Goal: Task Accomplishment & Management: Use online tool/utility

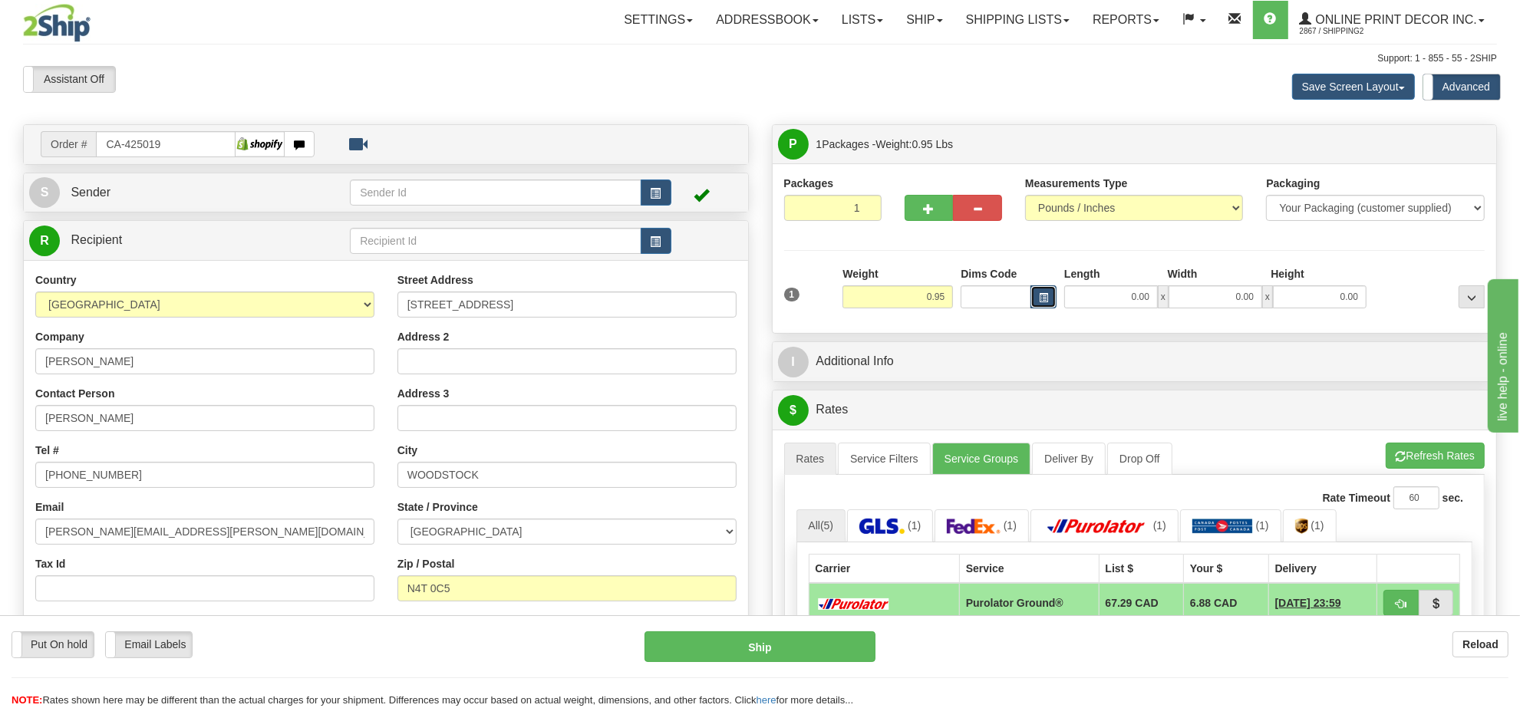
click at [1036, 297] on button "button" at bounding box center [1043, 296] width 26 height 23
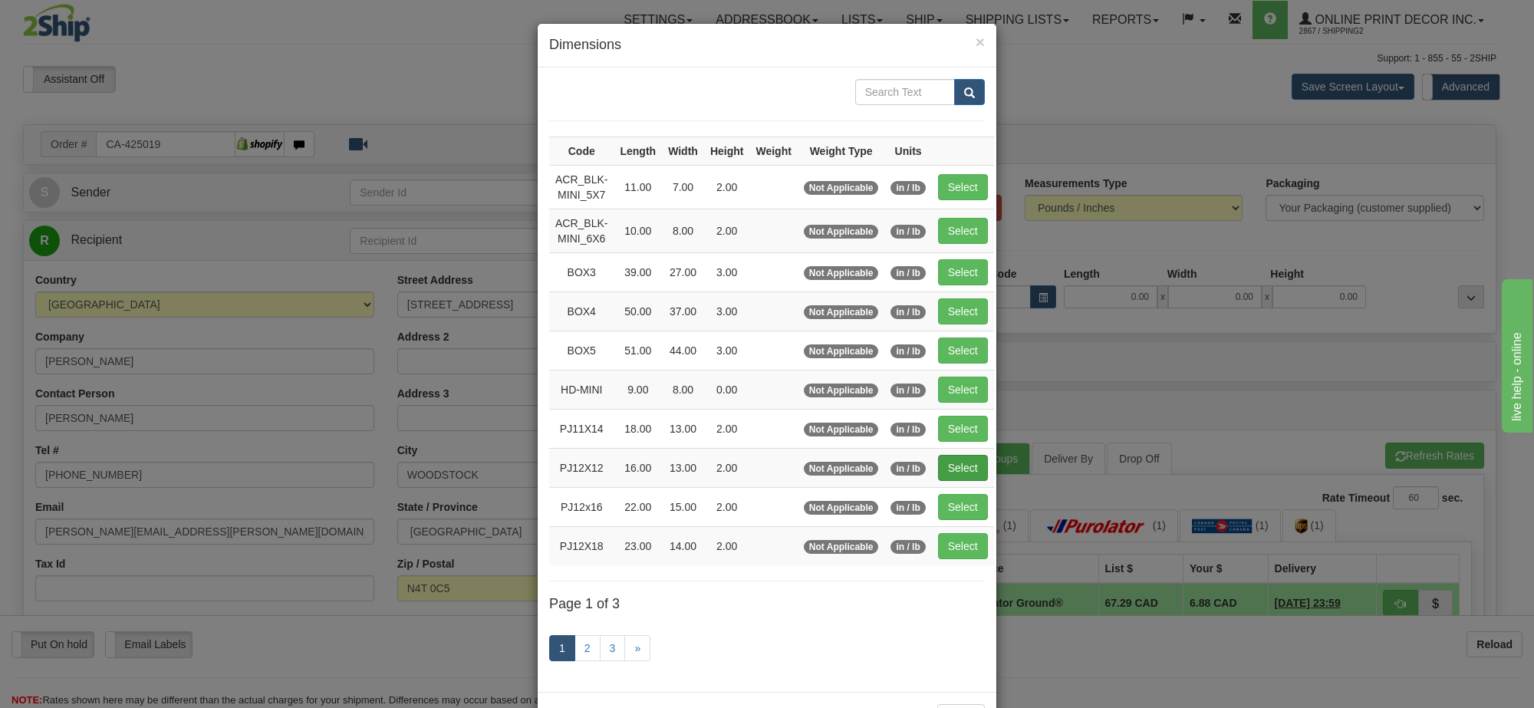
scroll to position [64, 0]
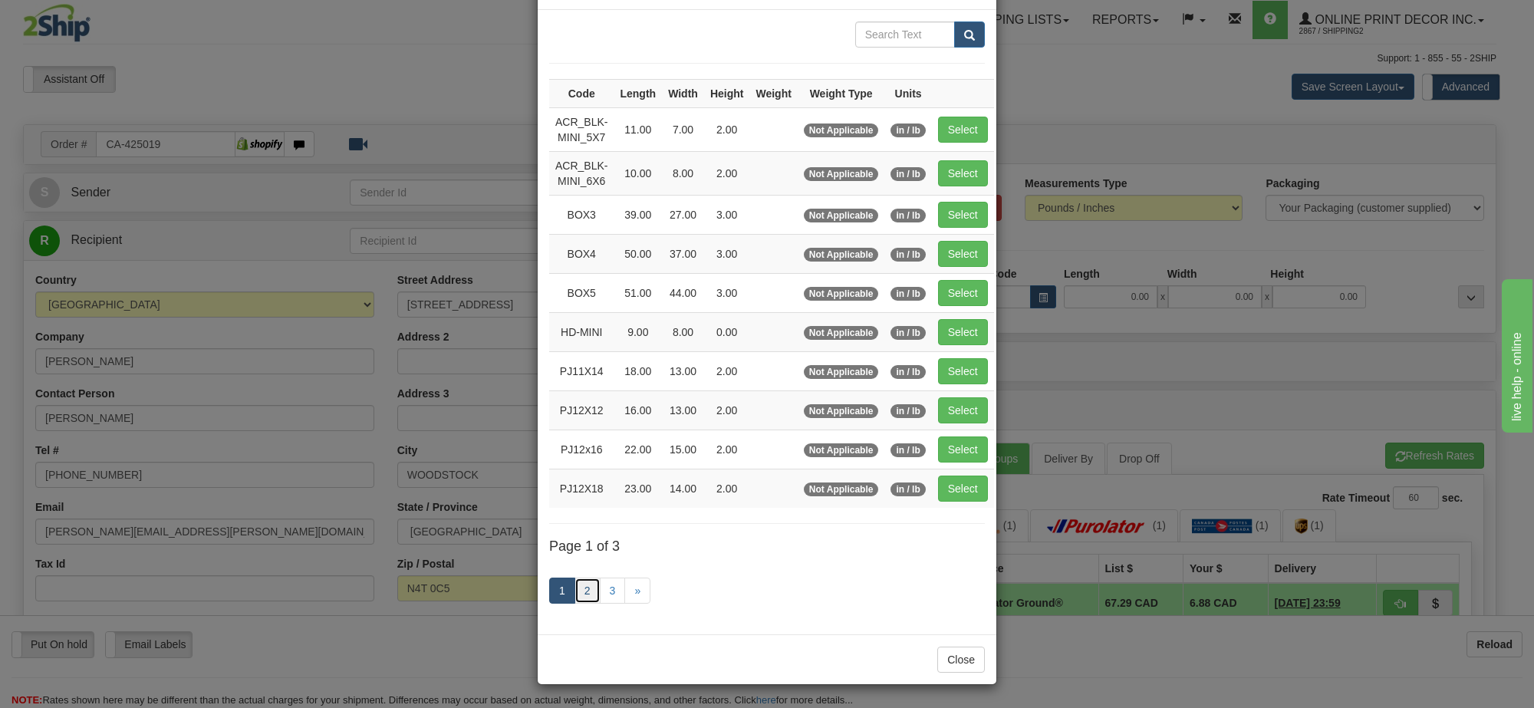
click at [584, 594] on link "2" at bounding box center [588, 591] width 26 height 26
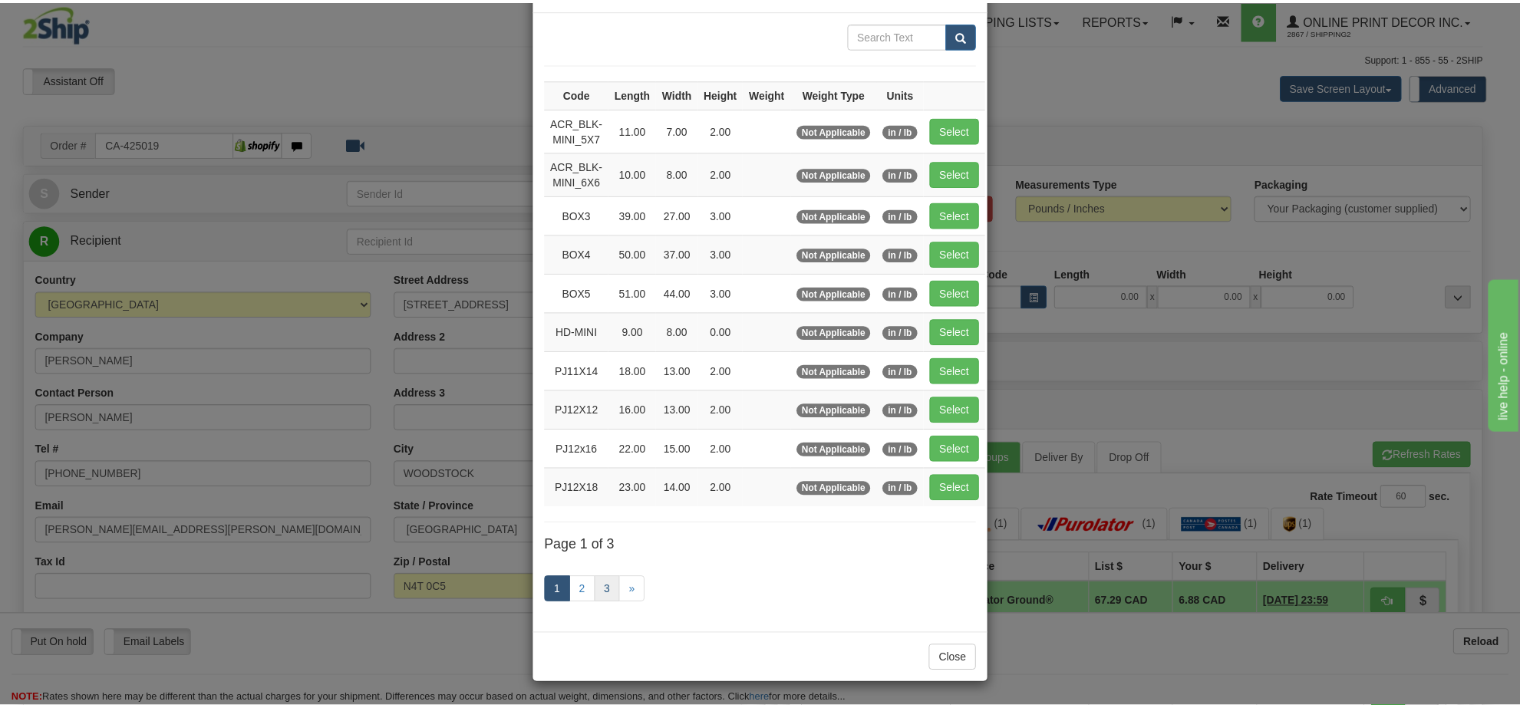
scroll to position [55, 0]
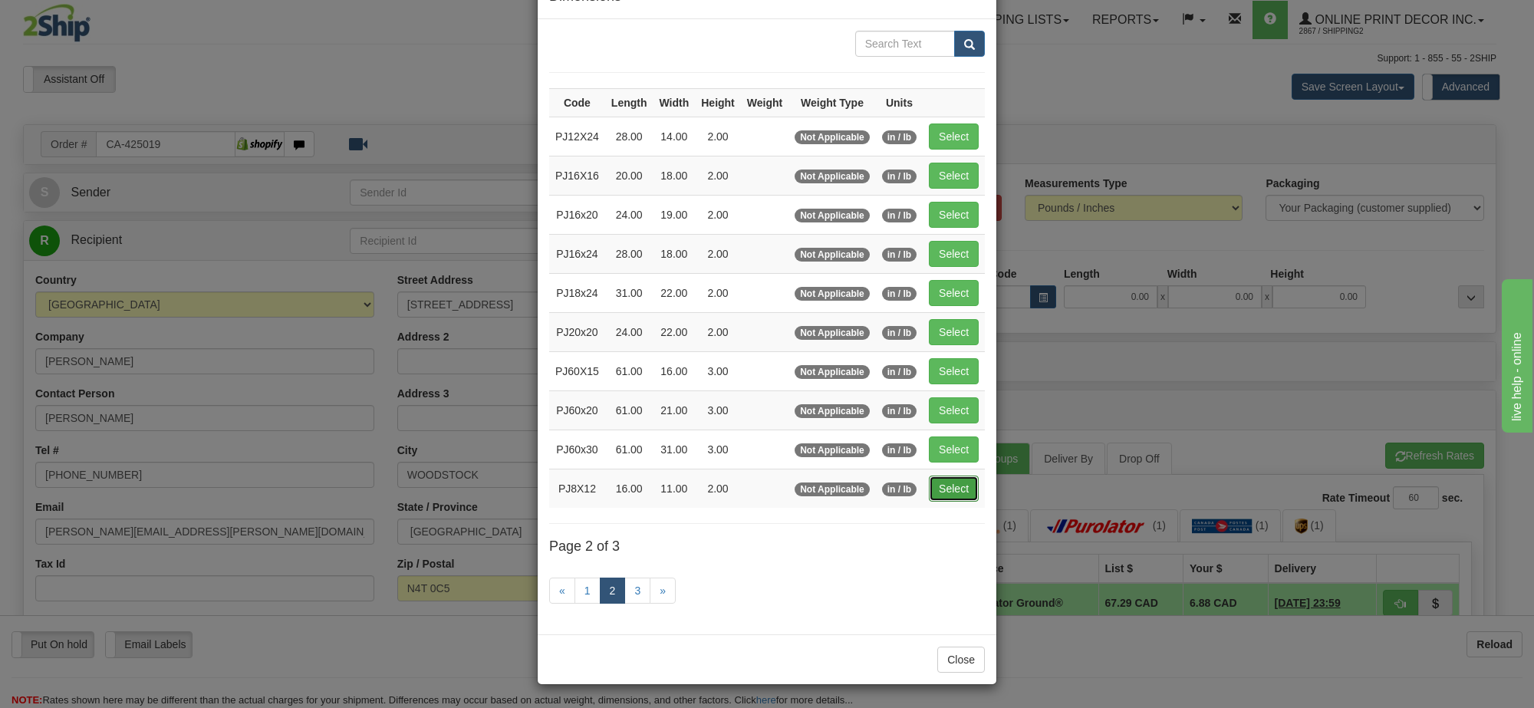
click at [956, 489] on button "Select" at bounding box center [954, 489] width 50 height 26
type input "PJ8X12"
type input "16.00"
type input "11.00"
type input "2.00"
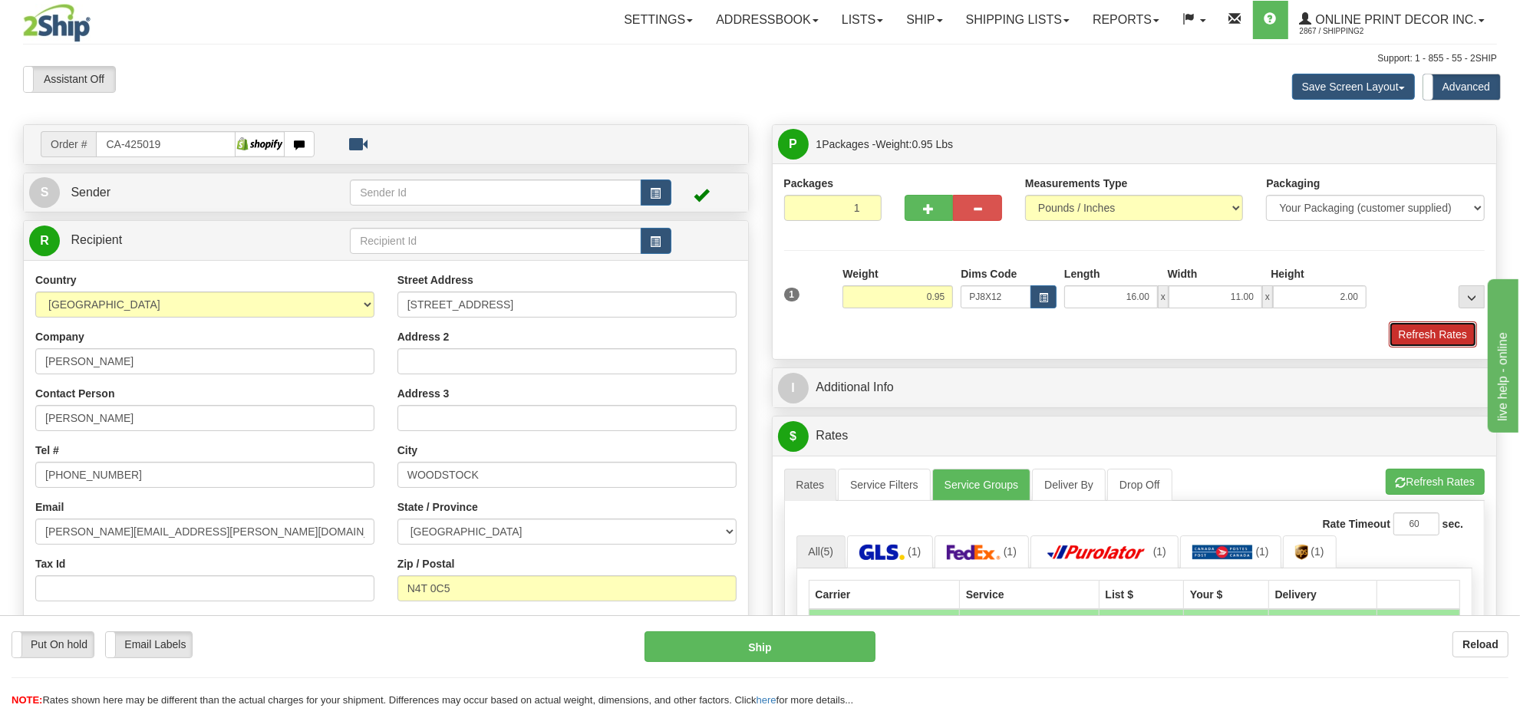
click at [1444, 341] on button "Refresh Rates" at bounding box center [1432, 334] width 88 height 26
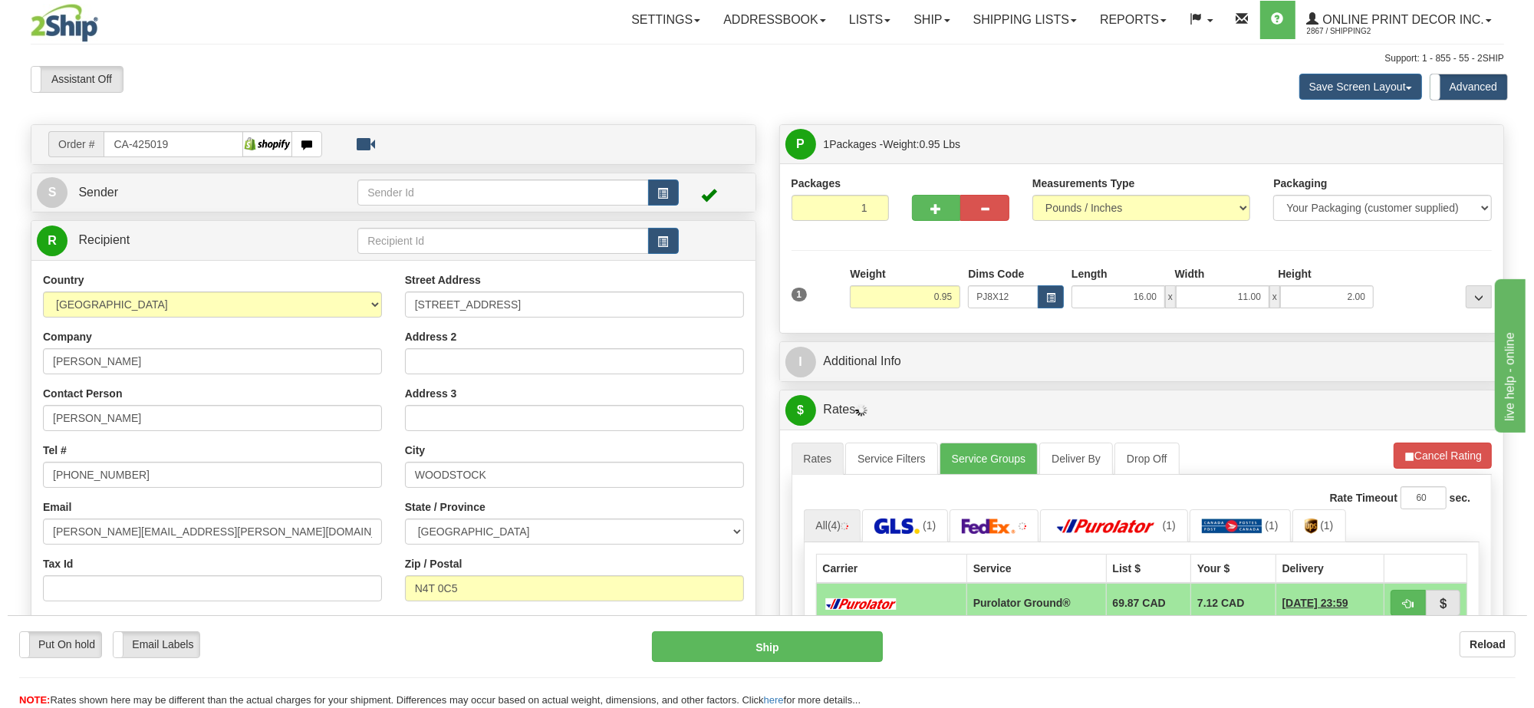
scroll to position [192, 0]
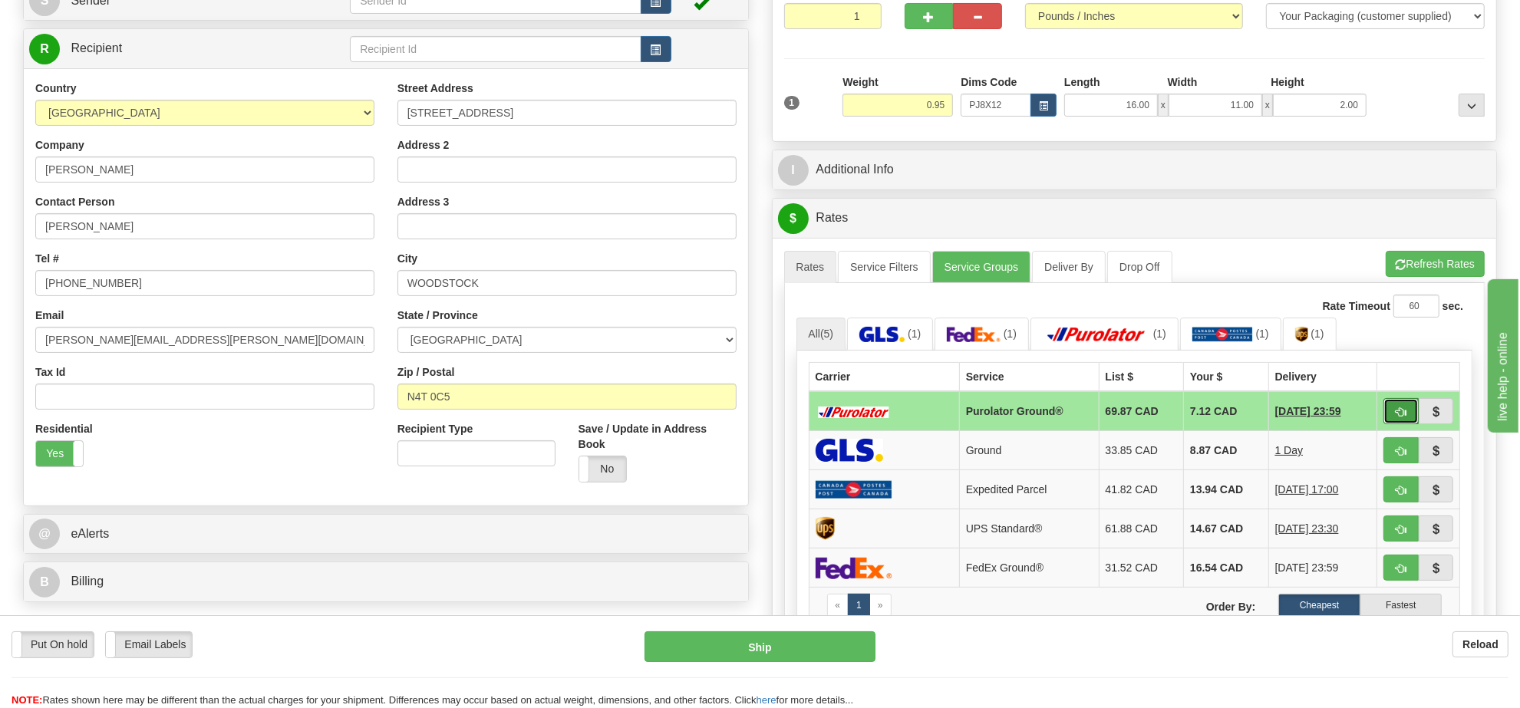
click at [1398, 411] on span "button" at bounding box center [1400, 412] width 11 height 10
type input "260"
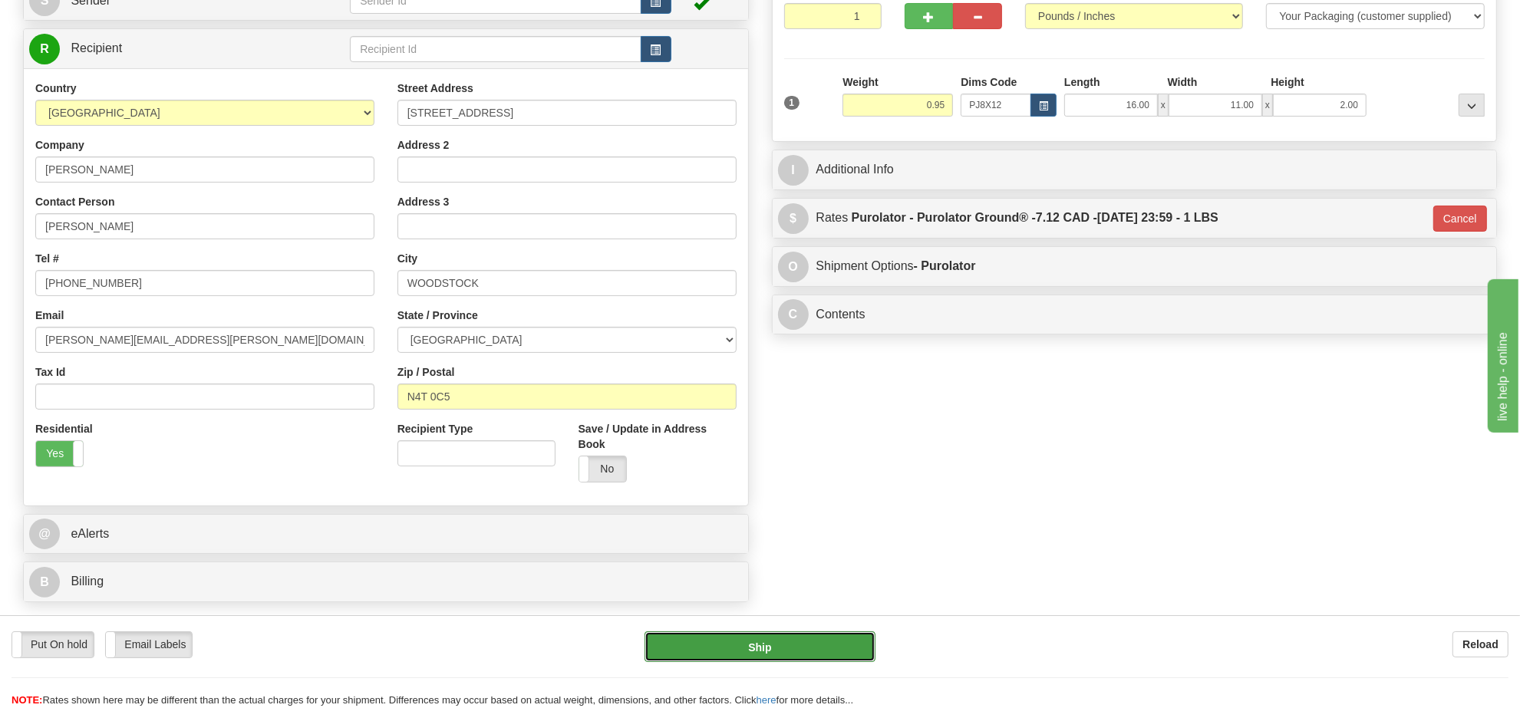
click at [753, 658] on button "Ship" at bounding box center [759, 646] width 230 height 31
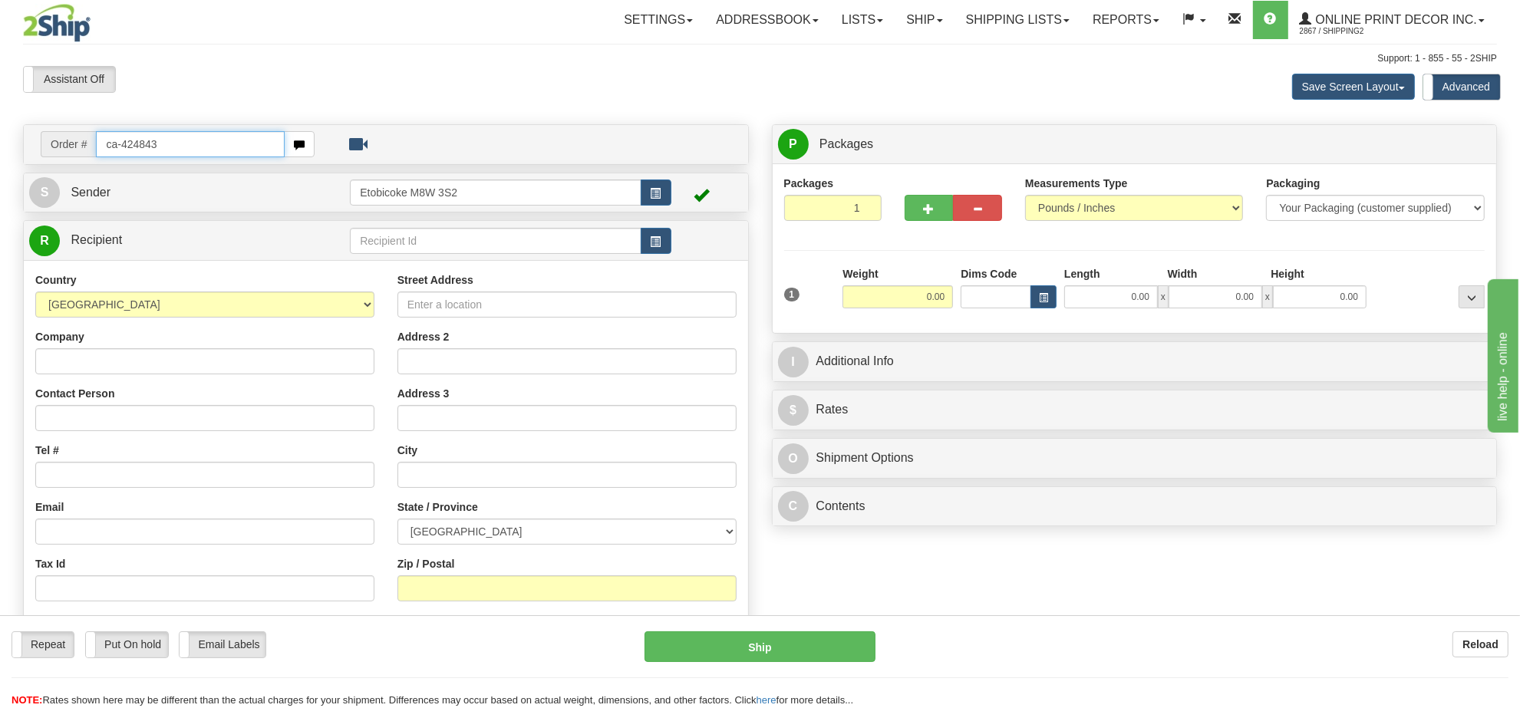
type input "ca-424843"
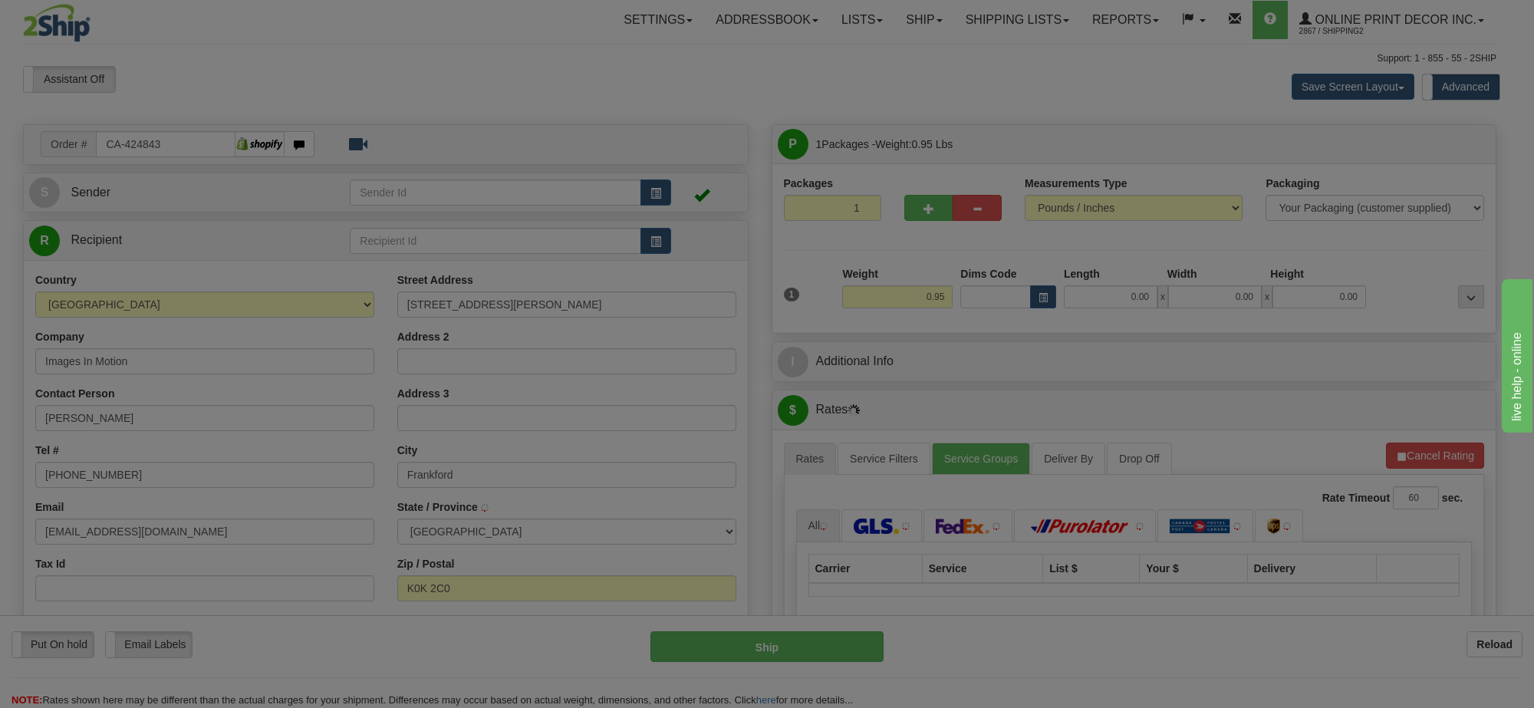
type input "FRANKFORD"
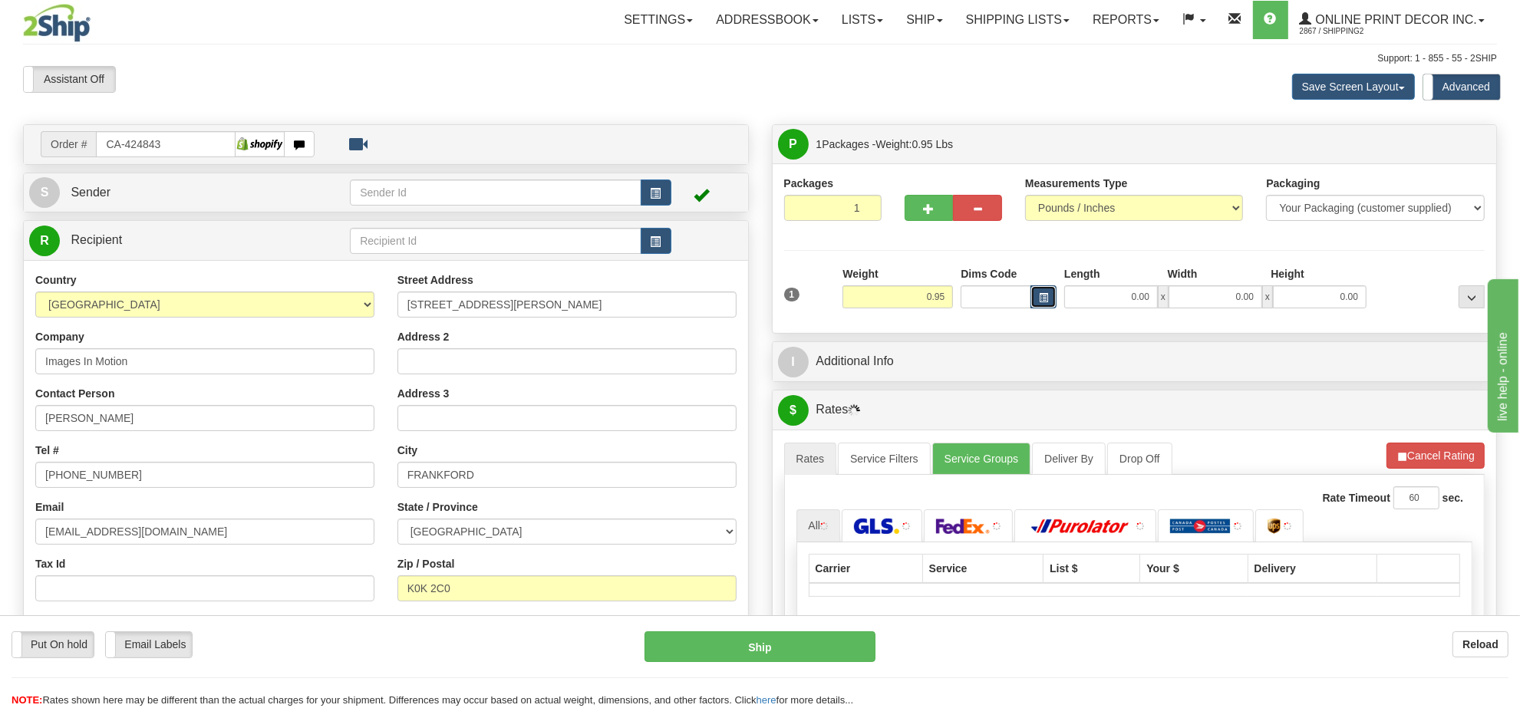
click at [1046, 296] on span "button" at bounding box center [1043, 298] width 9 height 8
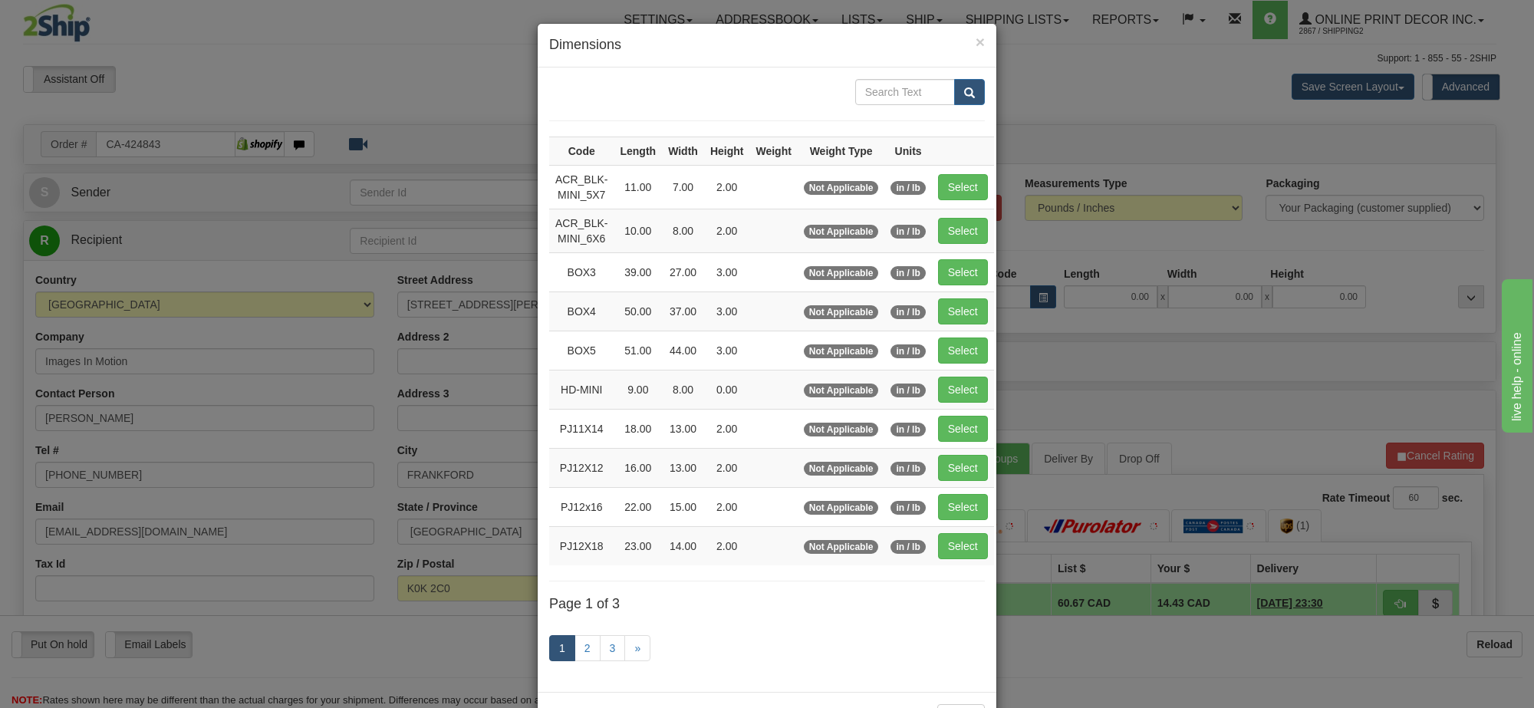
scroll to position [64, 0]
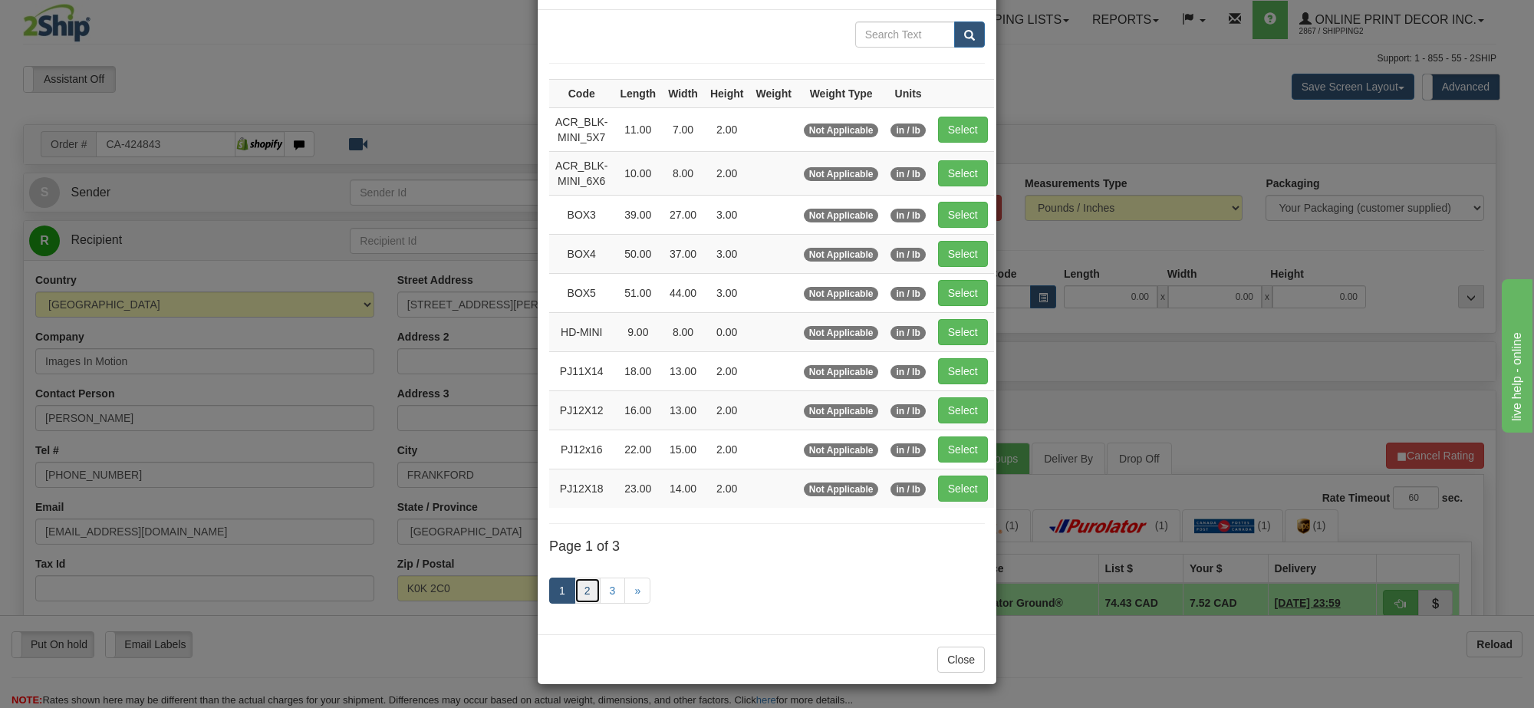
click at [583, 588] on link "2" at bounding box center [588, 591] width 26 height 26
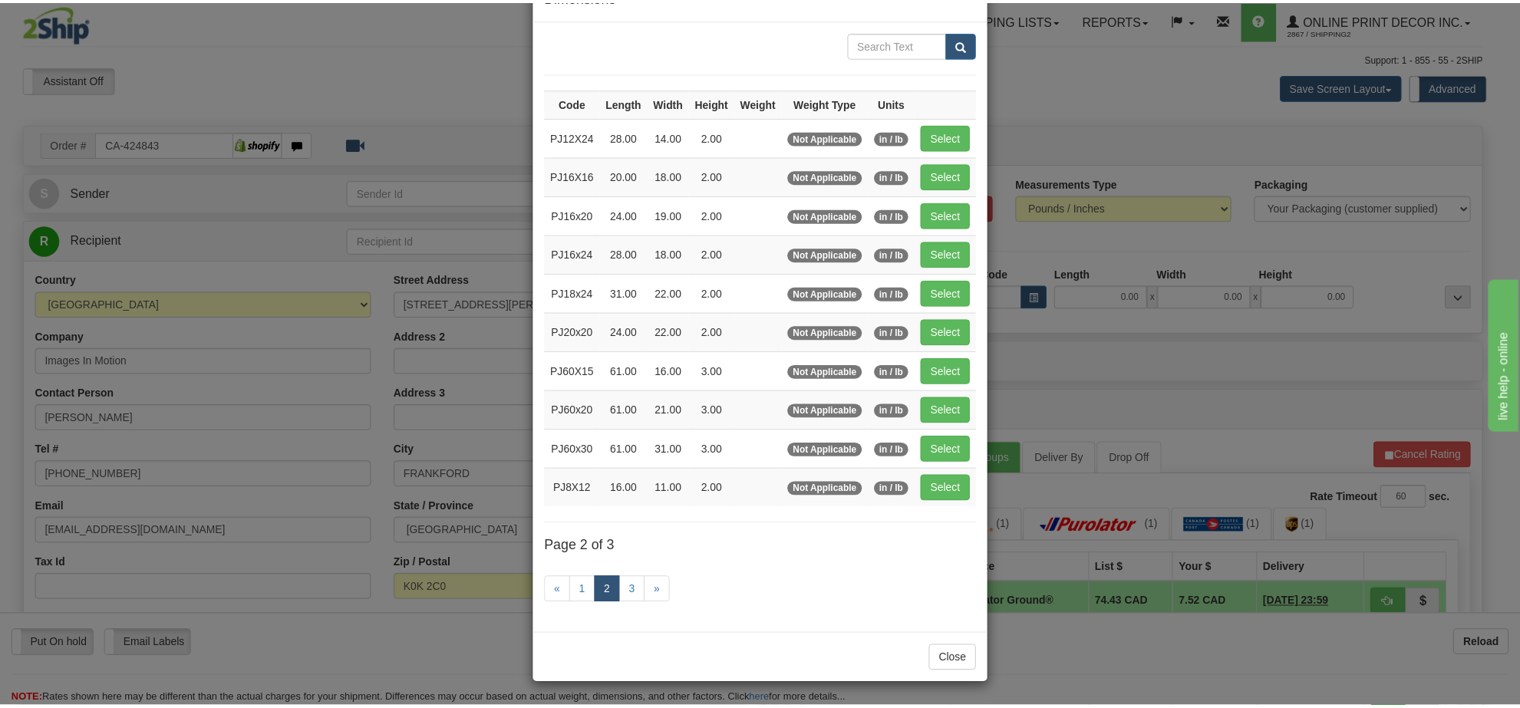
scroll to position [55, 0]
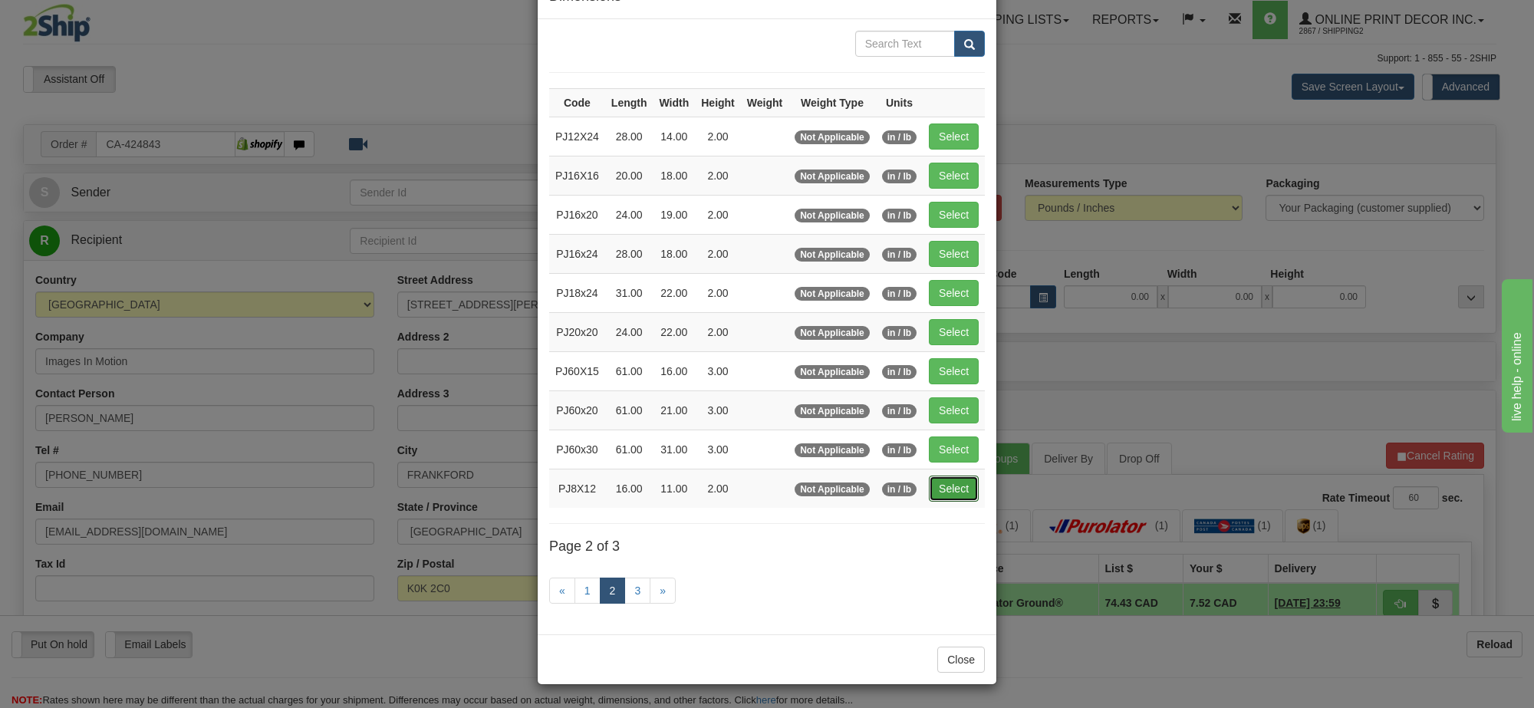
drag, startPoint x: 946, startPoint y: 485, endPoint x: 953, endPoint y: 478, distance: 9.8
click at [947, 484] on button "Select" at bounding box center [954, 489] width 50 height 26
type input "PJ8X12"
type input "16.00"
type input "11.00"
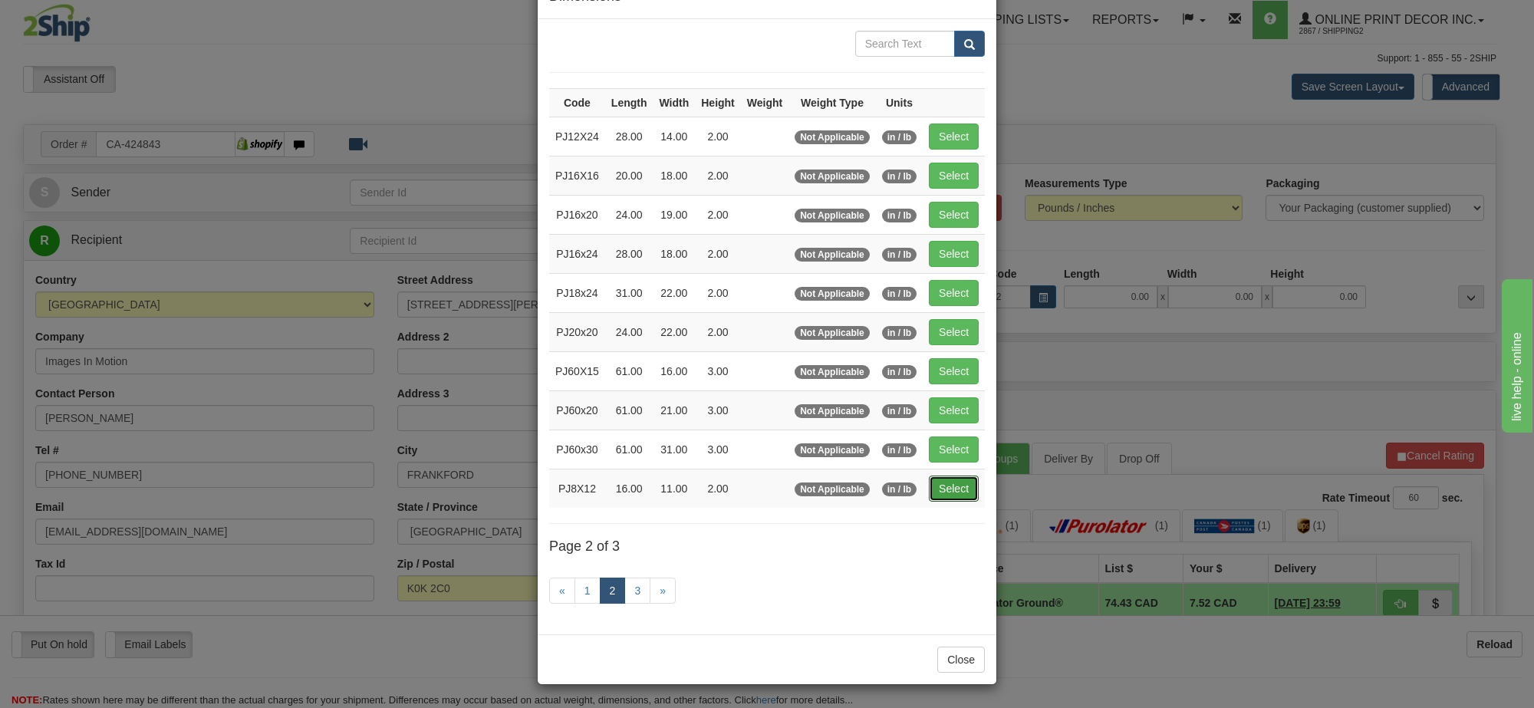
type input "2.00"
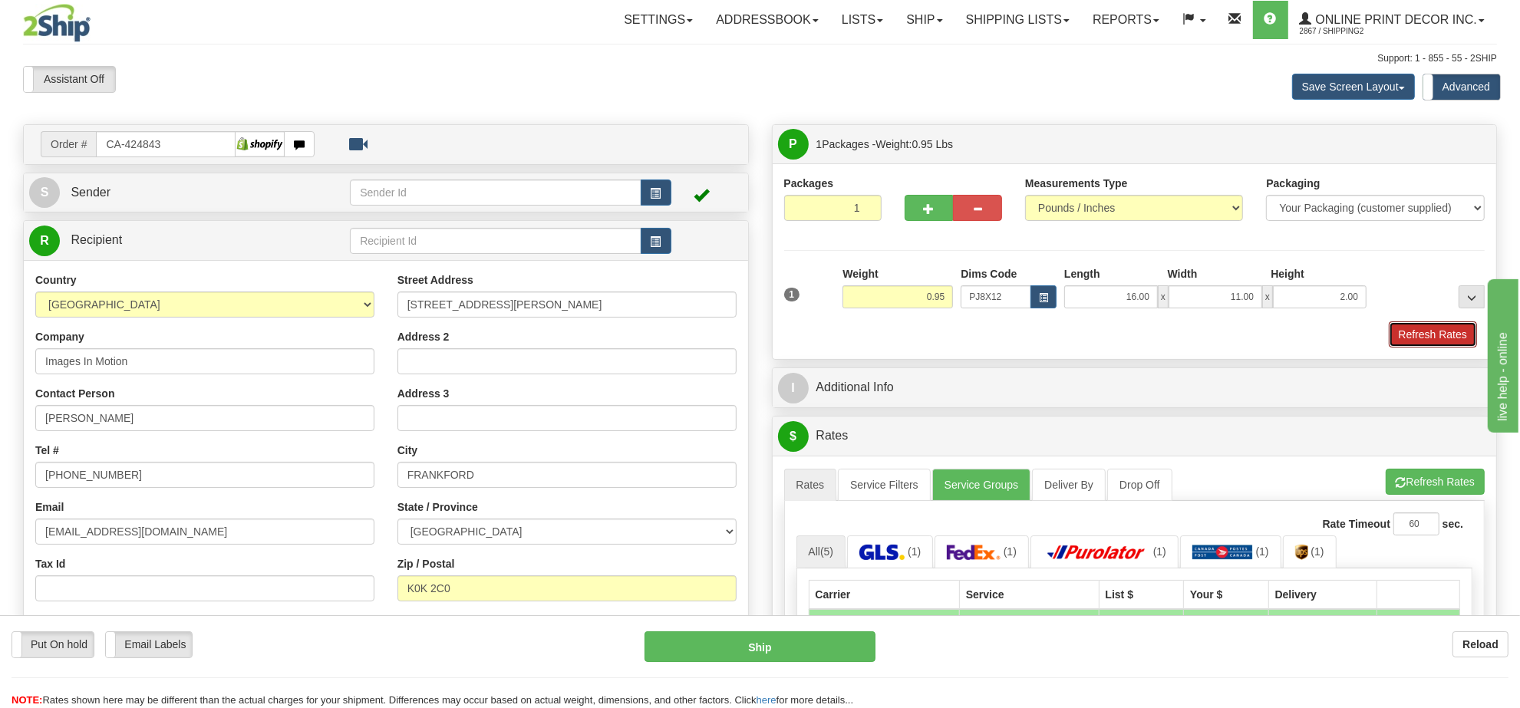
drag, startPoint x: 1429, startPoint y: 334, endPoint x: 1533, endPoint y: 244, distance: 137.0
click at [1431, 334] on button "Refresh Rates" at bounding box center [1432, 334] width 88 height 26
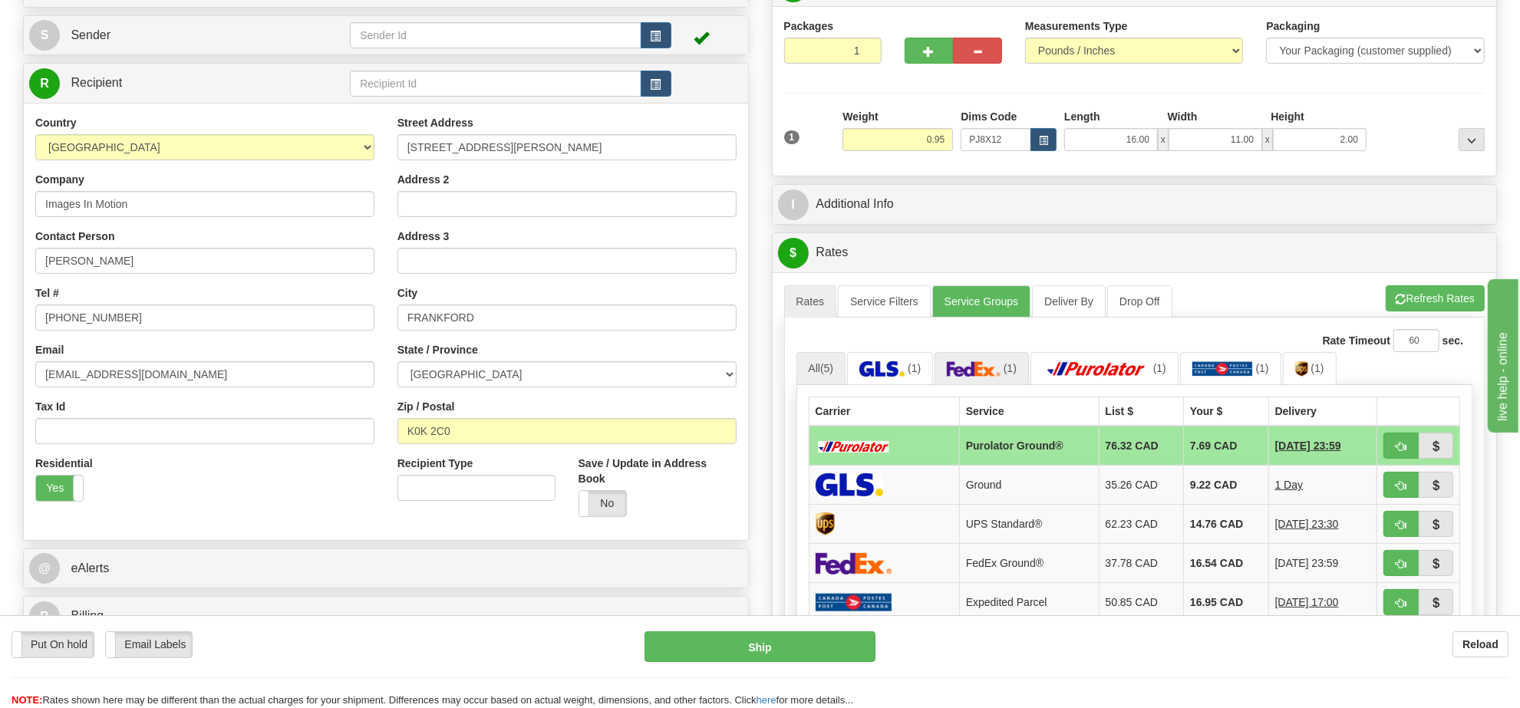
scroll to position [61, 0]
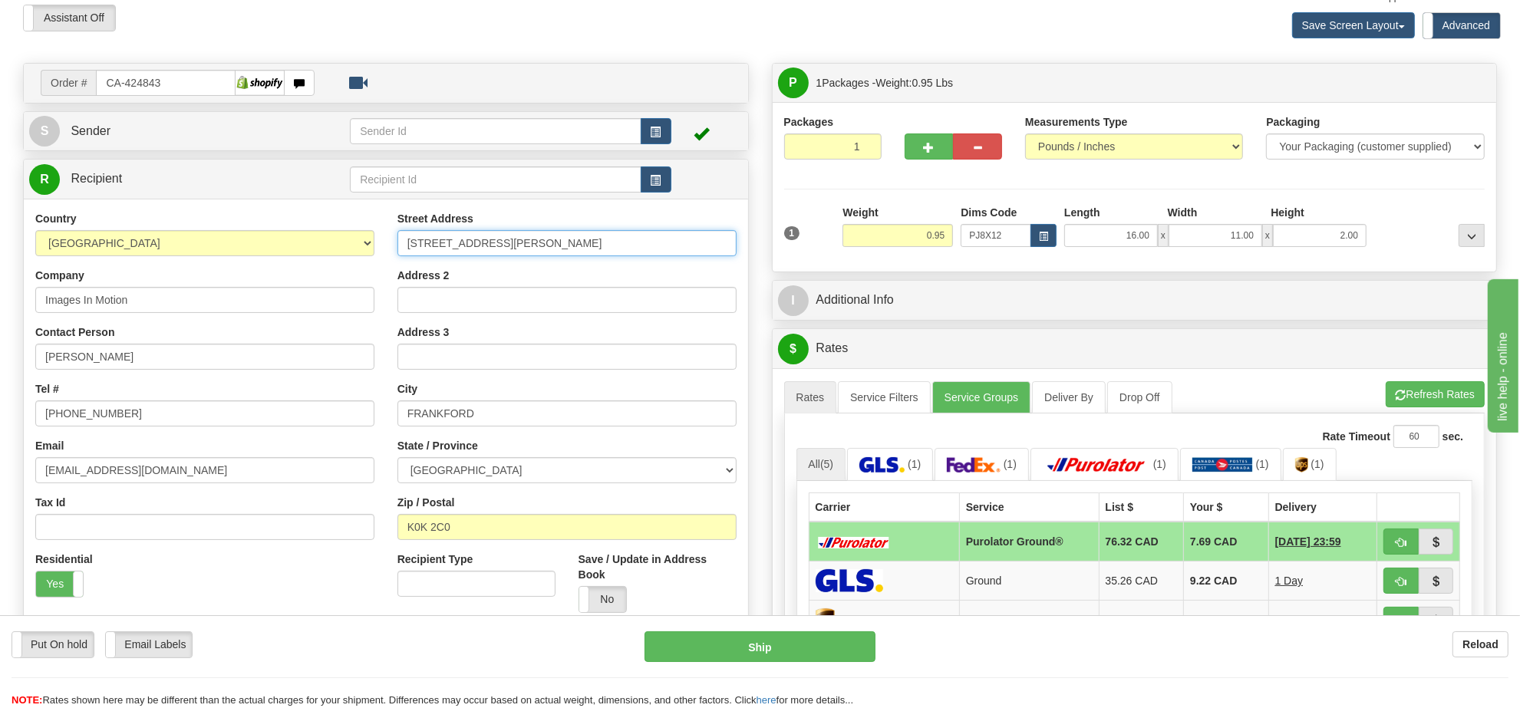
drag, startPoint x: 473, startPoint y: 244, endPoint x: 707, endPoint y: 232, distance: 235.0
click at [710, 232] on input "11 james Ave., PO Box 424" at bounding box center [566, 243] width 339 height 26
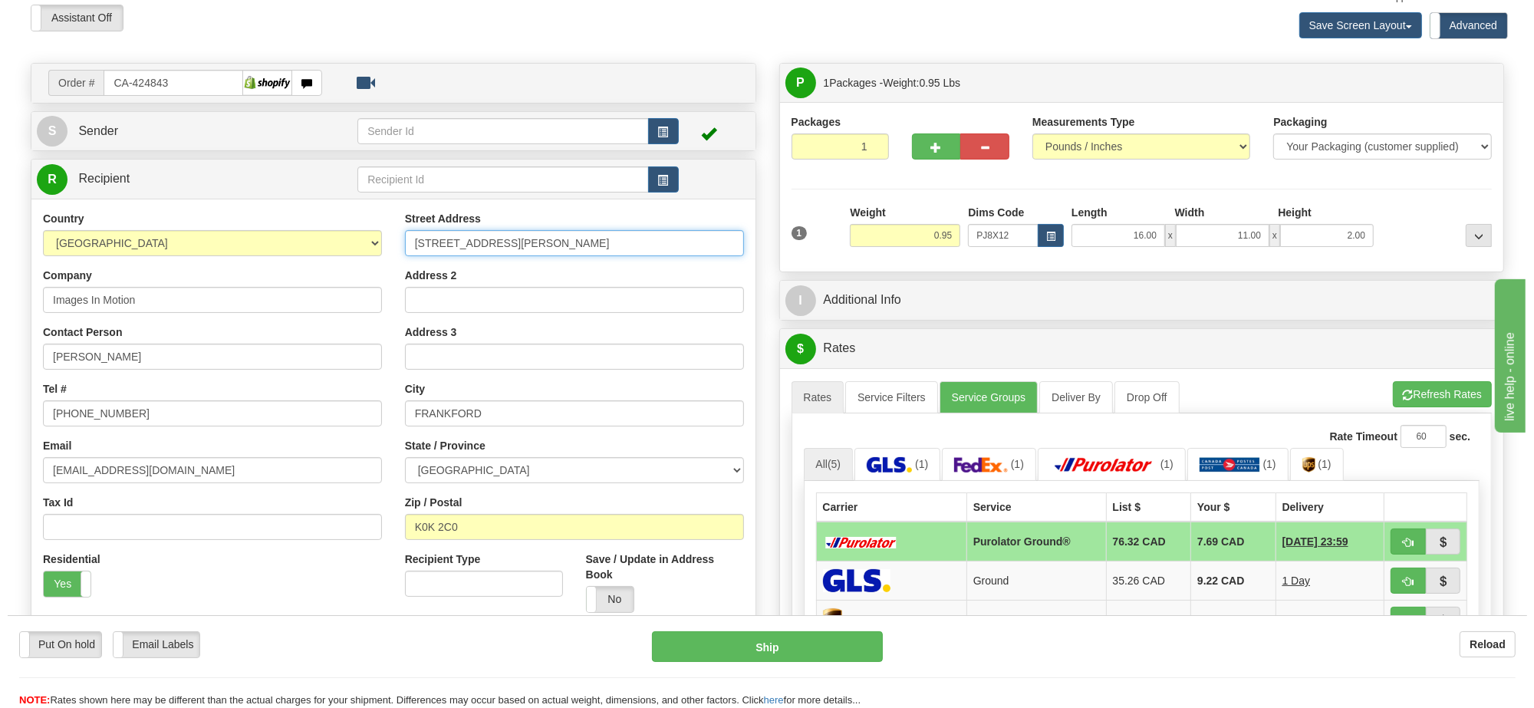
scroll to position [157, 0]
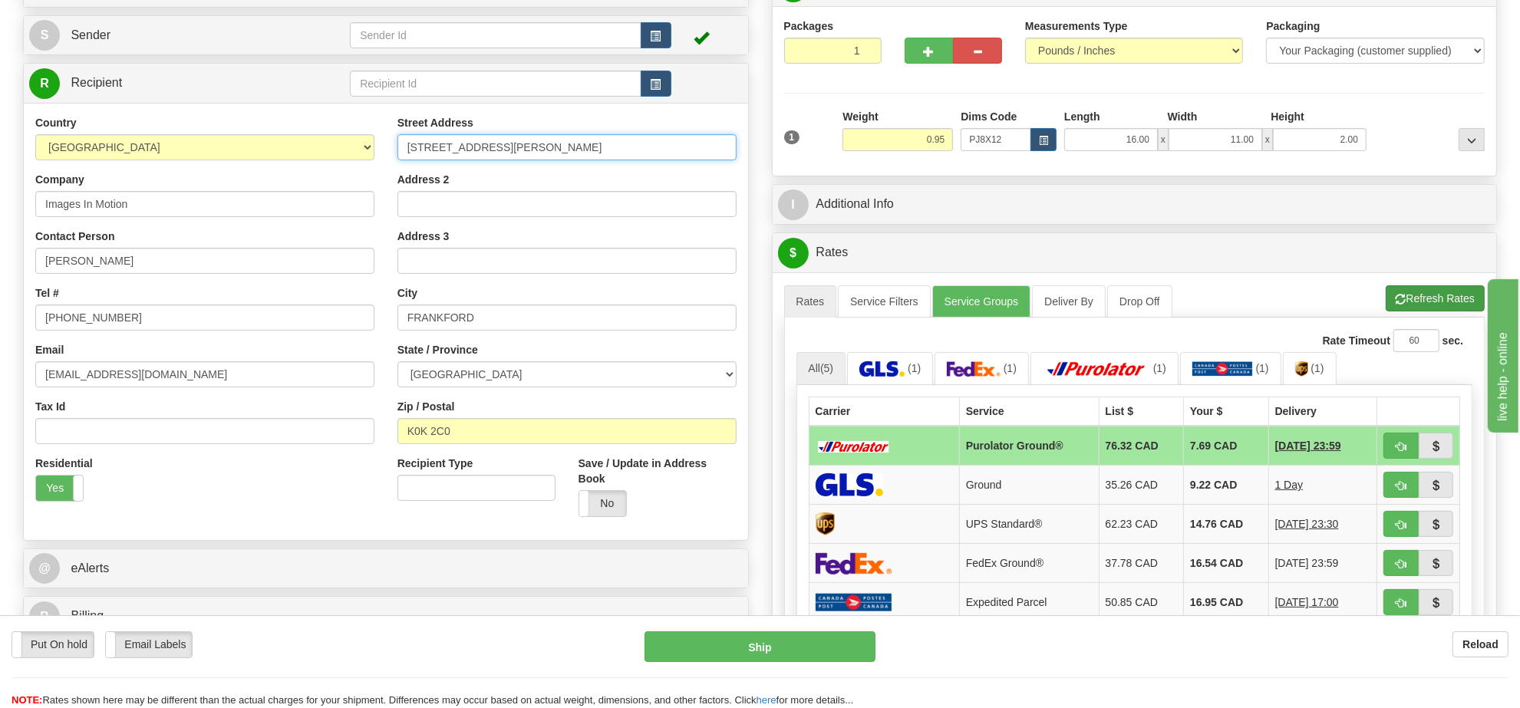
type input "11 james Ave"
click at [1412, 293] on button "Refresh Rates" at bounding box center [1434, 298] width 99 height 26
click at [1404, 441] on button "button" at bounding box center [1400, 446] width 35 height 26
type input "260"
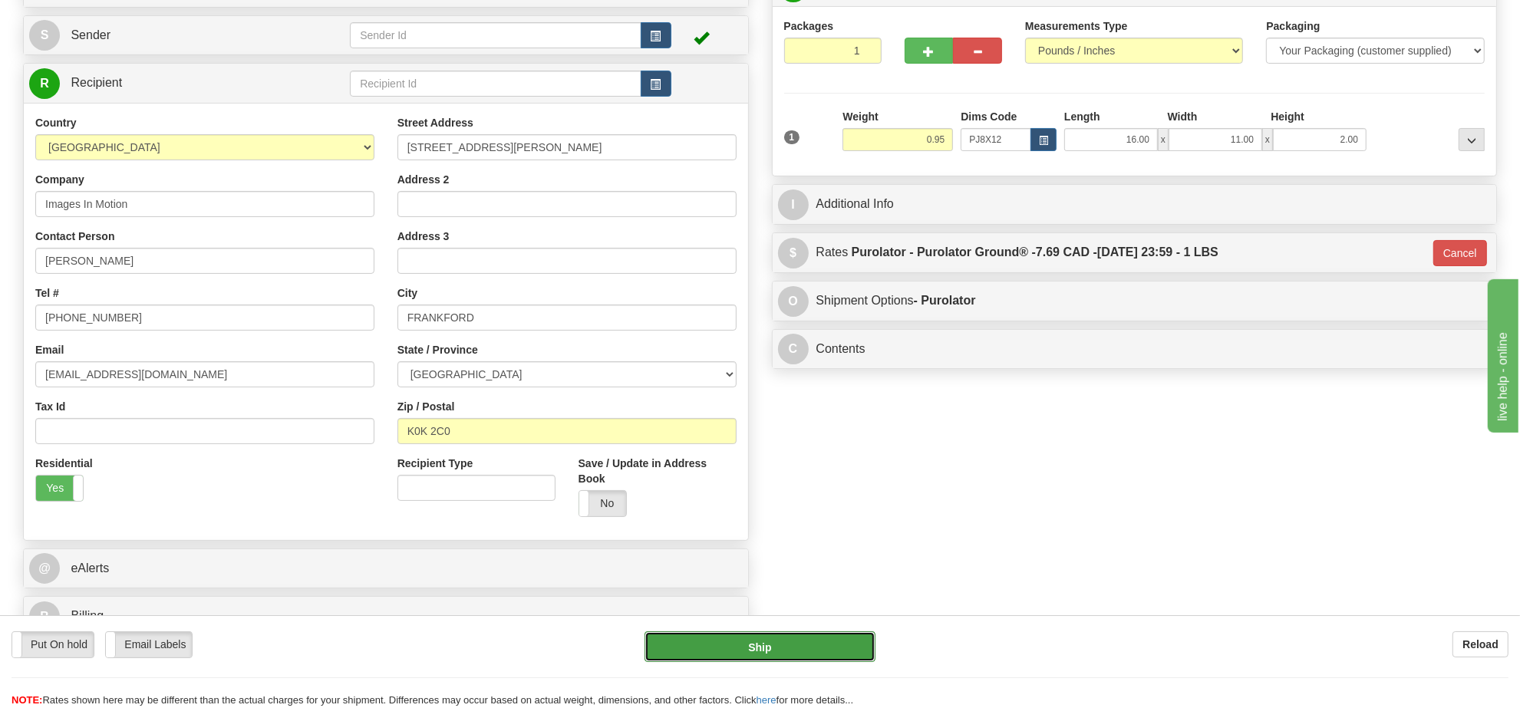
click at [831, 639] on button "Ship" at bounding box center [759, 646] width 230 height 31
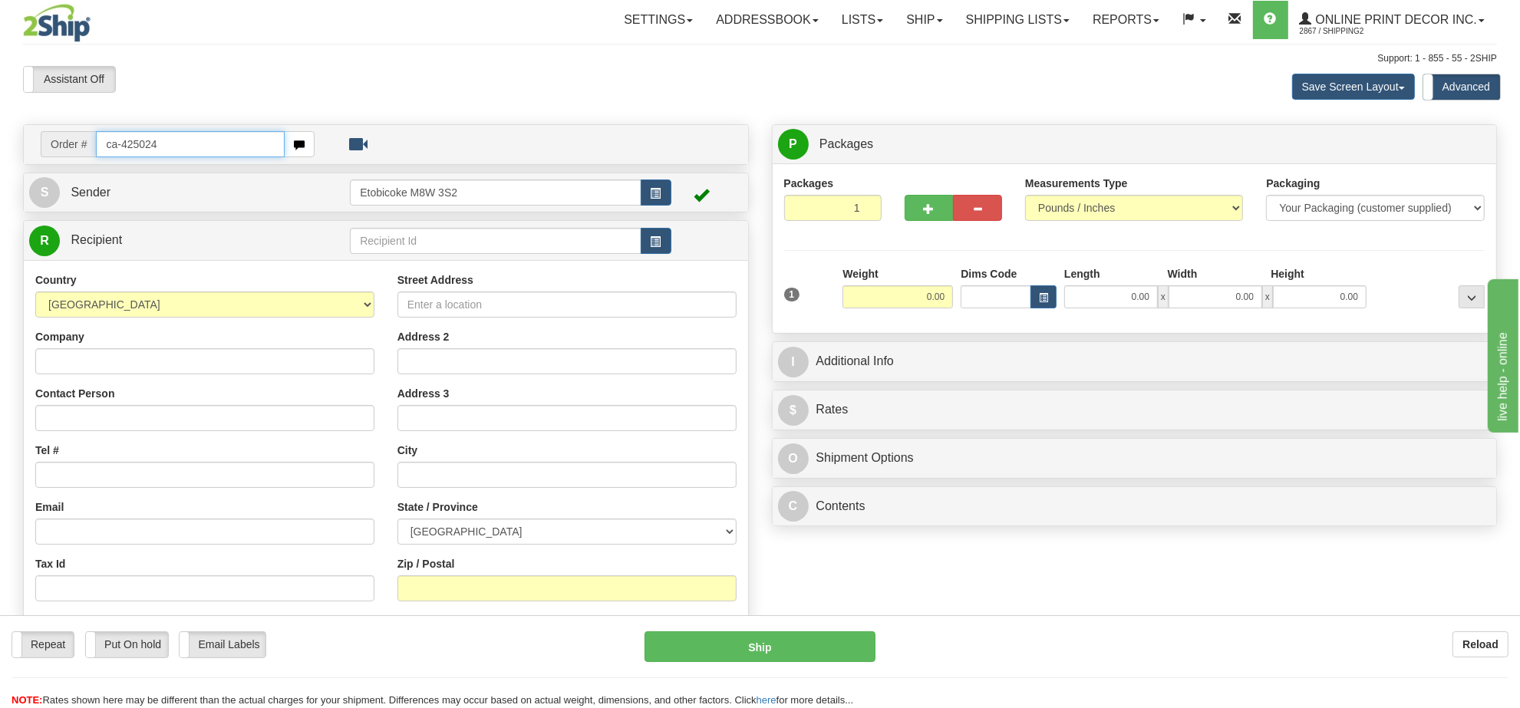
type input "ca-425024"
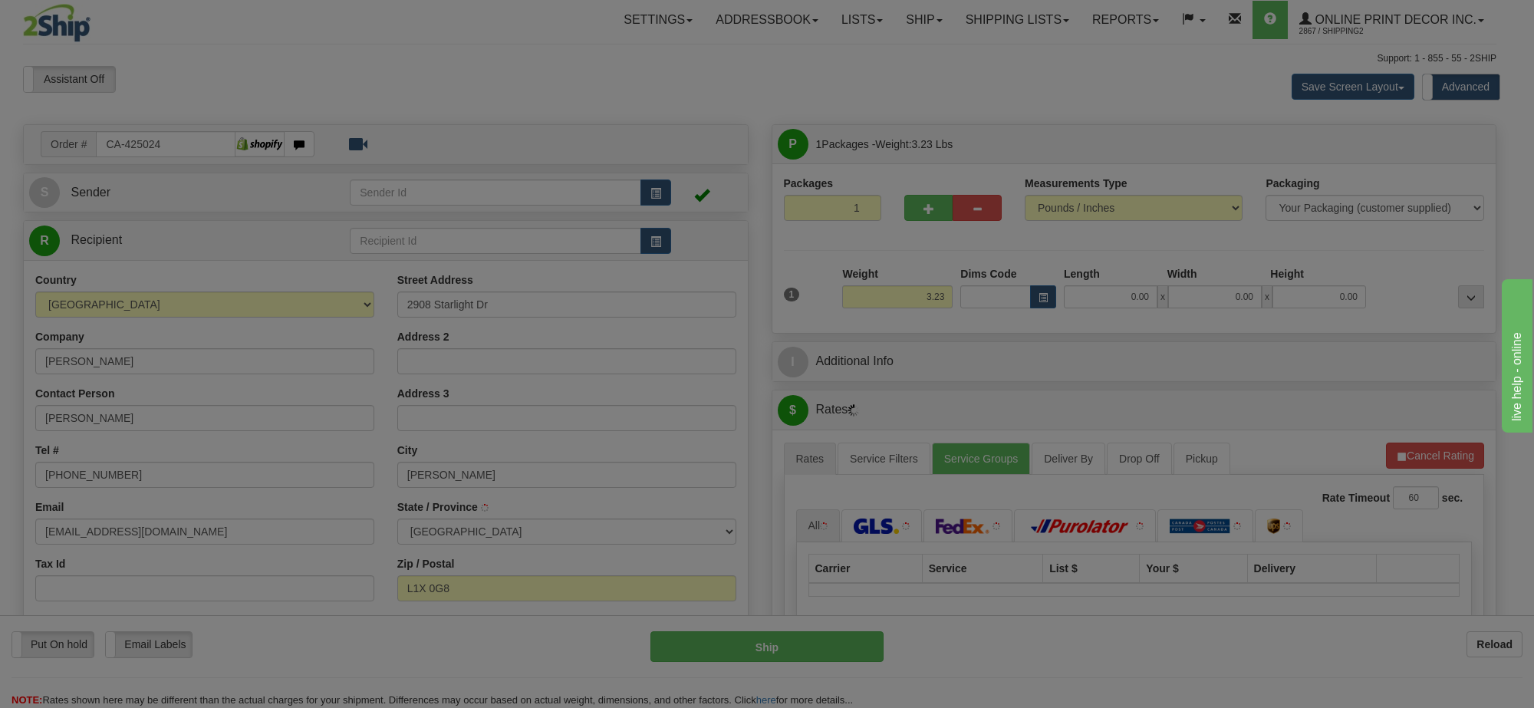
type input "PICKERING"
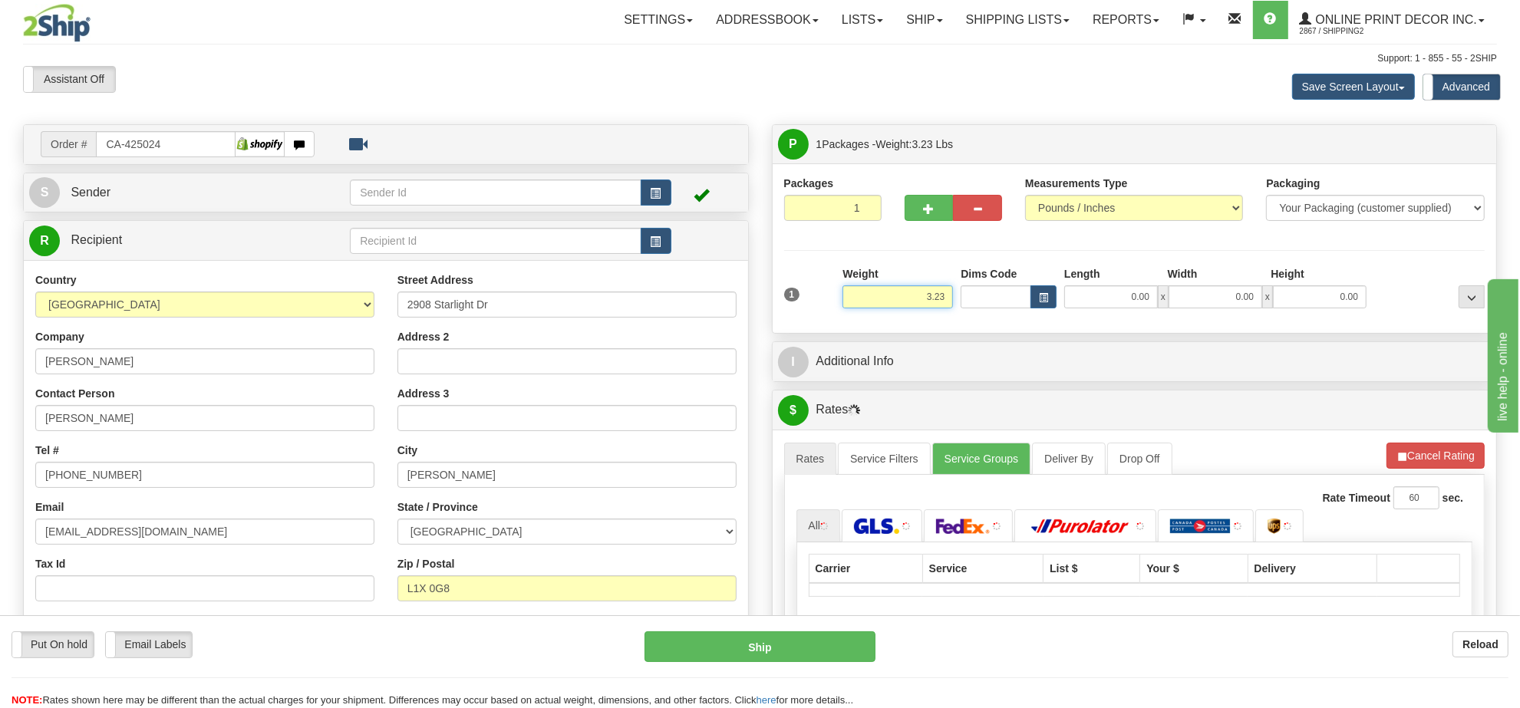
click at [925, 300] on input "3.23" at bounding box center [897, 296] width 110 height 23
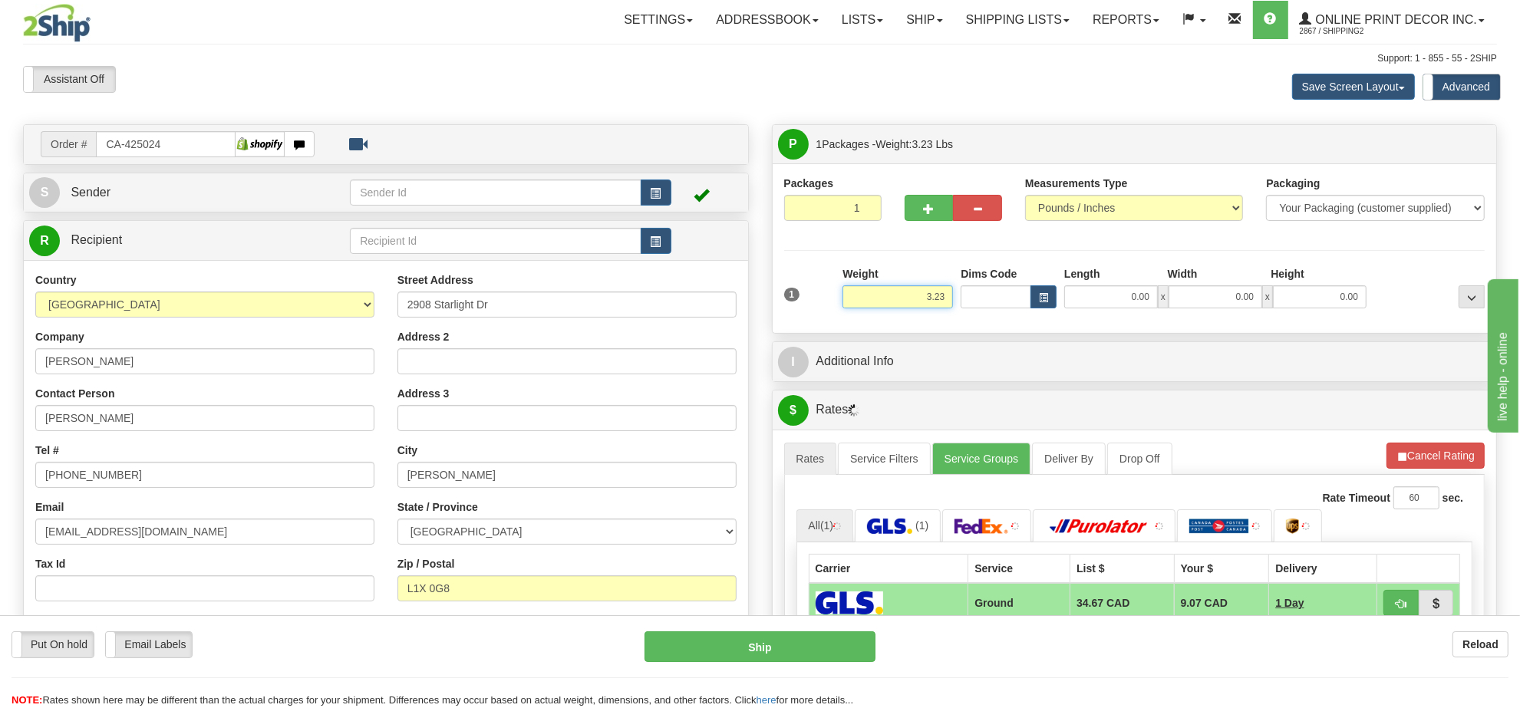
click at [925, 300] on input "3.23" at bounding box center [897, 296] width 110 height 23
type input "3.00"
click at [1034, 289] on button "button" at bounding box center [1043, 296] width 26 height 23
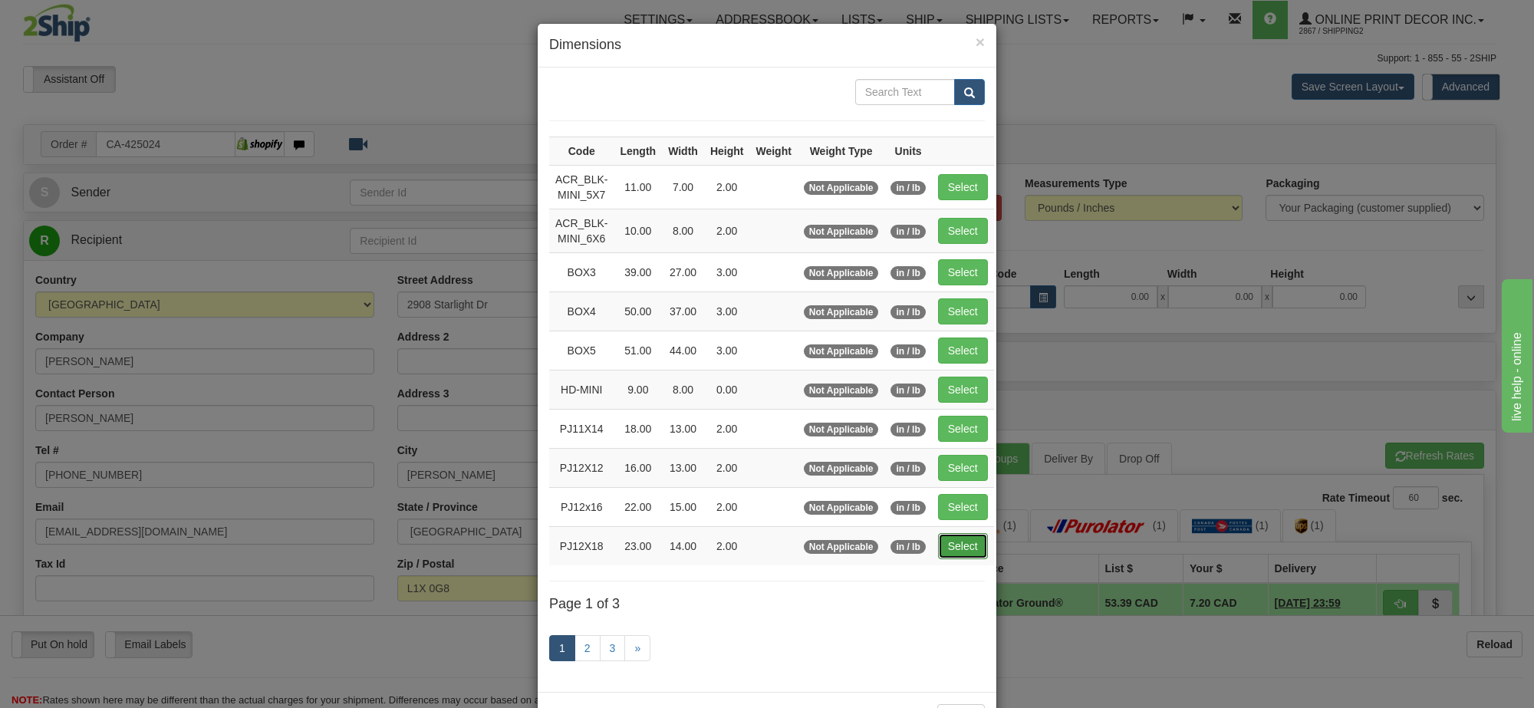
click at [960, 555] on button "Select" at bounding box center [963, 546] width 50 height 26
type input "PJ12X18"
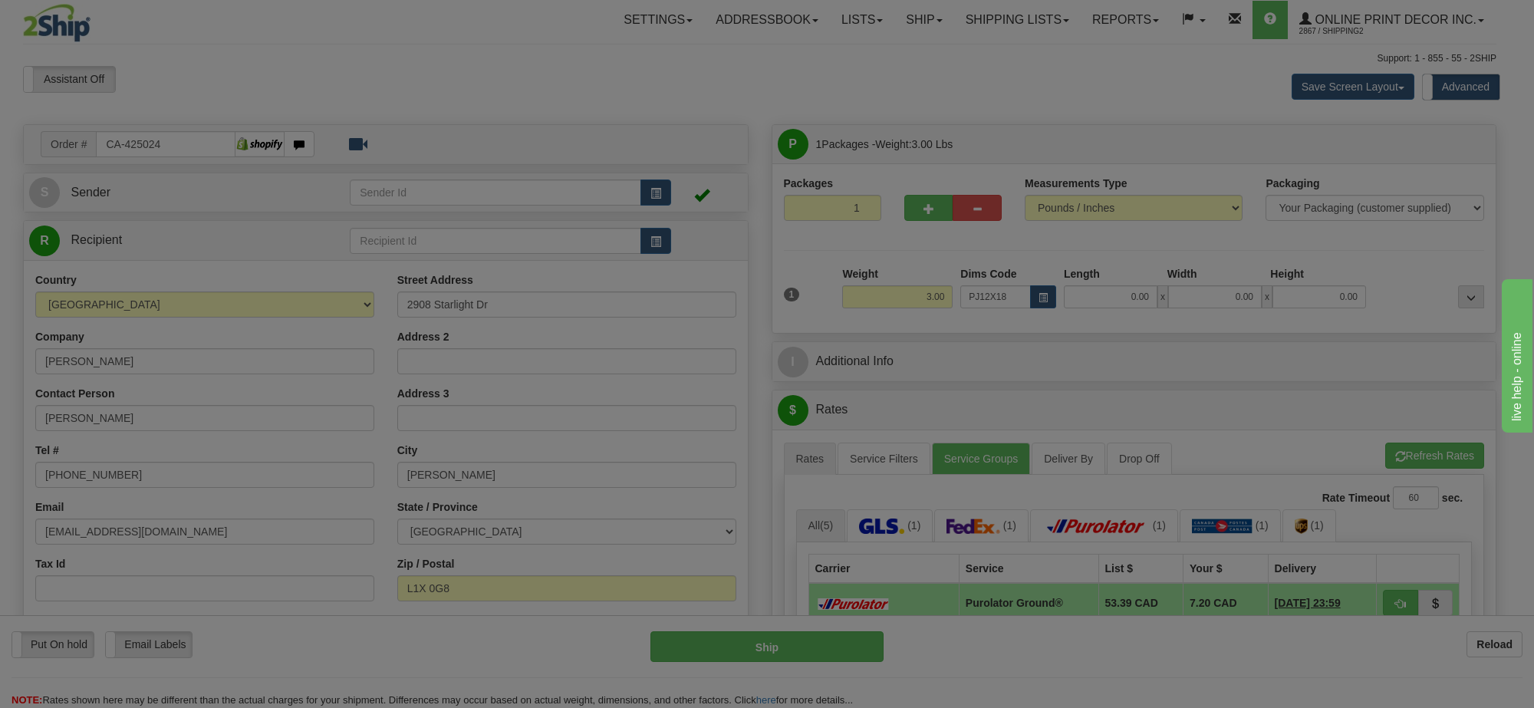
type input "23.00"
type input "14.00"
type input "2.00"
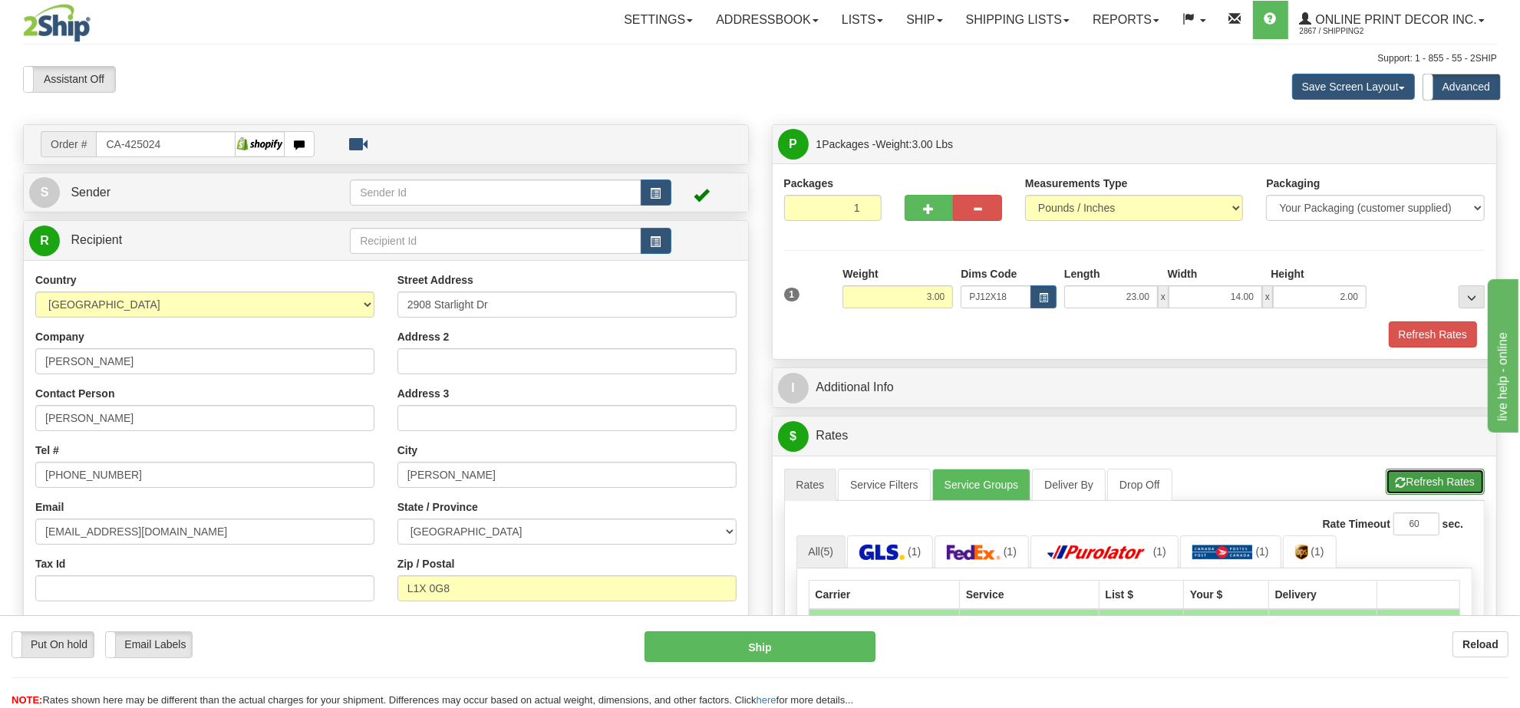
click at [1448, 479] on button "Refresh Rates" at bounding box center [1434, 482] width 99 height 26
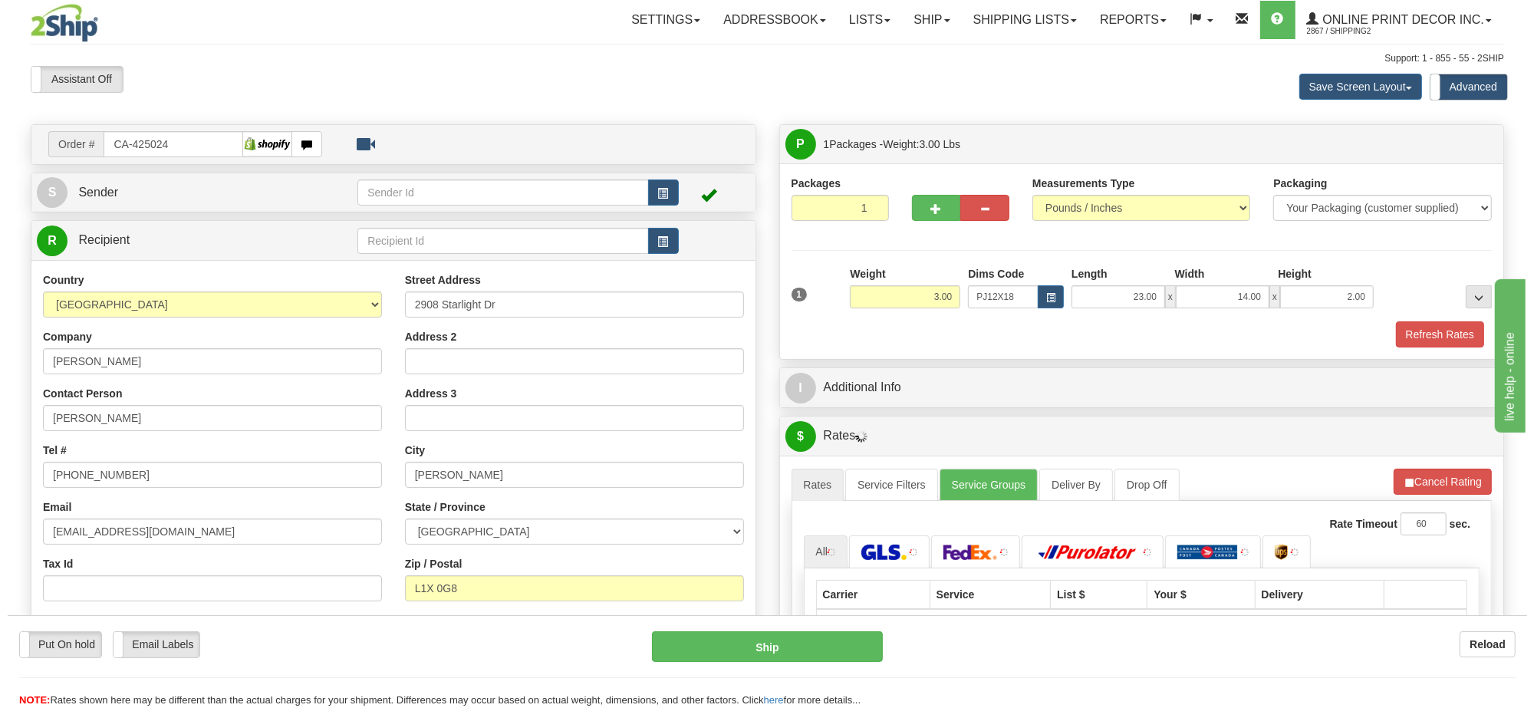
scroll to position [192, 0]
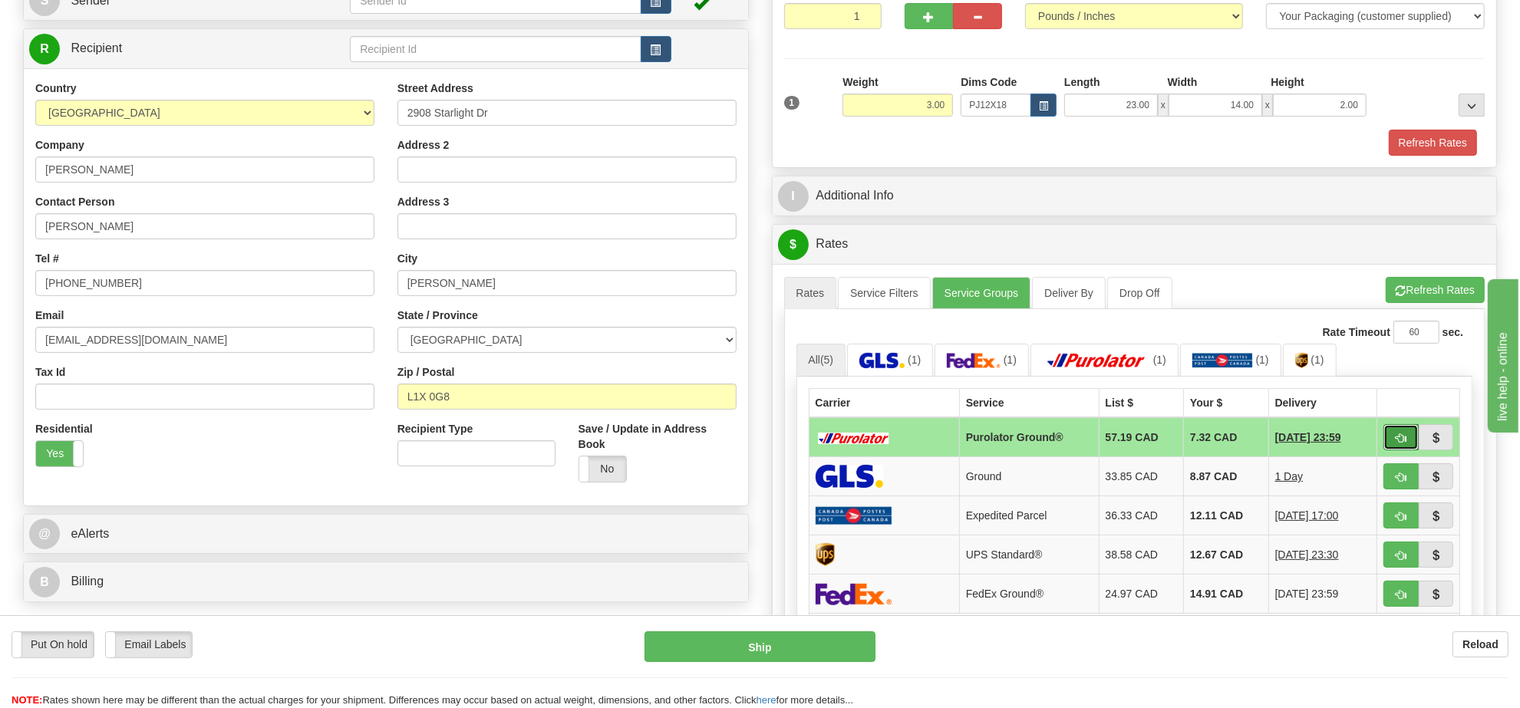
click at [1405, 441] on button "button" at bounding box center [1400, 437] width 35 height 26
type input "260"
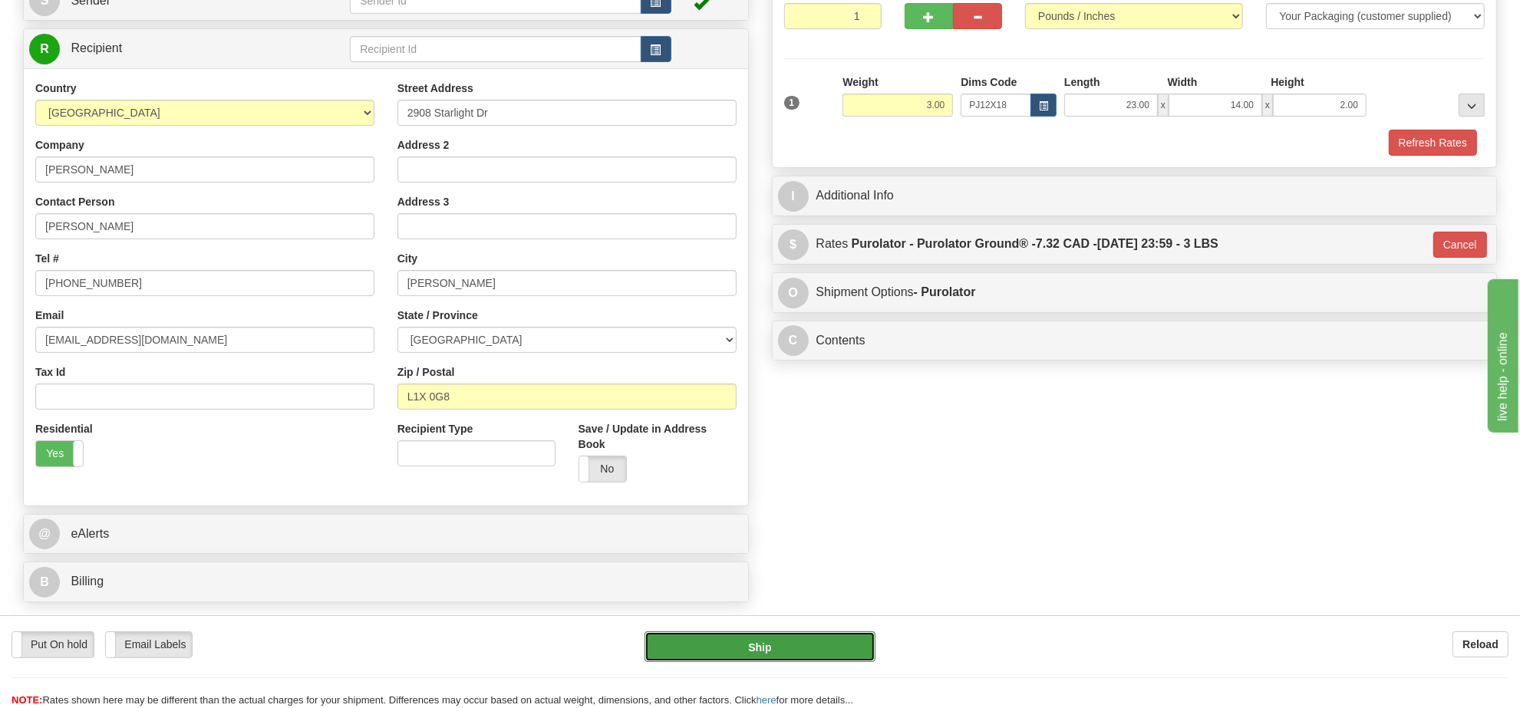
click at [858, 644] on button "Ship" at bounding box center [759, 646] width 230 height 31
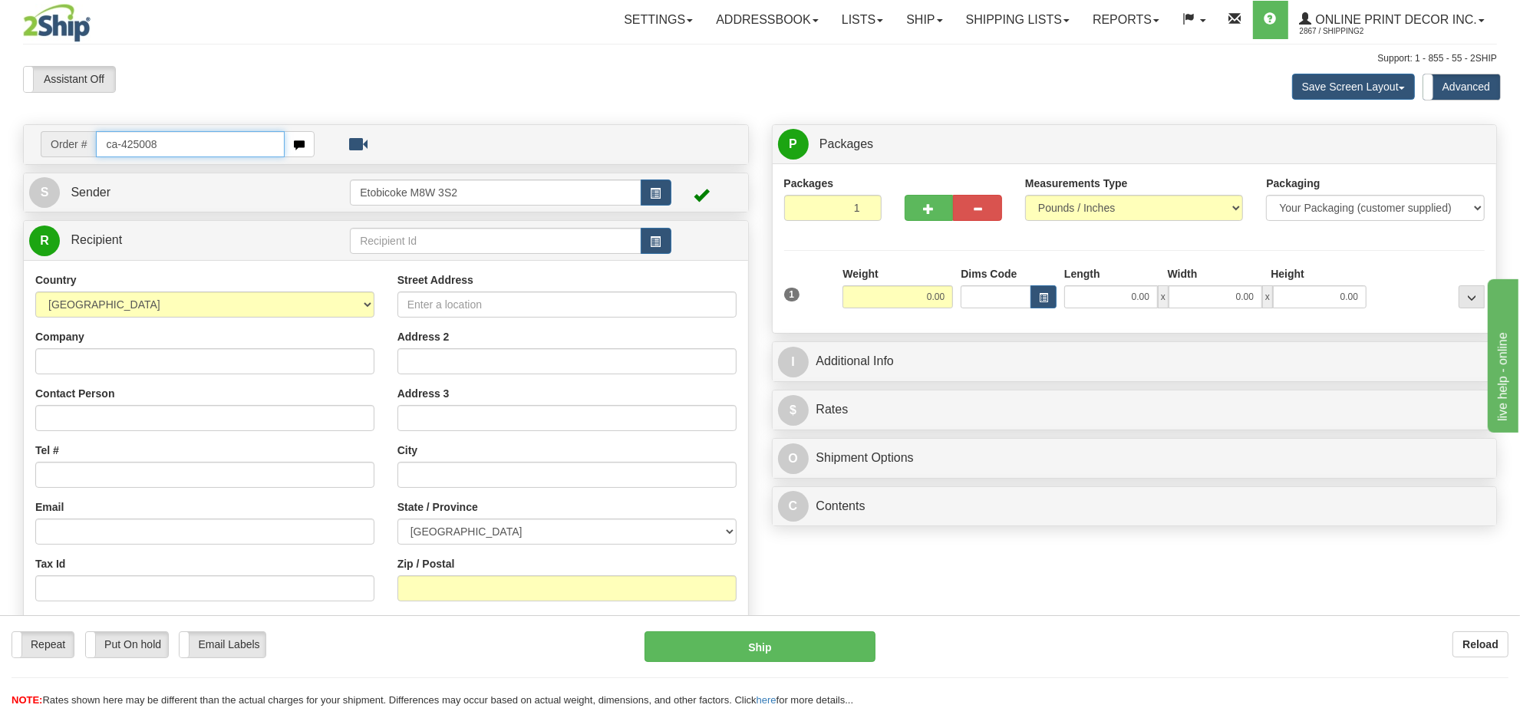
type input "ca-425008"
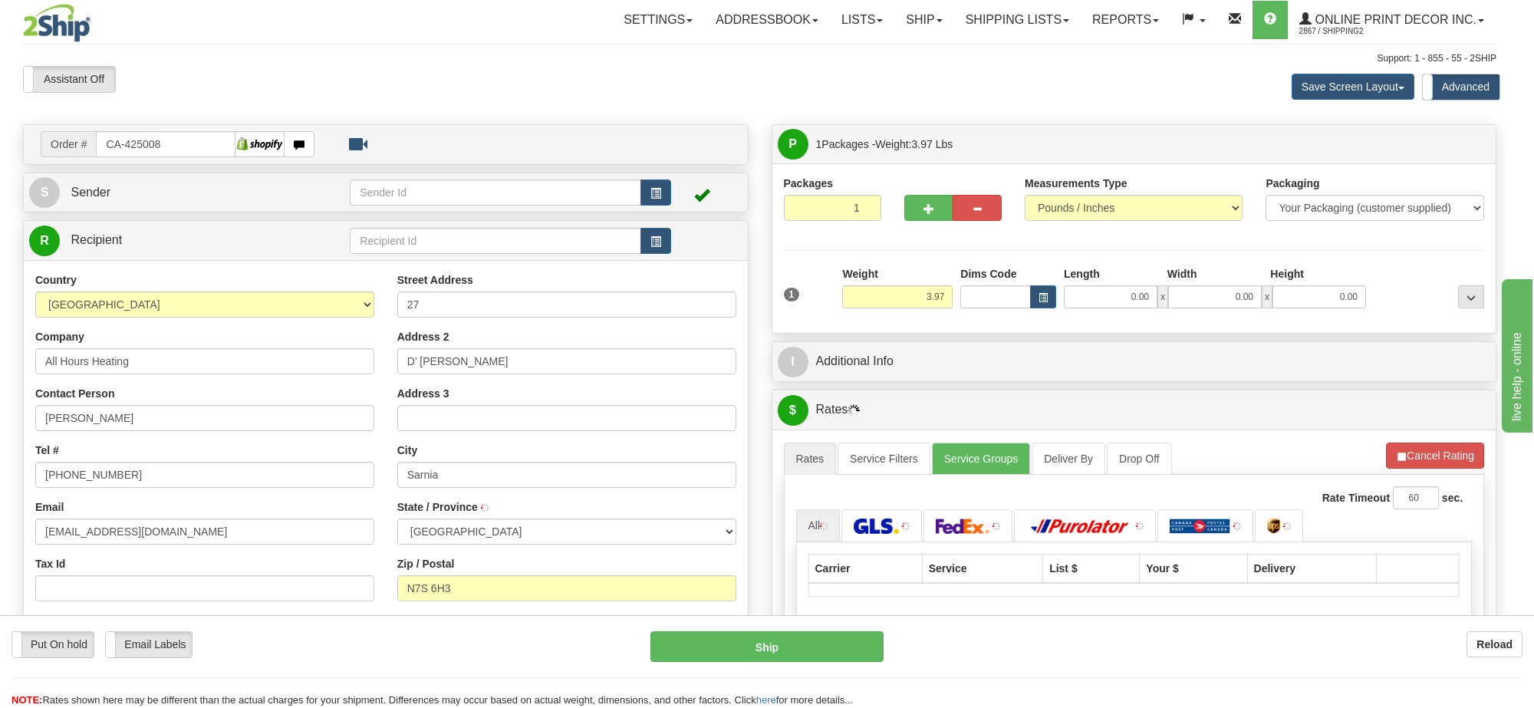
type input "SARNIA"
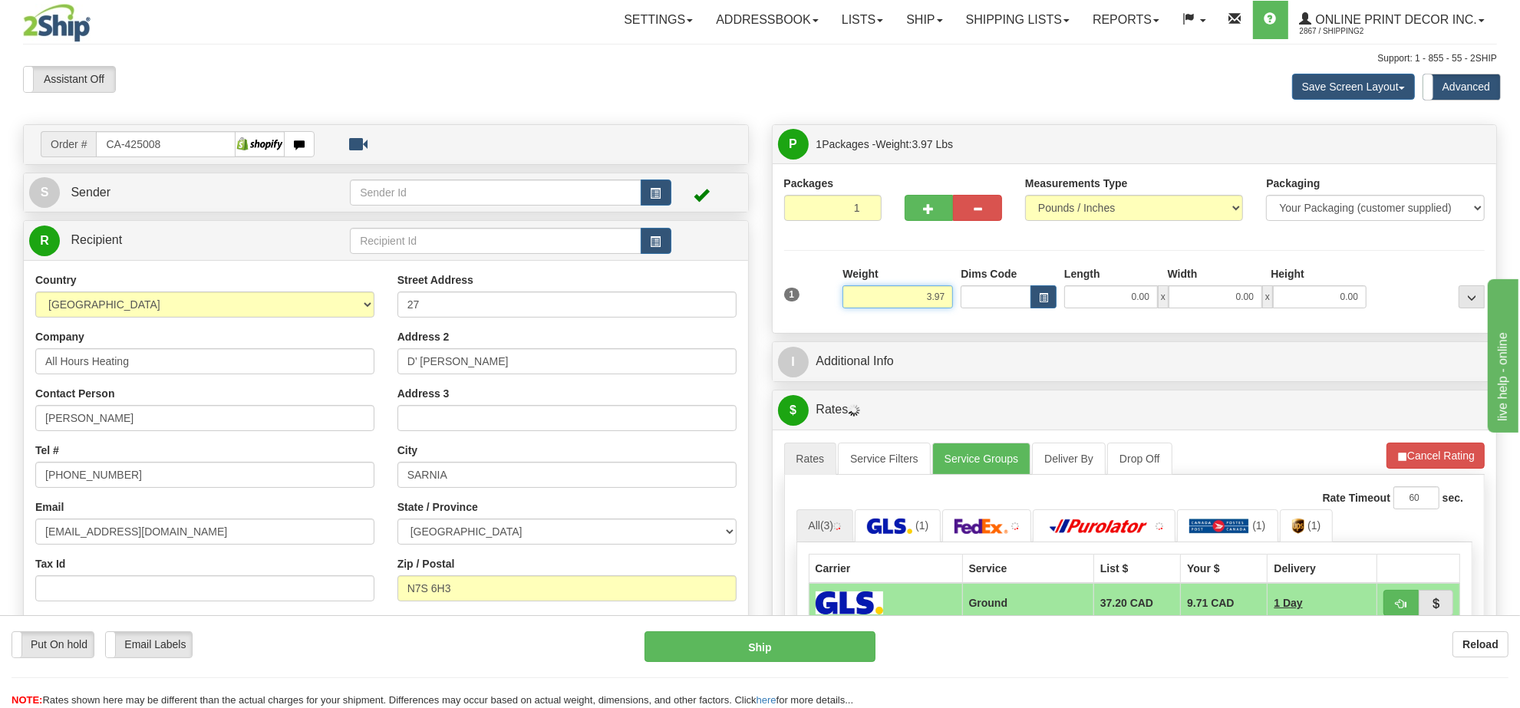
click at [868, 296] on input "3.97" at bounding box center [897, 296] width 110 height 23
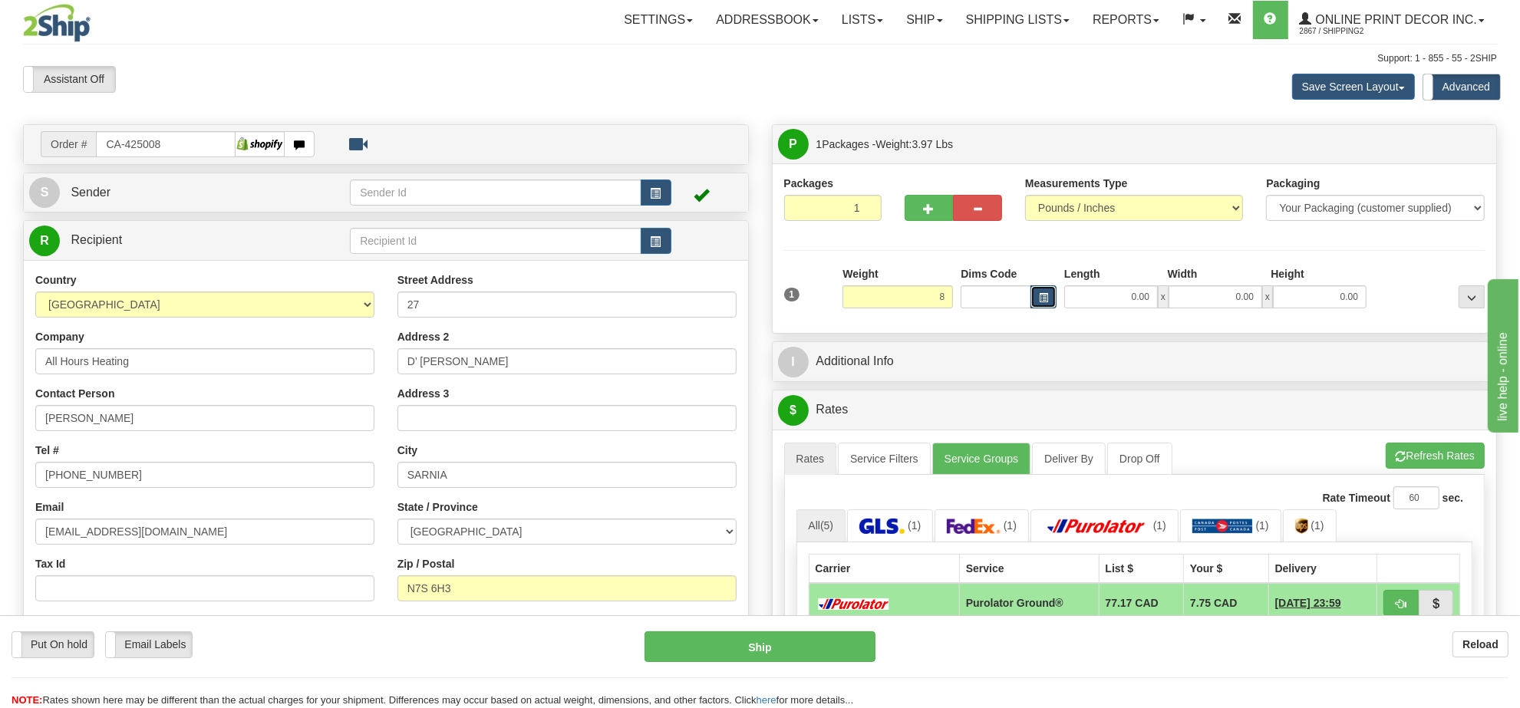
click at [1044, 300] on span "button" at bounding box center [1043, 298] width 9 height 8
type input "8.00"
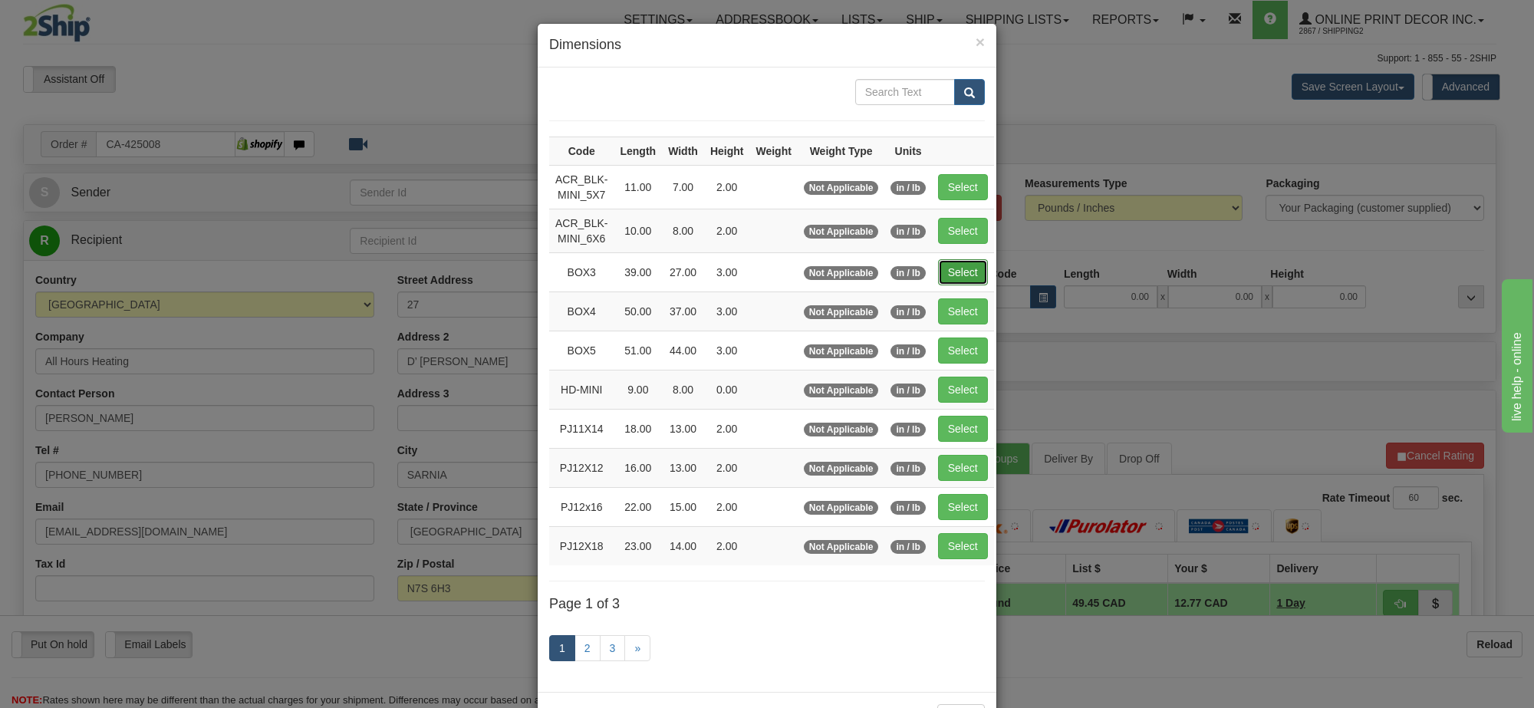
click at [972, 274] on button "Select" at bounding box center [963, 272] width 50 height 26
type input "BOX3"
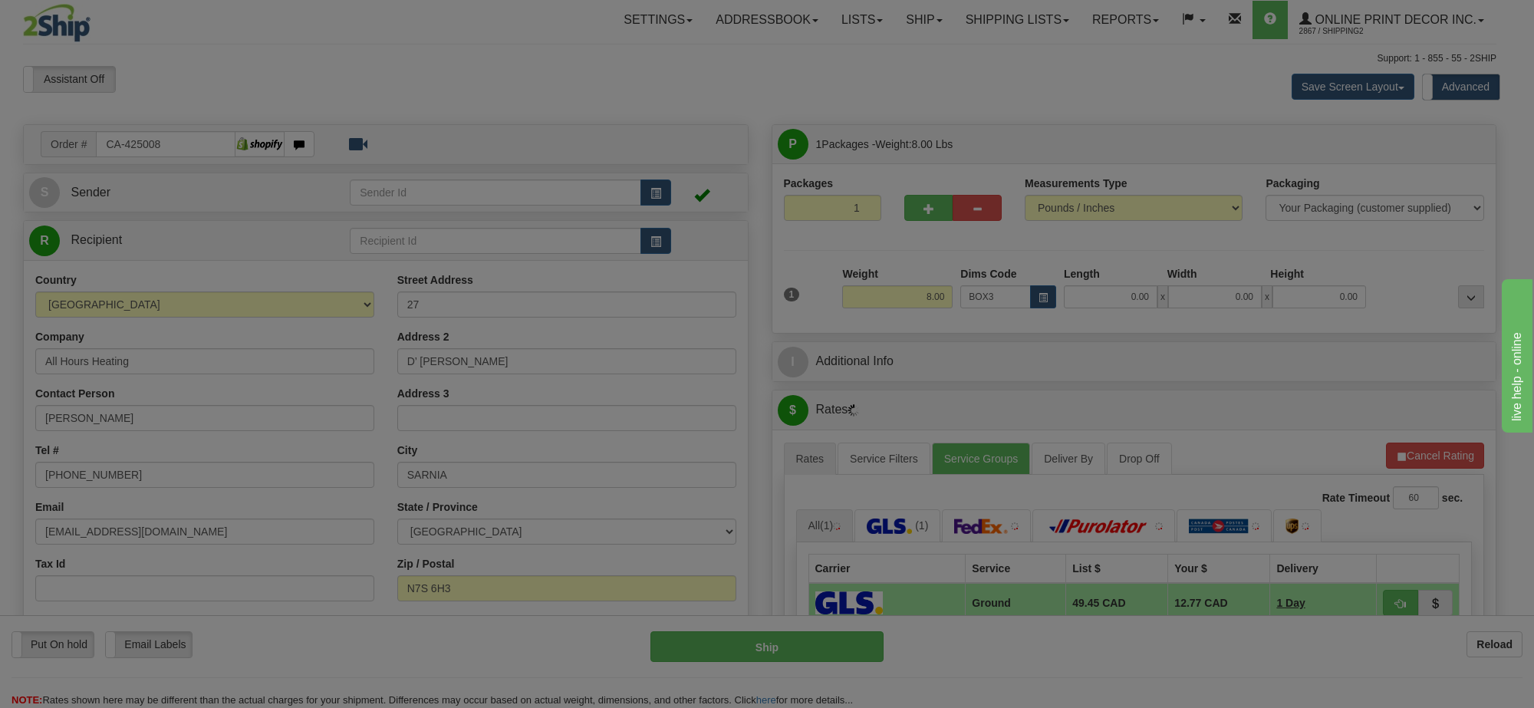
type input "39.00"
type input "27.00"
type input "3.00"
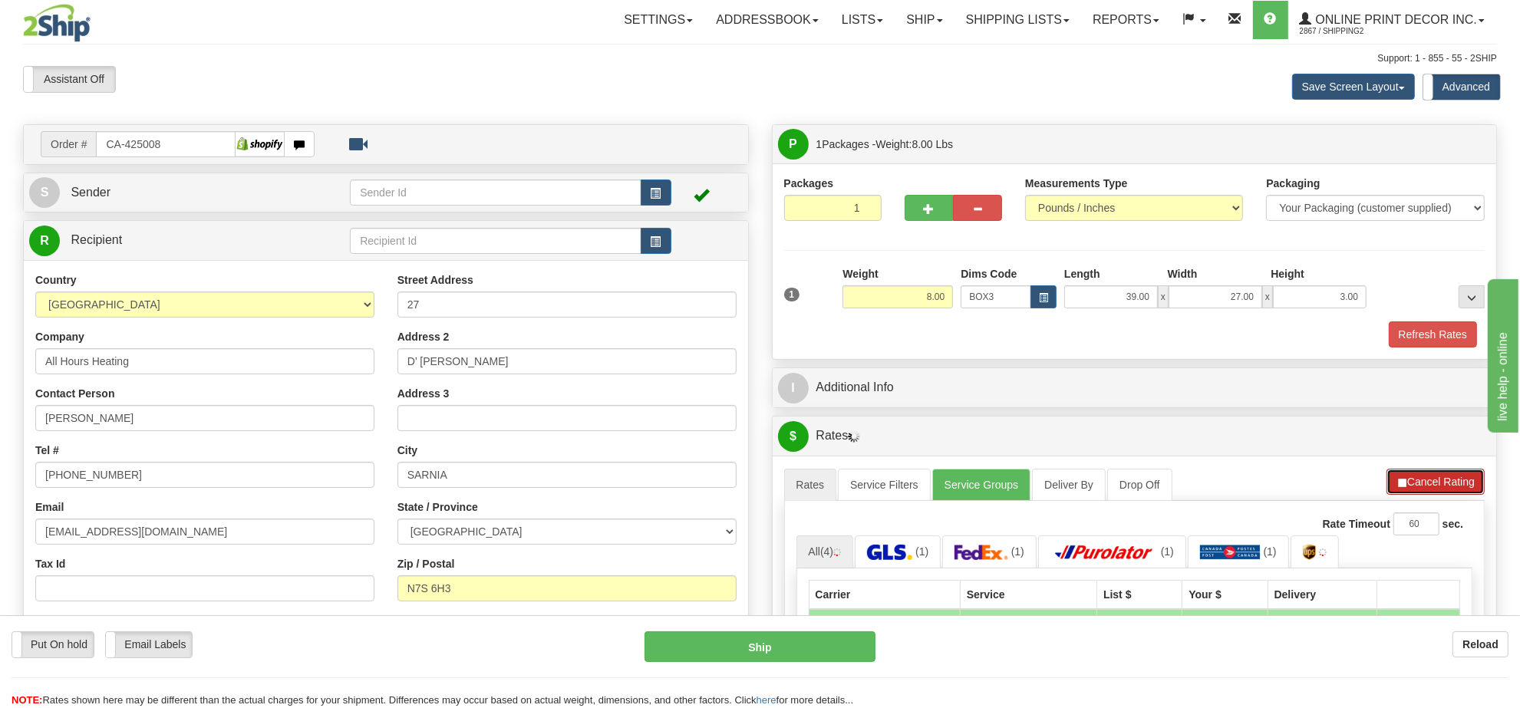
click at [1465, 488] on button "Cancel Rating" at bounding box center [1435, 482] width 98 height 26
click at [0, 0] on button "Refresh Rates" at bounding box center [0, 0] width 0 height 0
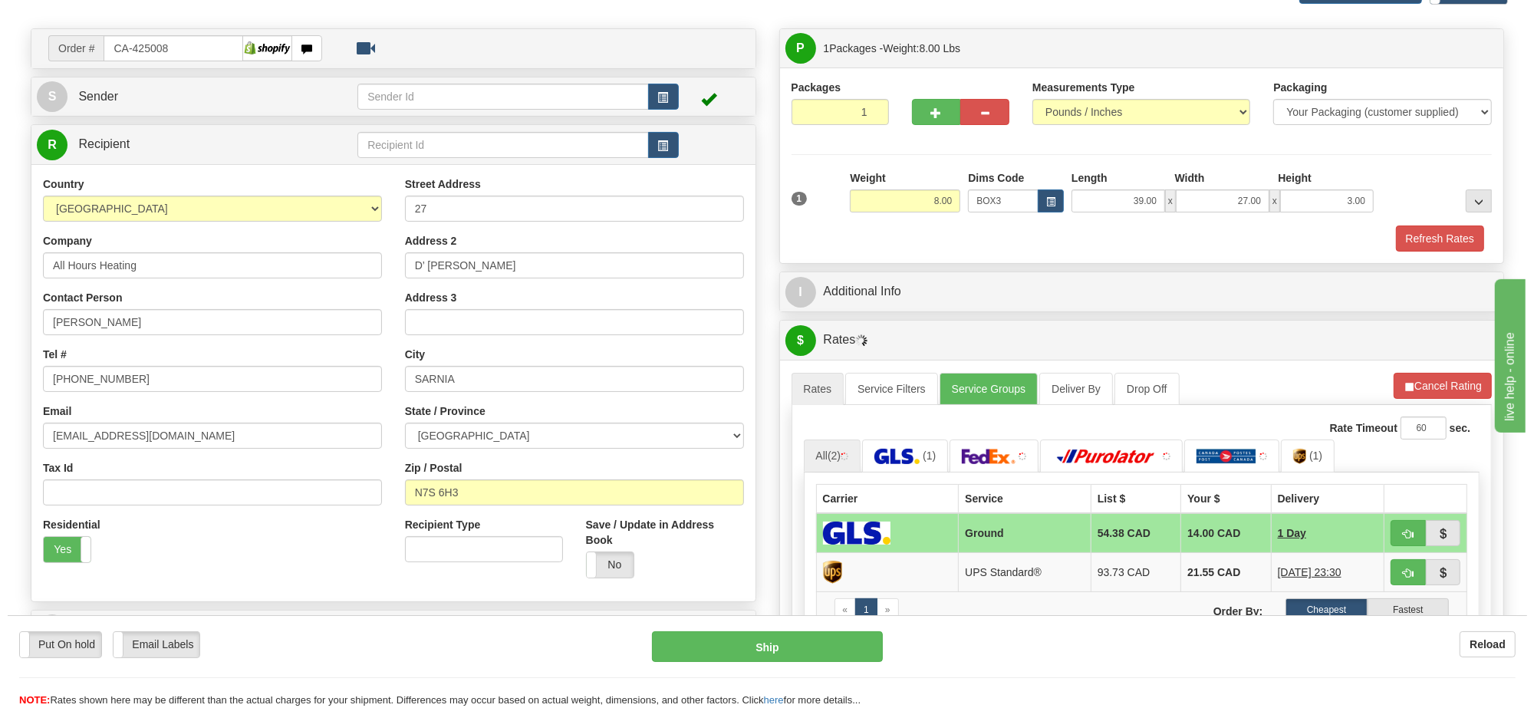
scroll to position [288, 0]
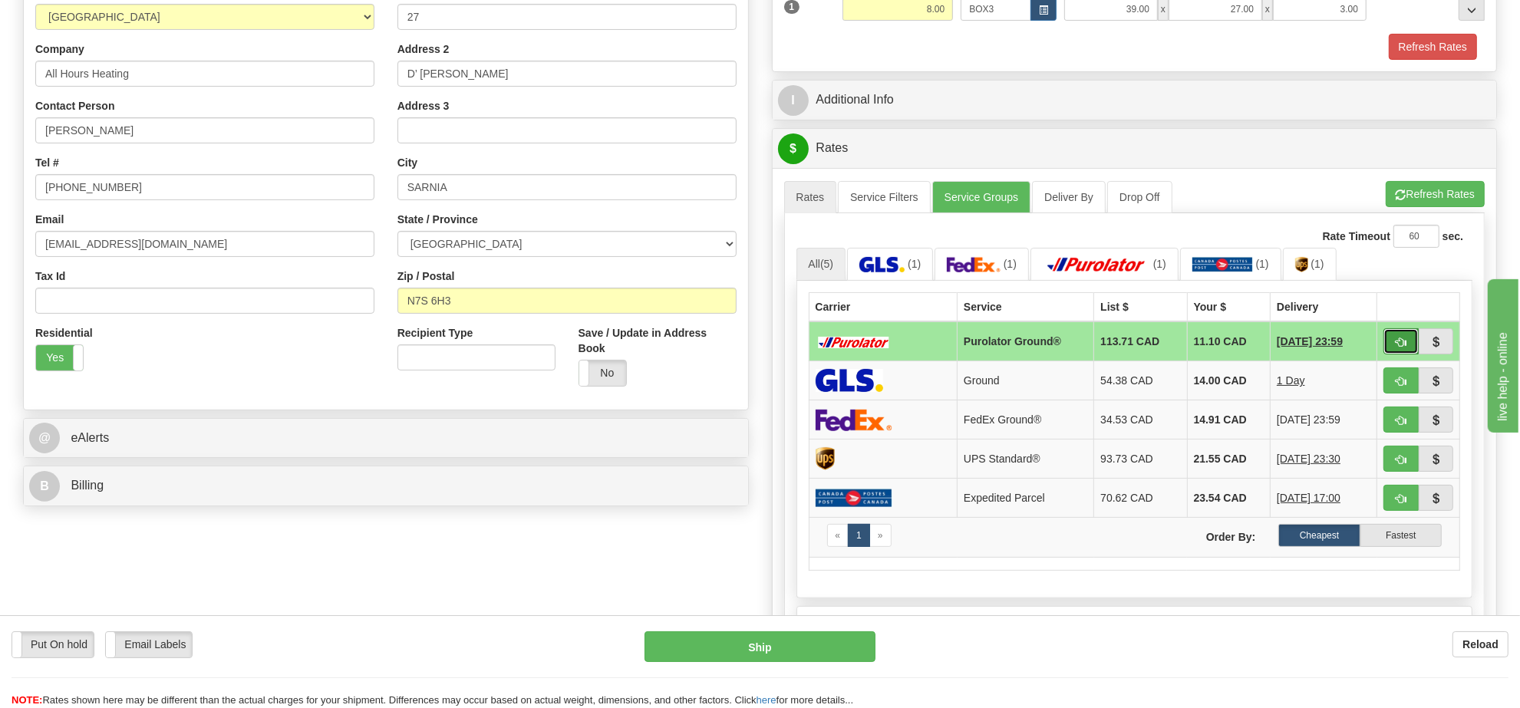
click at [1395, 344] on span "button" at bounding box center [1400, 343] width 11 height 10
type input "260"
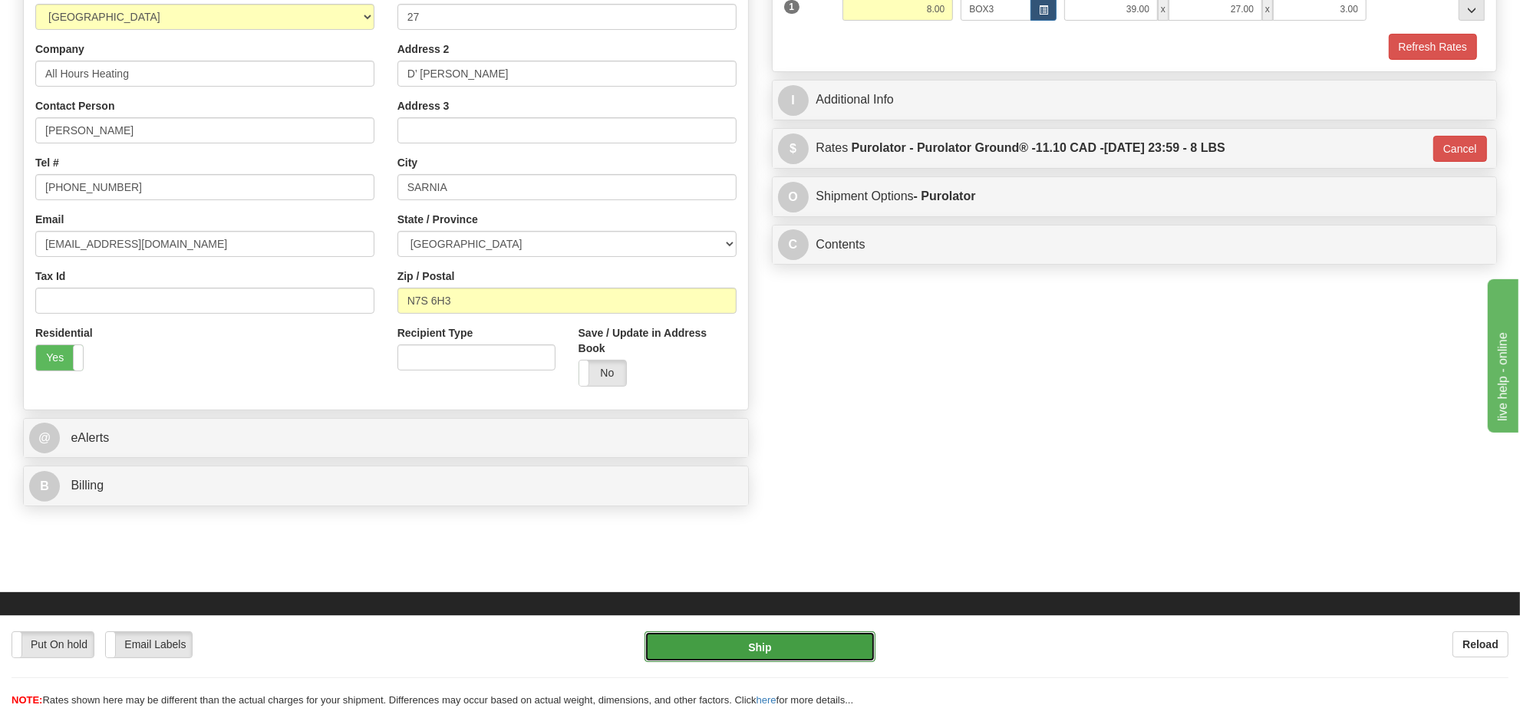
click at [798, 634] on button "Ship" at bounding box center [759, 646] width 230 height 31
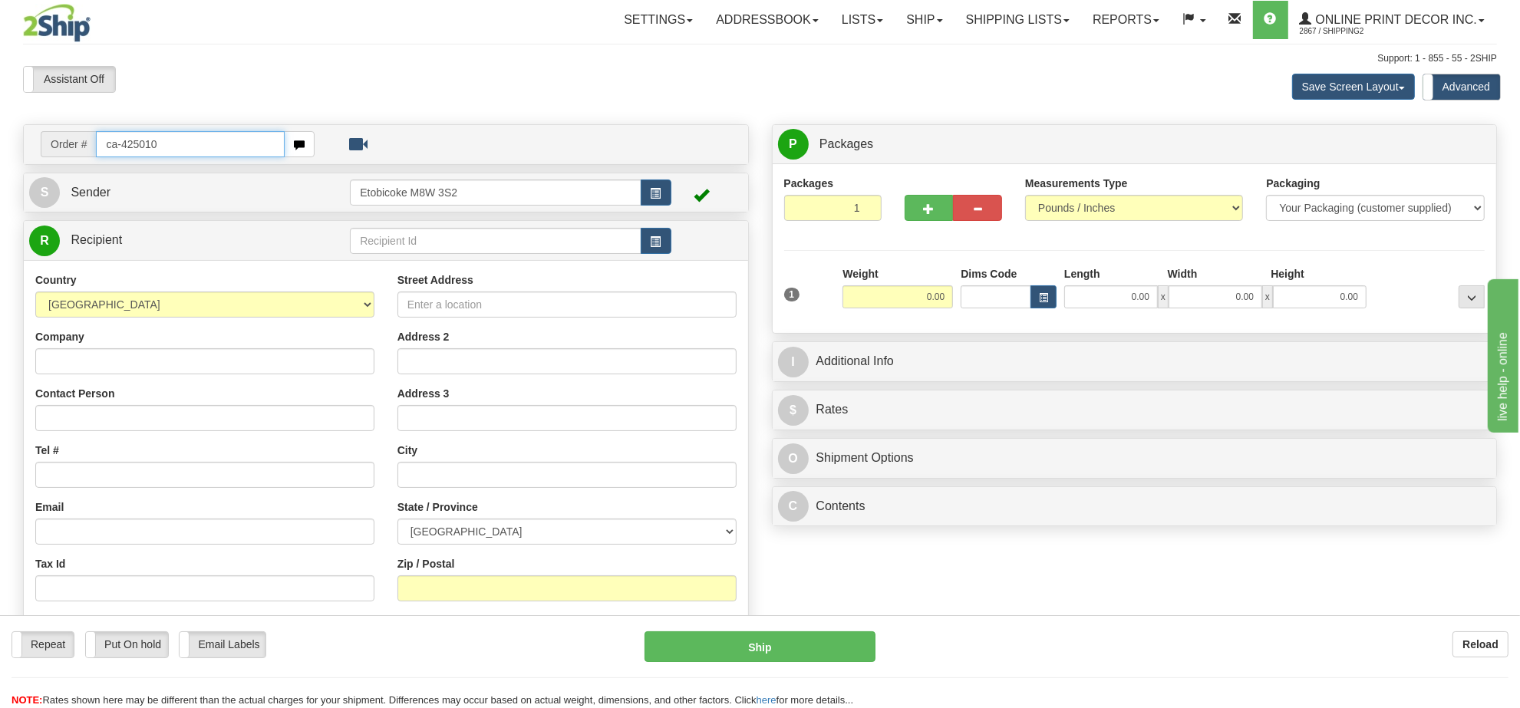
type input "ca-425010"
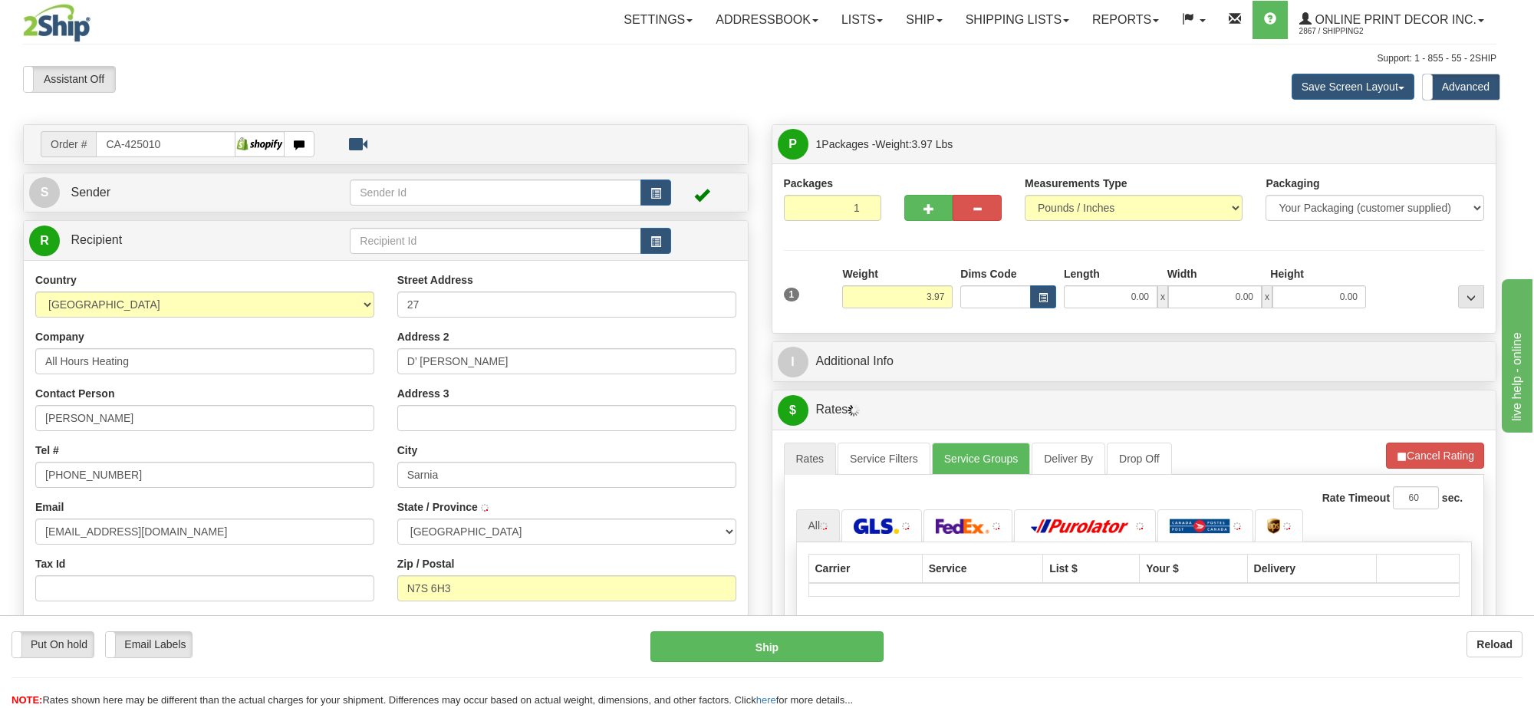
type input "SARNIA"
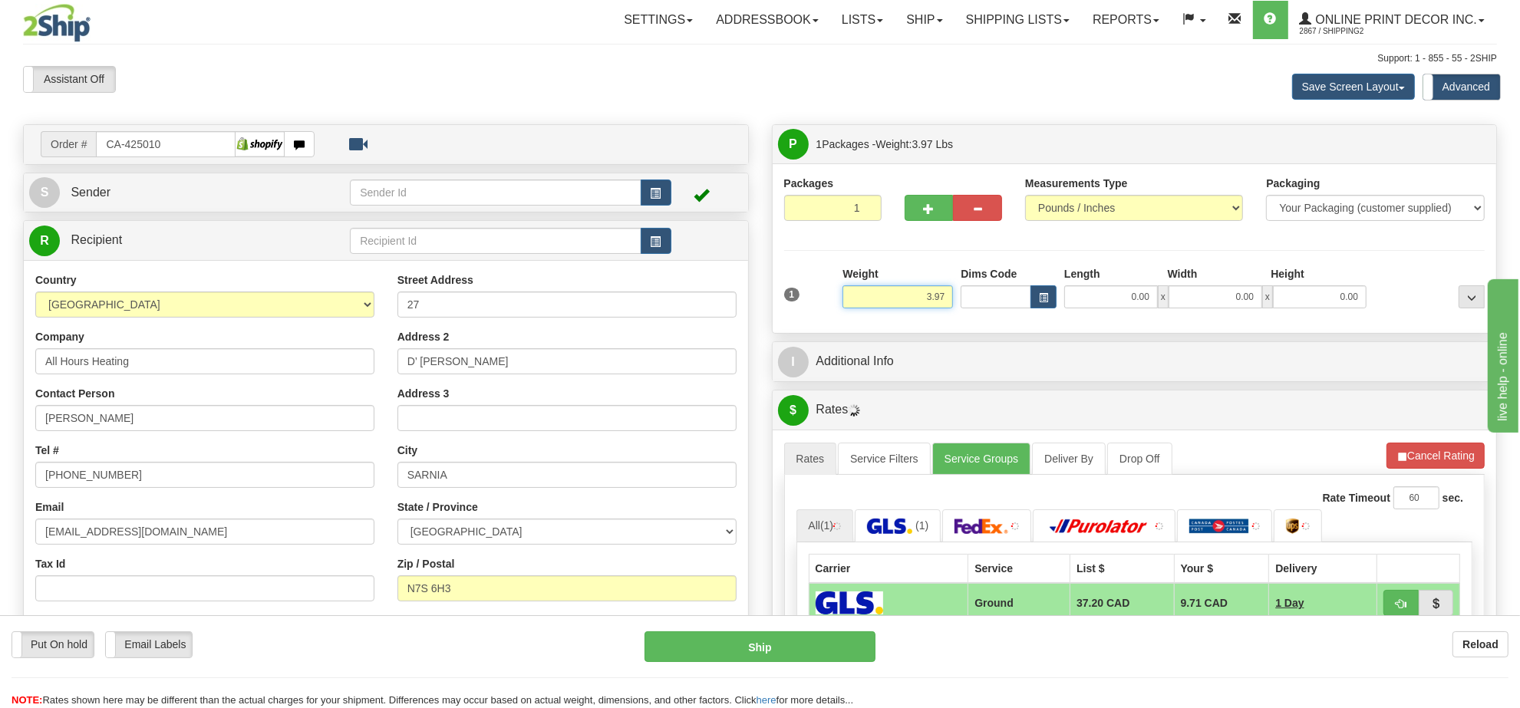
click at [934, 303] on input "3.97" at bounding box center [897, 296] width 110 height 23
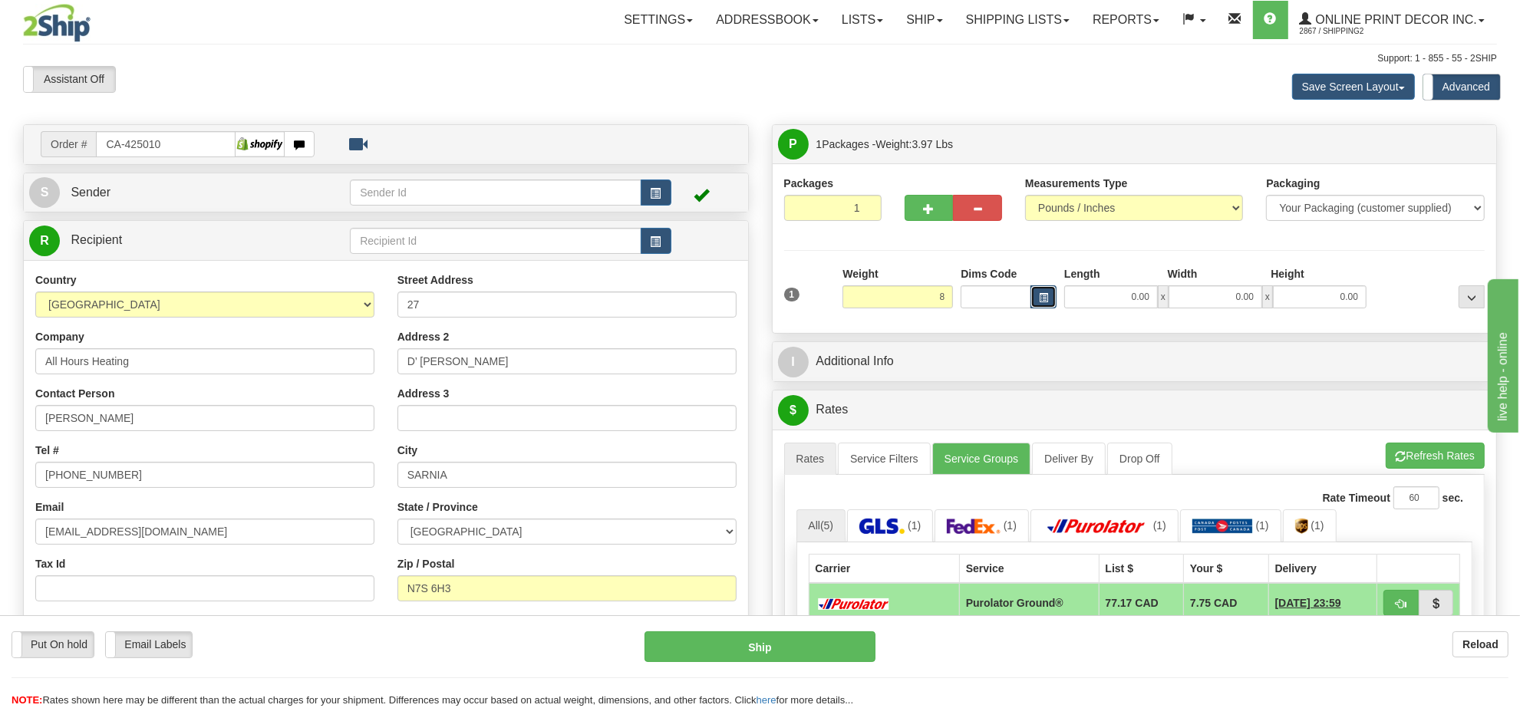
type input "8.00"
click at [1036, 297] on button "button" at bounding box center [1043, 296] width 26 height 23
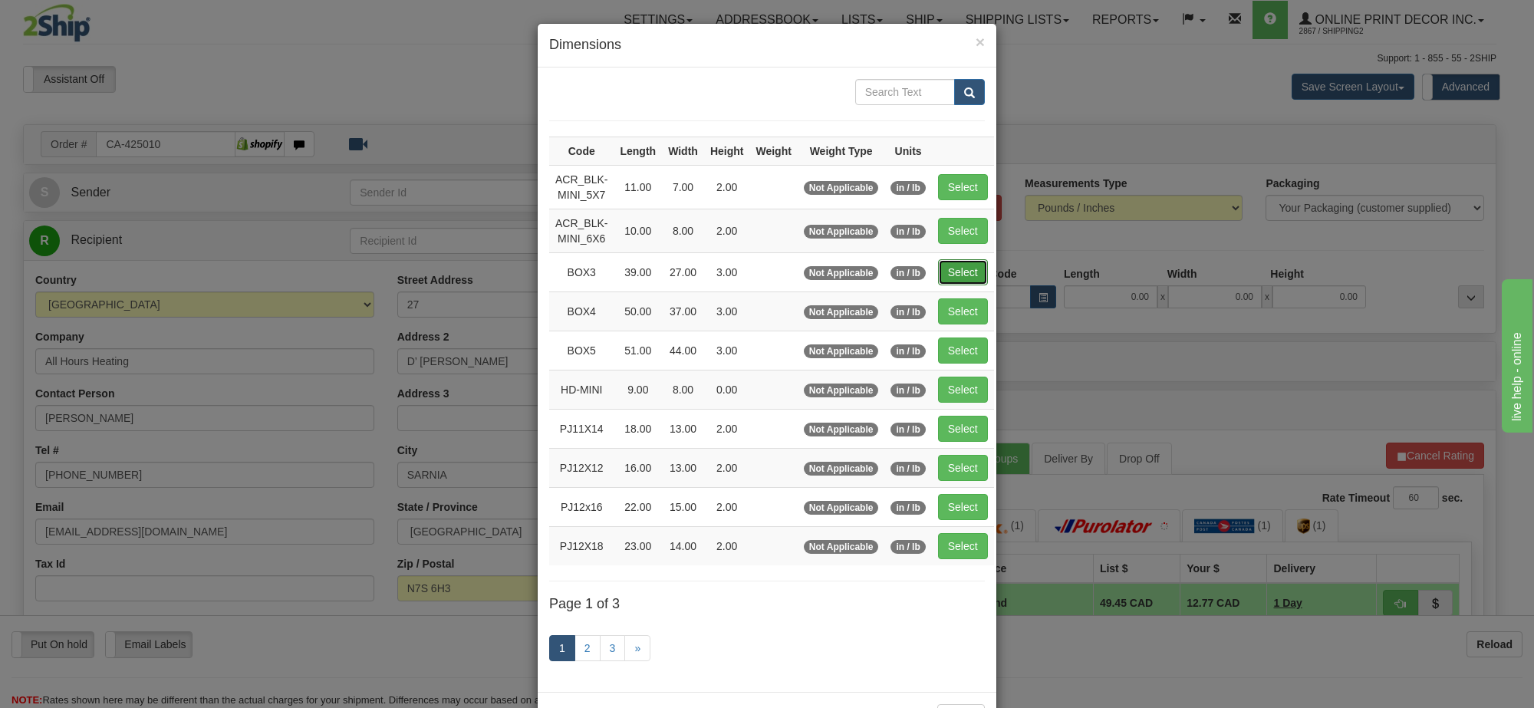
click at [955, 285] on button "Select" at bounding box center [963, 272] width 50 height 26
type input "BOX3"
type input "39.00"
type input "27.00"
type input "3.00"
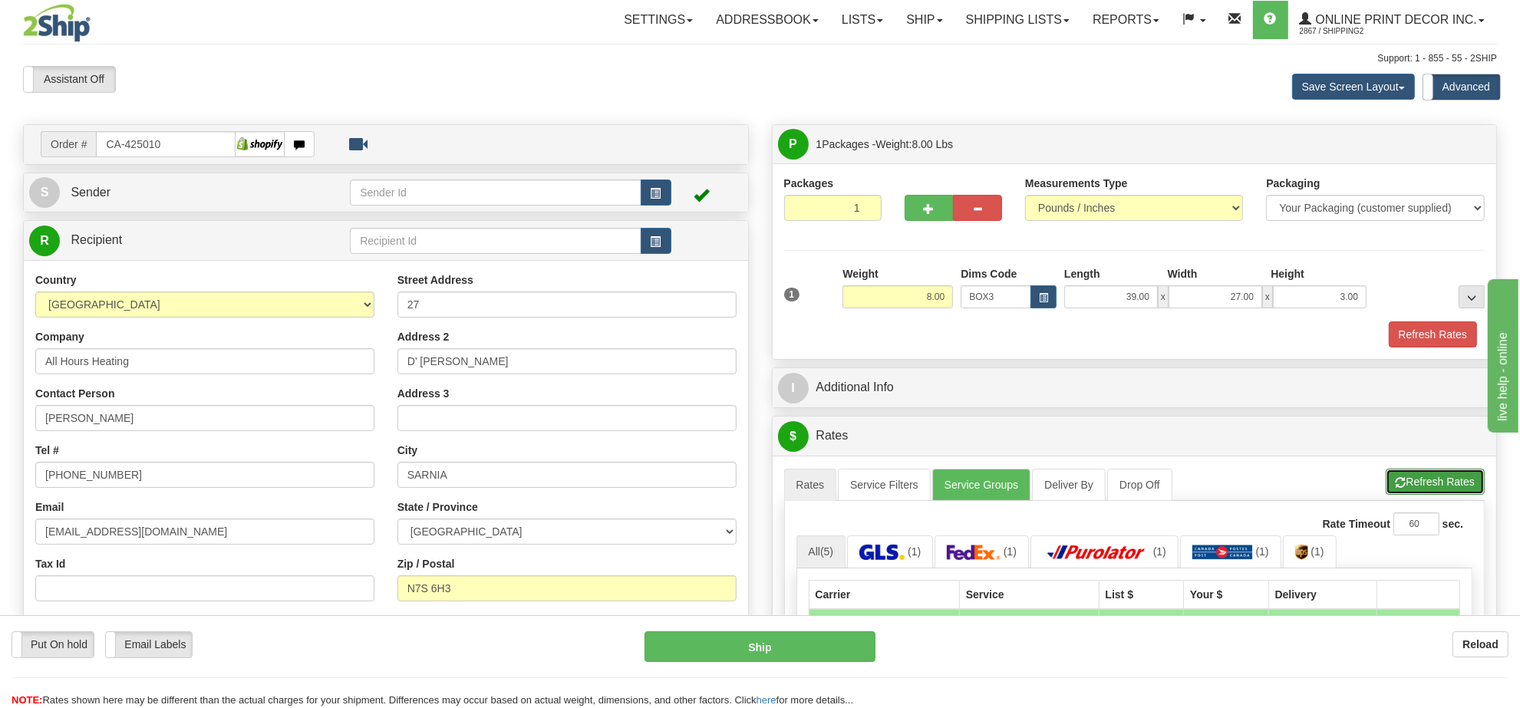
click at [1408, 477] on button "Refresh Rates" at bounding box center [1434, 482] width 99 height 26
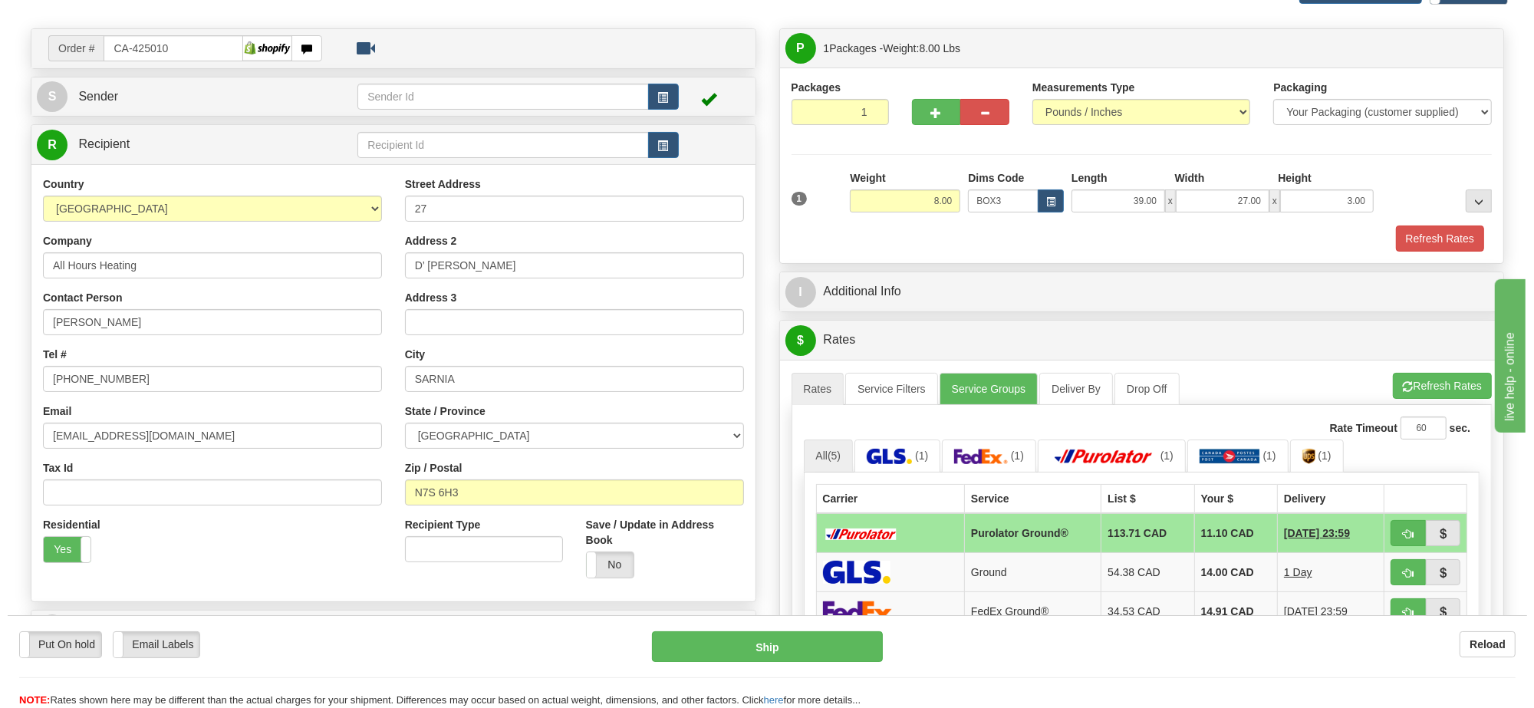
scroll to position [192, 0]
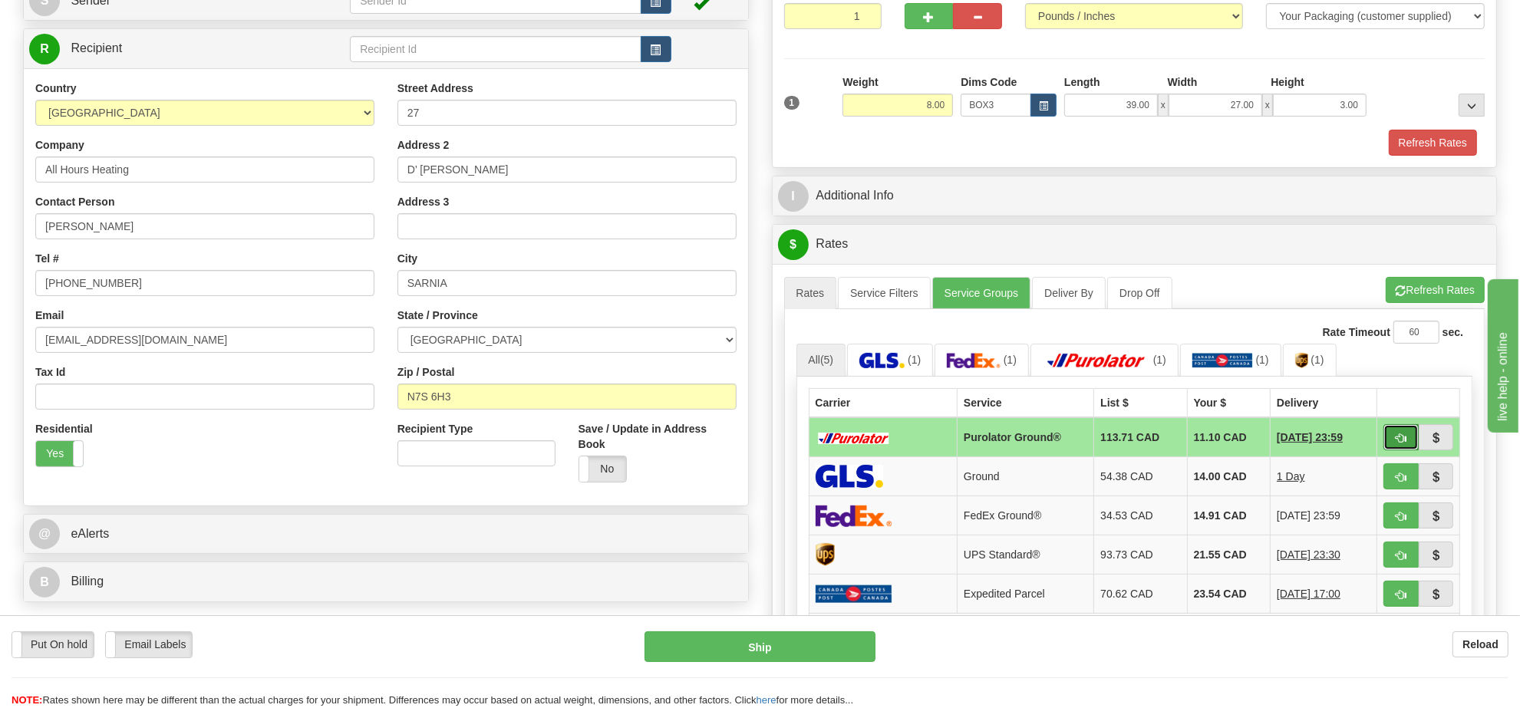
click at [1391, 442] on button "button" at bounding box center [1400, 437] width 35 height 26
type input "260"
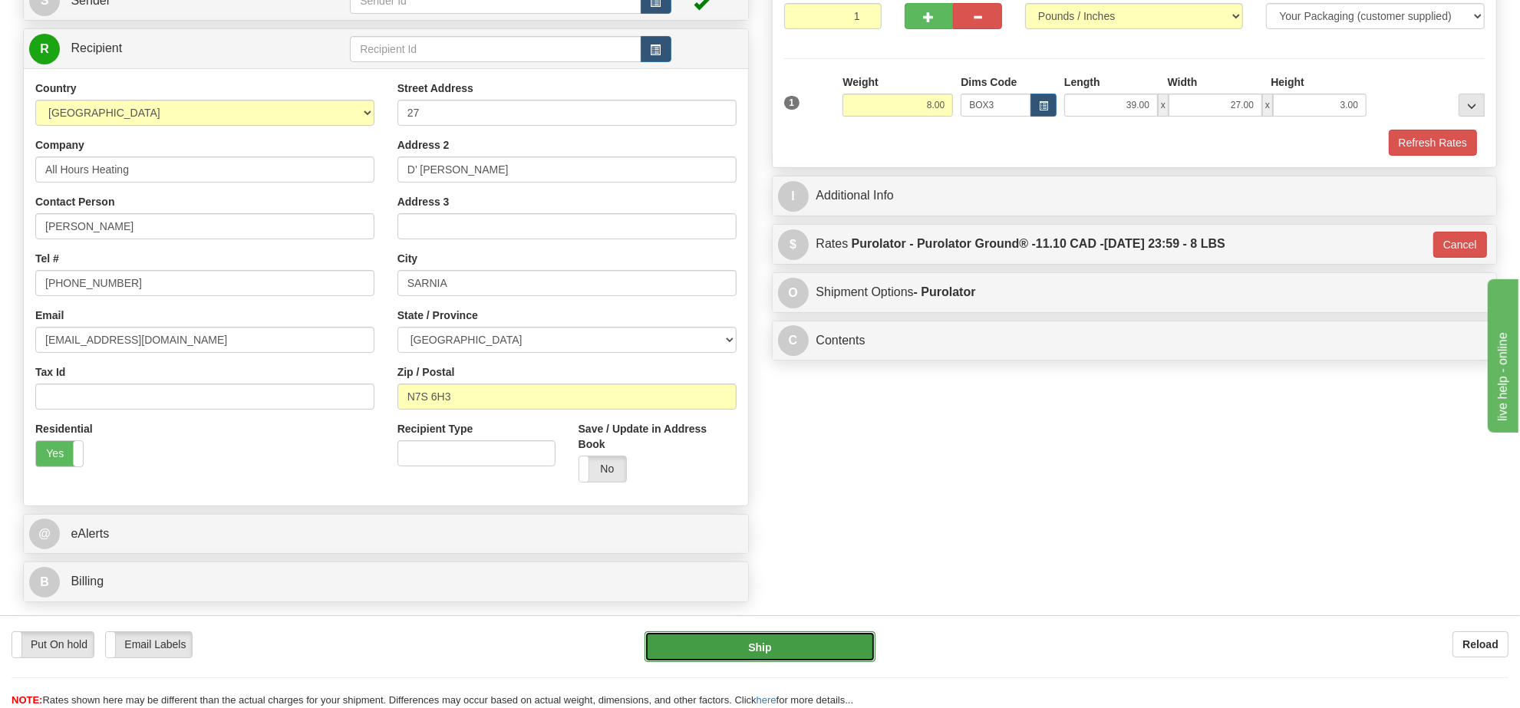
click at [834, 637] on button "Ship" at bounding box center [759, 646] width 230 height 31
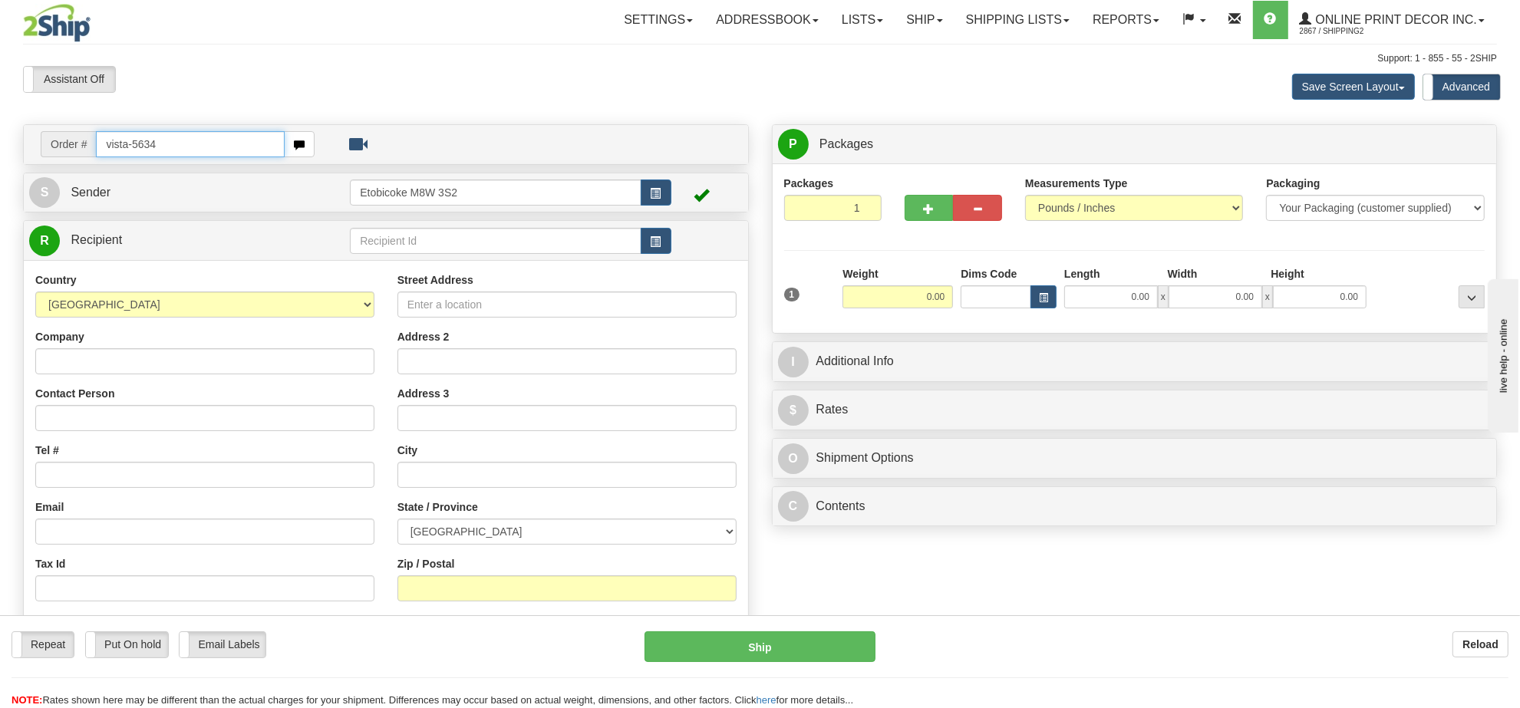
type input "vista-5634"
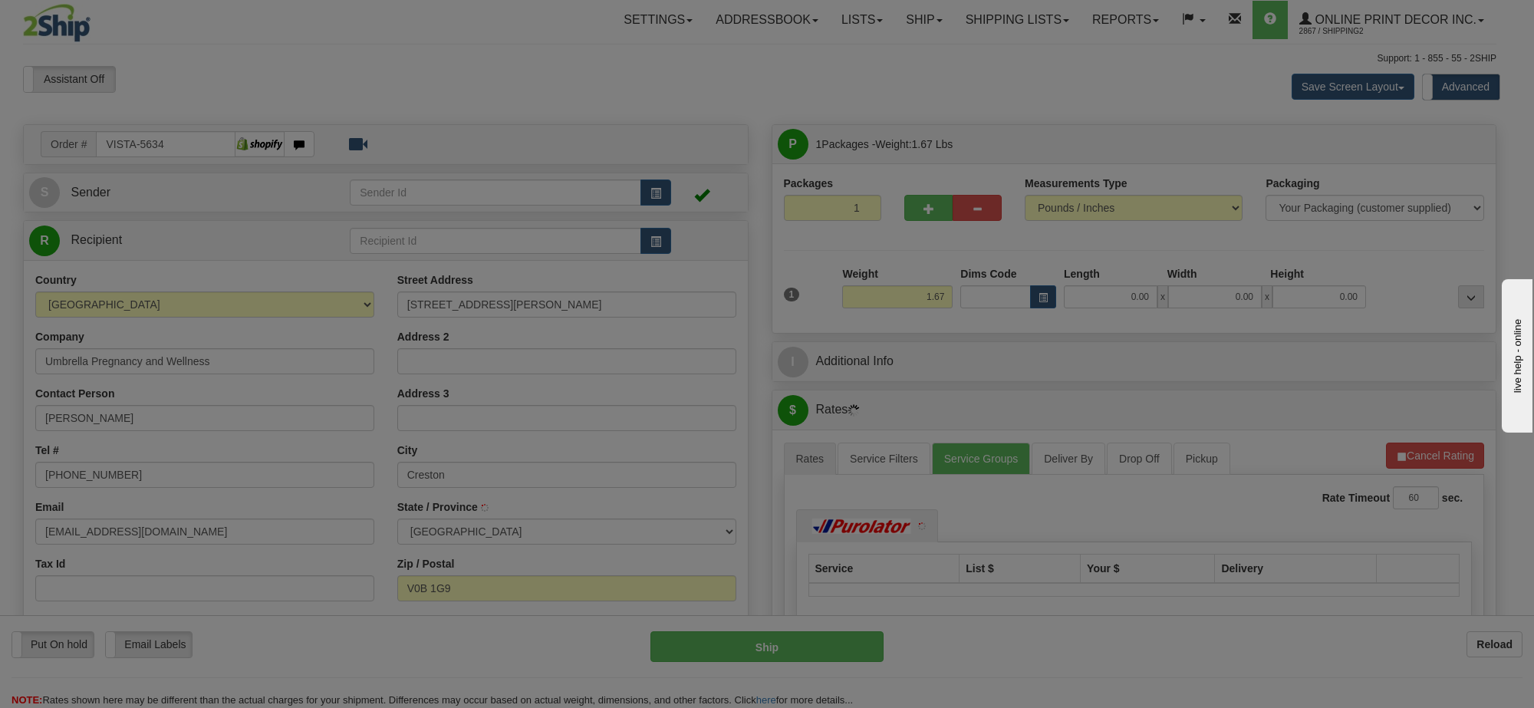
type input "CRESTON"
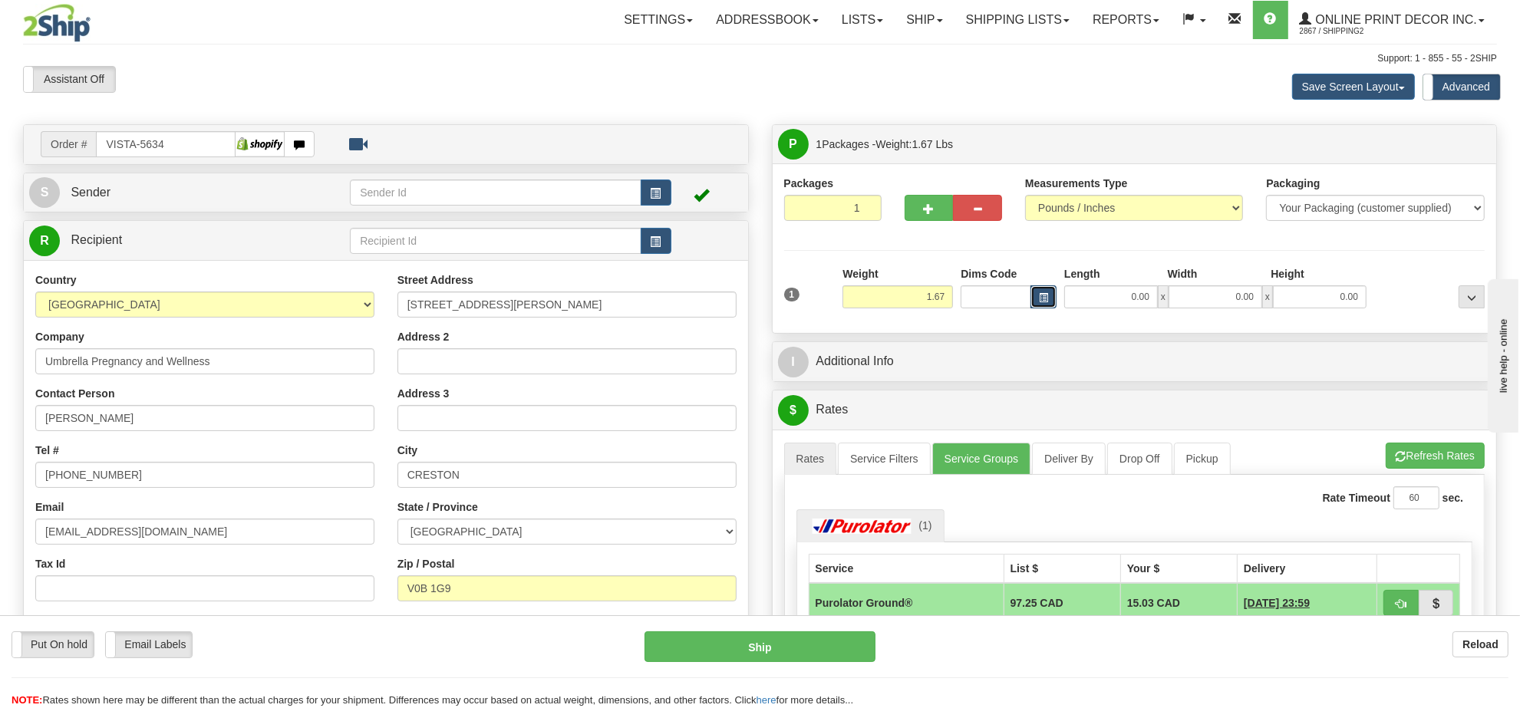
click at [1052, 292] on button "button" at bounding box center [1043, 296] width 26 height 23
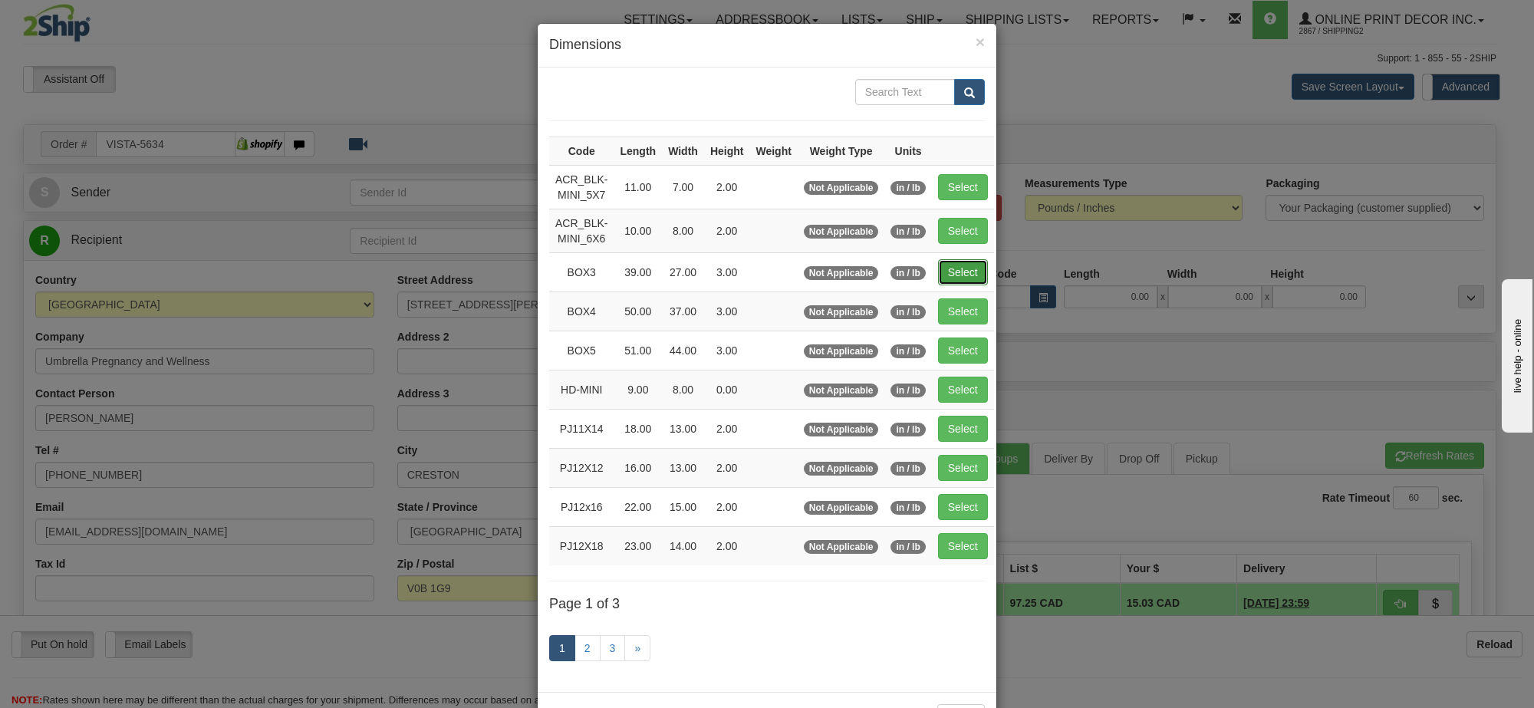
click at [949, 273] on button "Select" at bounding box center [963, 272] width 50 height 26
type input "BOX3"
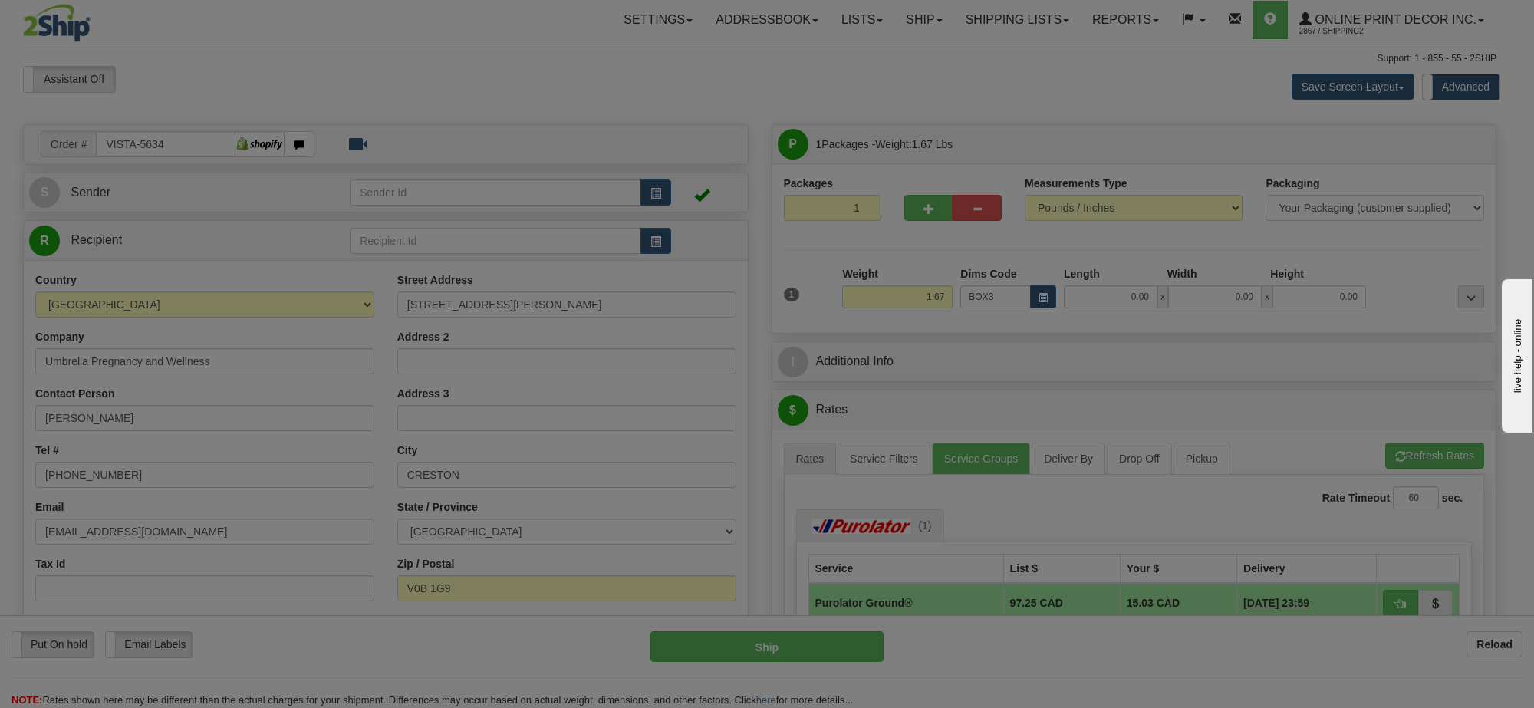
type input "39.00"
type input "27.00"
type input "3.00"
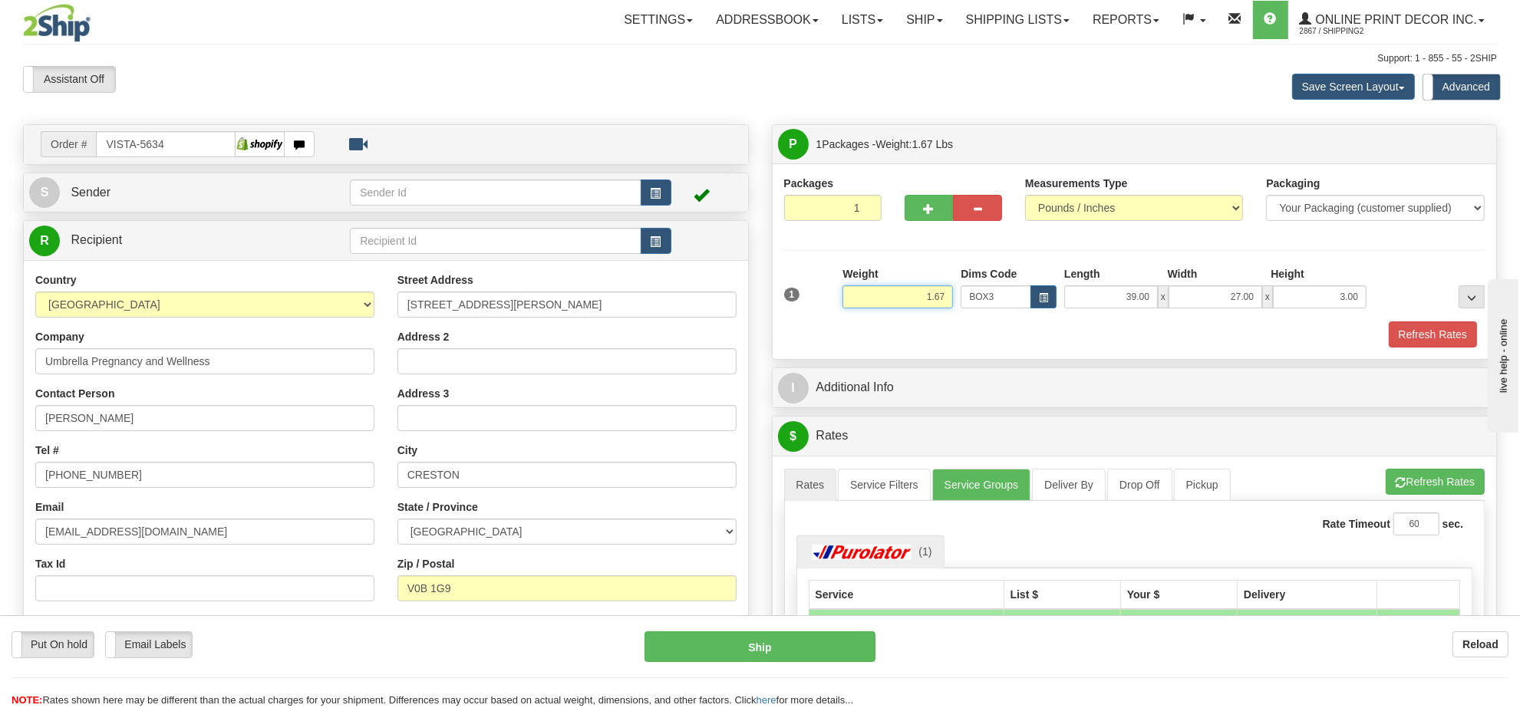
drag, startPoint x: 948, startPoint y: 297, endPoint x: 877, endPoint y: 285, distance: 72.3
click at [877, 285] on div "Weight 1.67" at bounding box center [897, 287] width 110 height 42
drag, startPoint x: 947, startPoint y: 295, endPoint x: 855, endPoint y: 299, distance: 92.1
click at [855, 299] on input "5.98" at bounding box center [897, 296] width 110 height 23
type input "6.98"
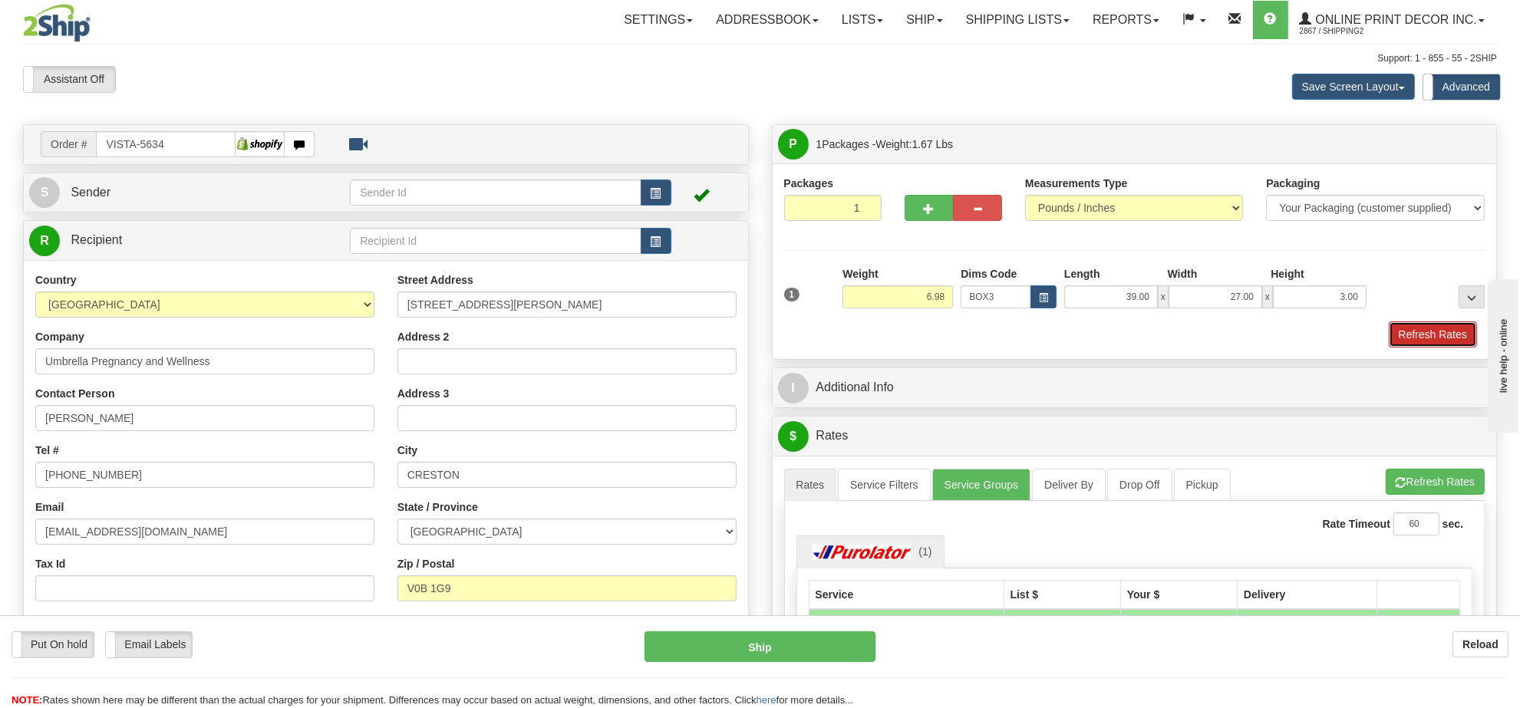
click at [1456, 334] on button "Refresh Rates" at bounding box center [1432, 334] width 88 height 26
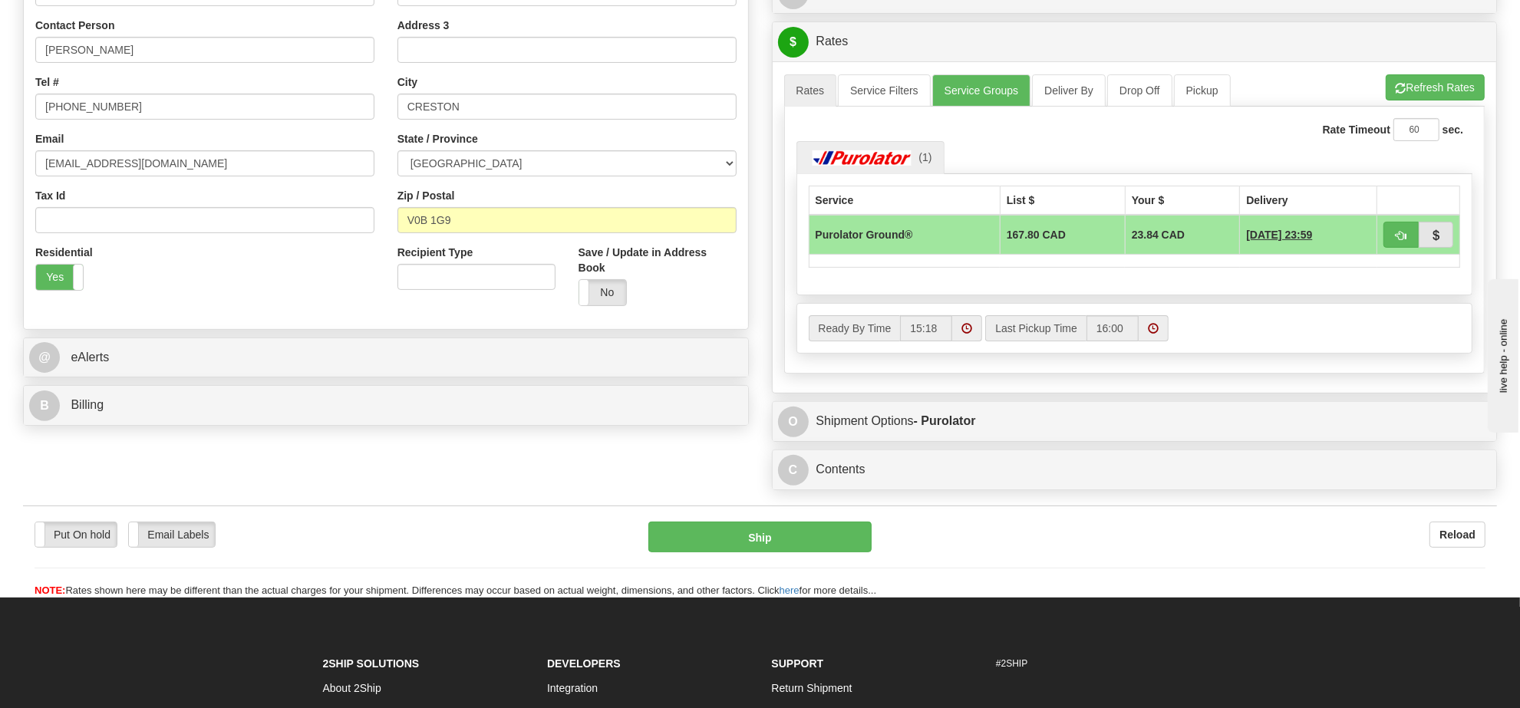
scroll to position [81, 0]
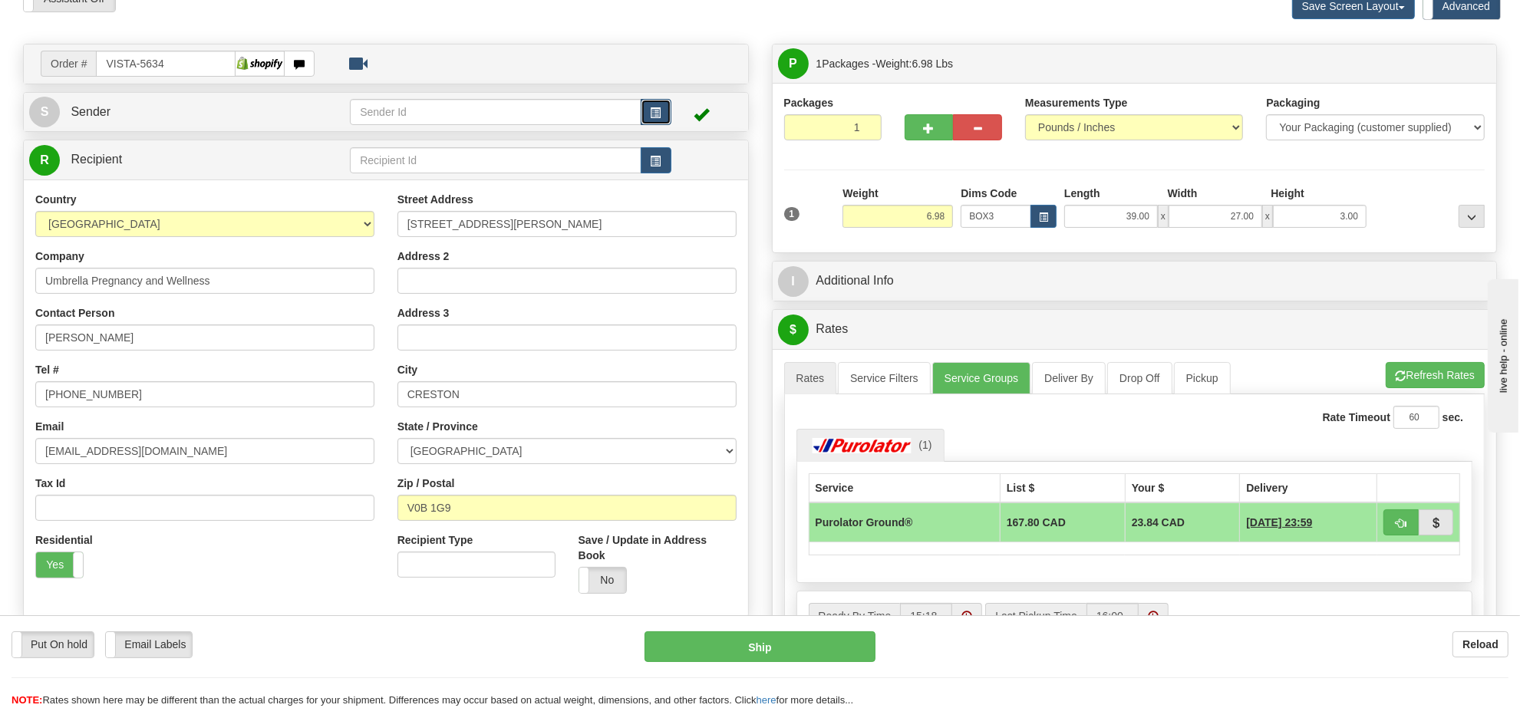
click at [660, 110] on span "button" at bounding box center [655, 113] width 11 height 10
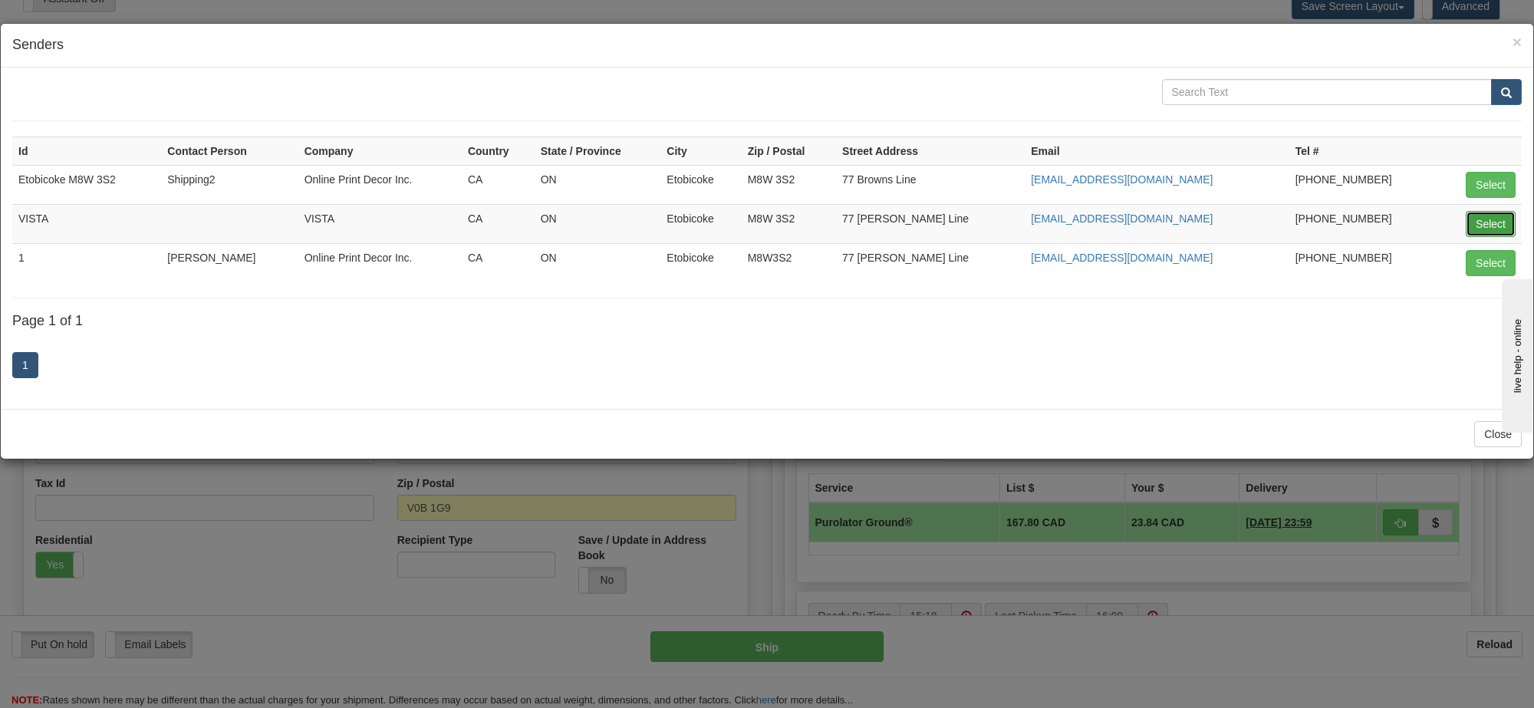
click at [1478, 225] on button "Select" at bounding box center [1491, 224] width 50 height 26
type input "VISTA"
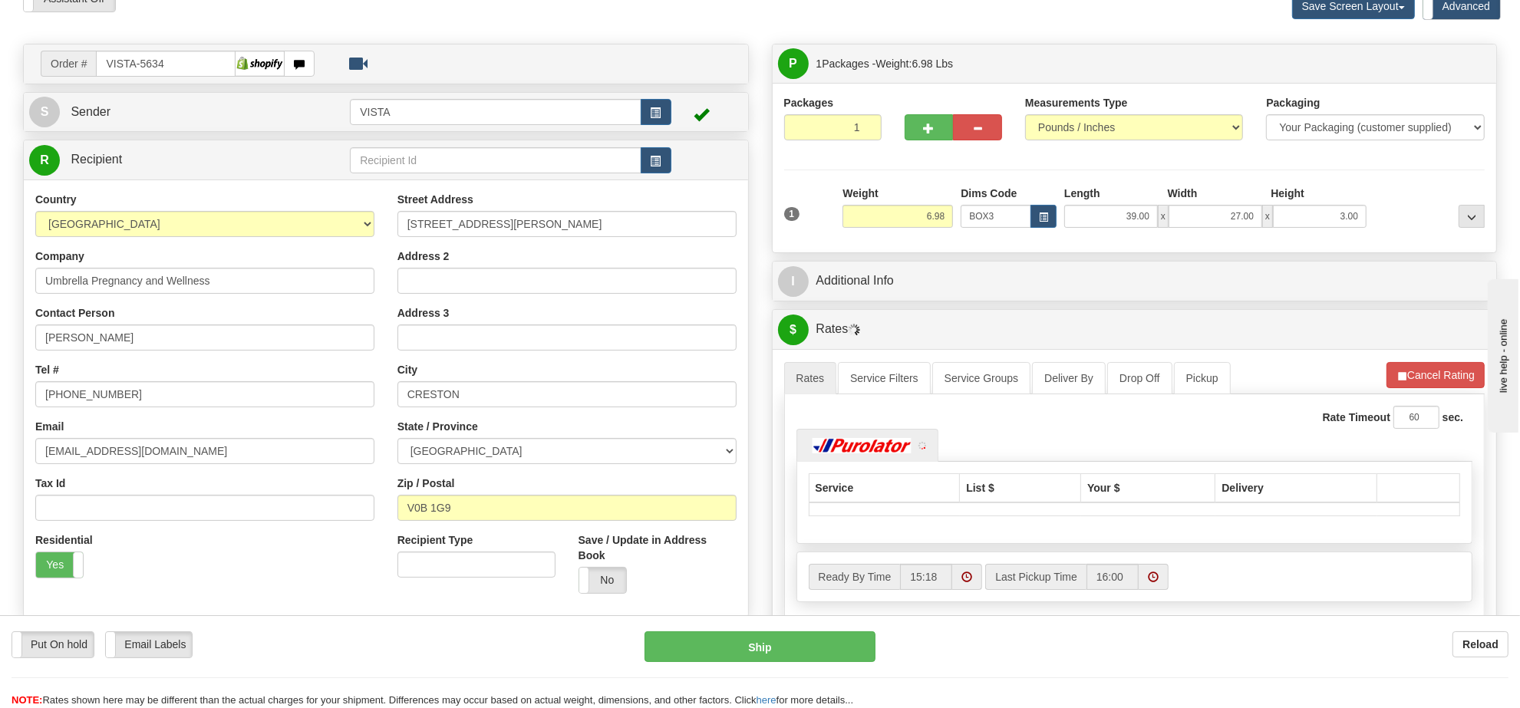
click at [1441, 374] on li "Refresh Rates Cancel Rating" at bounding box center [1435, 375] width 98 height 26
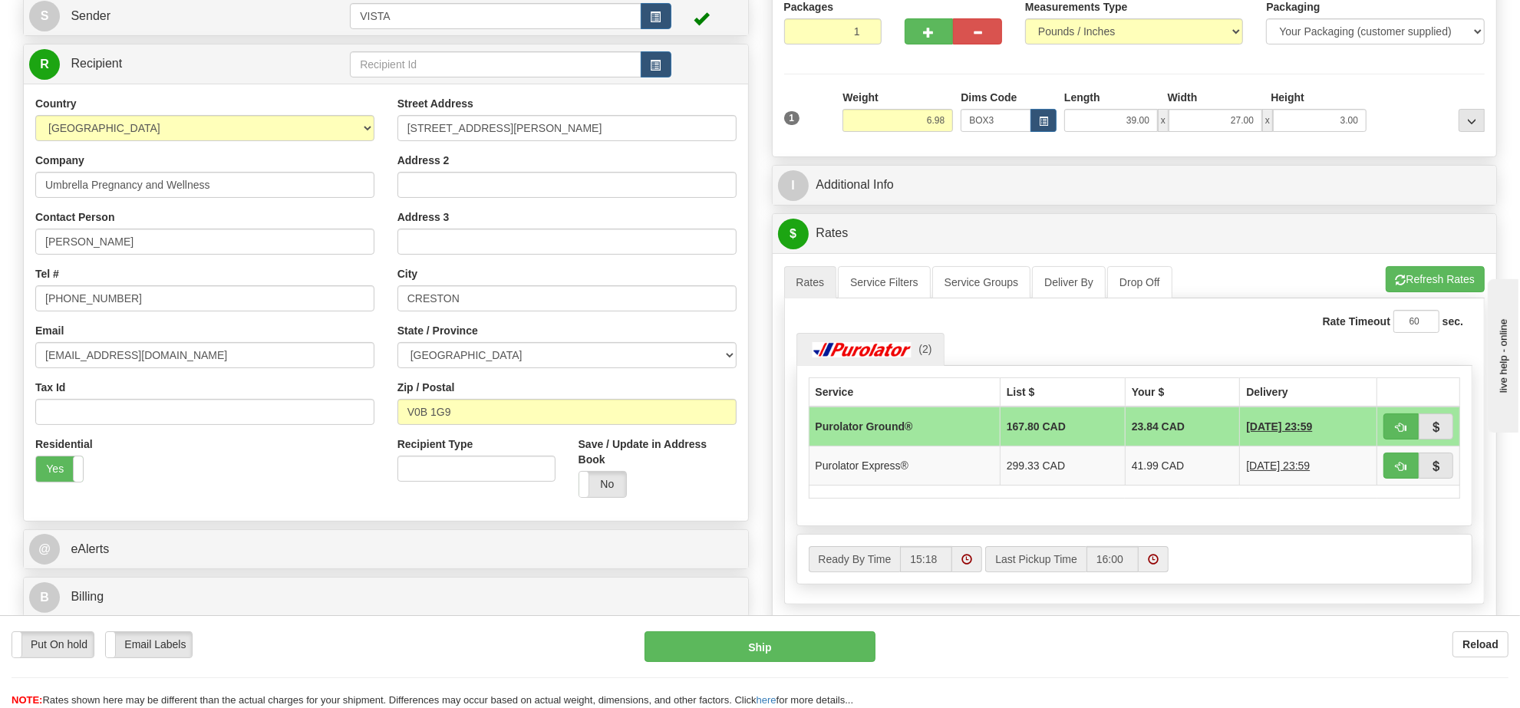
scroll to position [368, 0]
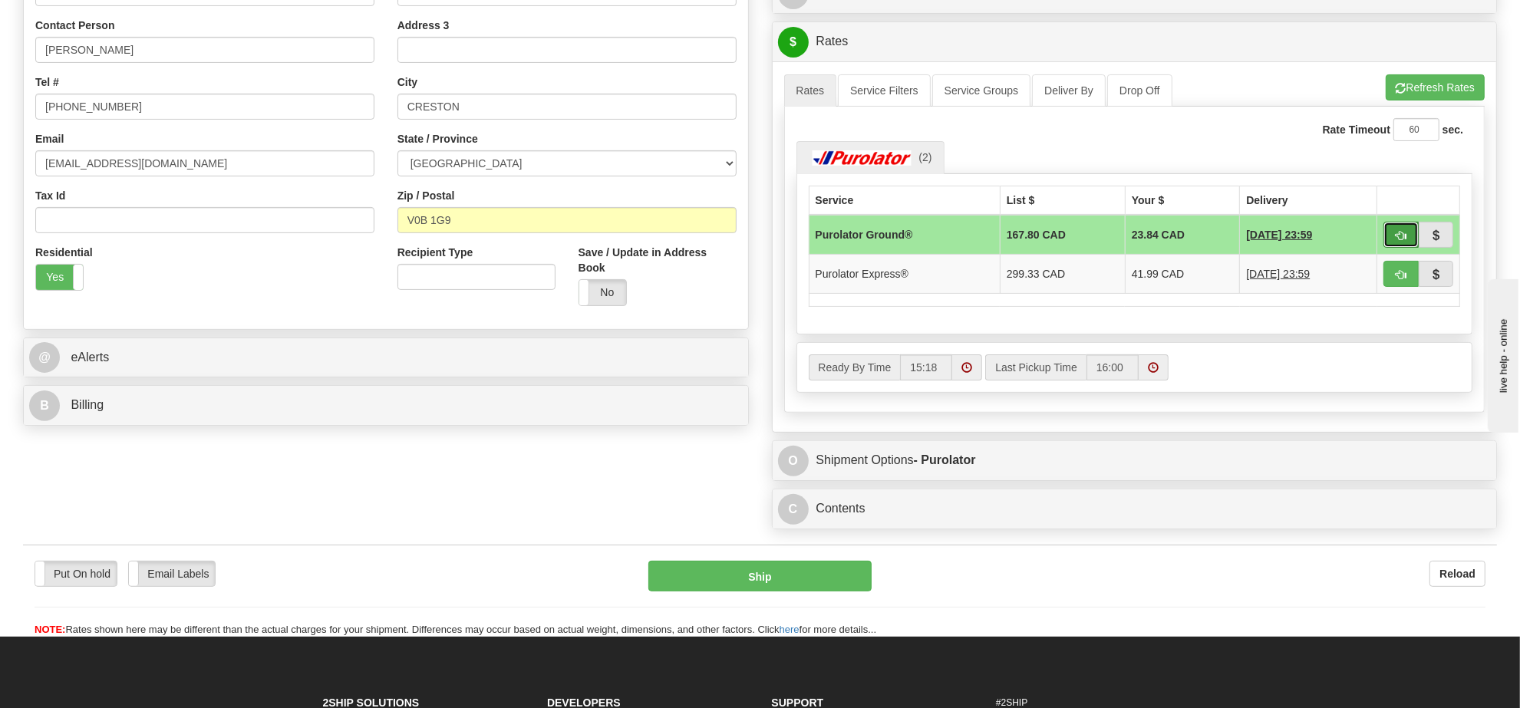
click at [1404, 238] on span "button" at bounding box center [1400, 236] width 11 height 10
type input "260"
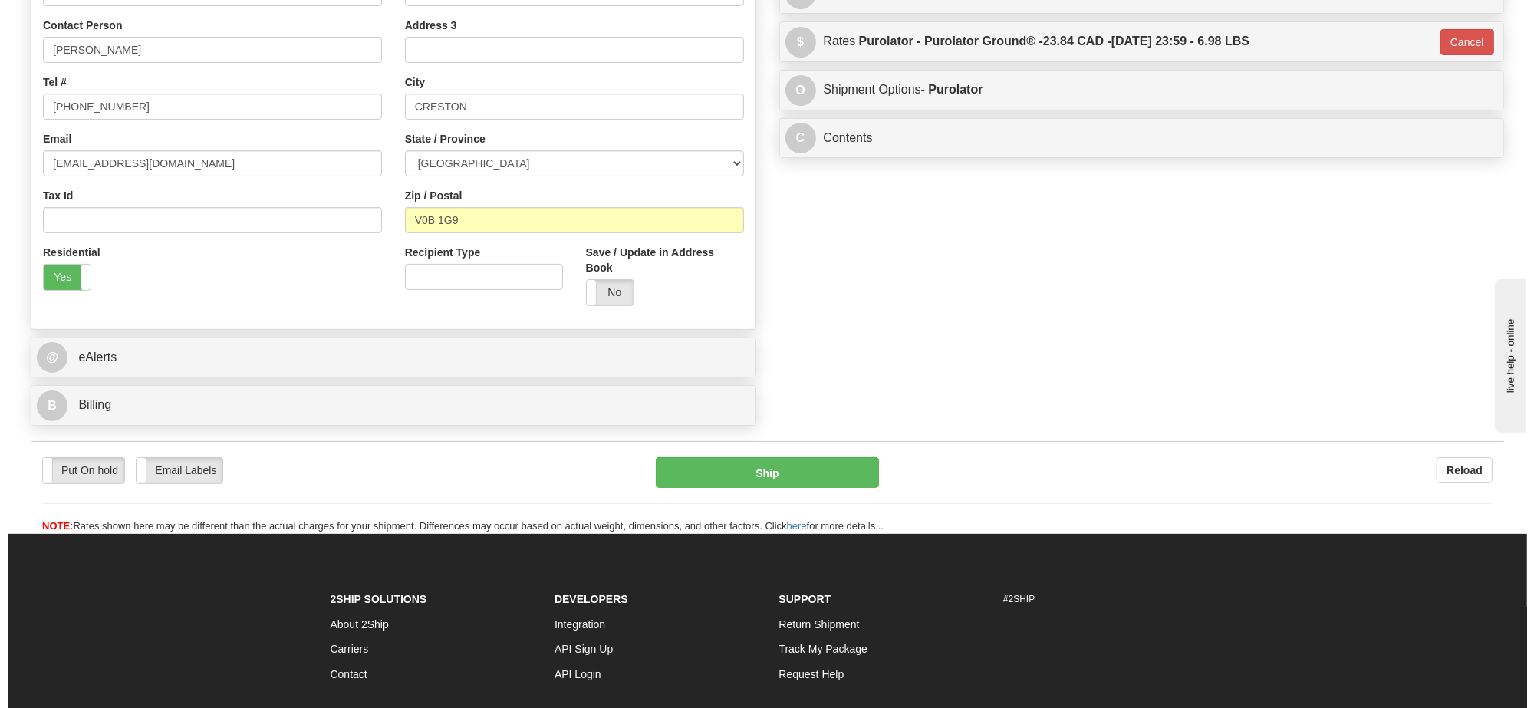
scroll to position [0, 0]
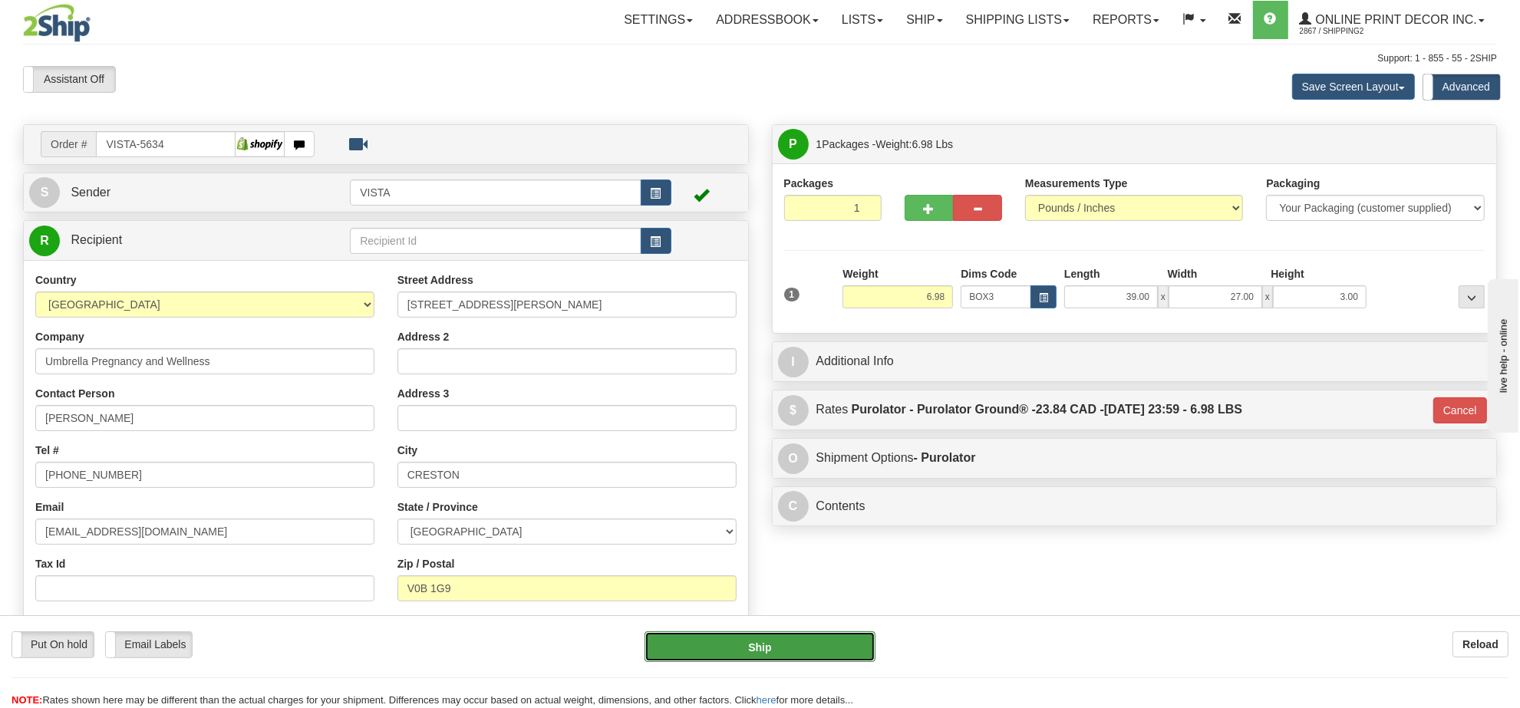
click at [735, 656] on button "Ship" at bounding box center [759, 646] width 230 height 31
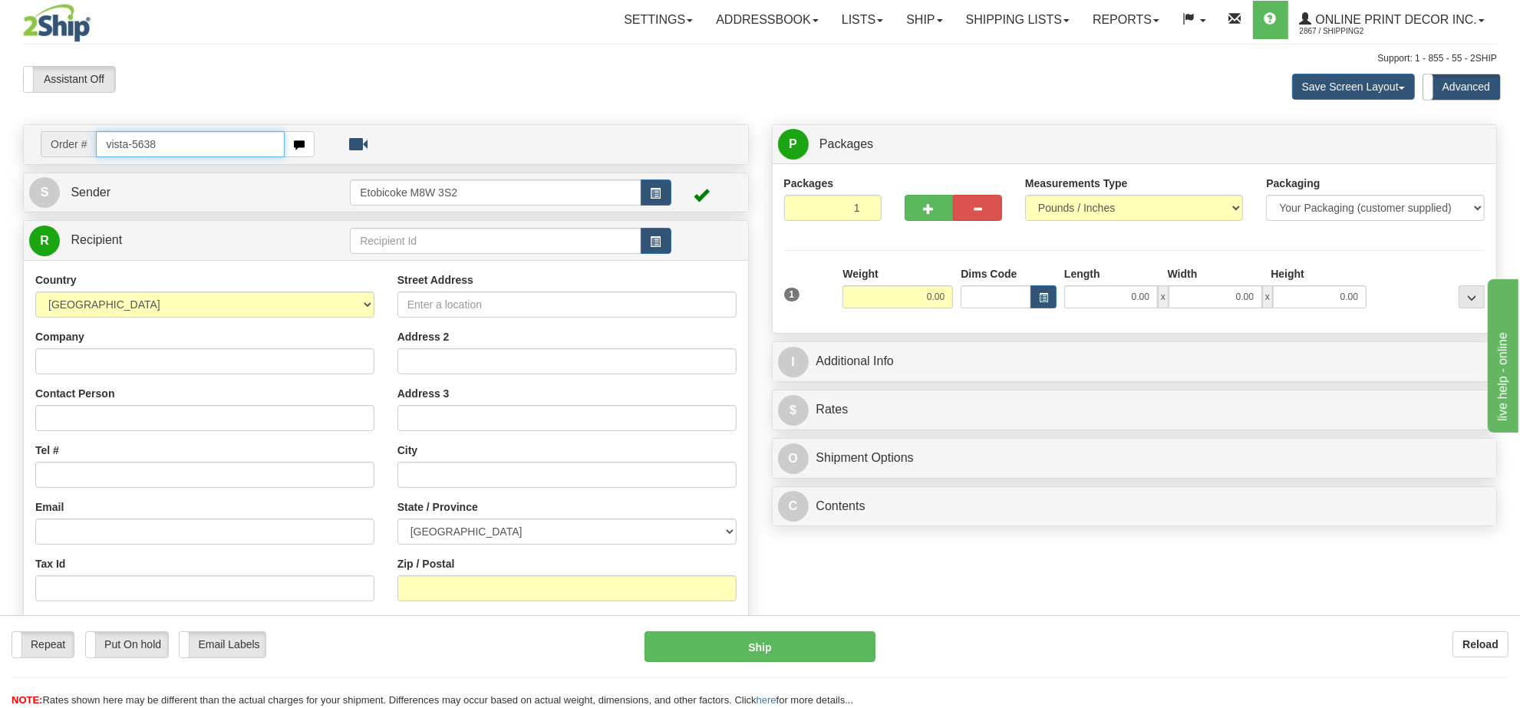
type input "vista-5638"
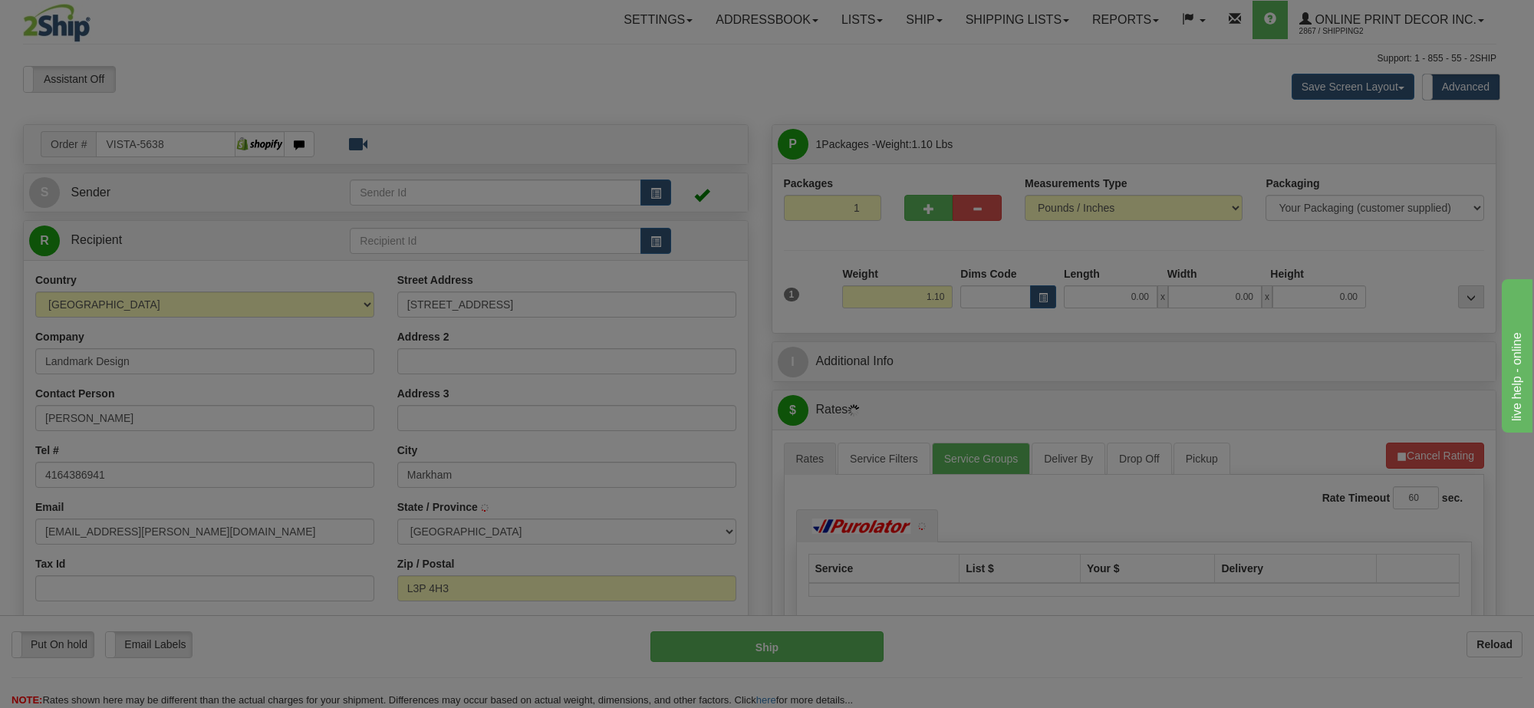
type input "MARKHAM"
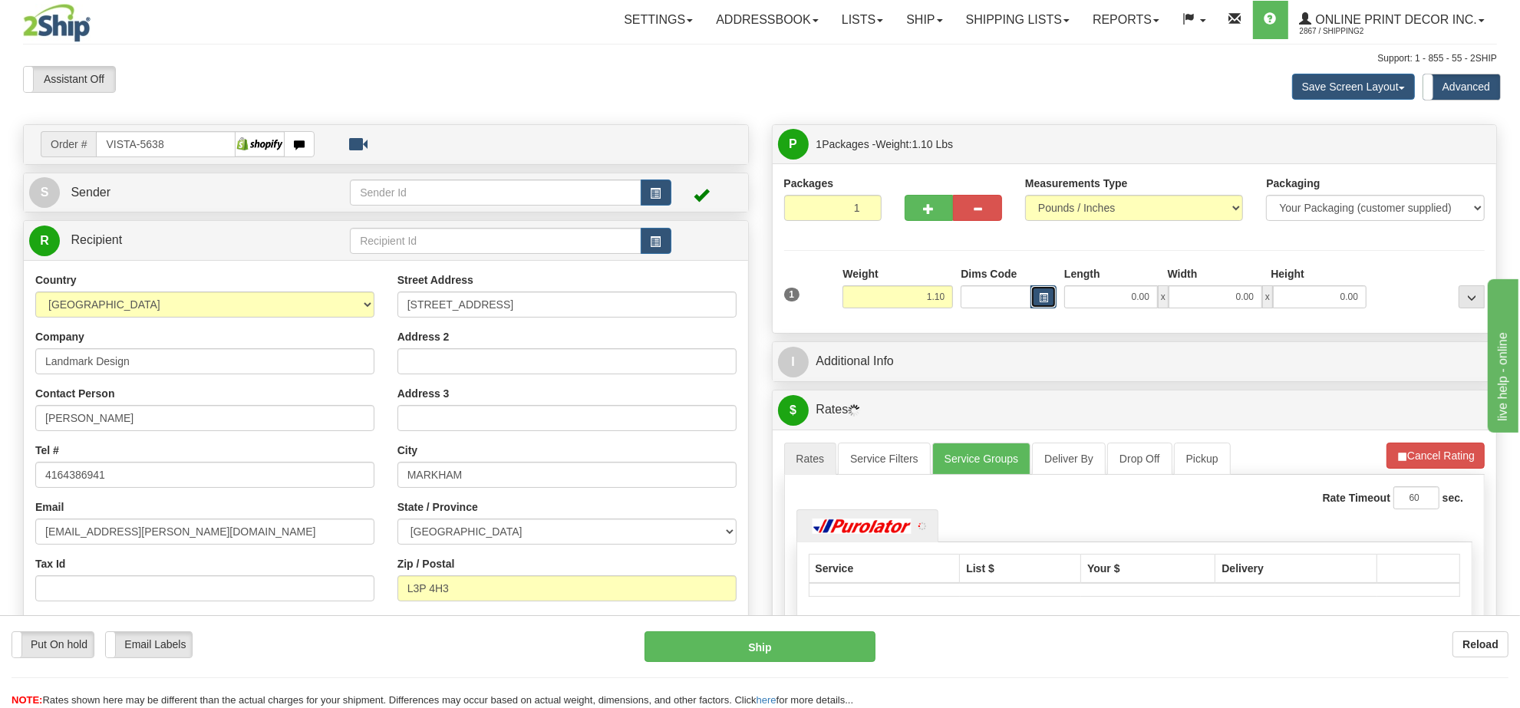
click at [1048, 291] on button "button" at bounding box center [1043, 296] width 26 height 23
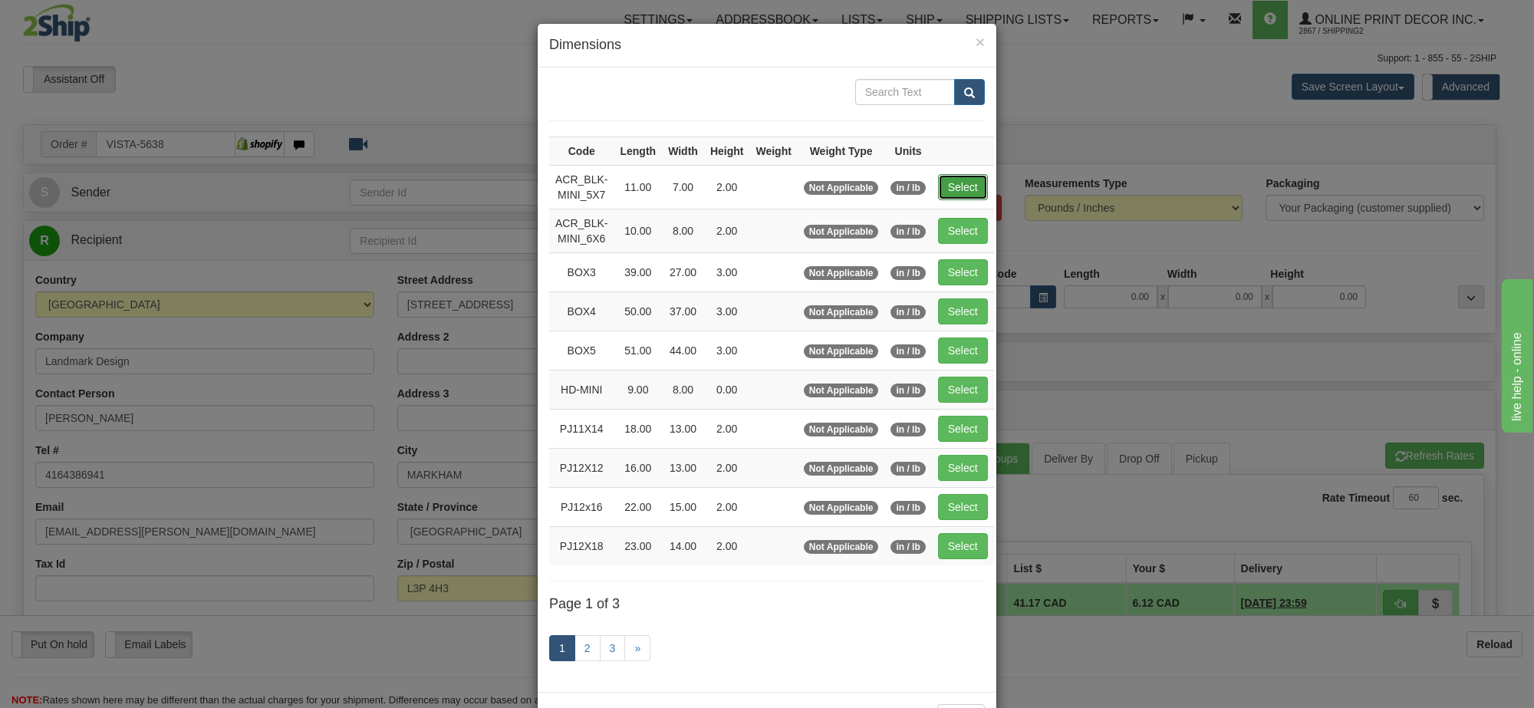
click at [967, 190] on button "Select" at bounding box center [963, 187] width 50 height 26
type input "ACR_BLK-MINI_5X7"
type input "11.00"
type input "7.00"
type input "2.00"
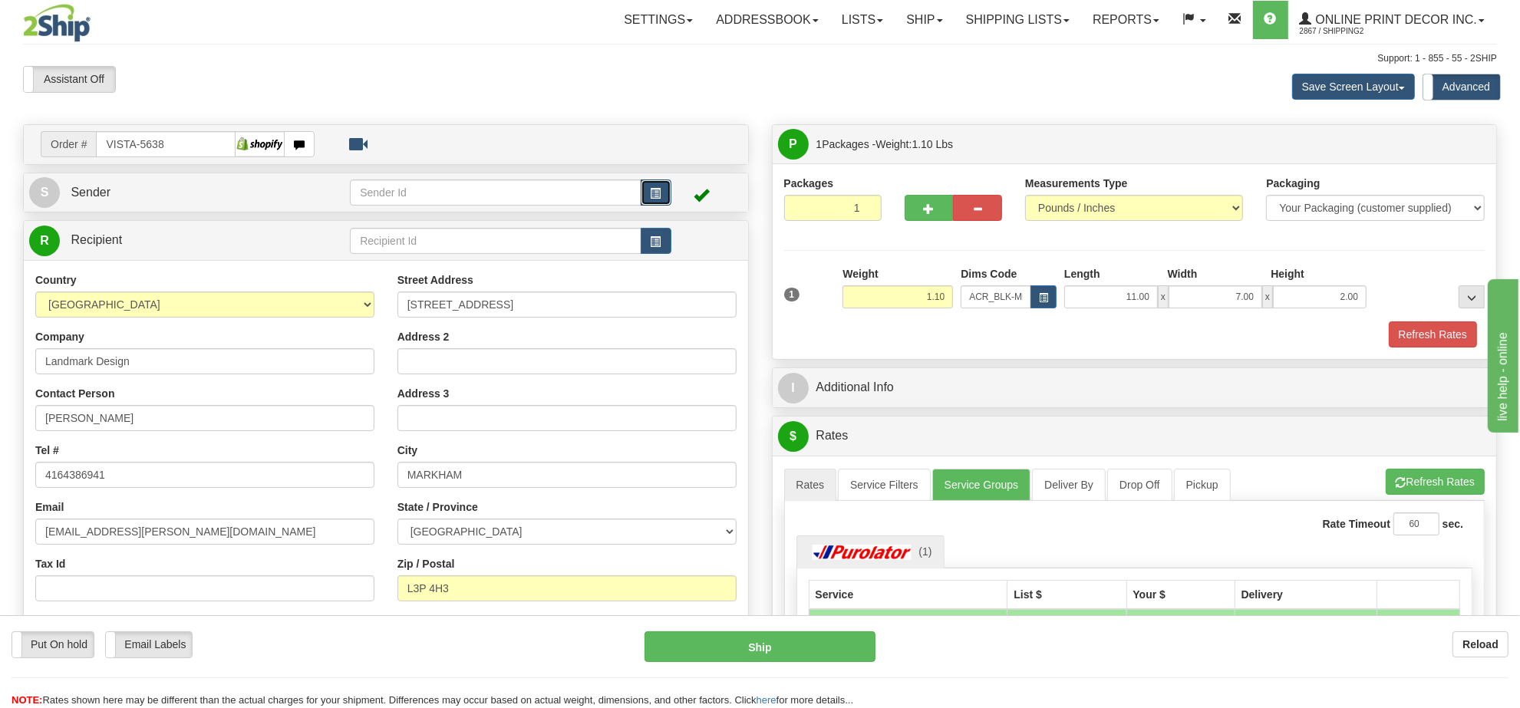
click at [654, 186] on button "button" at bounding box center [655, 192] width 31 height 26
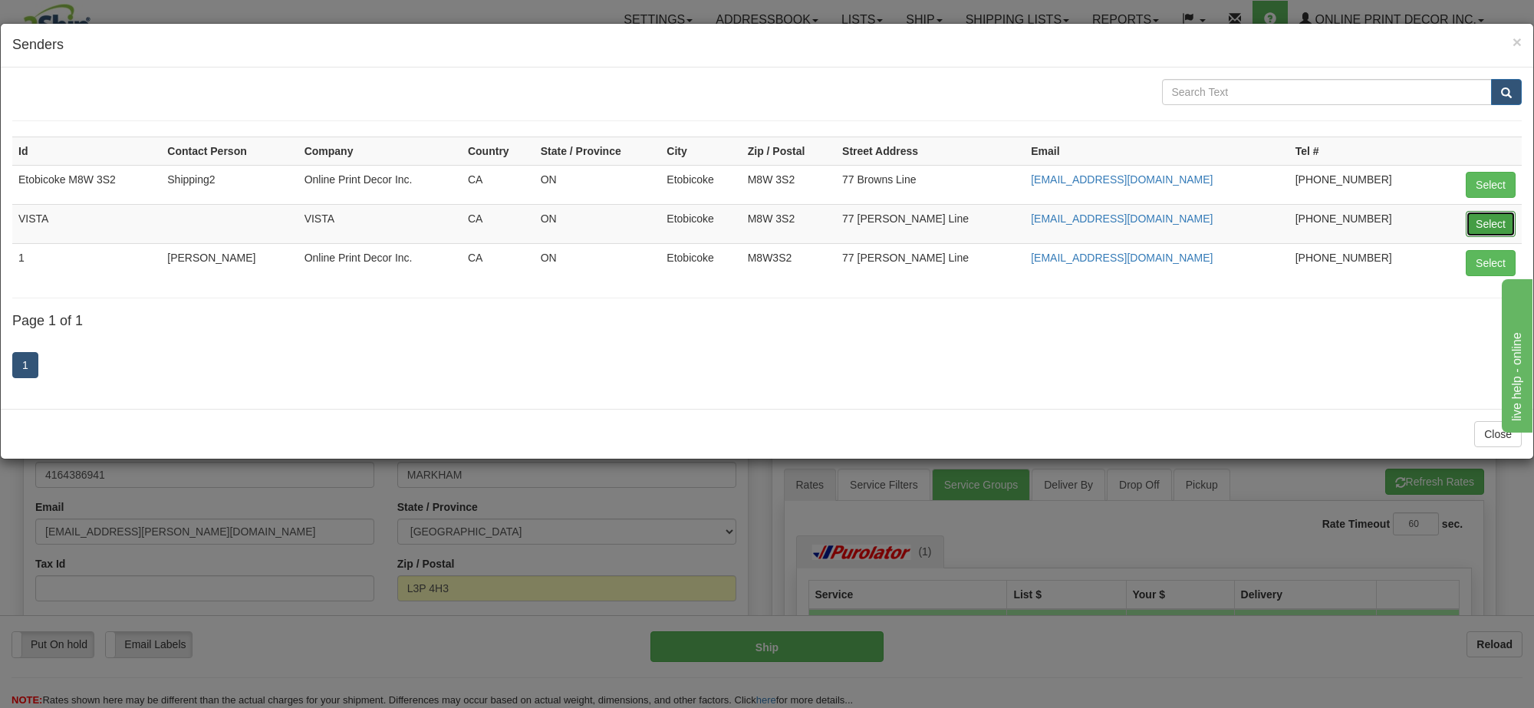
click at [1488, 225] on button "Select" at bounding box center [1491, 224] width 50 height 26
type input "VISTA"
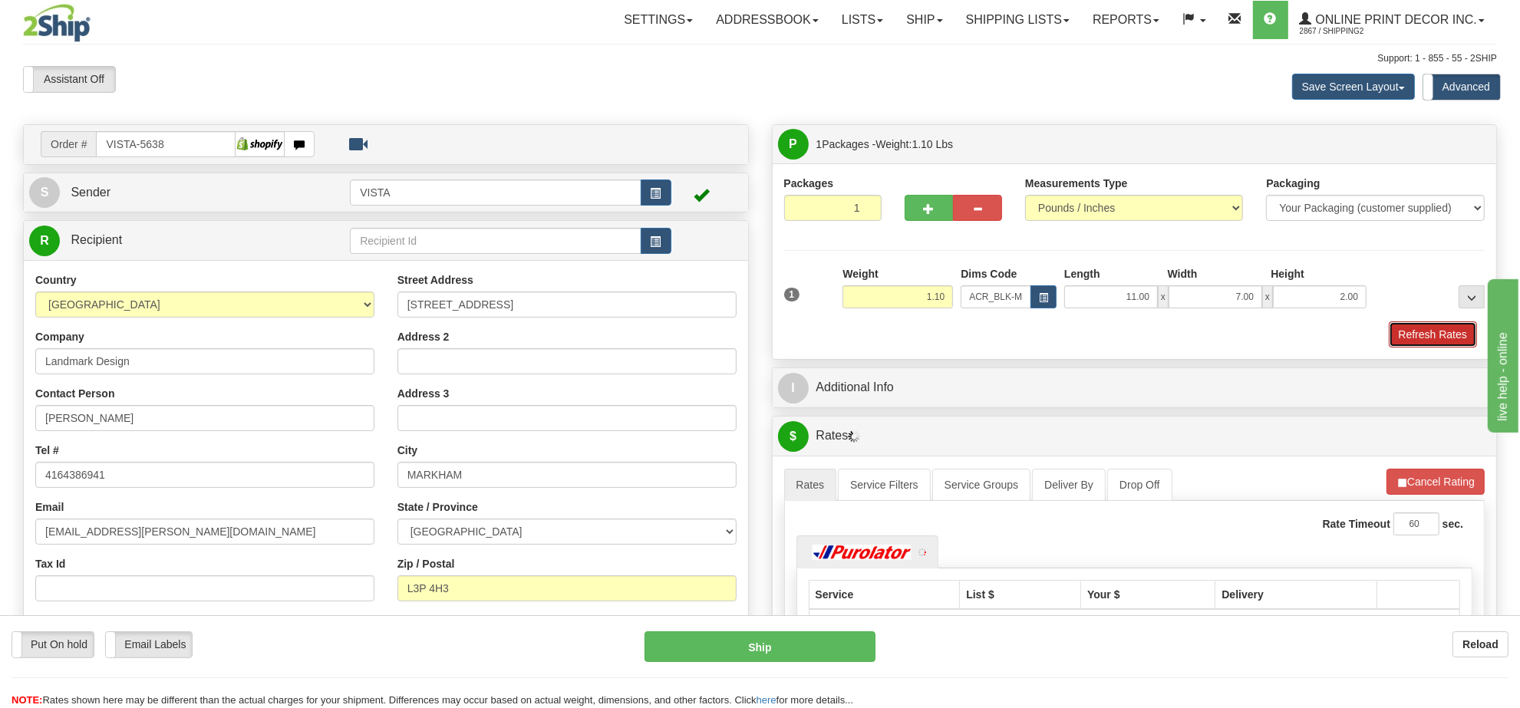
click at [1448, 342] on button "Refresh Rates" at bounding box center [1432, 334] width 88 height 26
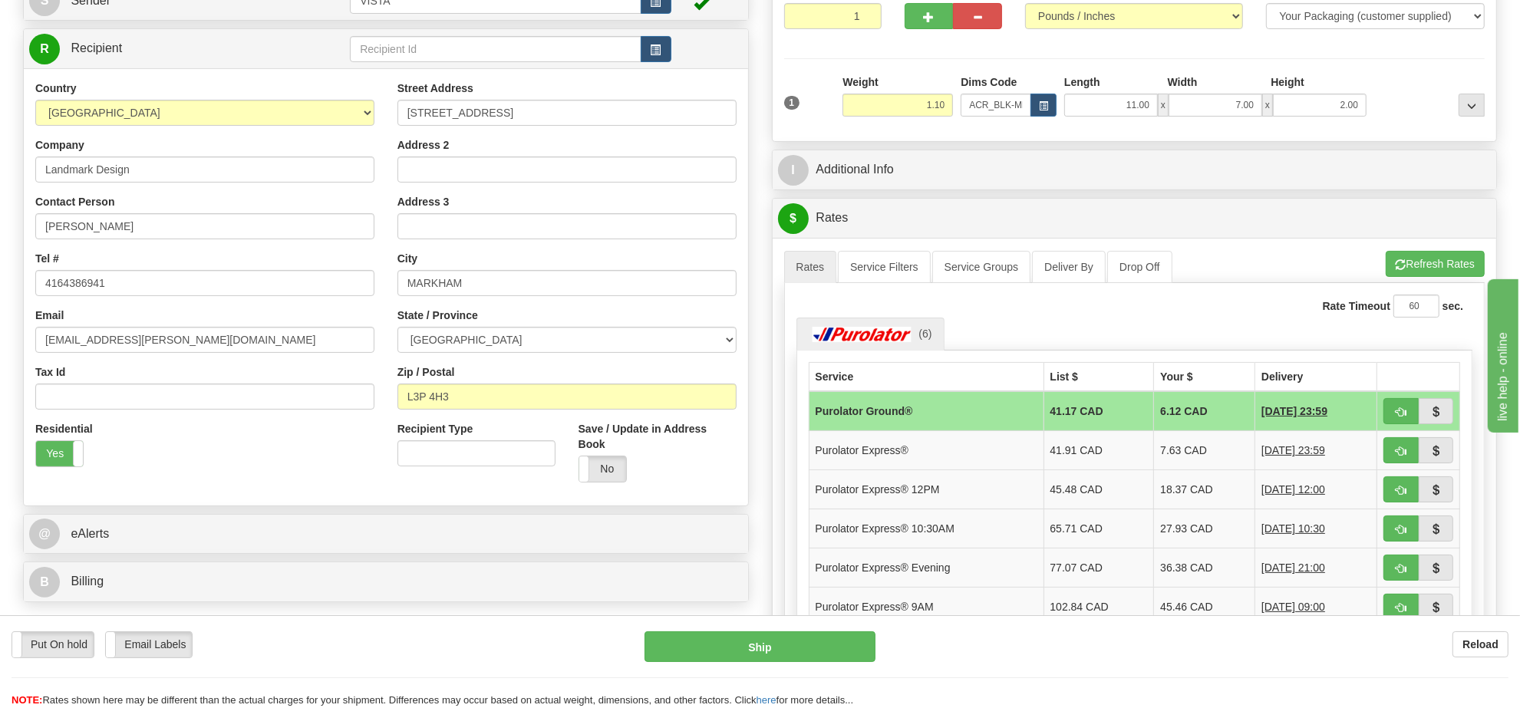
scroll to position [288, 0]
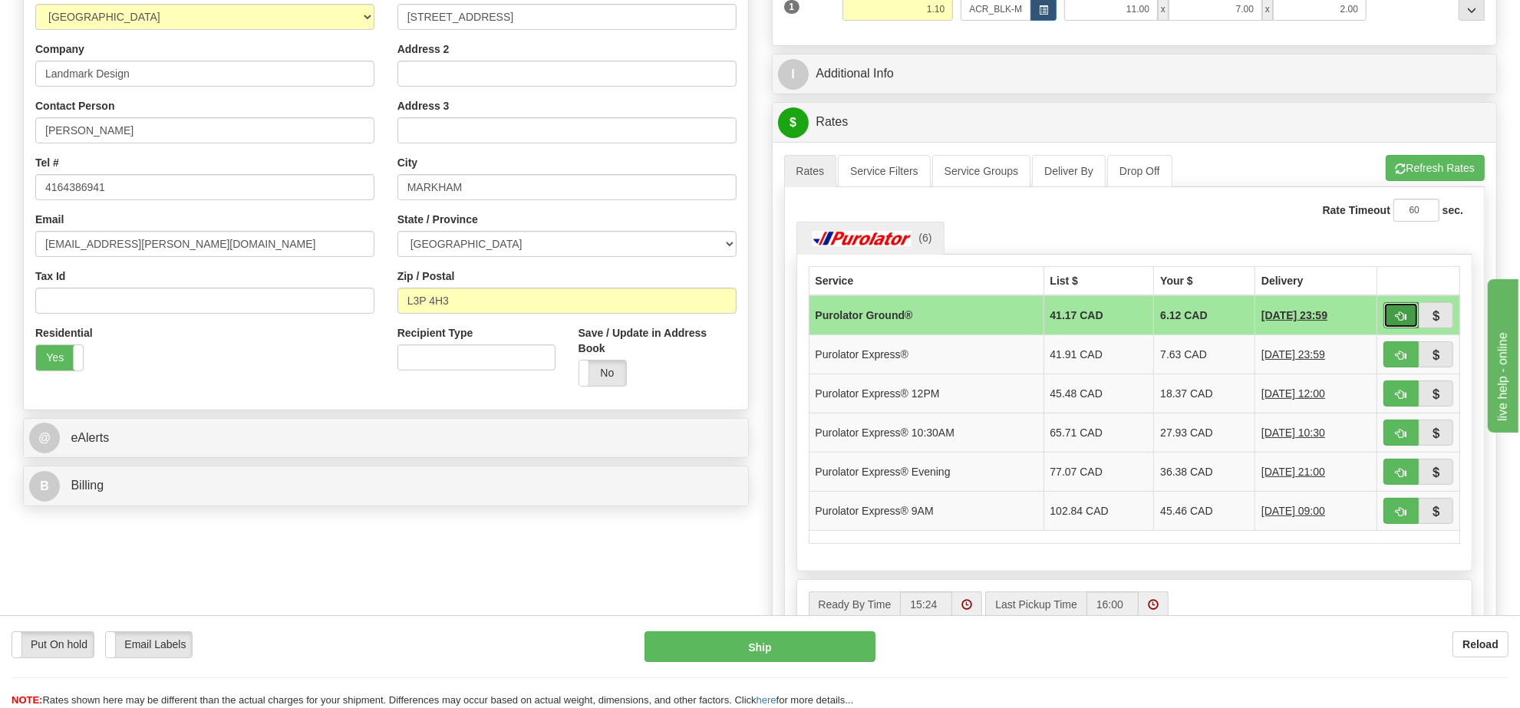
click at [1401, 318] on span "button" at bounding box center [1400, 316] width 11 height 10
type input "260"
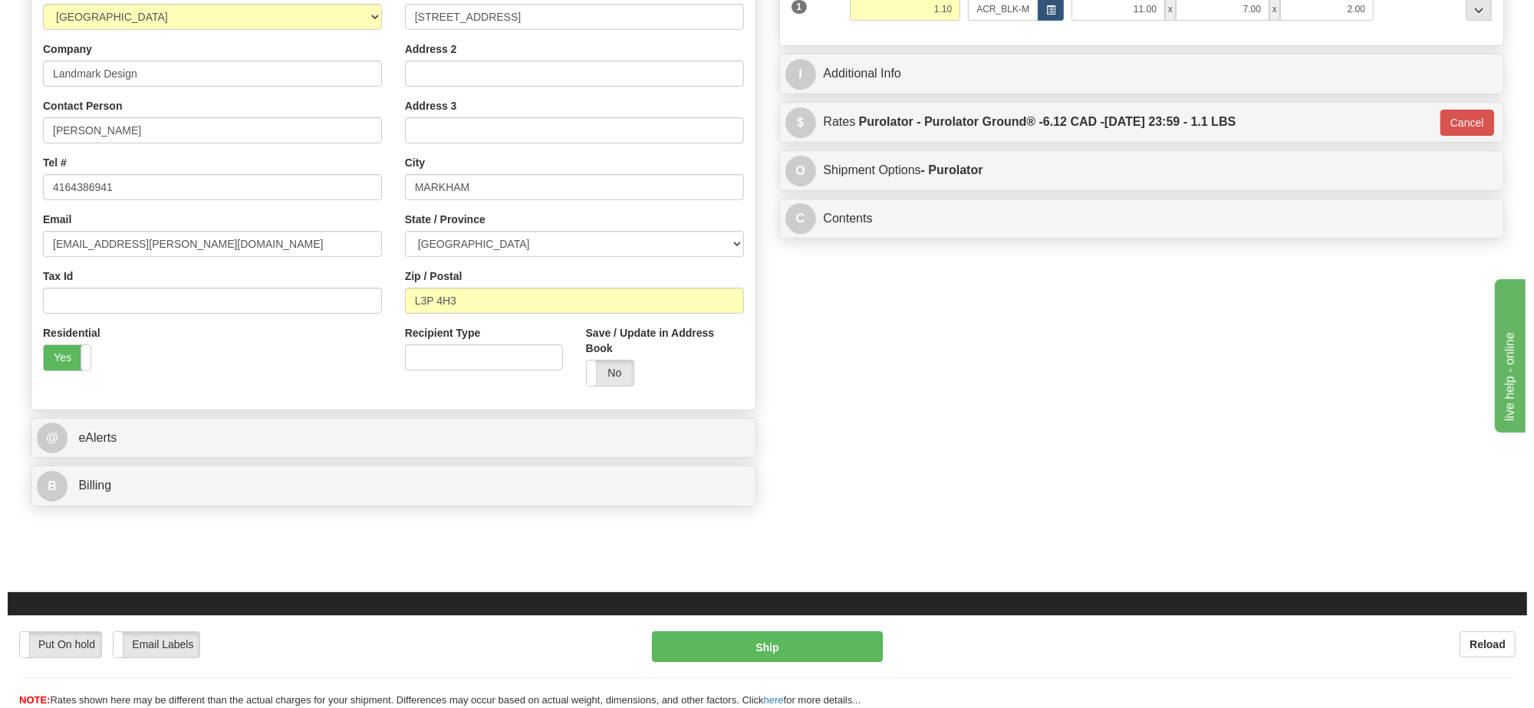
scroll to position [0, 0]
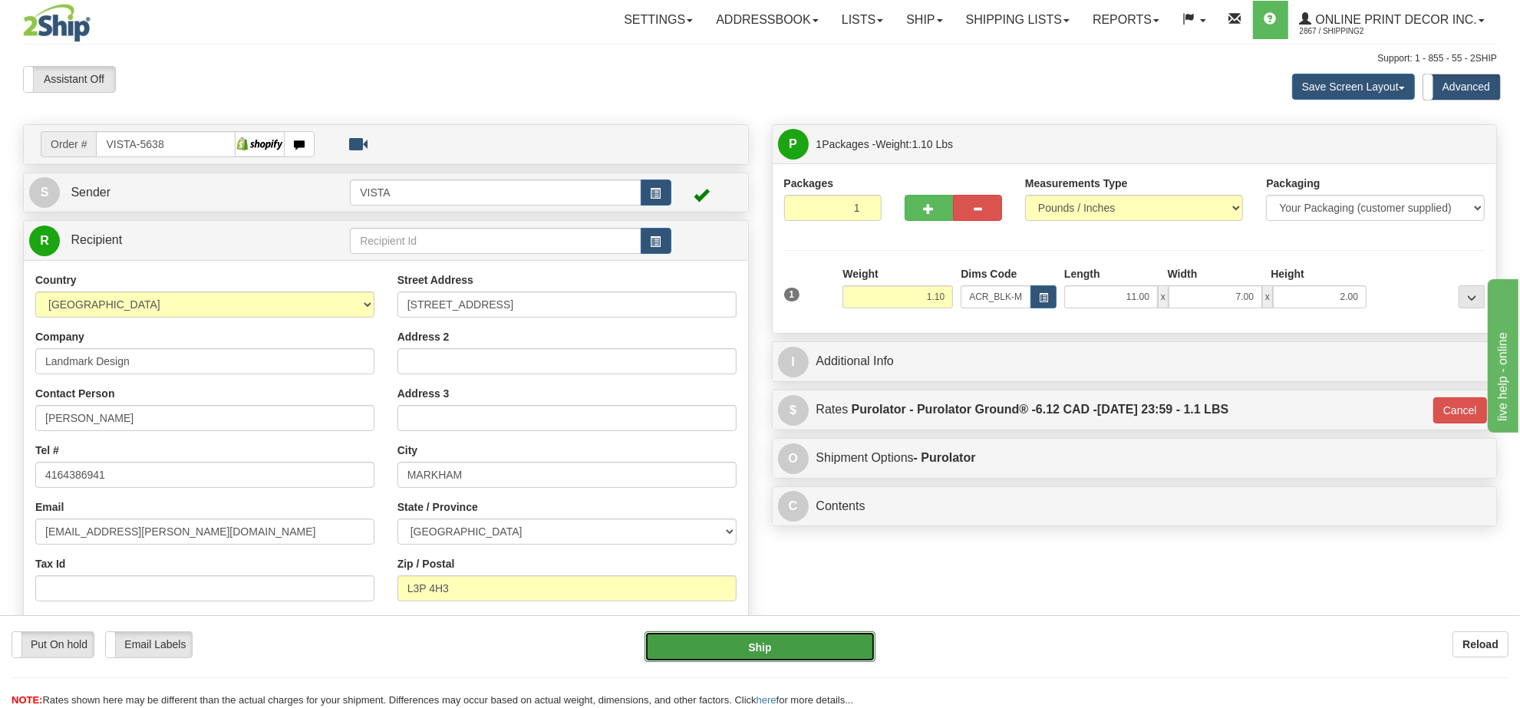
click at [736, 640] on button "Ship" at bounding box center [759, 646] width 230 height 31
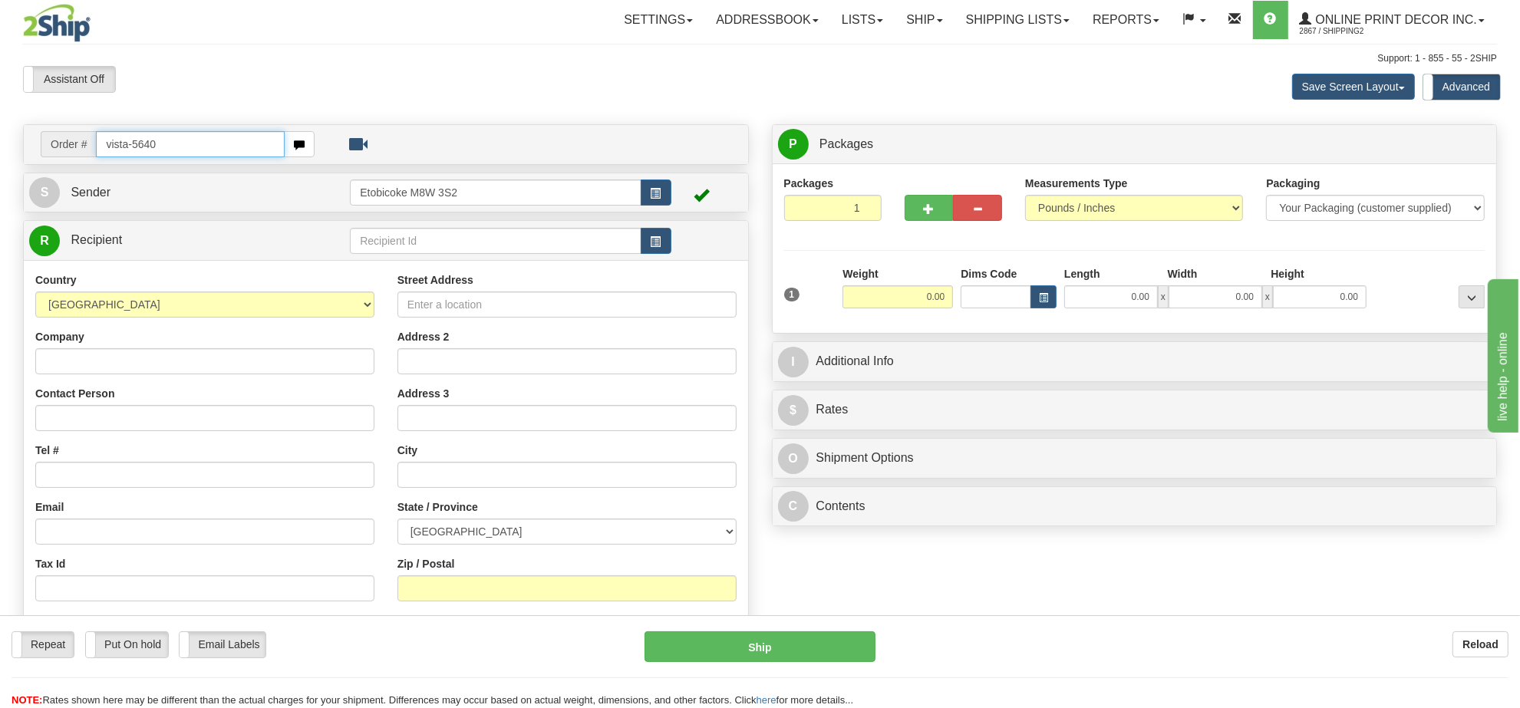
type input "vista-5640"
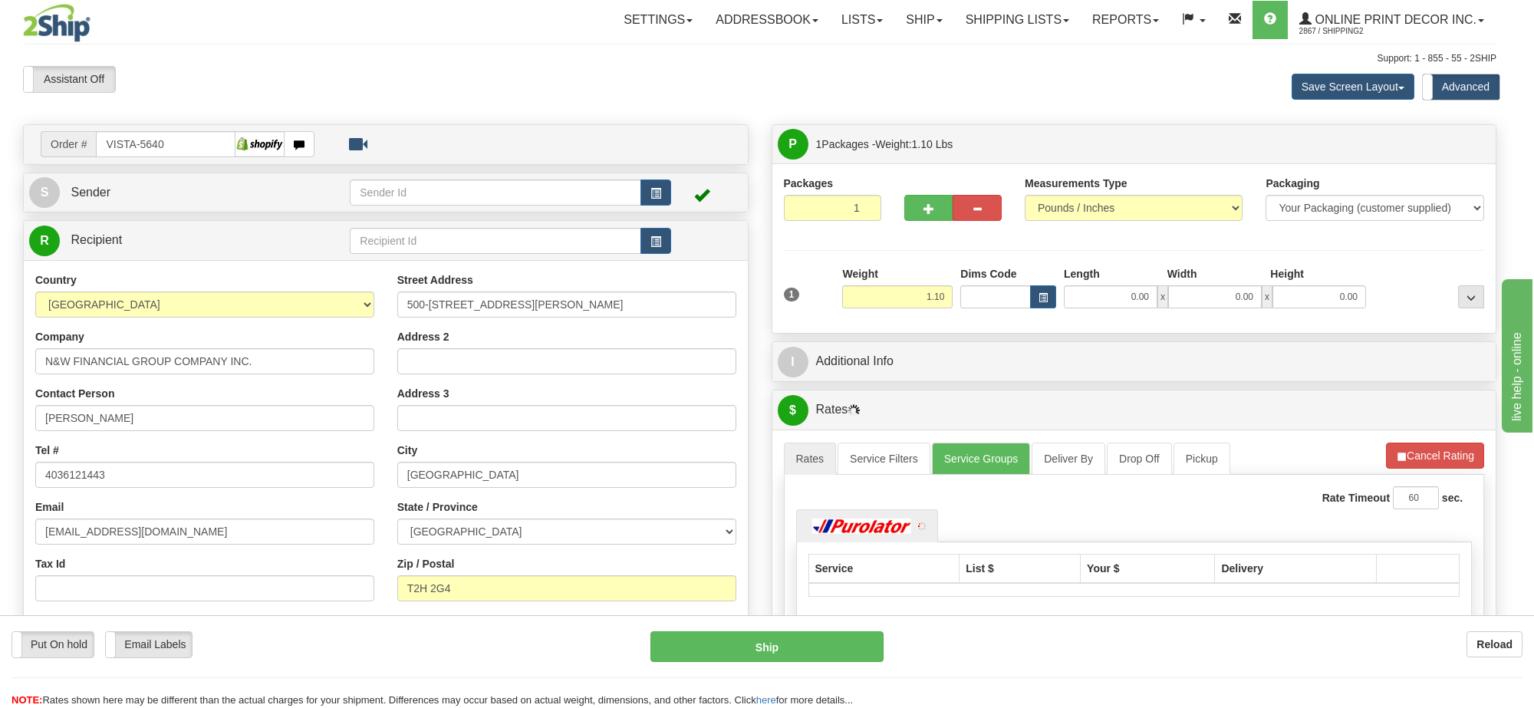
type input "[GEOGRAPHIC_DATA]"
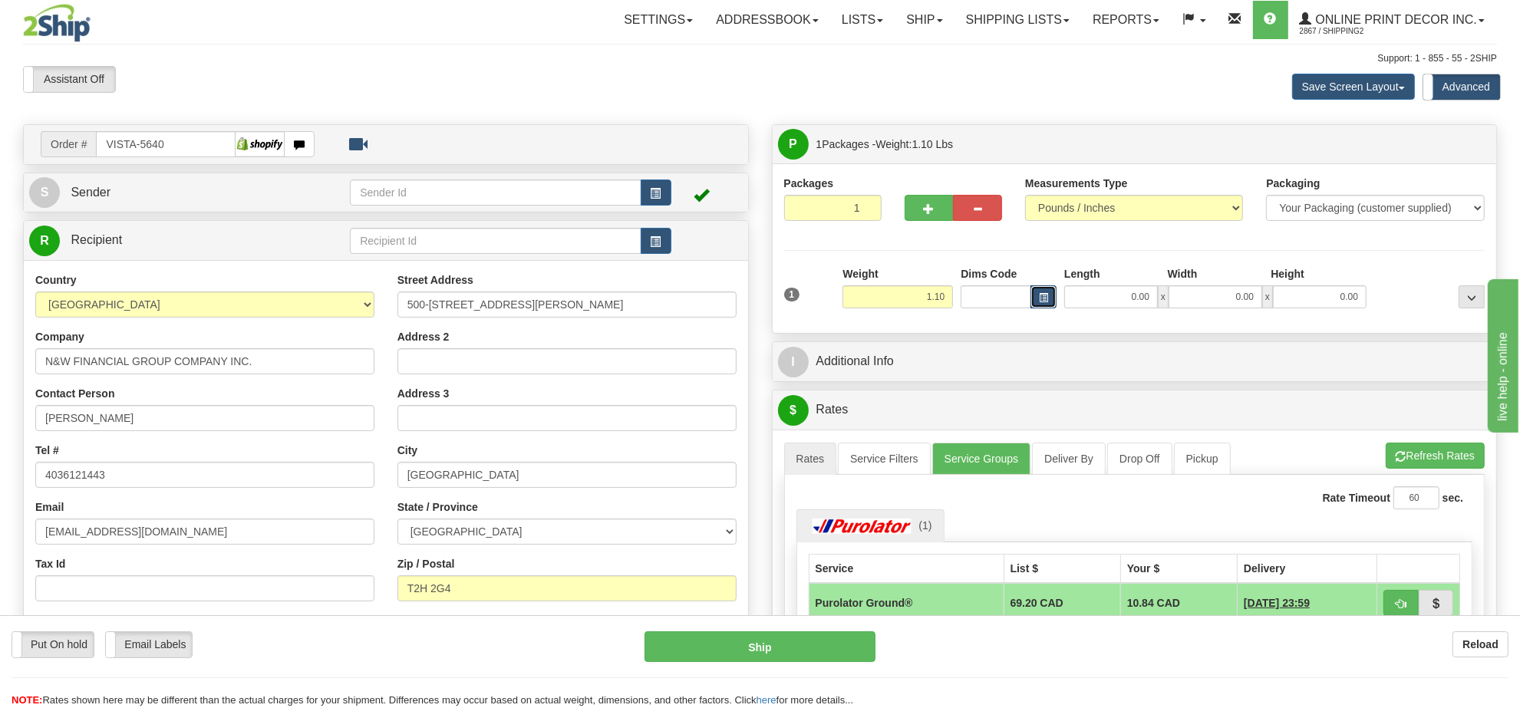
click at [1041, 294] on span "button" at bounding box center [1043, 298] width 9 height 8
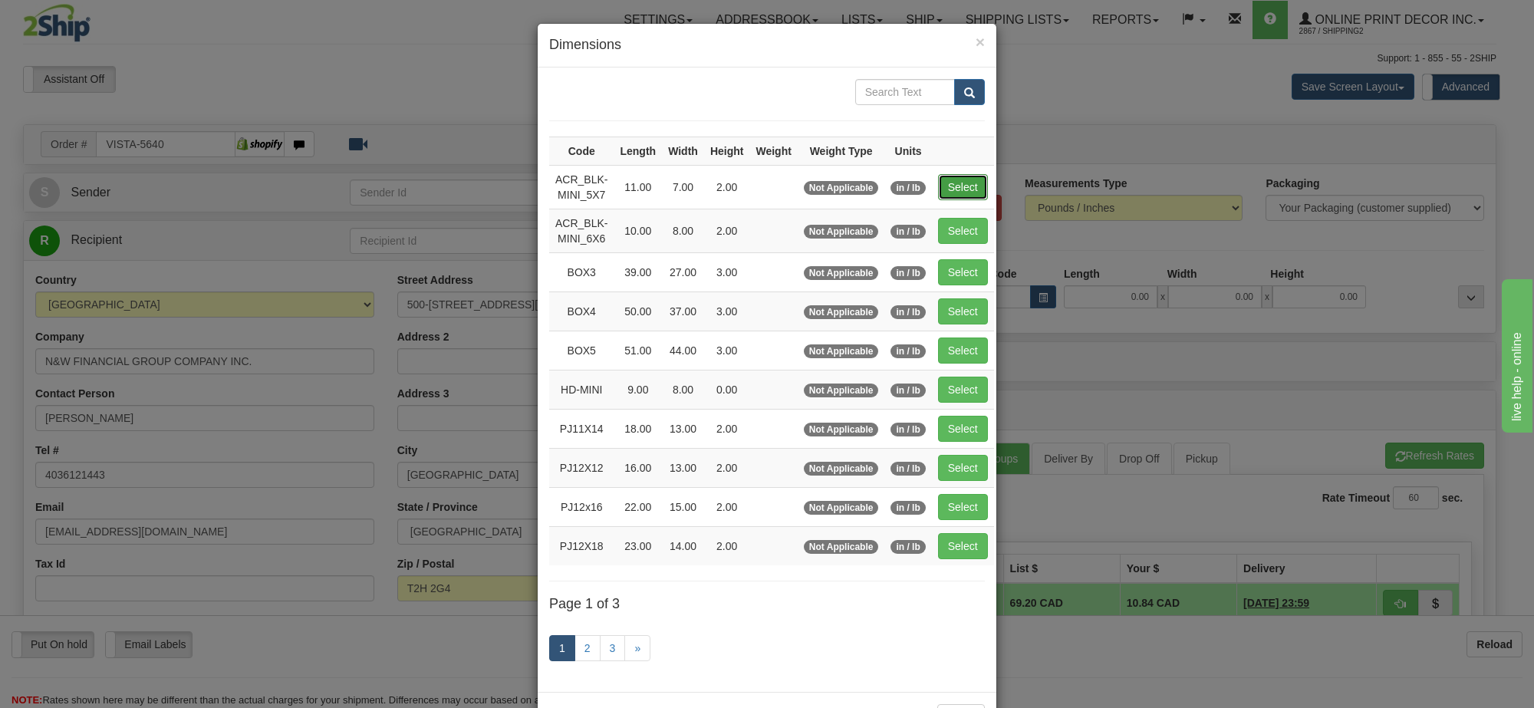
click at [969, 189] on button "Select" at bounding box center [963, 187] width 50 height 26
type input "ACR_BLK-MINI_5X7"
type input "11.00"
type input "7.00"
type input "2.00"
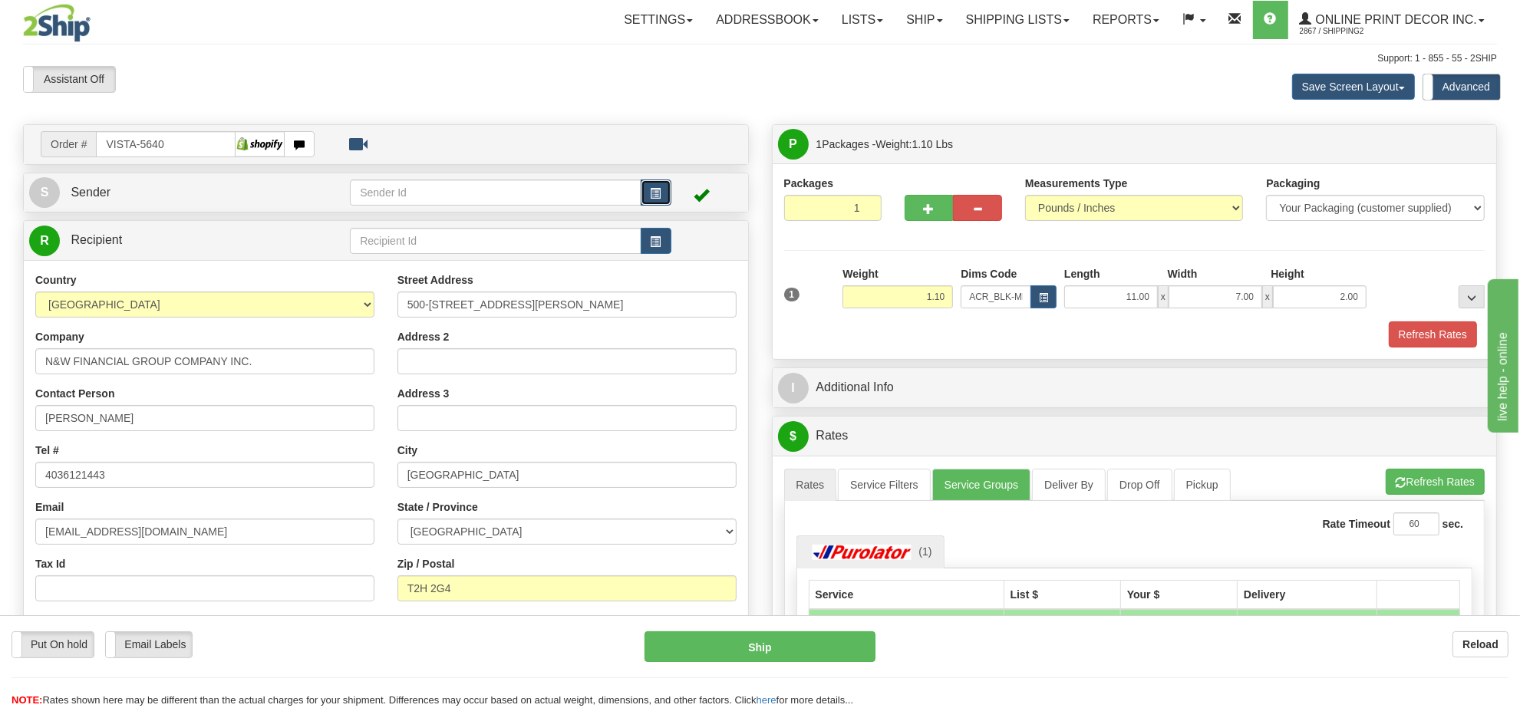
click at [657, 189] on span "button" at bounding box center [655, 194] width 11 height 10
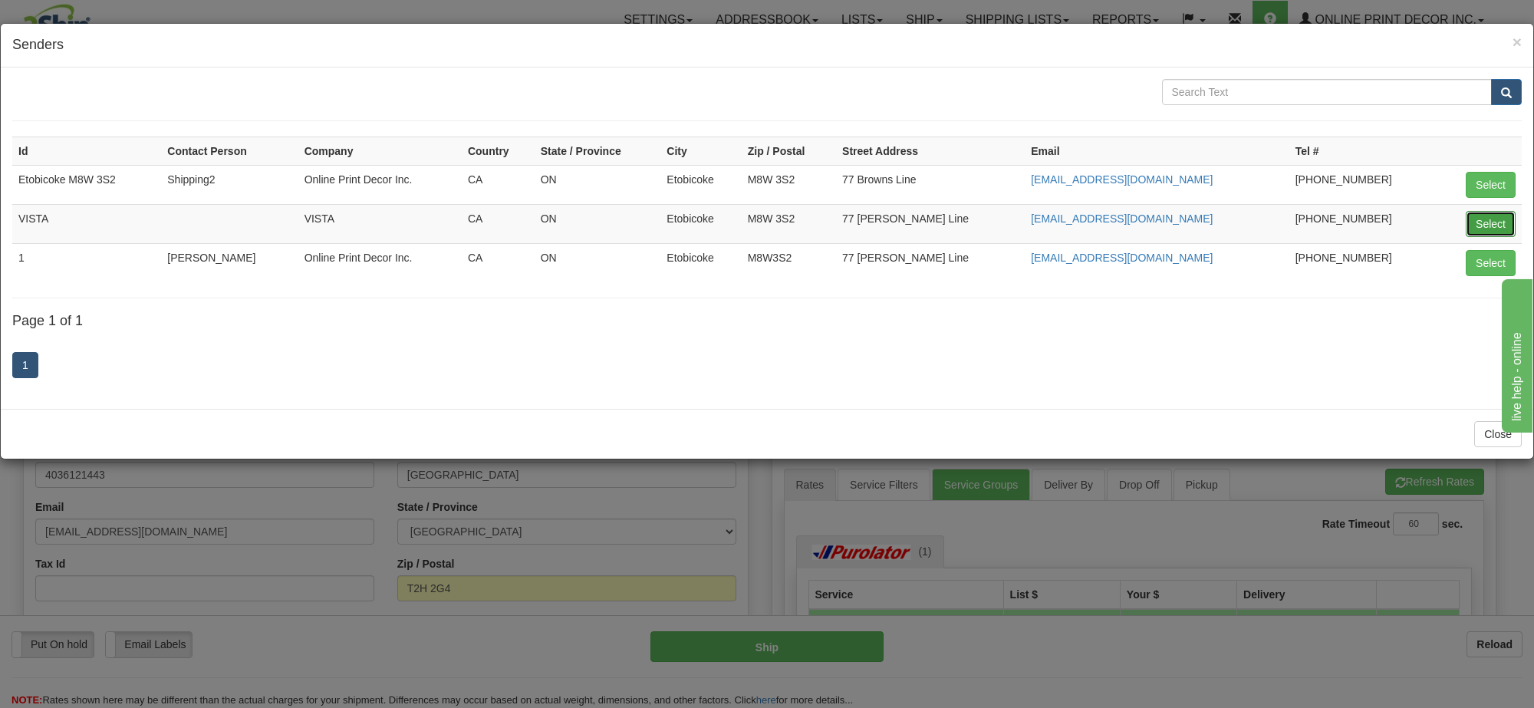
click at [1484, 234] on button "Select" at bounding box center [1491, 224] width 50 height 26
type input "VISTA"
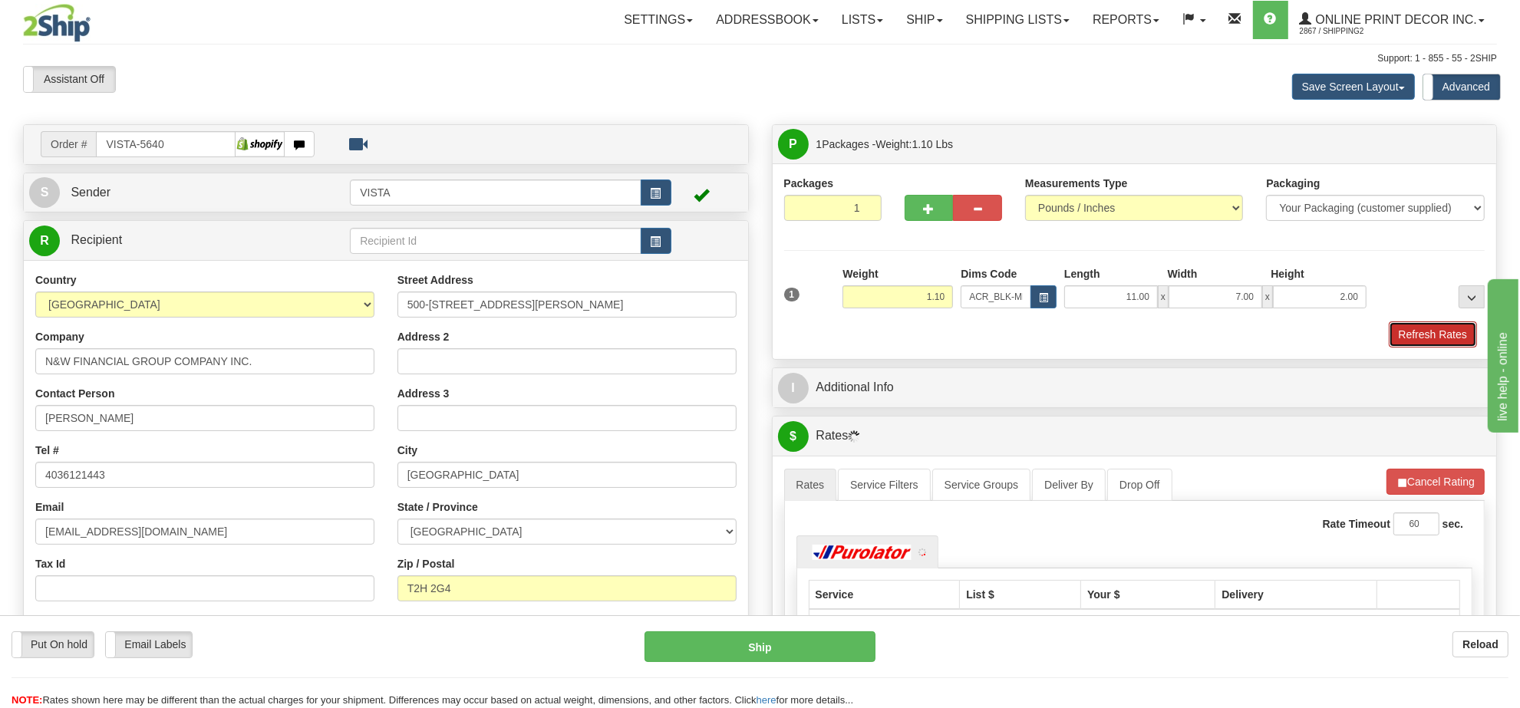
click at [1442, 342] on button "Refresh Rates" at bounding box center [1432, 334] width 88 height 26
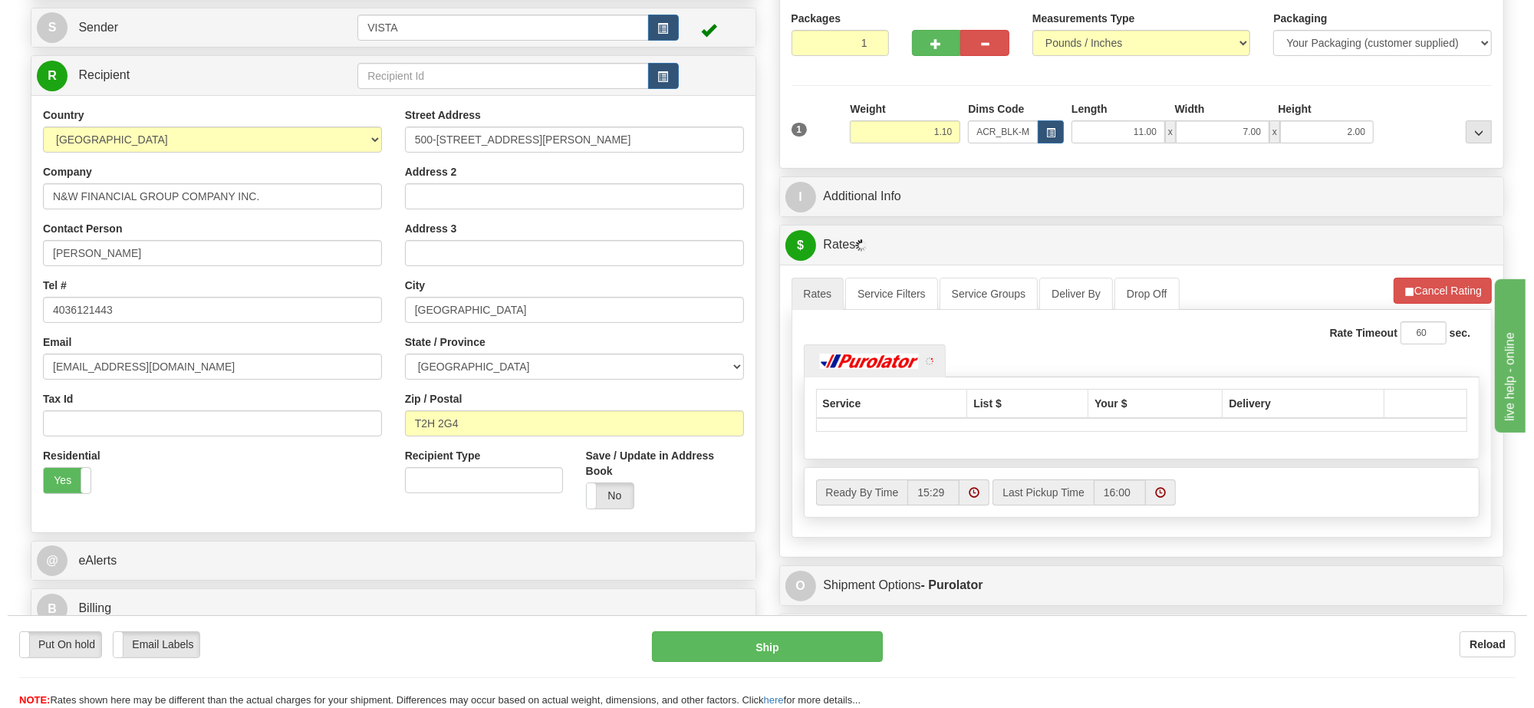
scroll to position [166, 0]
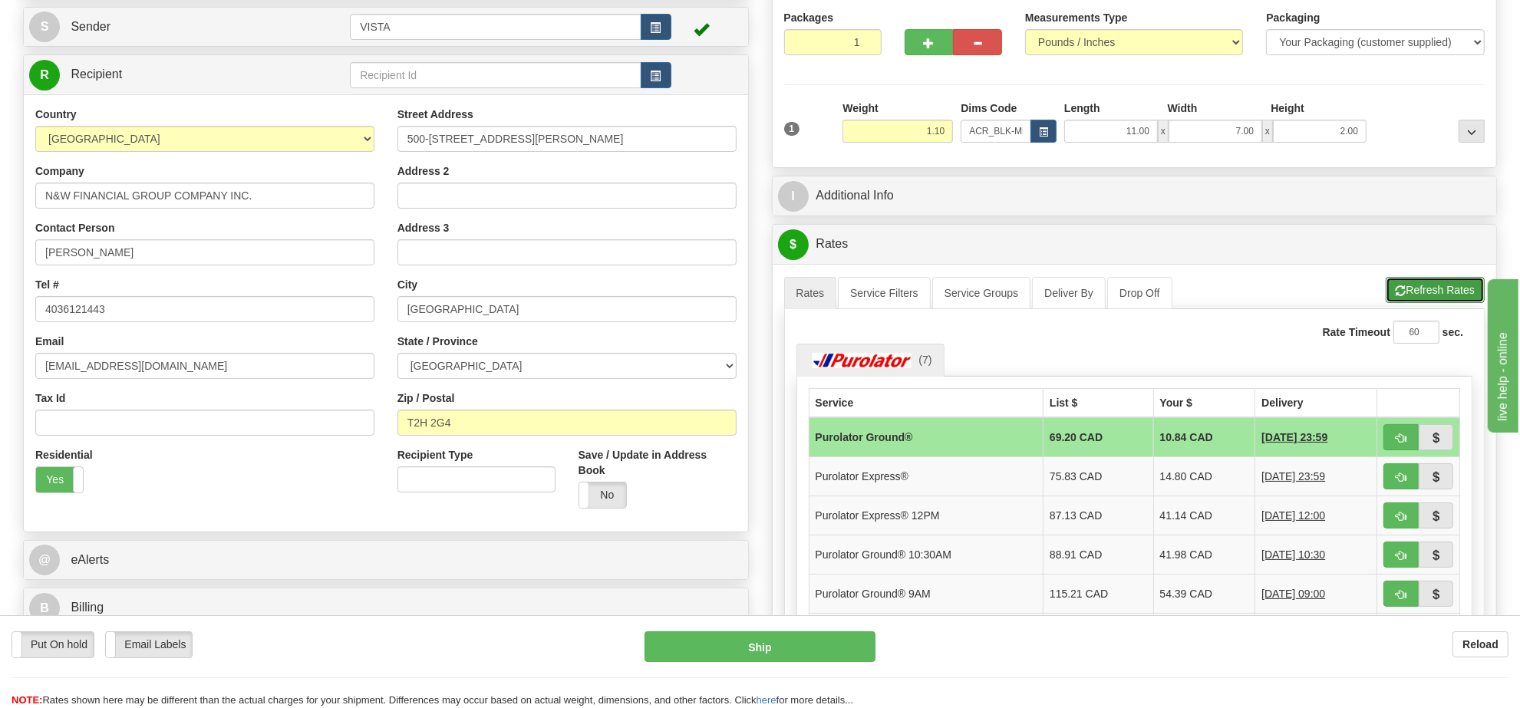
click at [1444, 288] on button "Refresh Rates" at bounding box center [1434, 290] width 99 height 26
click at [1401, 436] on button "button" at bounding box center [1400, 437] width 35 height 26
type input "260"
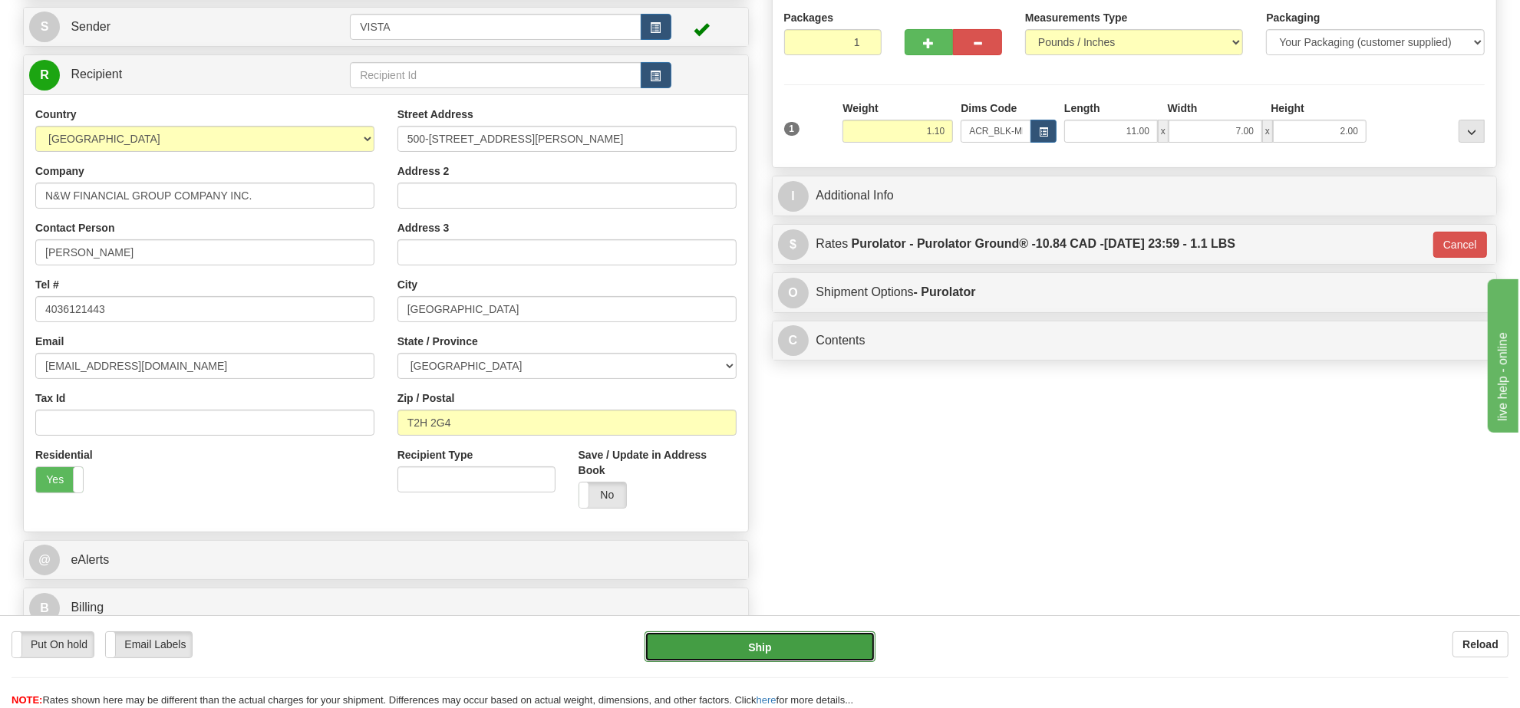
click at [737, 650] on button "Ship" at bounding box center [759, 646] width 230 height 31
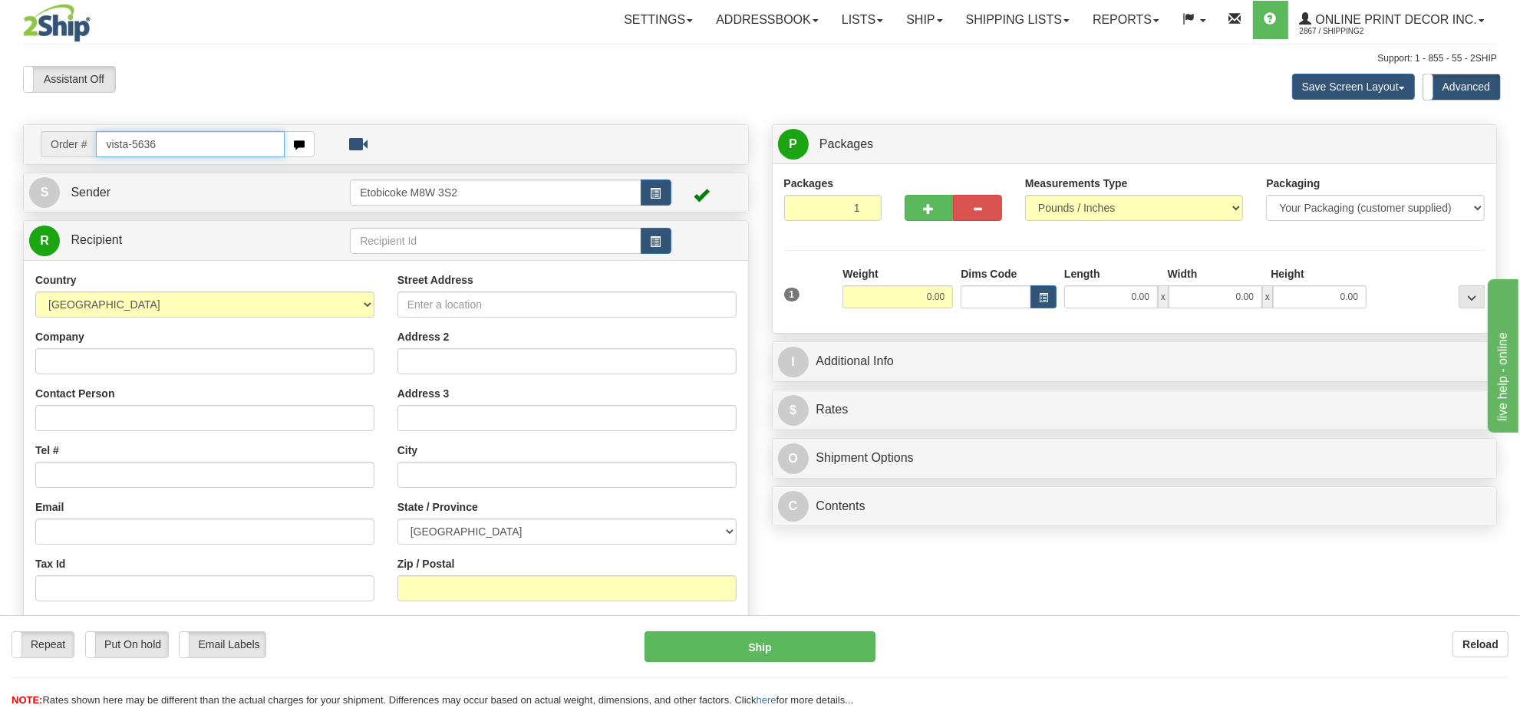
type input "vista-5636"
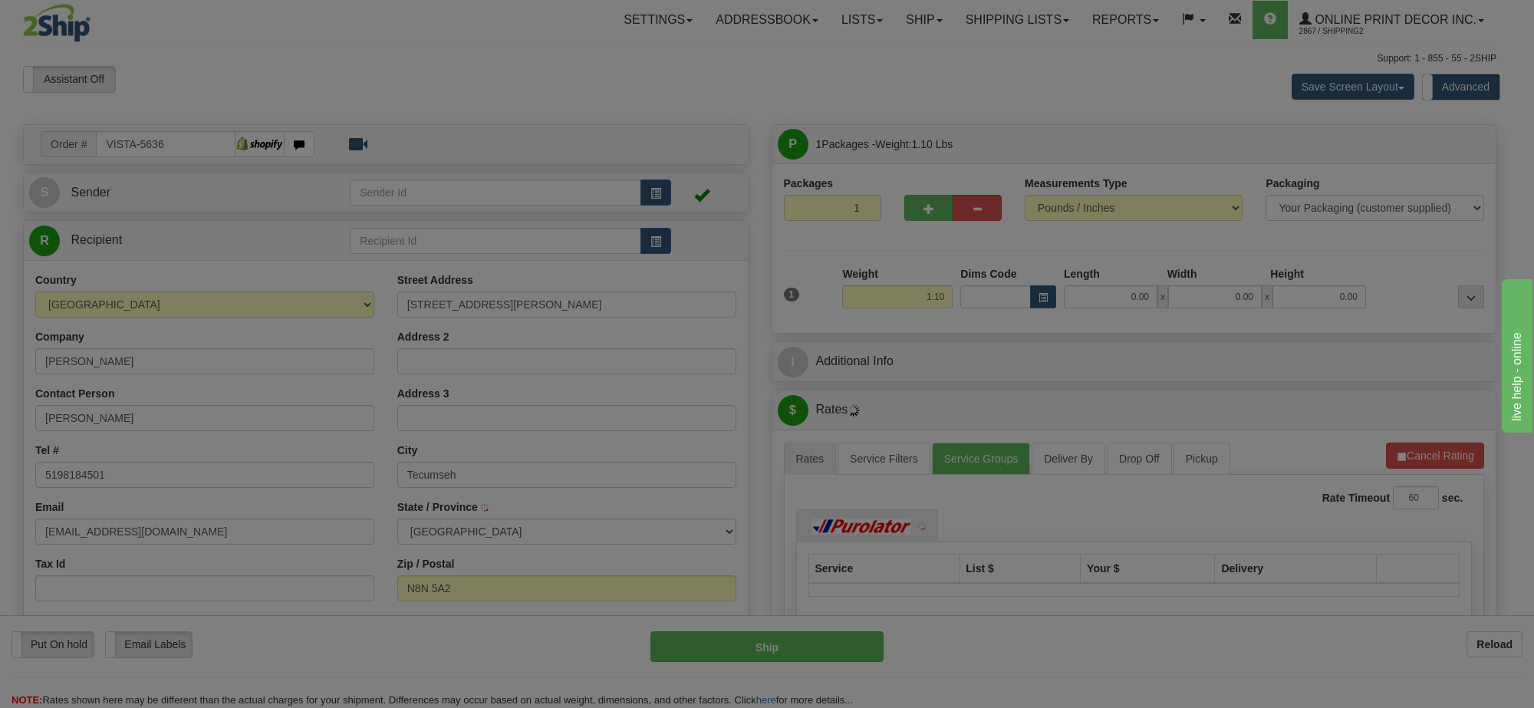
type input "TECUMSEH"
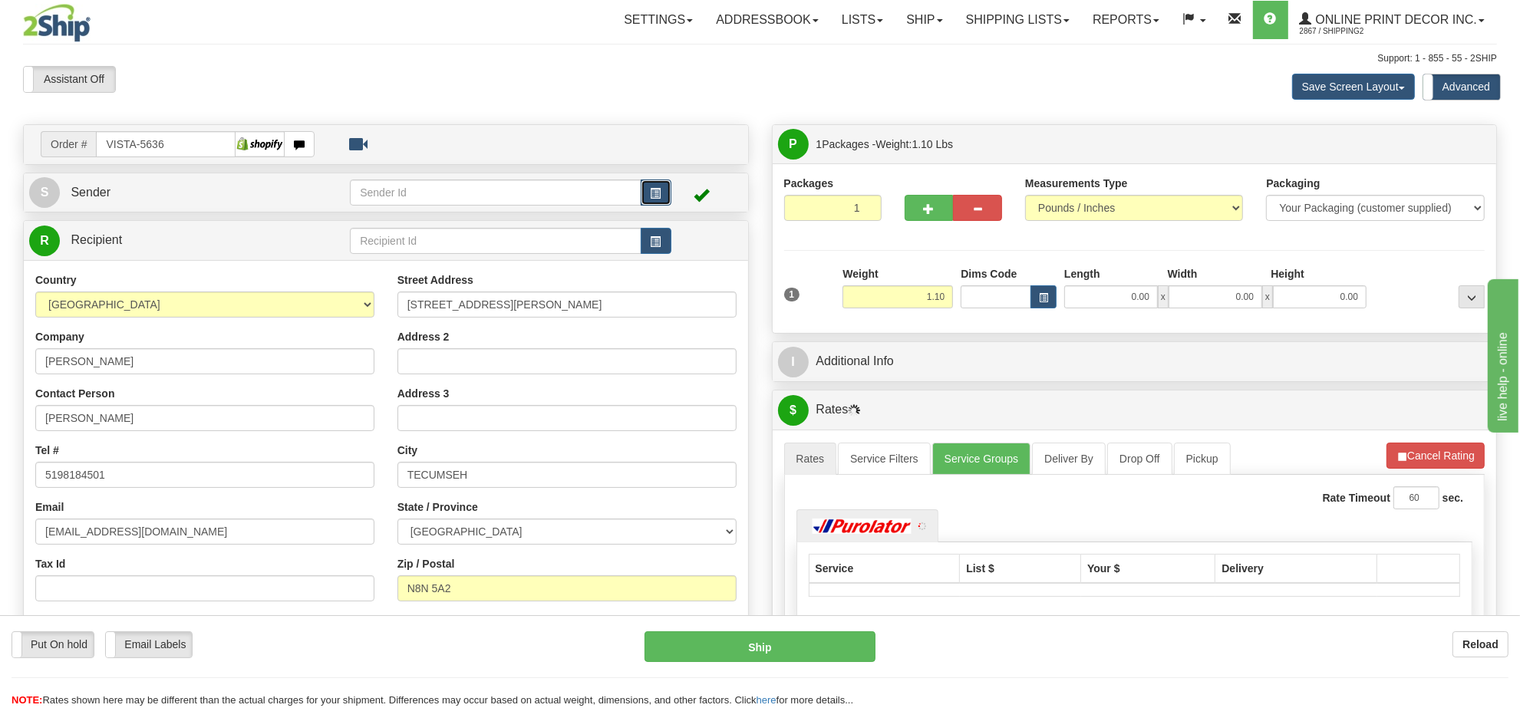
click at [641, 188] on button "button" at bounding box center [655, 192] width 31 height 26
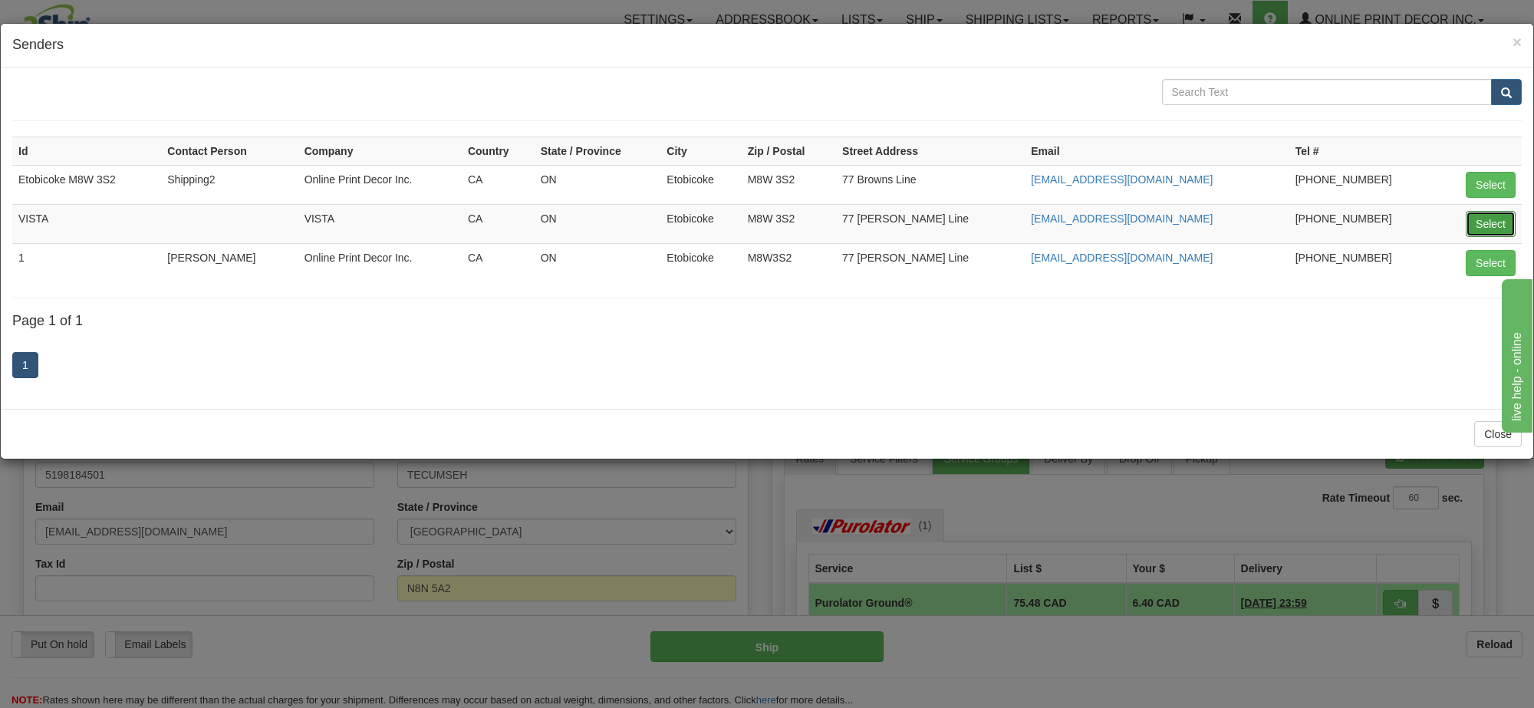
click at [1483, 220] on button "Select" at bounding box center [1491, 224] width 50 height 26
type input "VISTA"
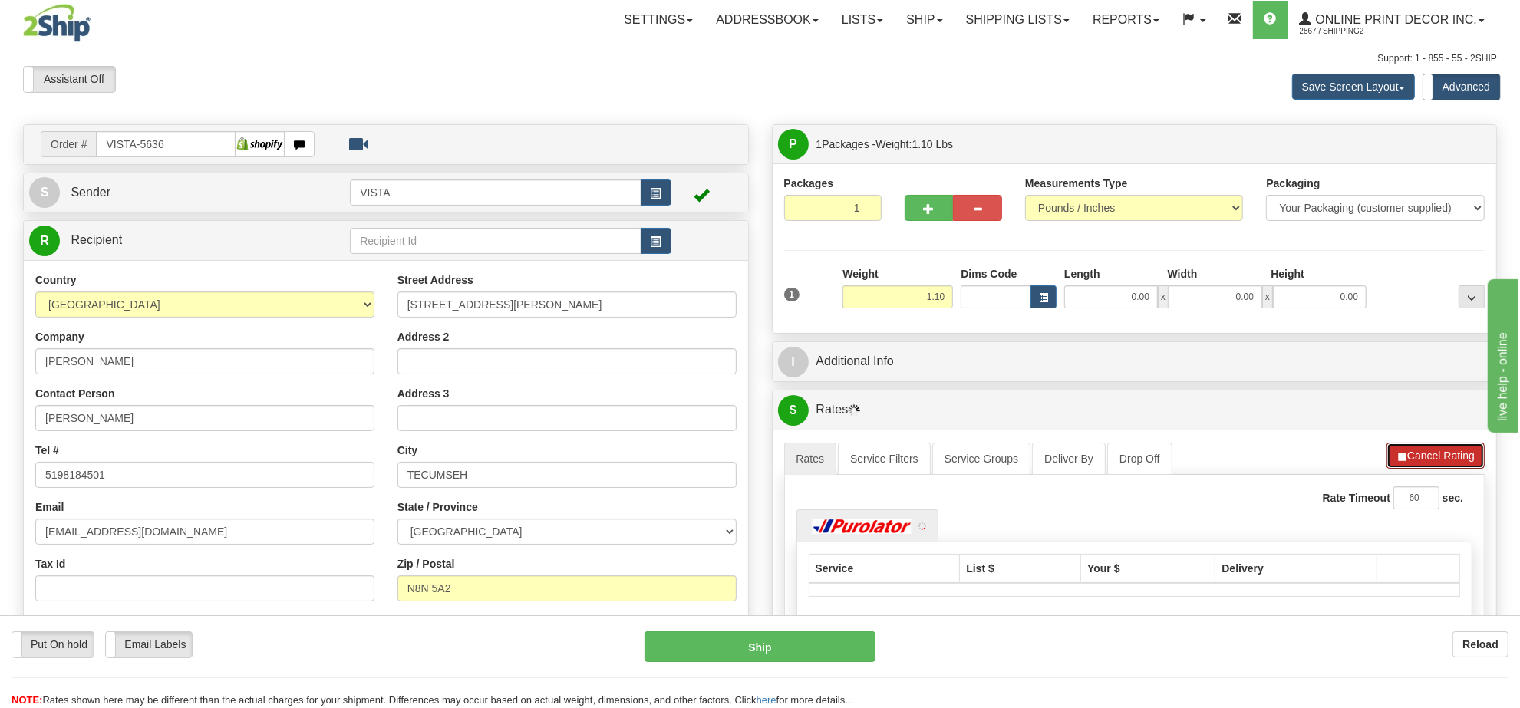
click at [1417, 459] on button "Cancel Rating" at bounding box center [1435, 456] width 98 height 26
click at [1417, 459] on button "Refresh Rates" at bounding box center [1434, 456] width 99 height 26
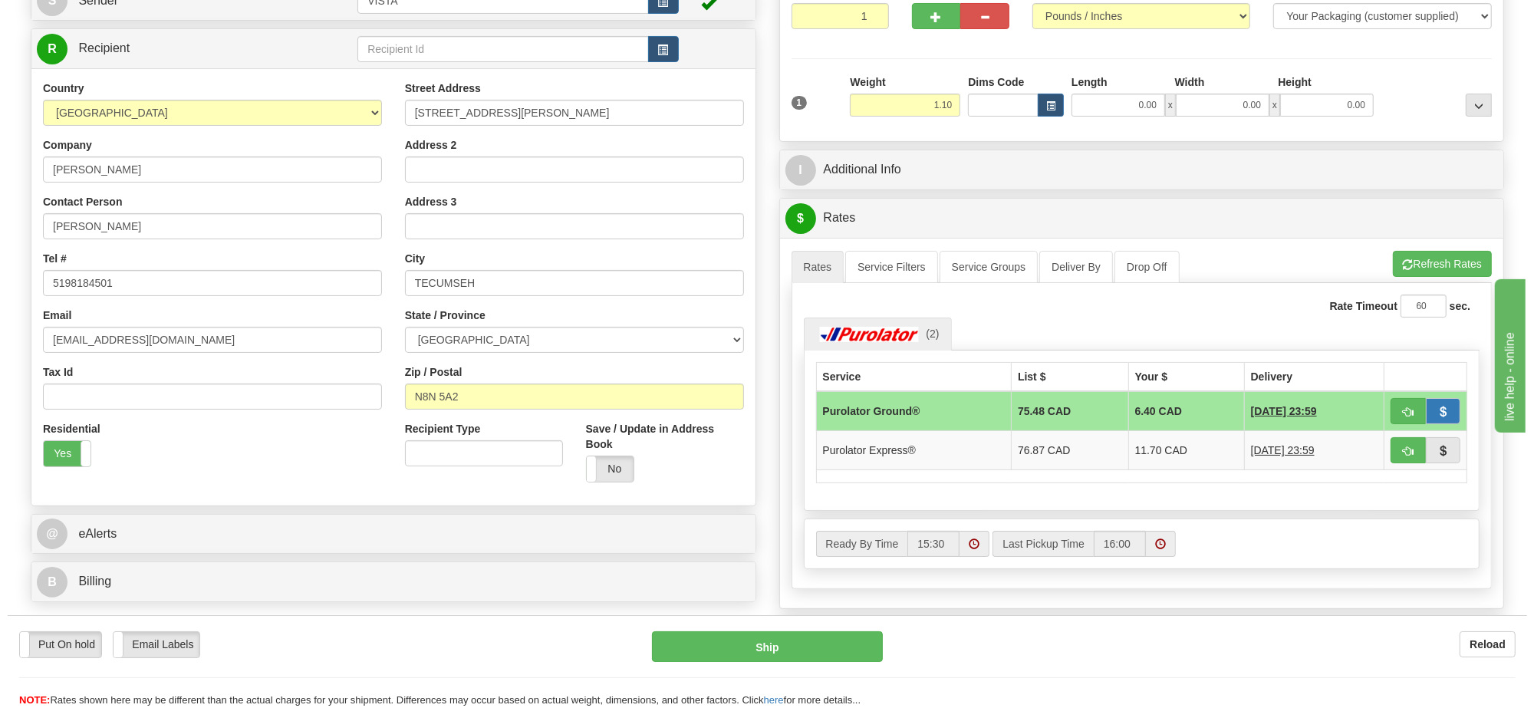
scroll to position [288, 0]
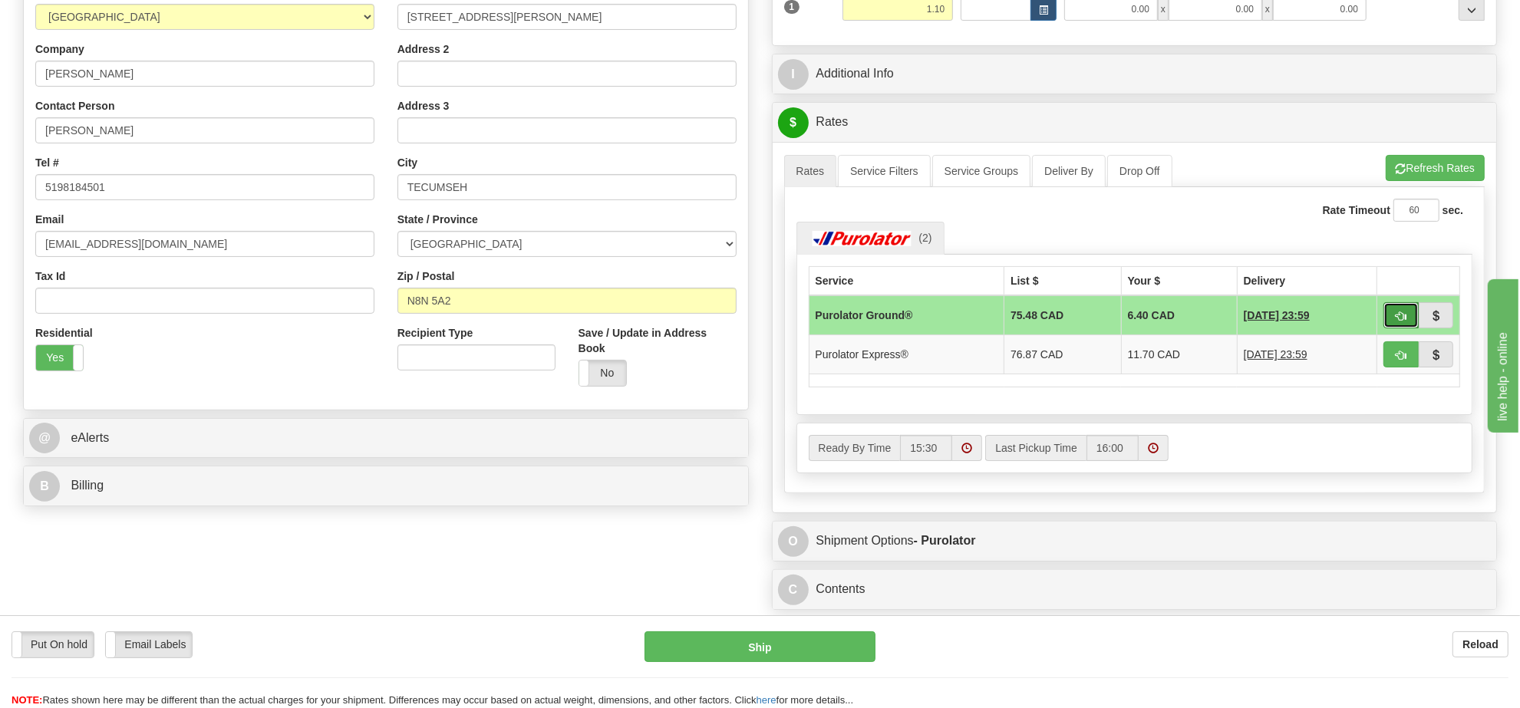
click at [1388, 320] on button "button" at bounding box center [1400, 315] width 35 height 26
type input "260"
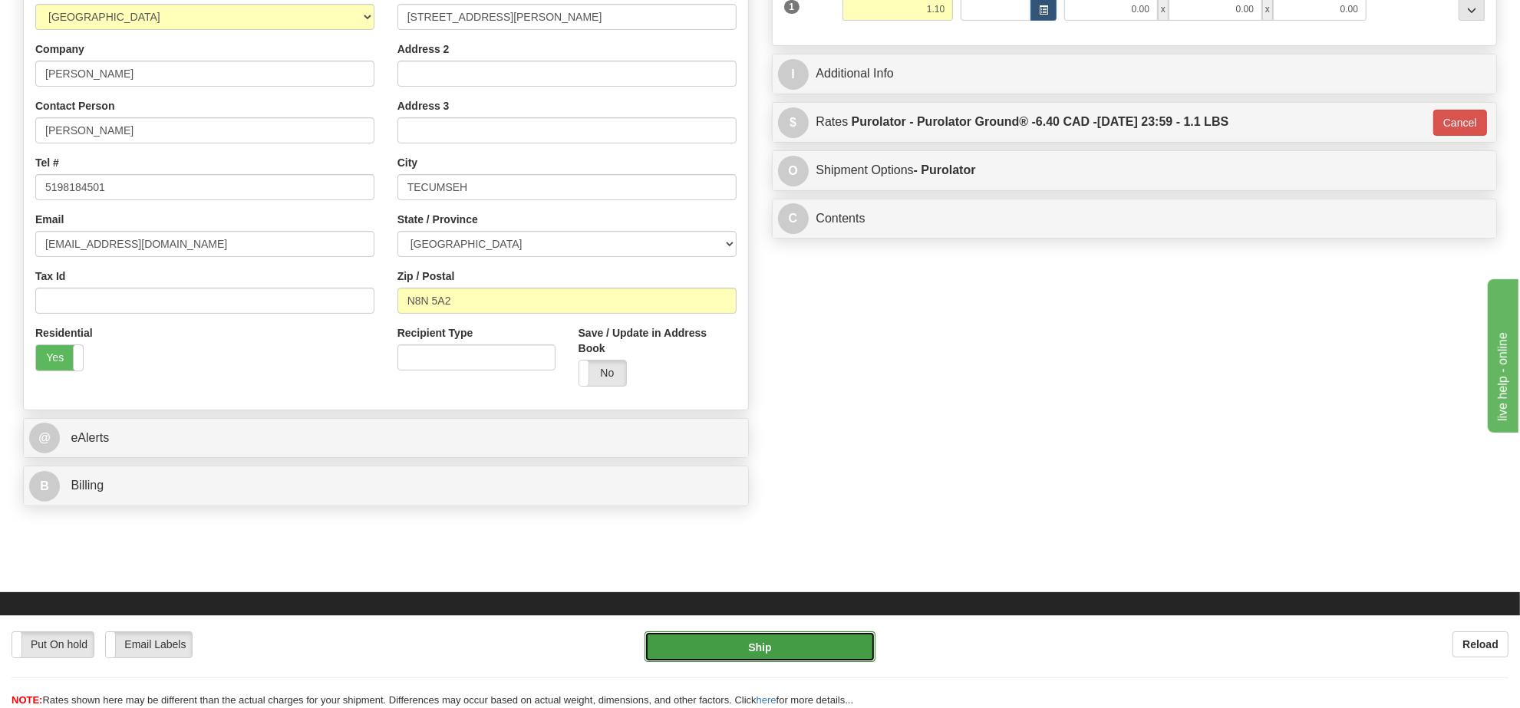
click at [819, 637] on button "Ship" at bounding box center [759, 646] width 230 height 31
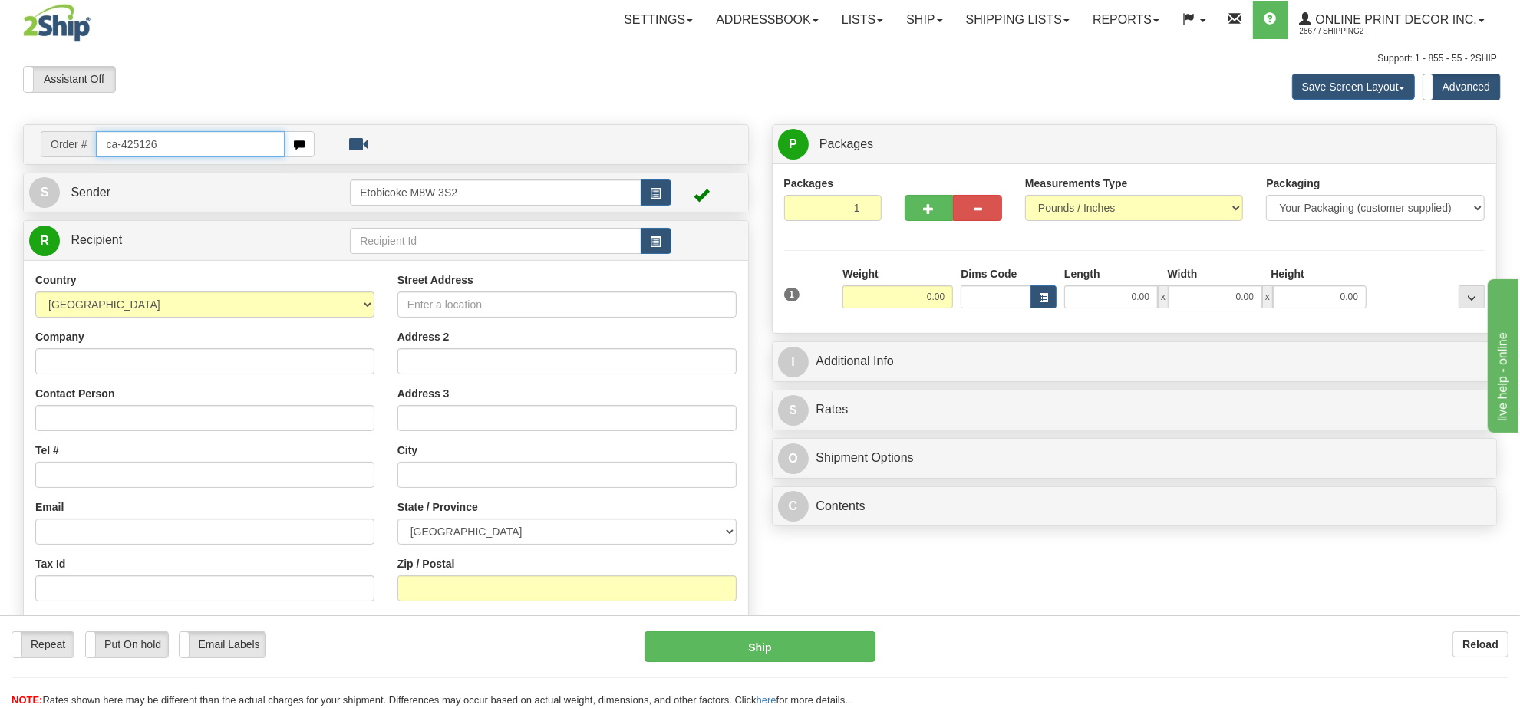
type input "ca-425126"
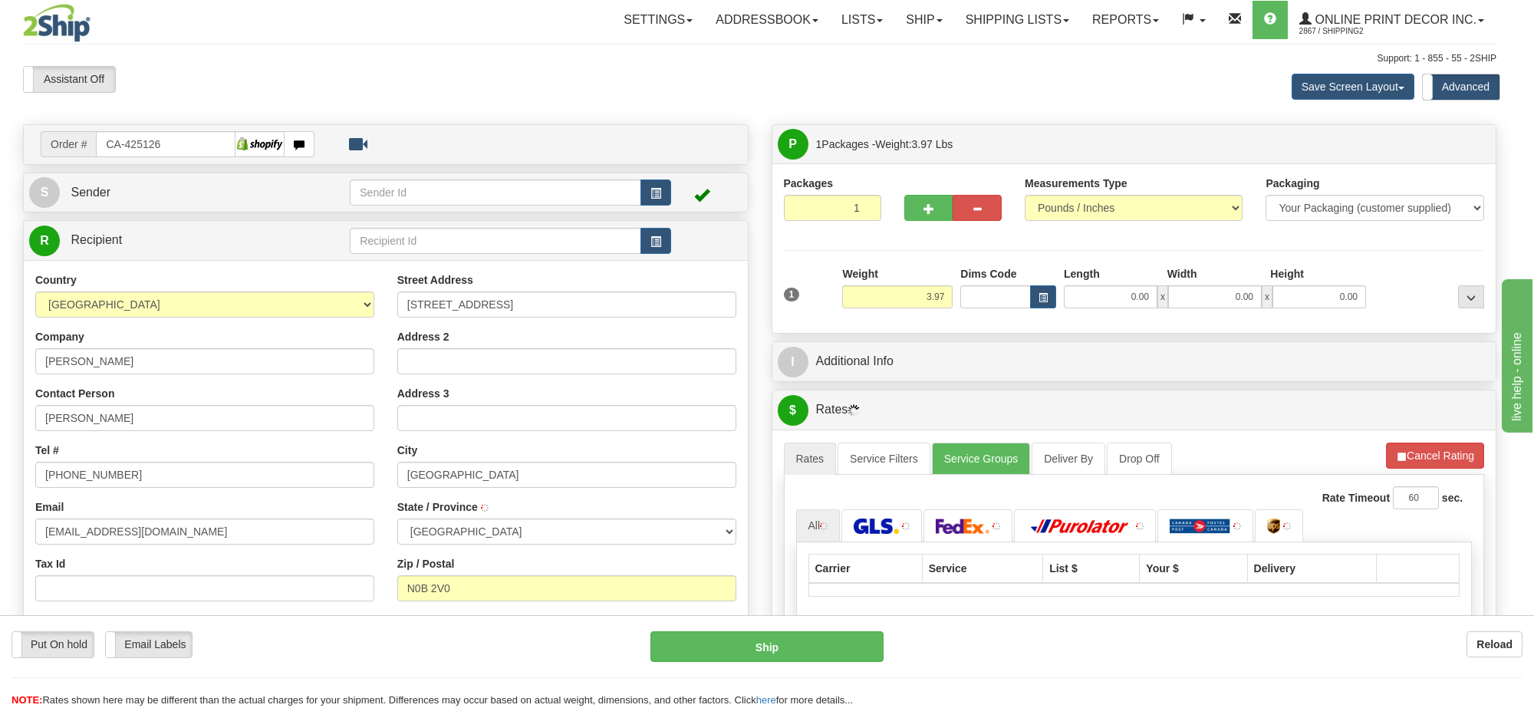
type input "WEST MONTROSE"
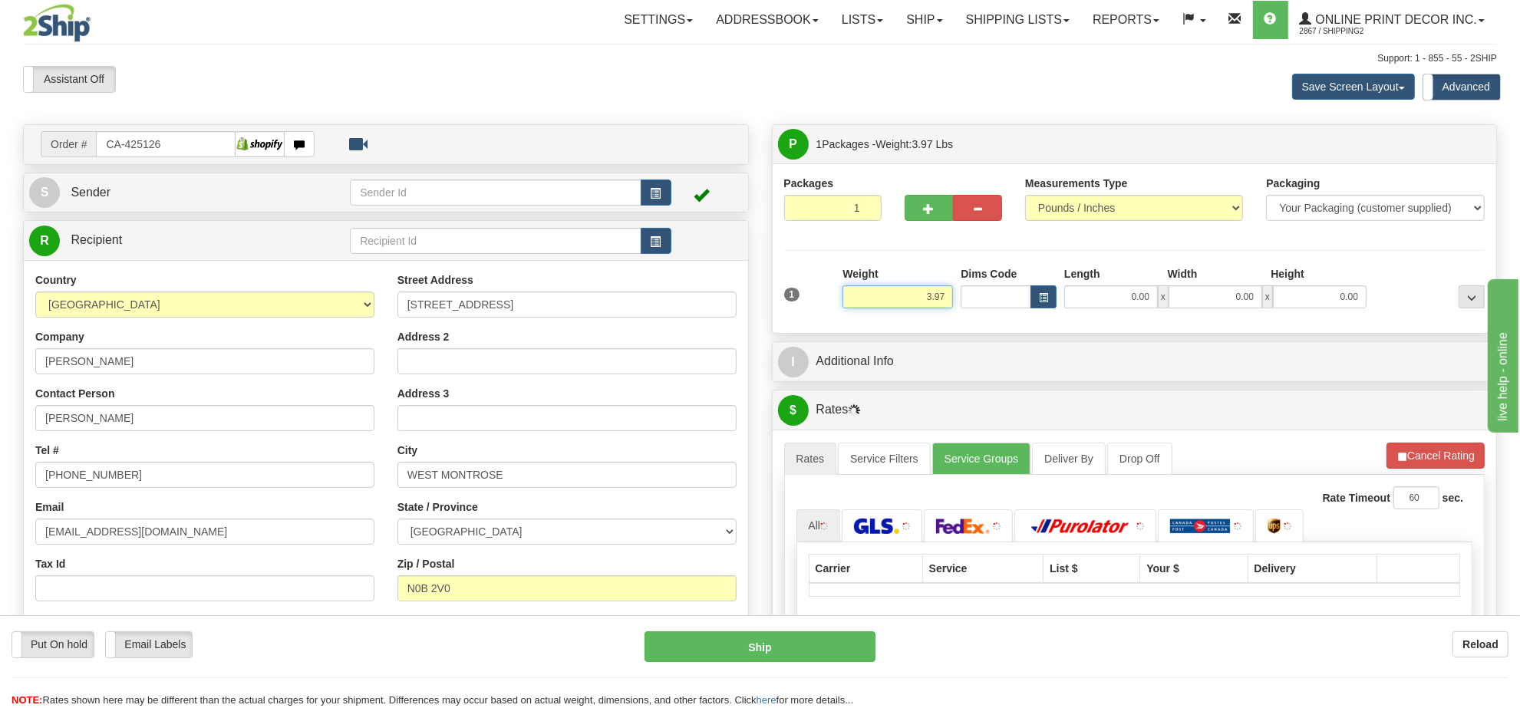
click at [923, 288] on input "3.97" at bounding box center [897, 296] width 110 height 23
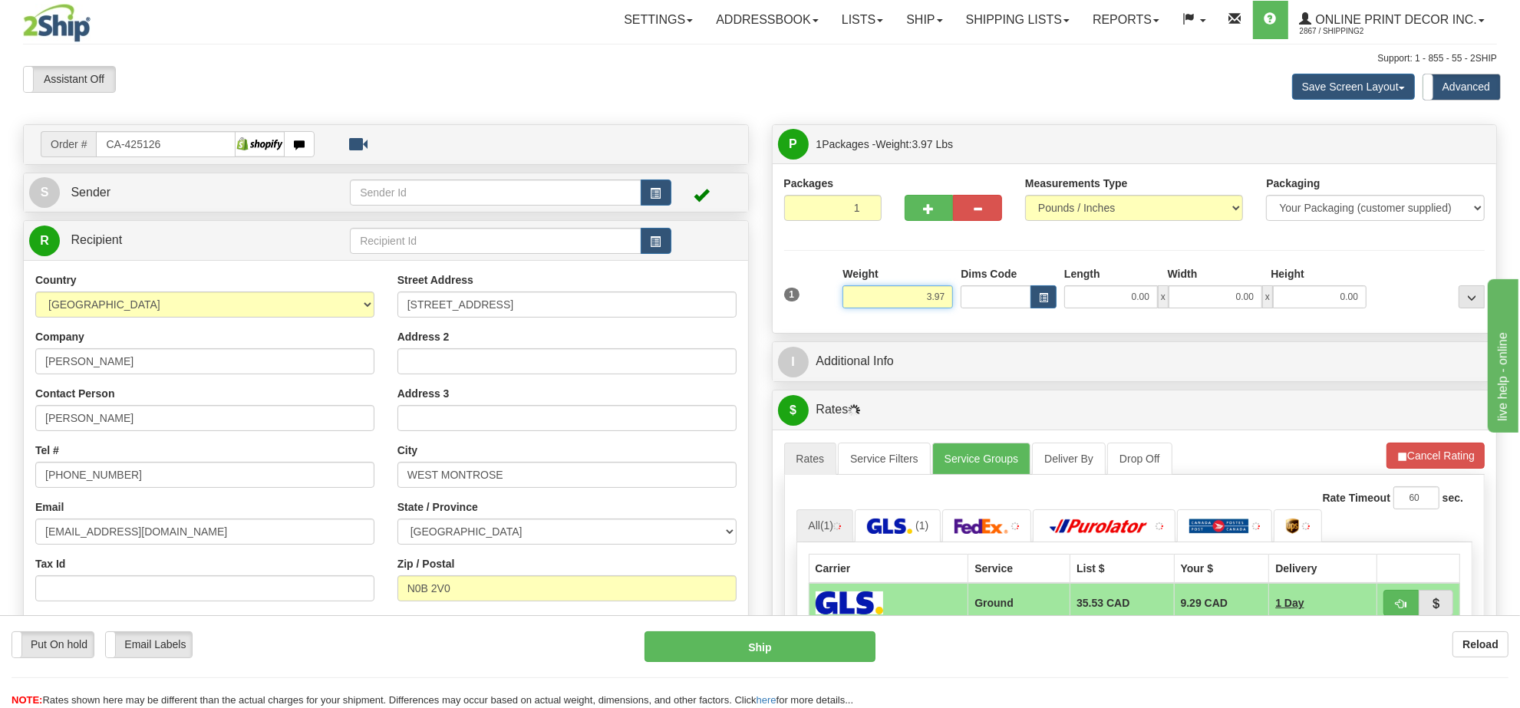
click at [923, 288] on input "3.97" at bounding box center [897, 296] width 110 height 23
type input "8.00"
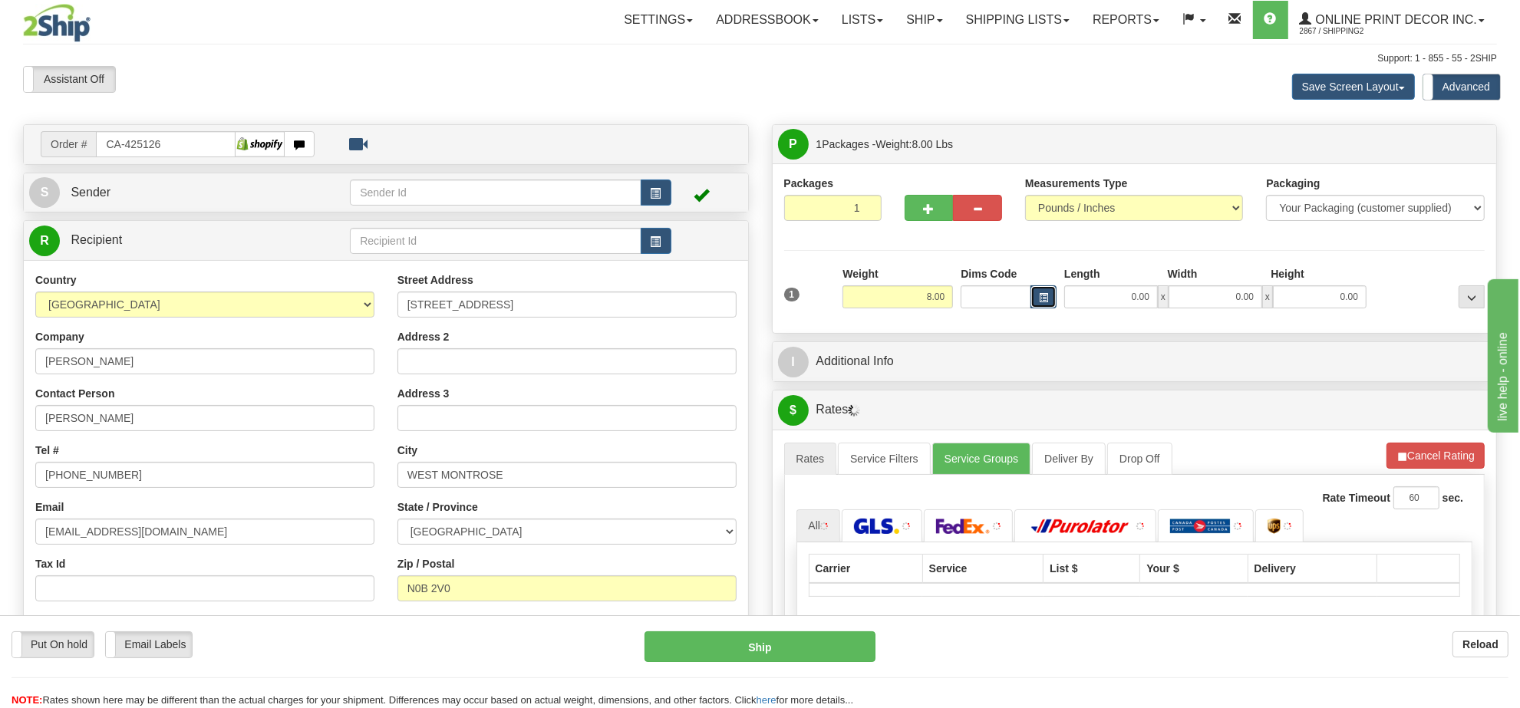
click at [1048, 308] on button "button" at bounding box center [1043, 296] width 26 height 23
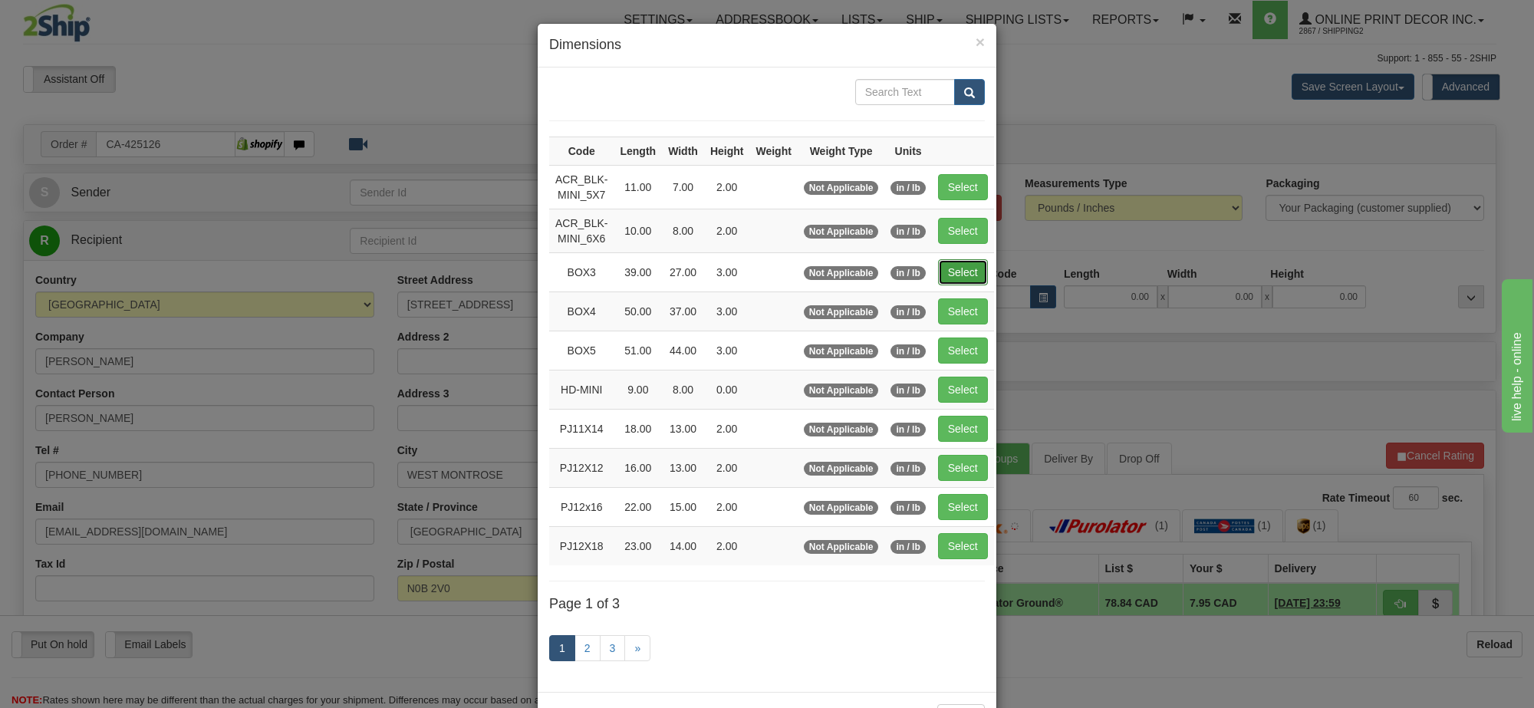
click at [967, 273] on button "Select" at bounding box center [963, 272] width 50 height 26
type input "BOX3"
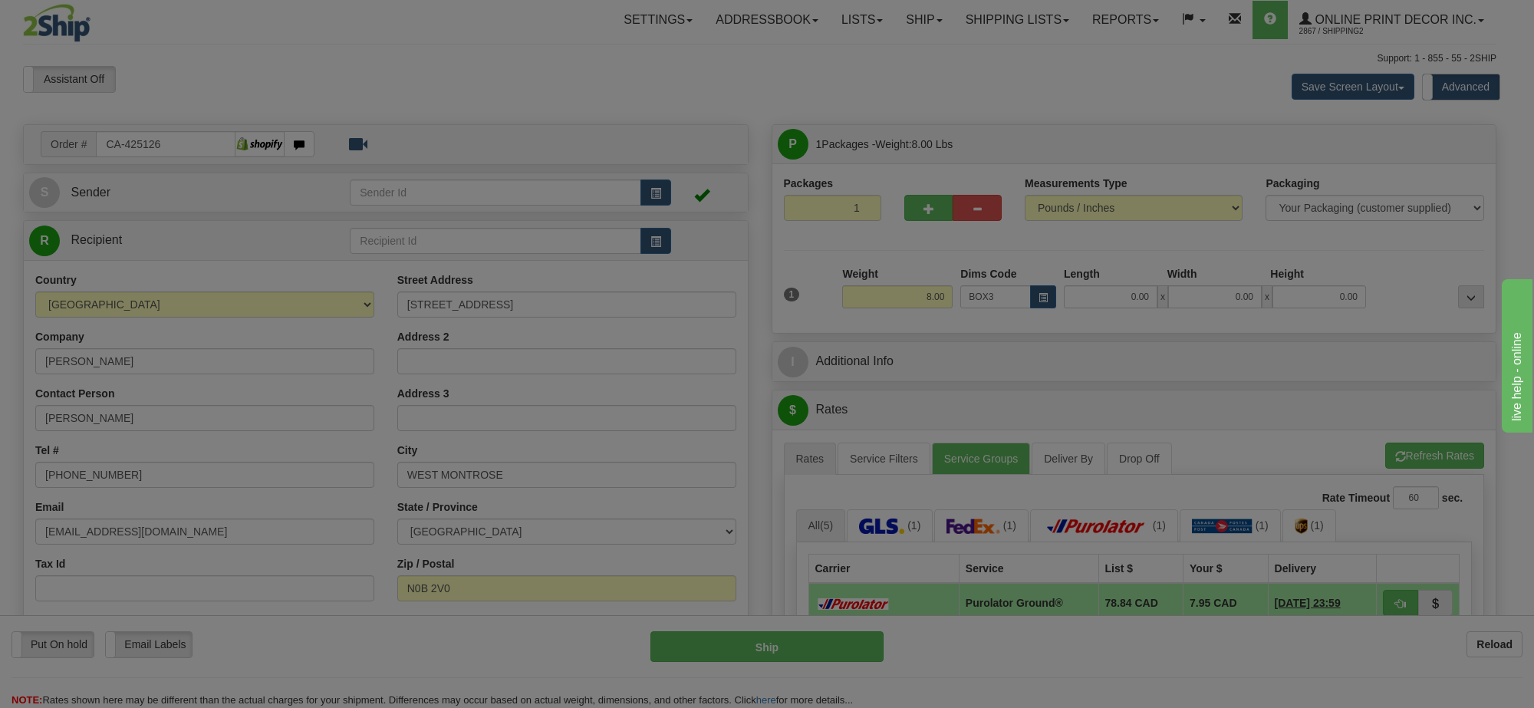
type input "39.00"
type input "27.00"
type input "3.00"
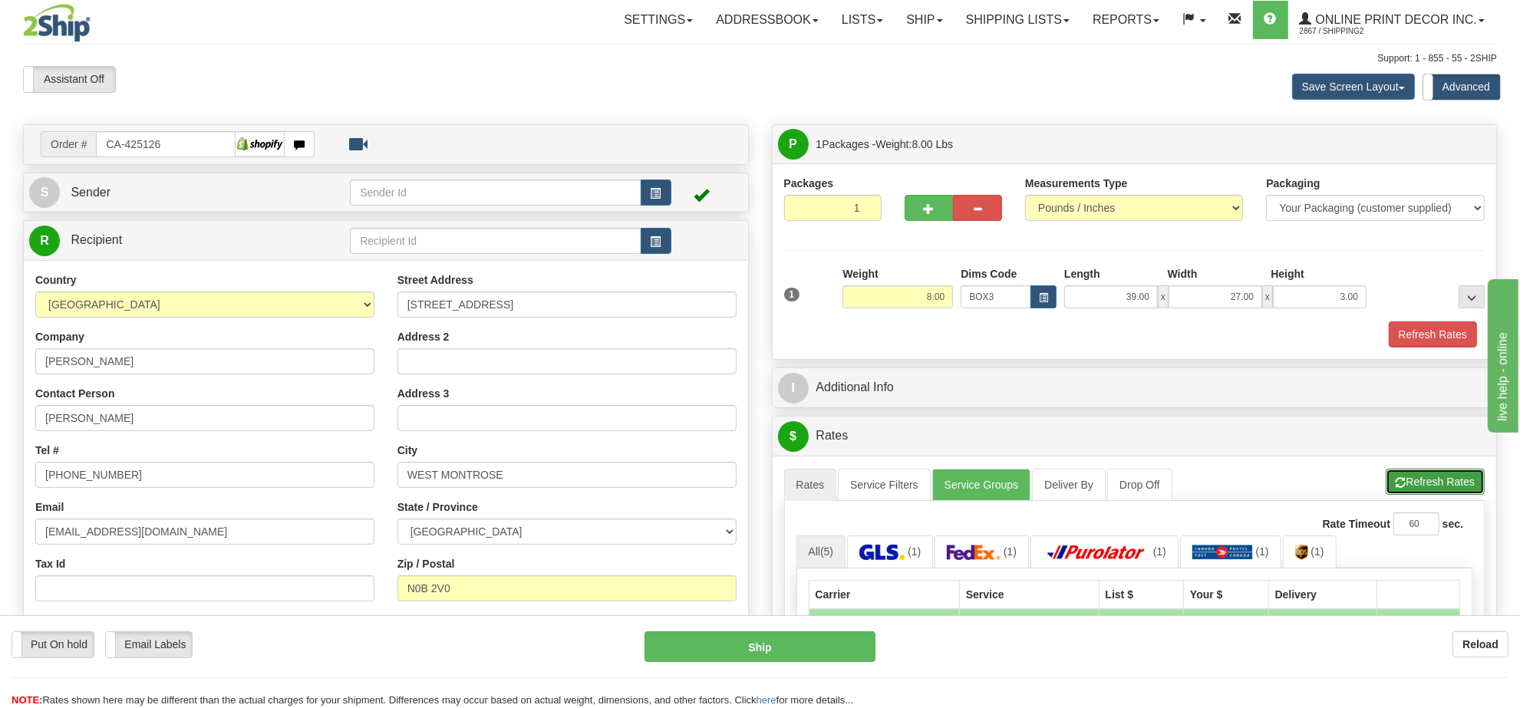
click at [1402, 488] on span "button" at bounding box center [1400, 483] width 11 height 10
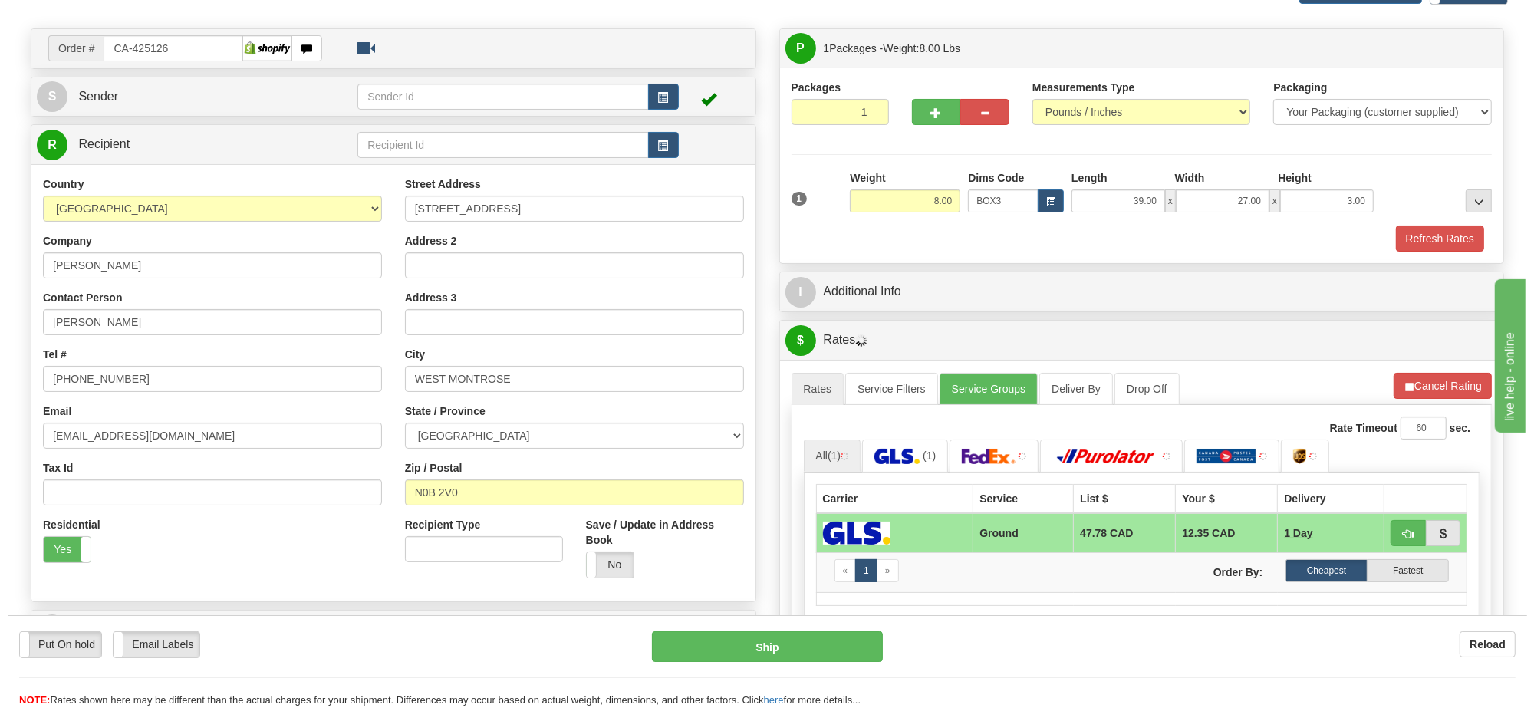
scroll to position [192, 0]
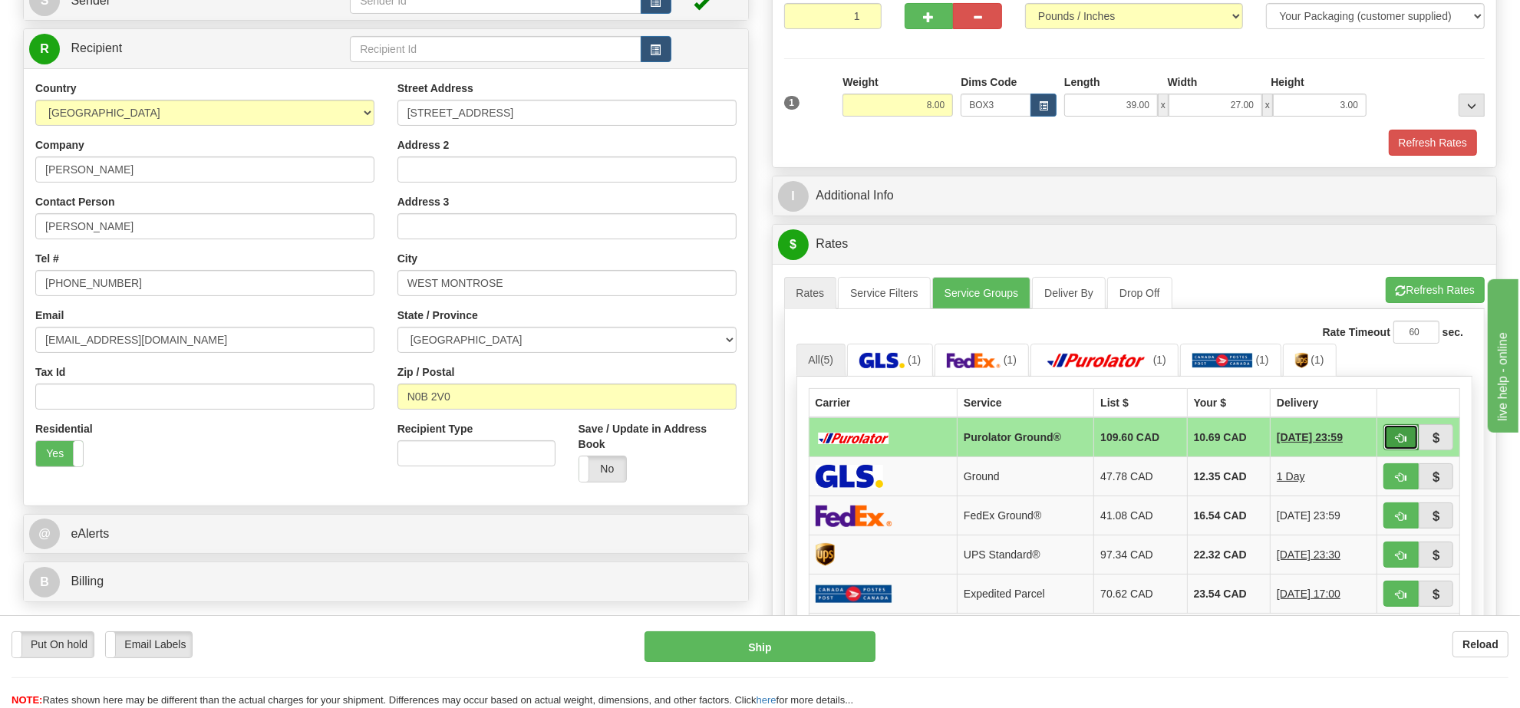
click at [1396, 442] on span "button" at bounding box center [1400, 438] width 11 height 10
type input "260"
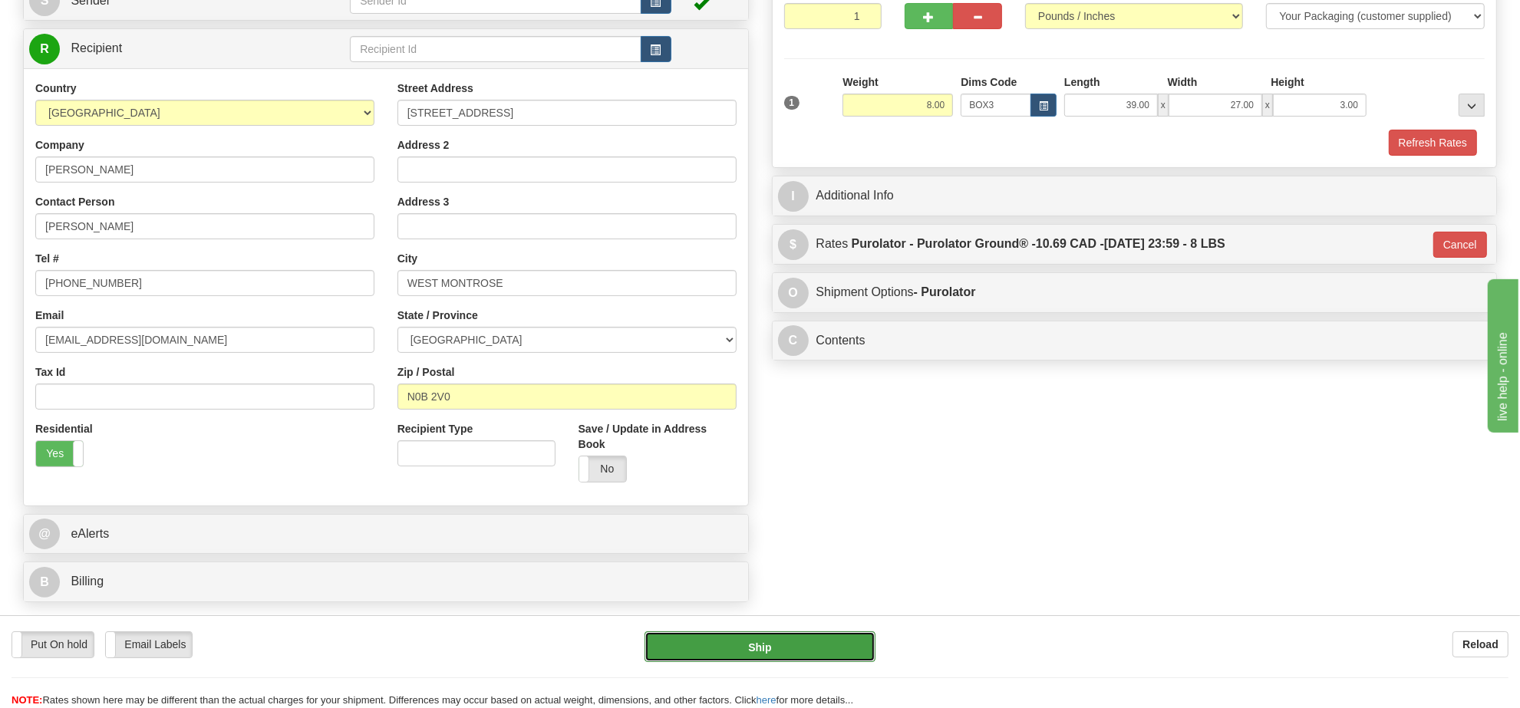
click at [841, 643] on button "Ship" at bounding box center [759, 646] width 230 height 31
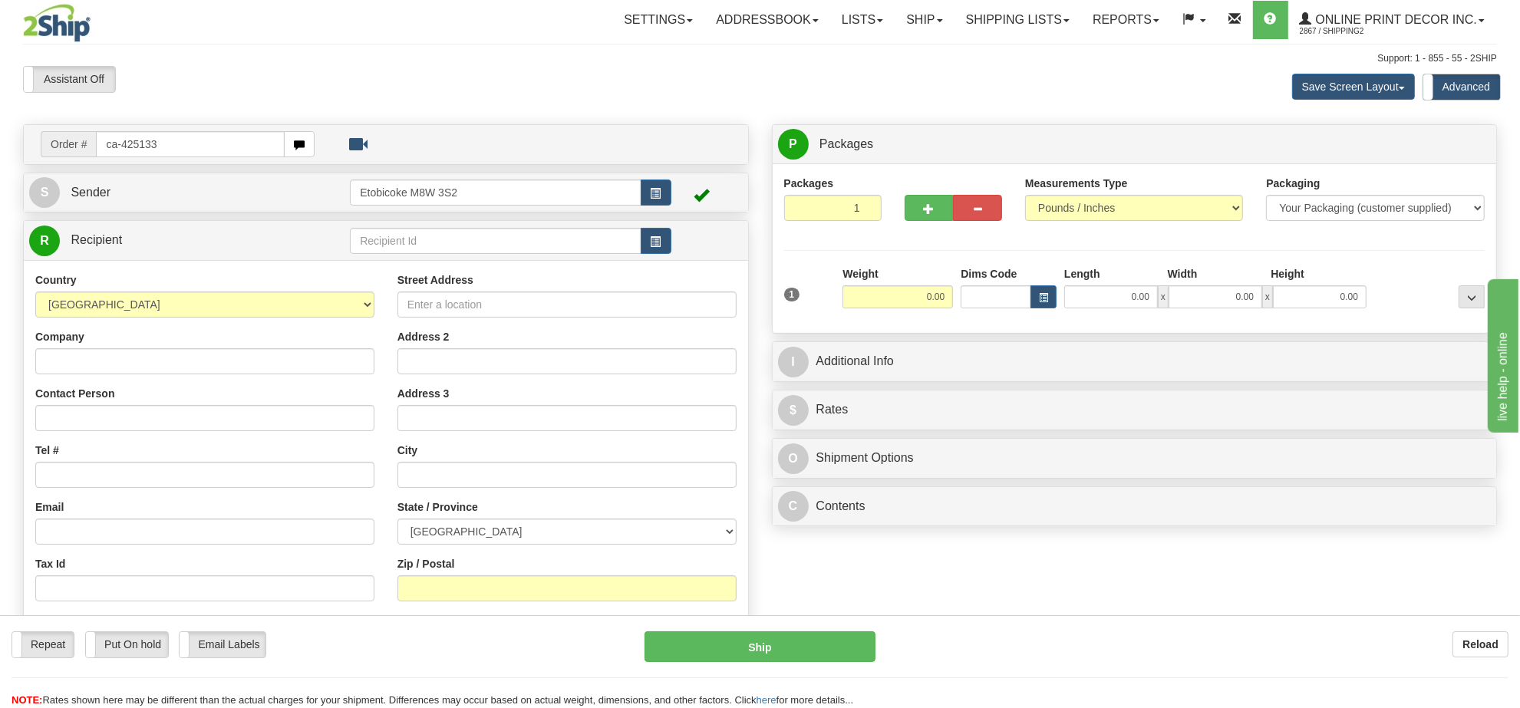
type input "ca-425133"
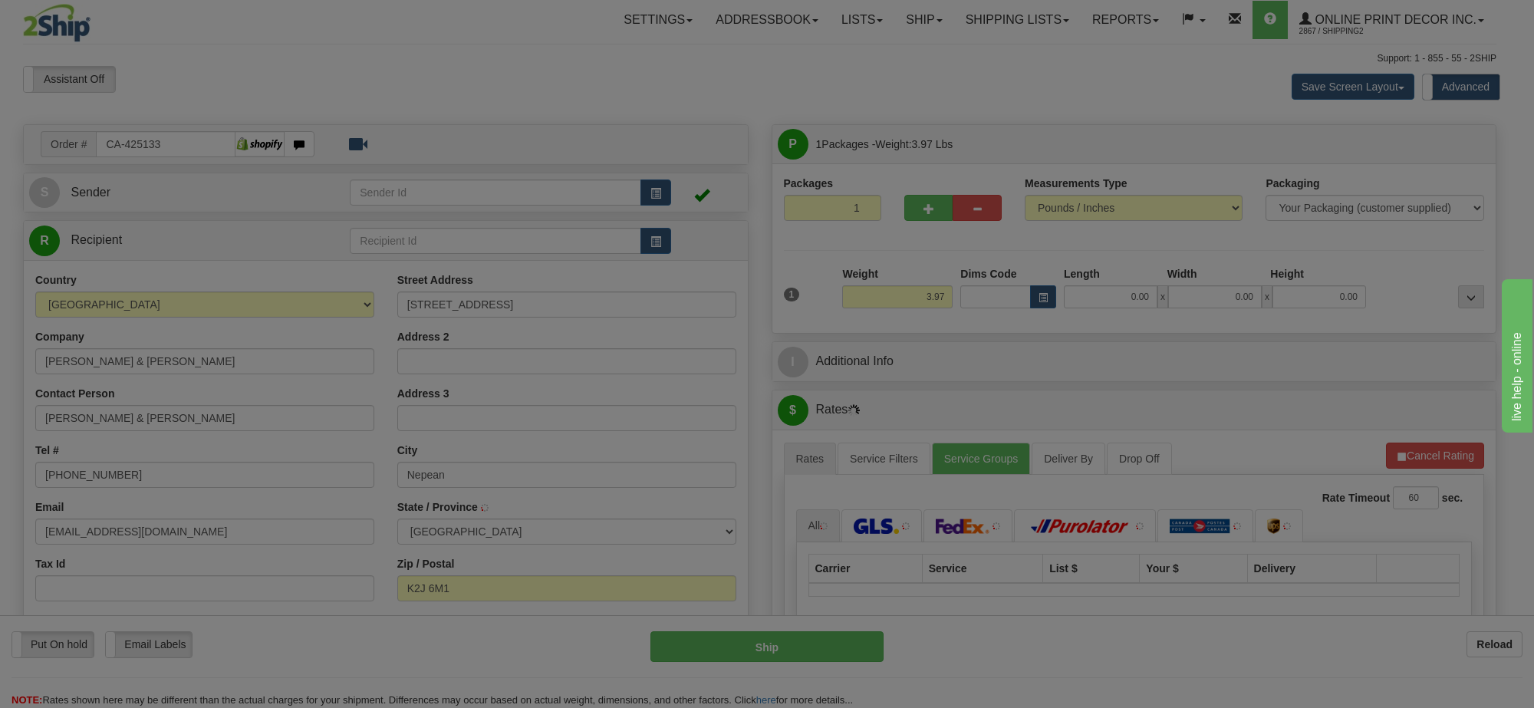
type input "NEPEAN"
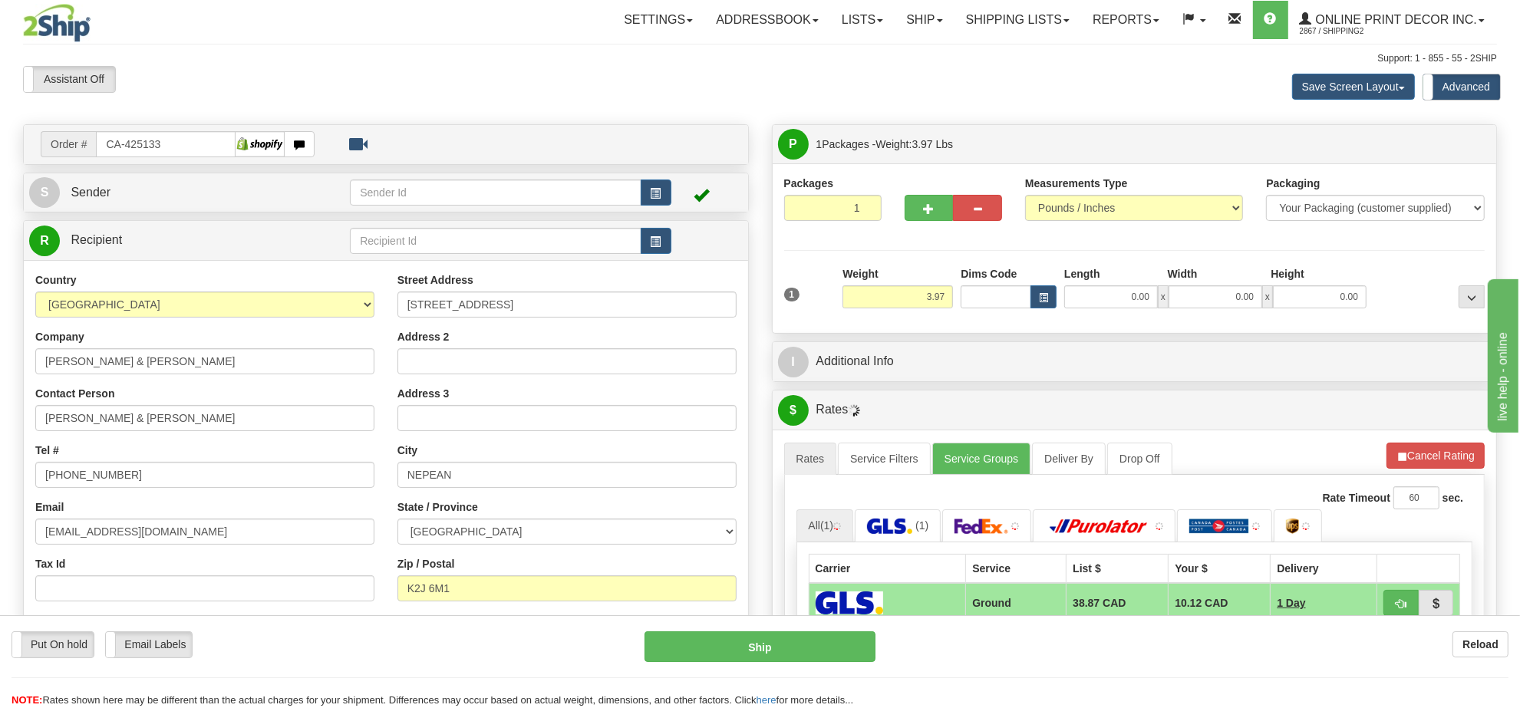
click at [901, 285] on div "Weight 3.97" at bounding box center [897, 287] width 110 height 42
click at [904, 285] on div "Weight 3.97" at bounding box center [897, 287] width 110 height 42
click at [909, 292] on input "3.97" at bounding box center [897, 296] width 110 height 23
click at [913, 291] on input "3.97" at bounding box center [897, 296] width 110 height 23
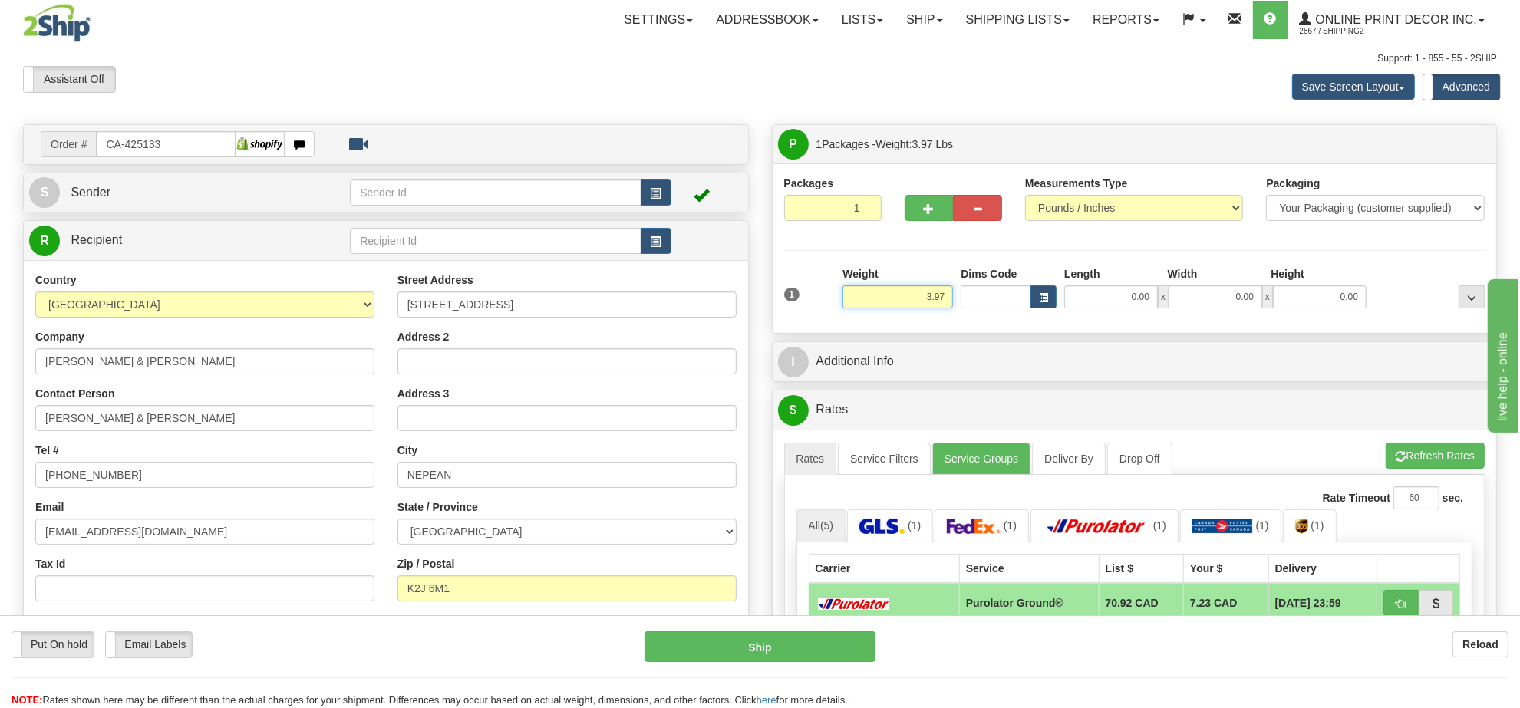
click at [920, 298] on input "3.97" at bounding box center [897, 296] width 110 height 23
click at [921, 298] on input "3.97" at bounding box center [897, 296] width 110 height 23
type input "8.00"
click at [1039, 297] on span "button" at bounding box center [1043, 298] width 9 height 8
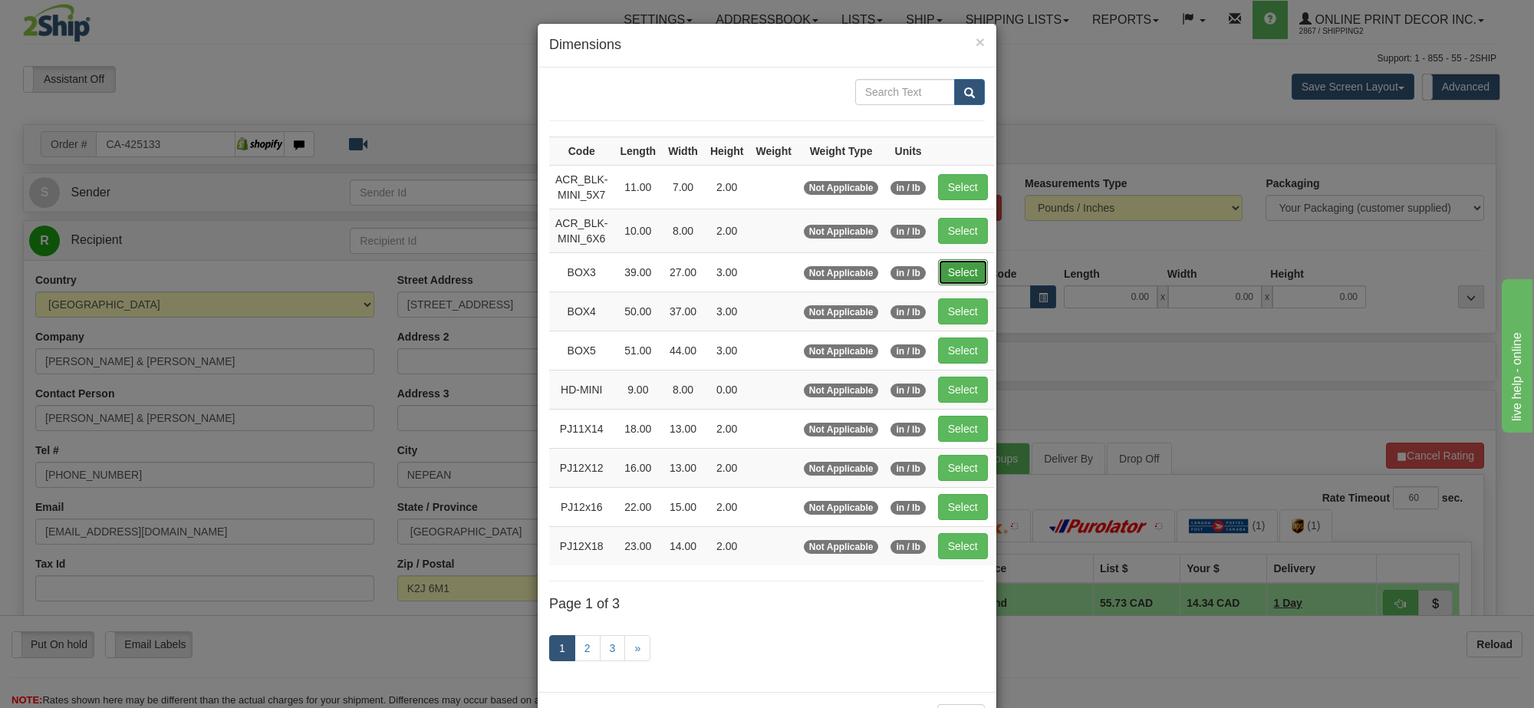
click at [965, 274] on button "Select" at bounding box center [963, 272] width 50 height 26
type input "BOX3"
type input "39.00"
type input "27.00"
type input "3.00"
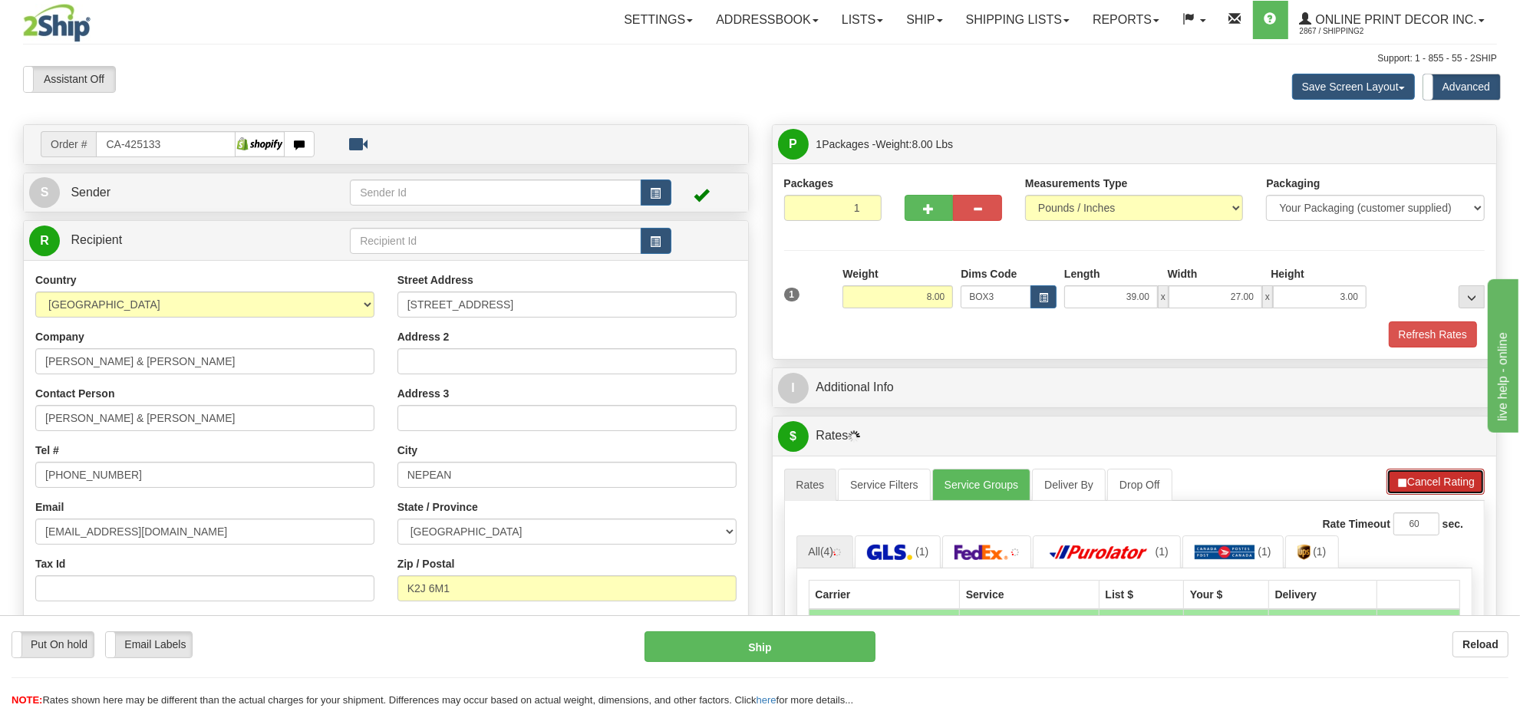
click at [1414, 489] on button "Cancel Rating" at bounding box center [1435, 482] width 98 height 26
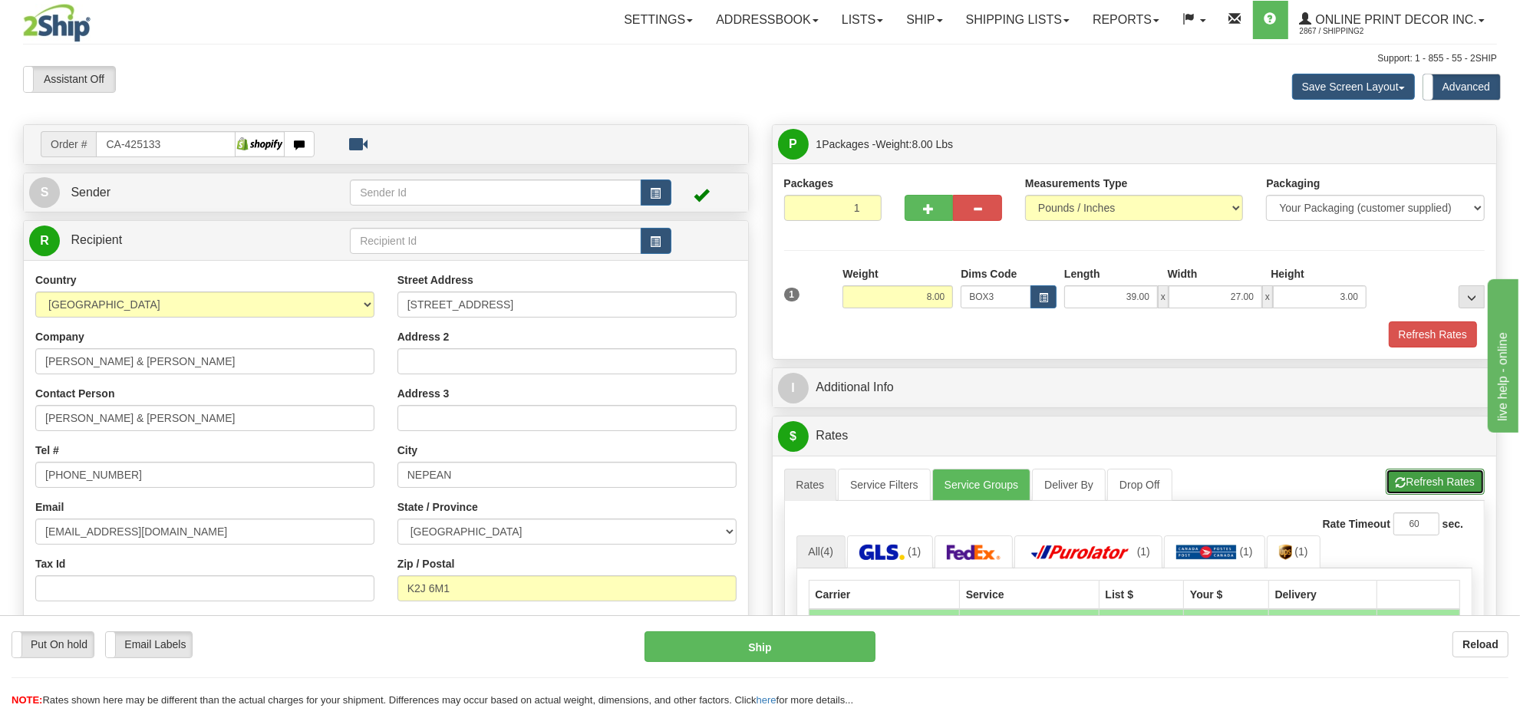
click at [1414, 488] on button "Refresh Rates" at bounding box center [1434, 482] width 99 height 26
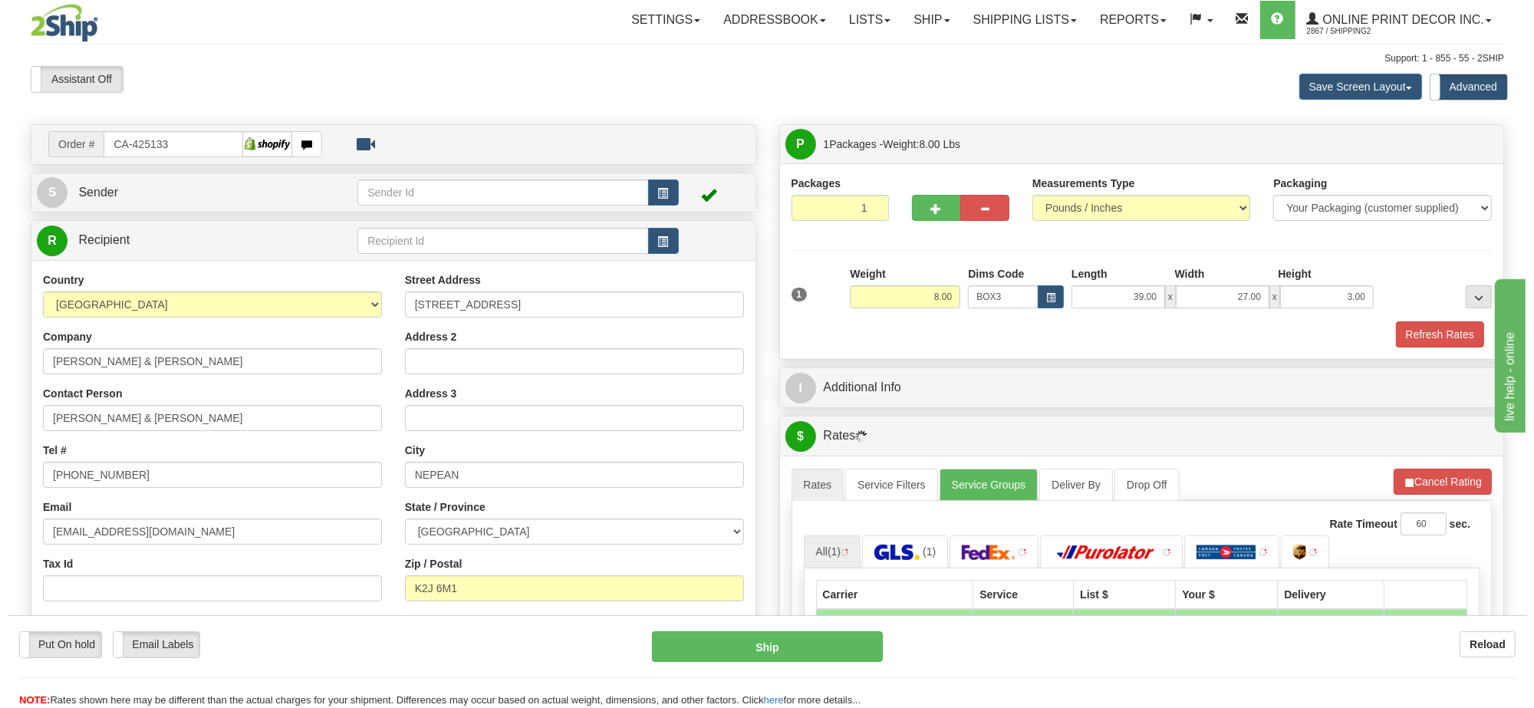
scroll to position [192, 0]
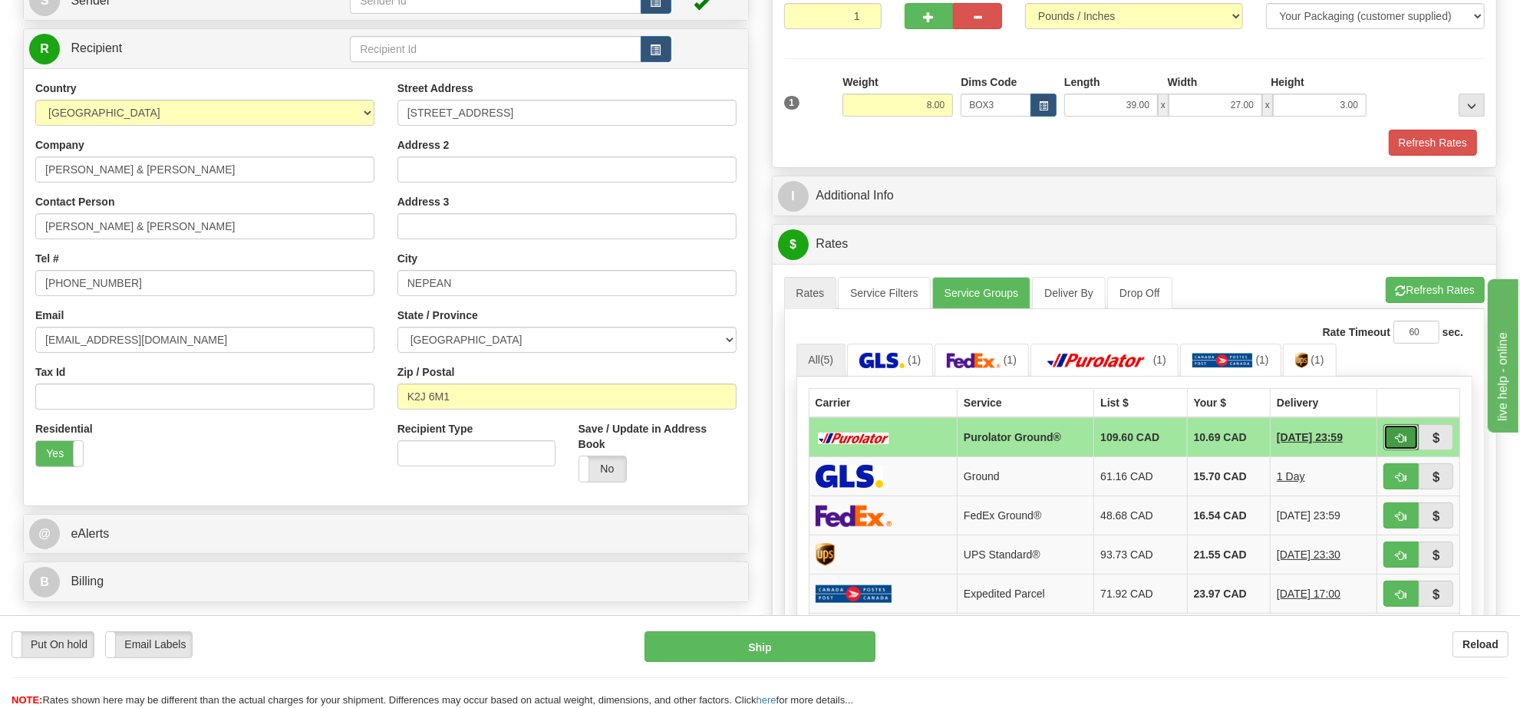
click at [1393, 439] on button "button" at bounding box center [1400, 437] width 35 height 26
type input "260"
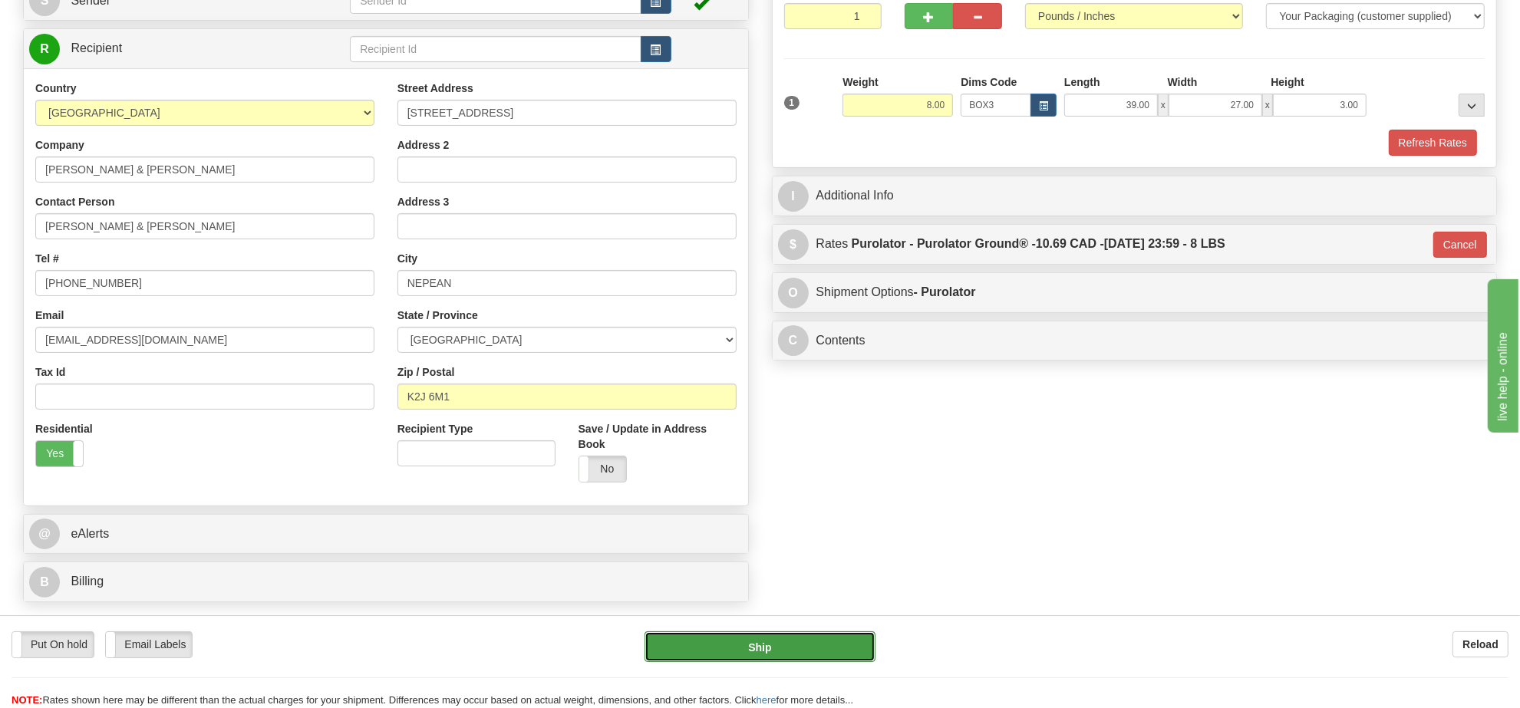
click at [845, 639] on button "Ship" at bounding box center [759, 646] width 230 height 31
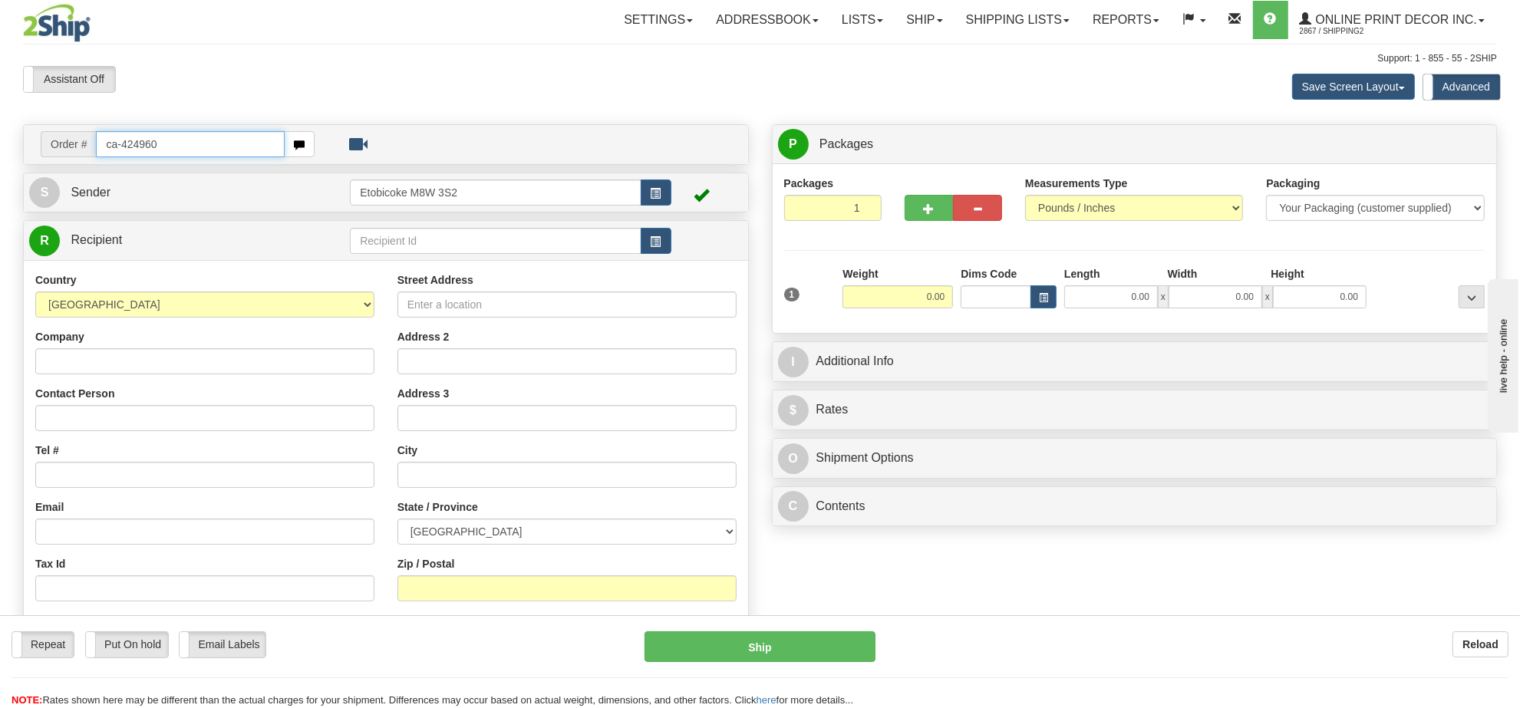
type input "ca-424960"
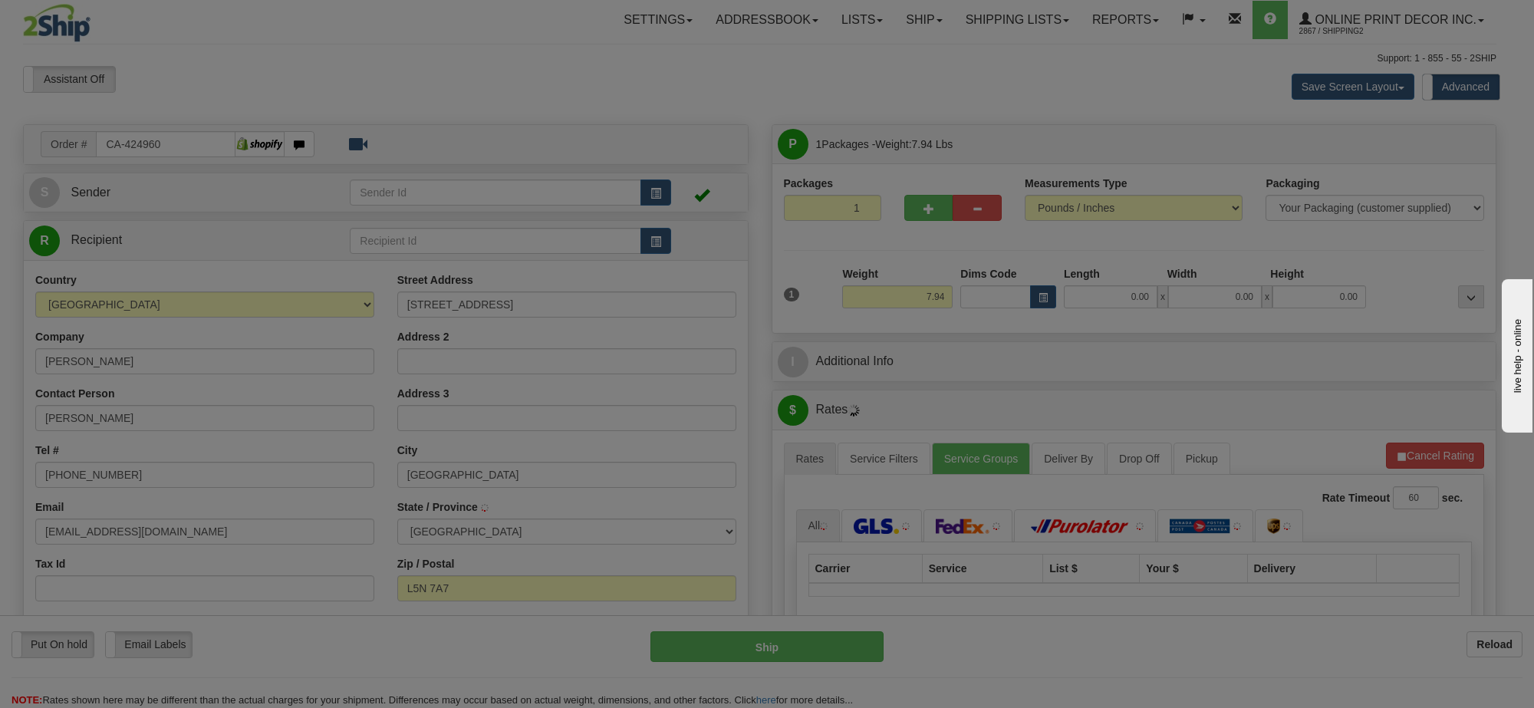
type input "[GEOGRAPHIC_DATA]"
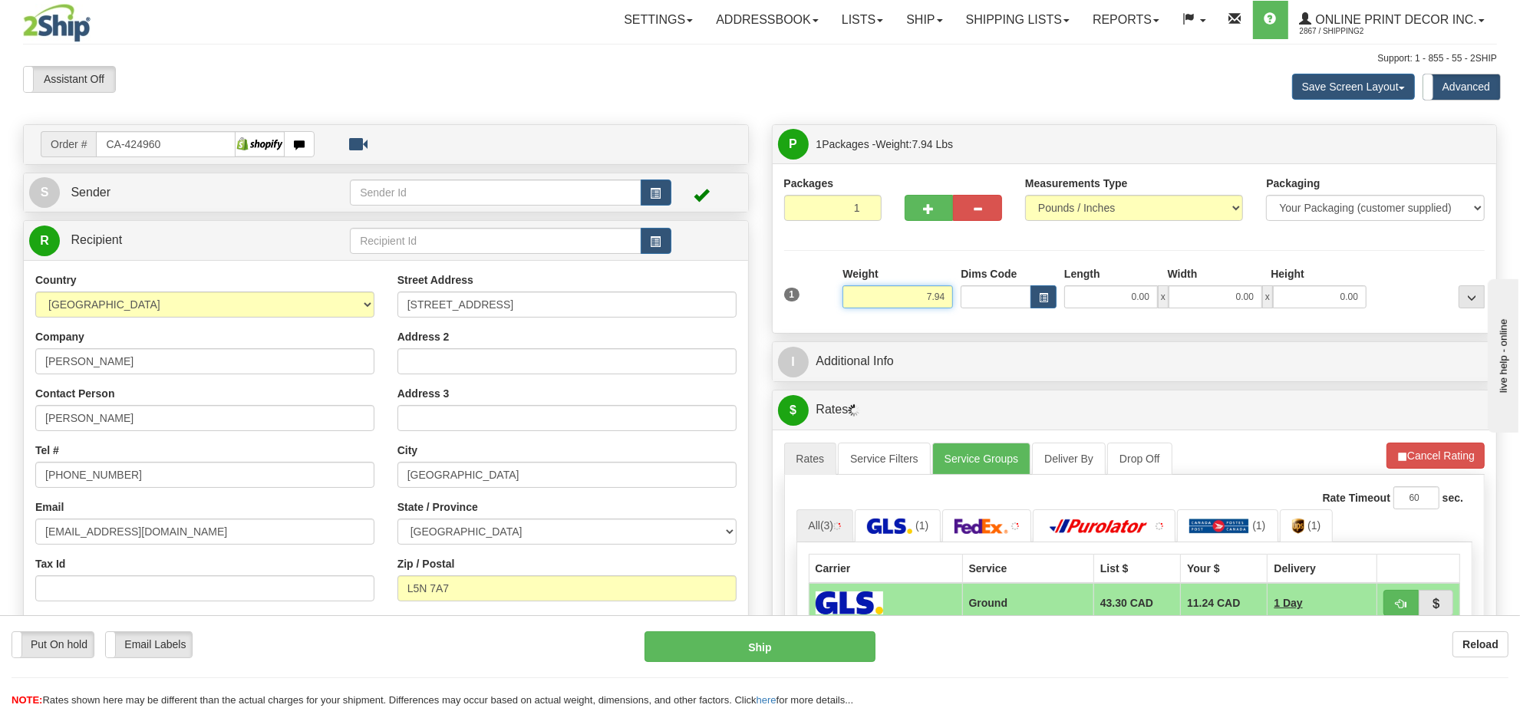
click at [926, 303] on input "7.94" at bounding box center [897, 296] width 110 height 23
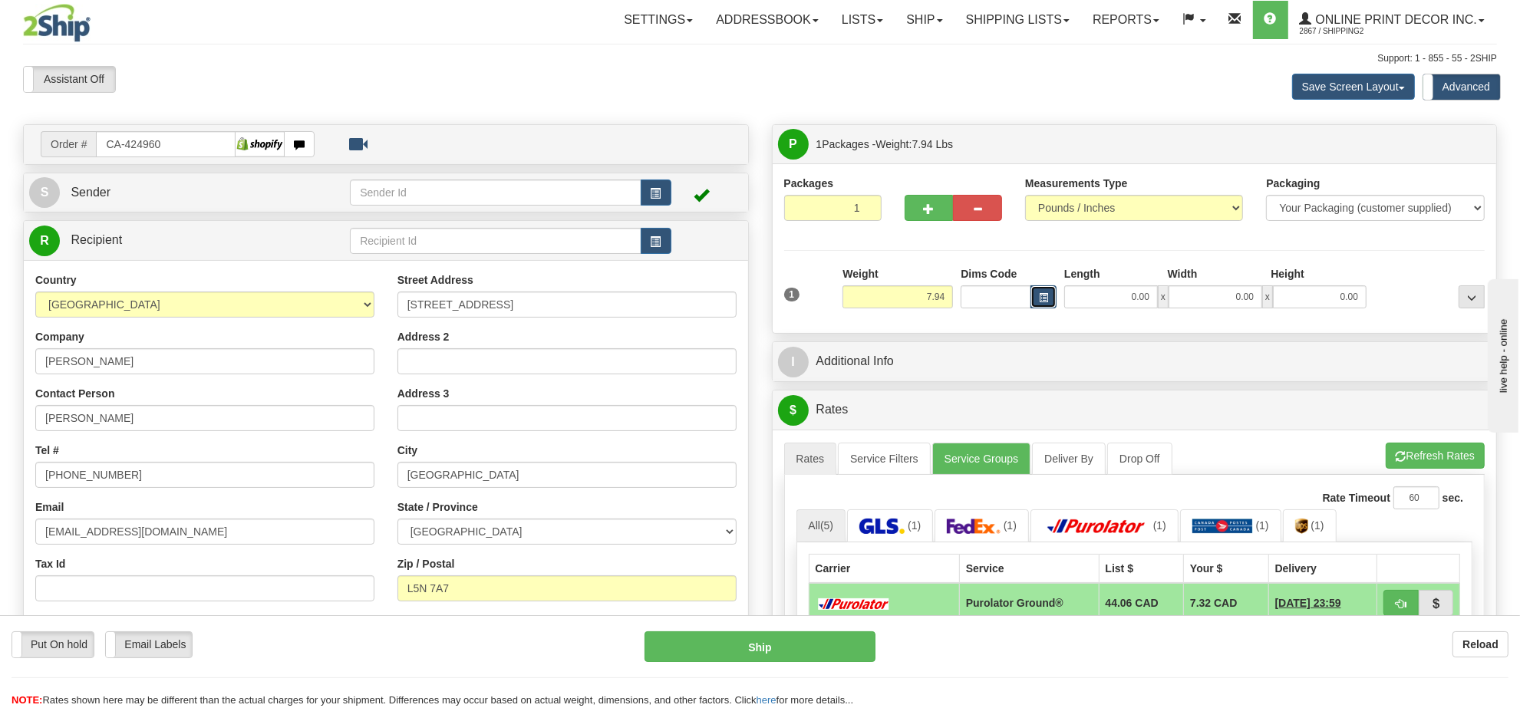
click at [1036, 297] on button "button" at bounding box center [1043, 296] width 26 height 23
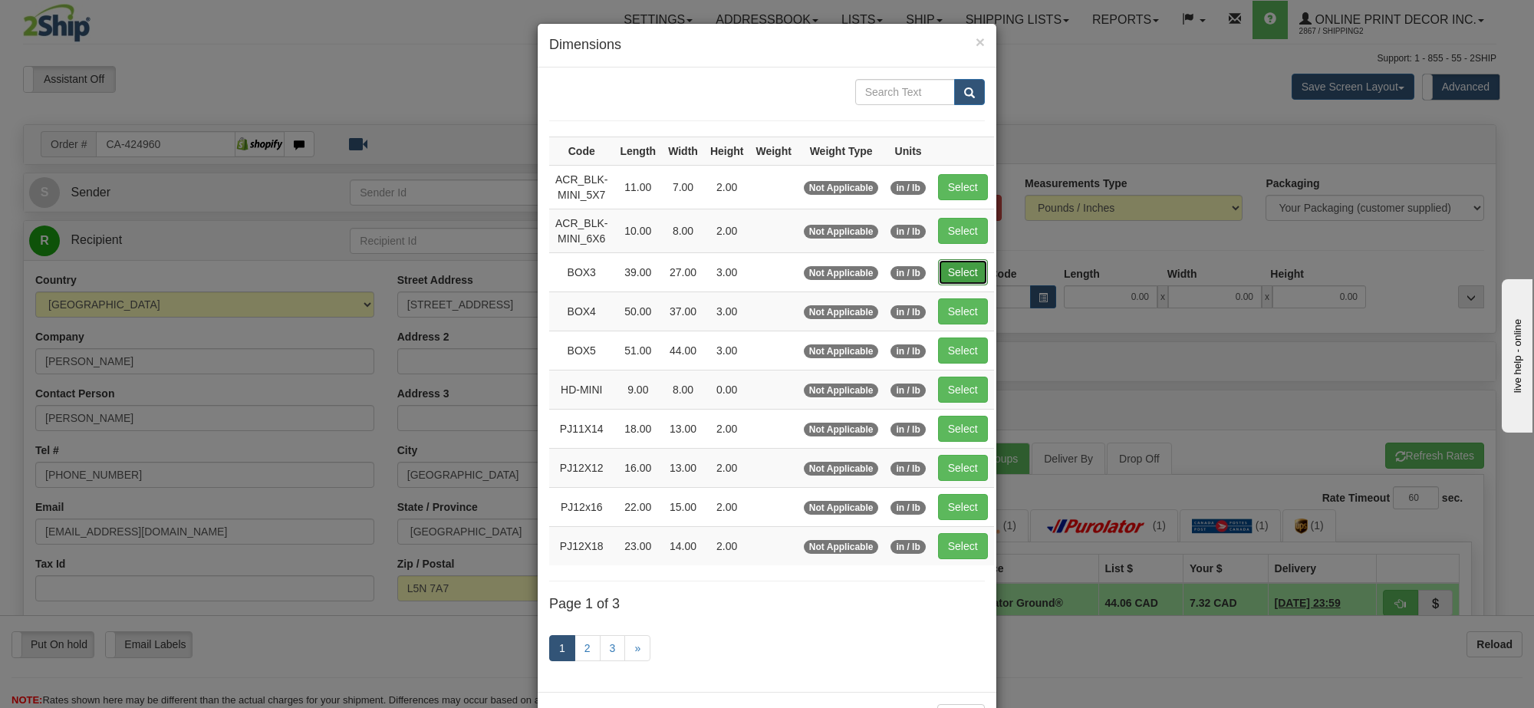
click at [974, 275] on button "Select" at bounding box center [963, 272] width 50 height 26
type input "BOX3"
type input "39.00"
type input "27.00"
type input "3.00"
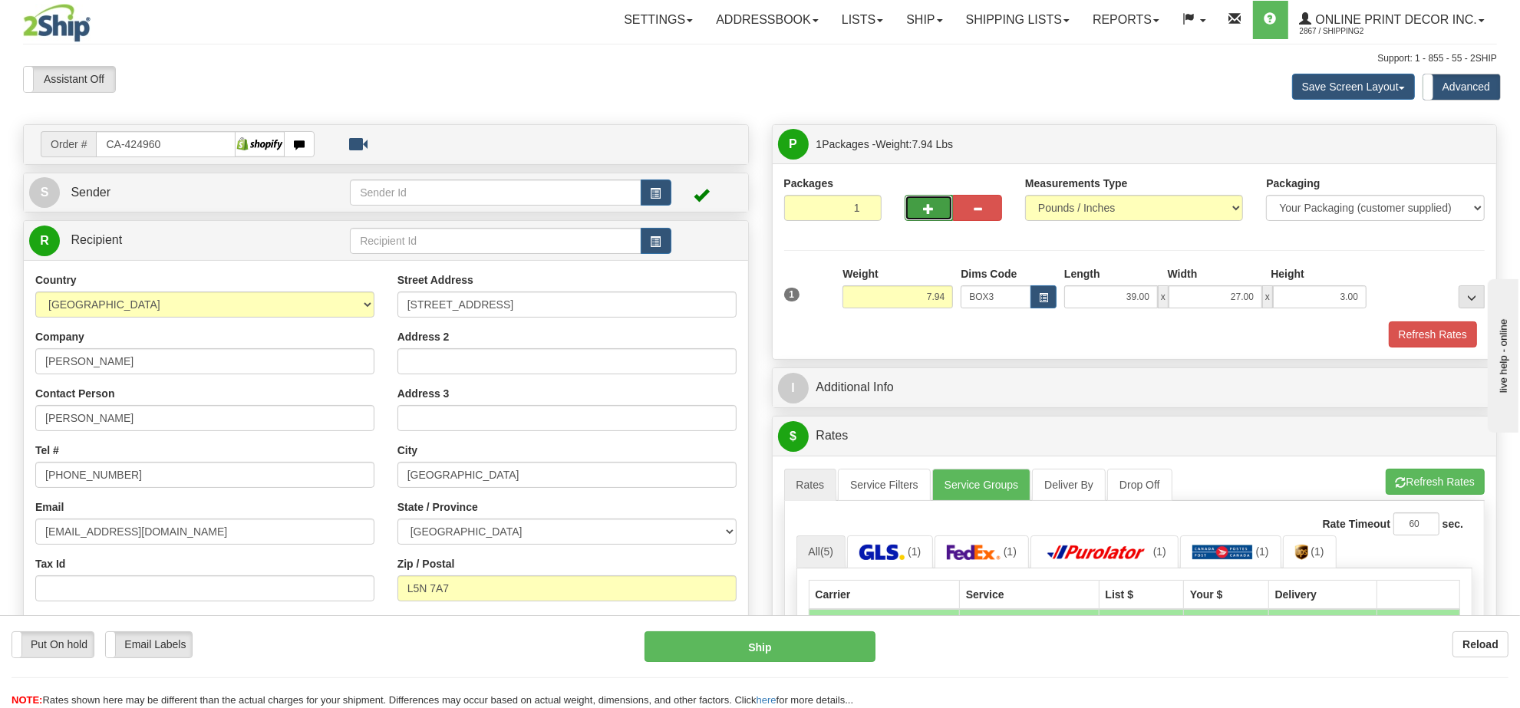
click at [922, 216] on button "button" at bounding box center [928, 208] width 49 height 26
radio input "true"
type input "2"
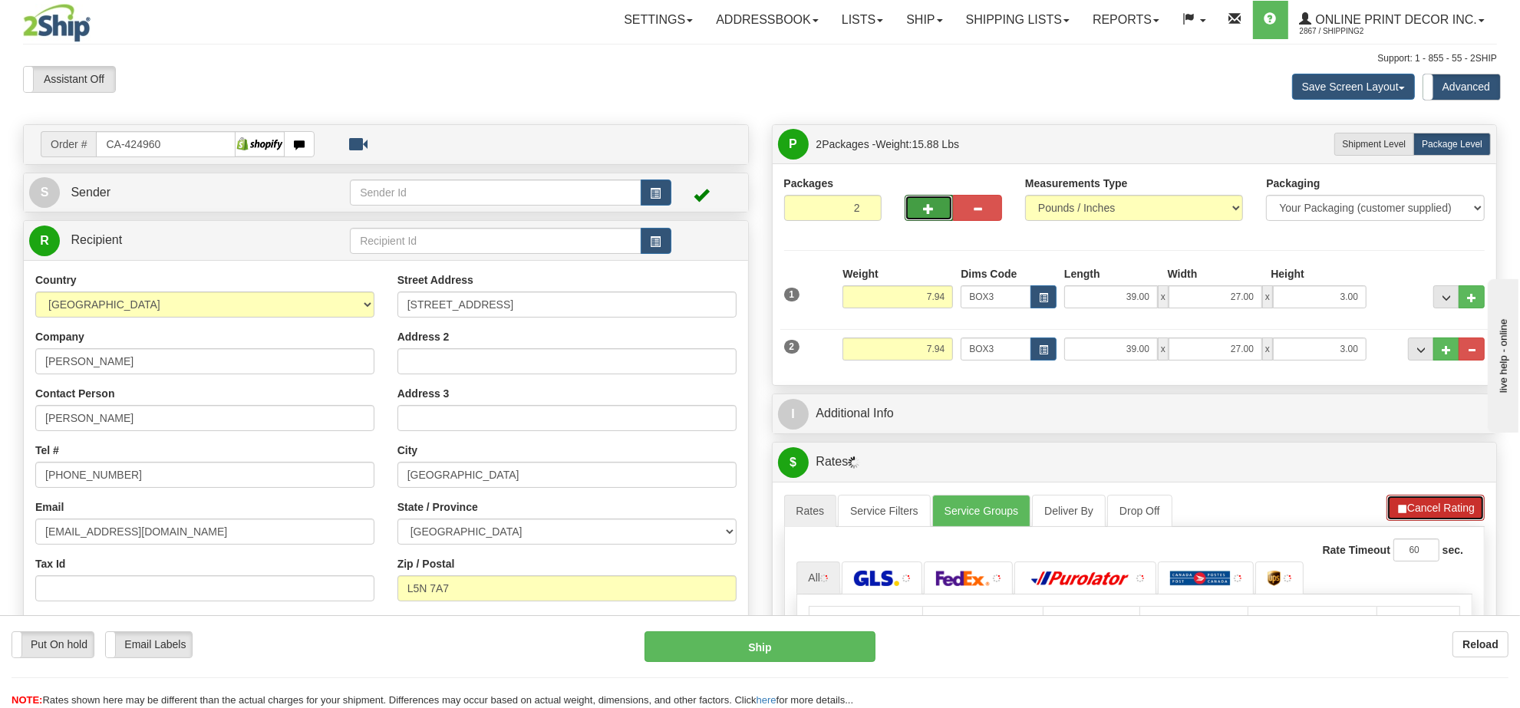
click at [1414, 499] on button "Cancel Rating" at bounding box center [1435, 508] width 98 height 26
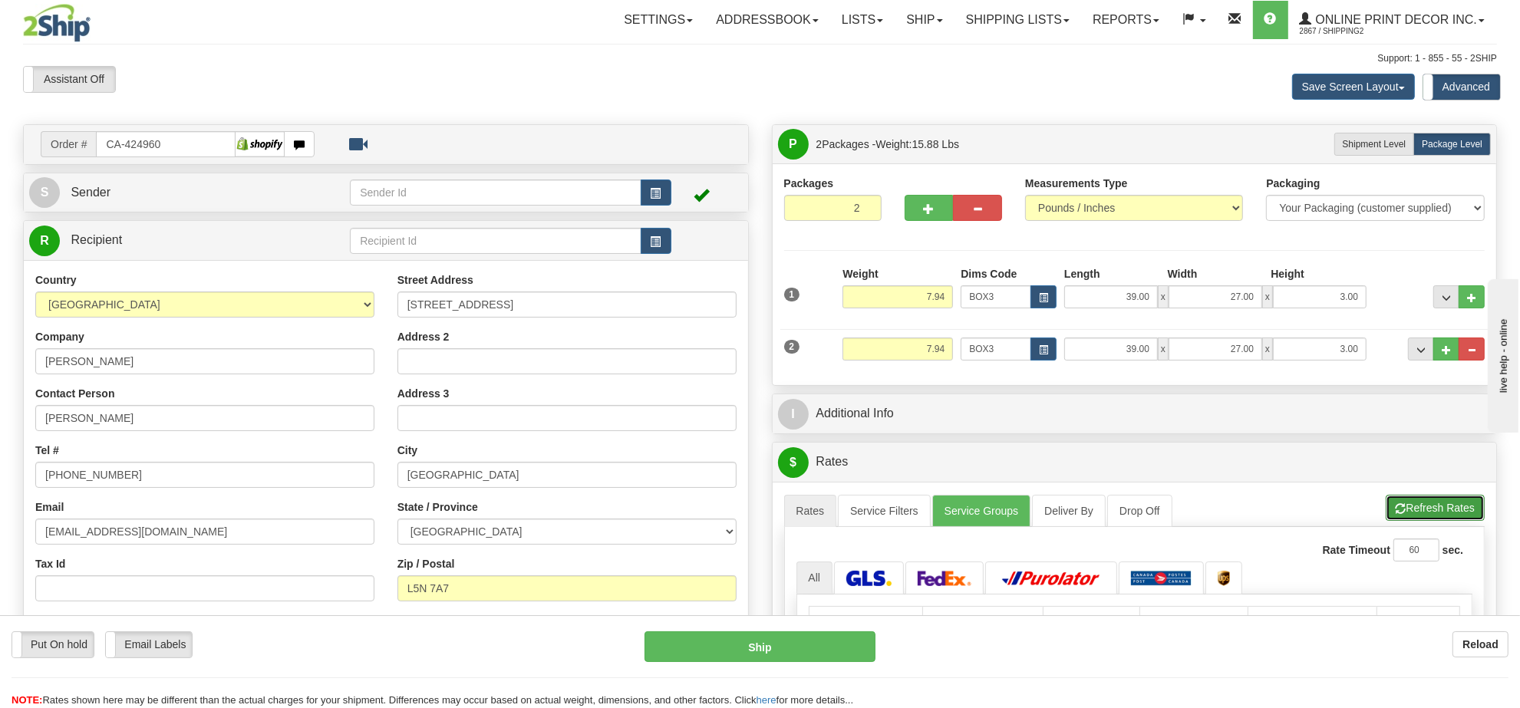
click at [1414, 499] on button "Refresh Rates" at bounding box center [1434, 508] width 99 height 26
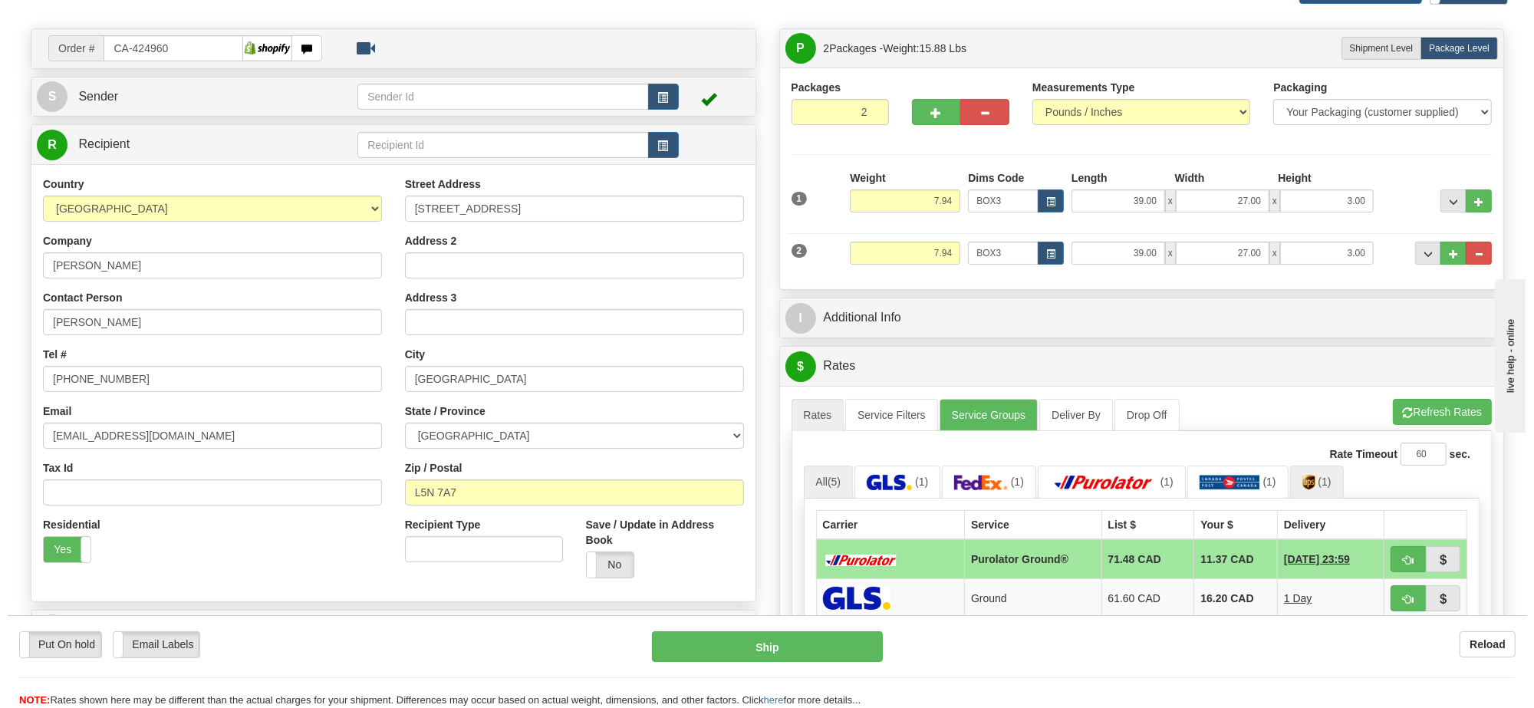
scroll to position [192, 0]
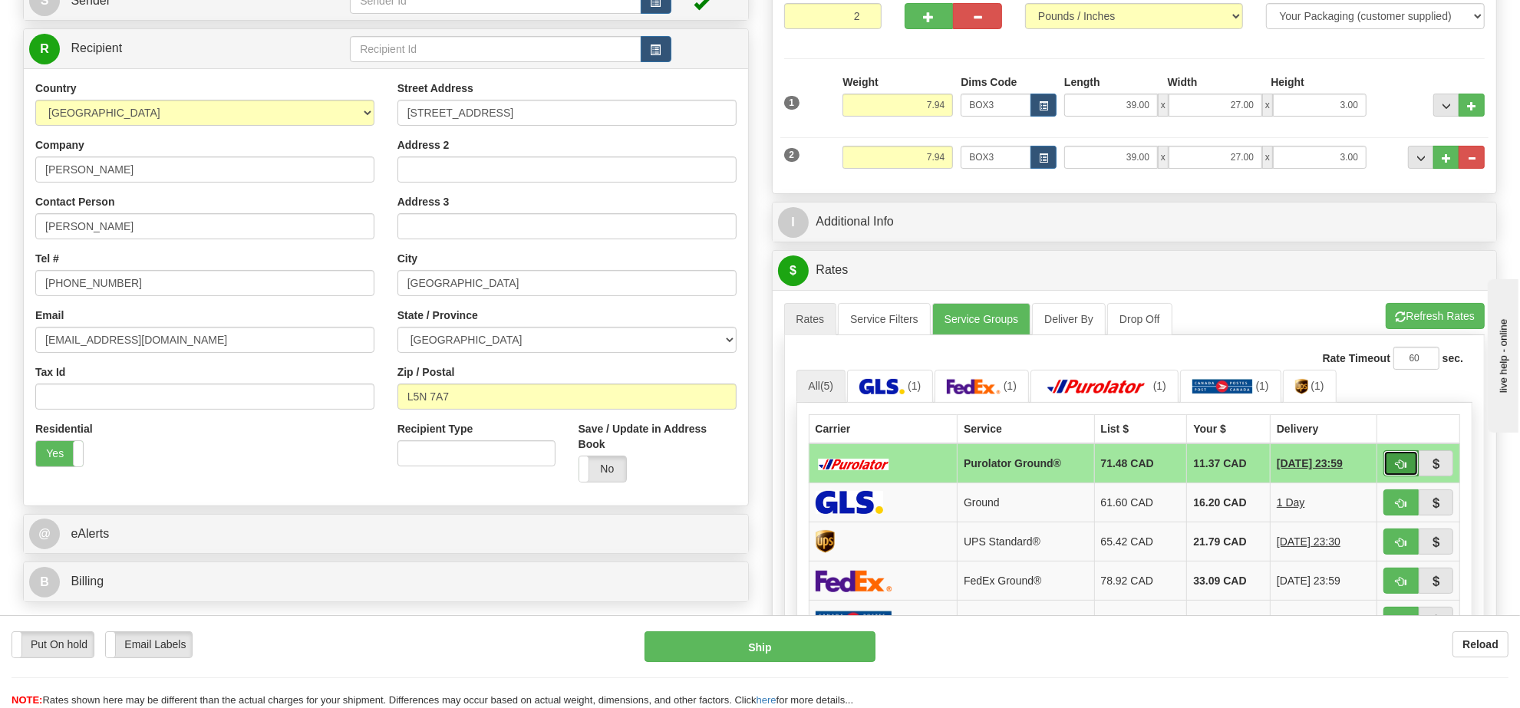
click at [1395, 469] on span "button" at bounding box center [1400, 464] width 11 height 10
type input "260"
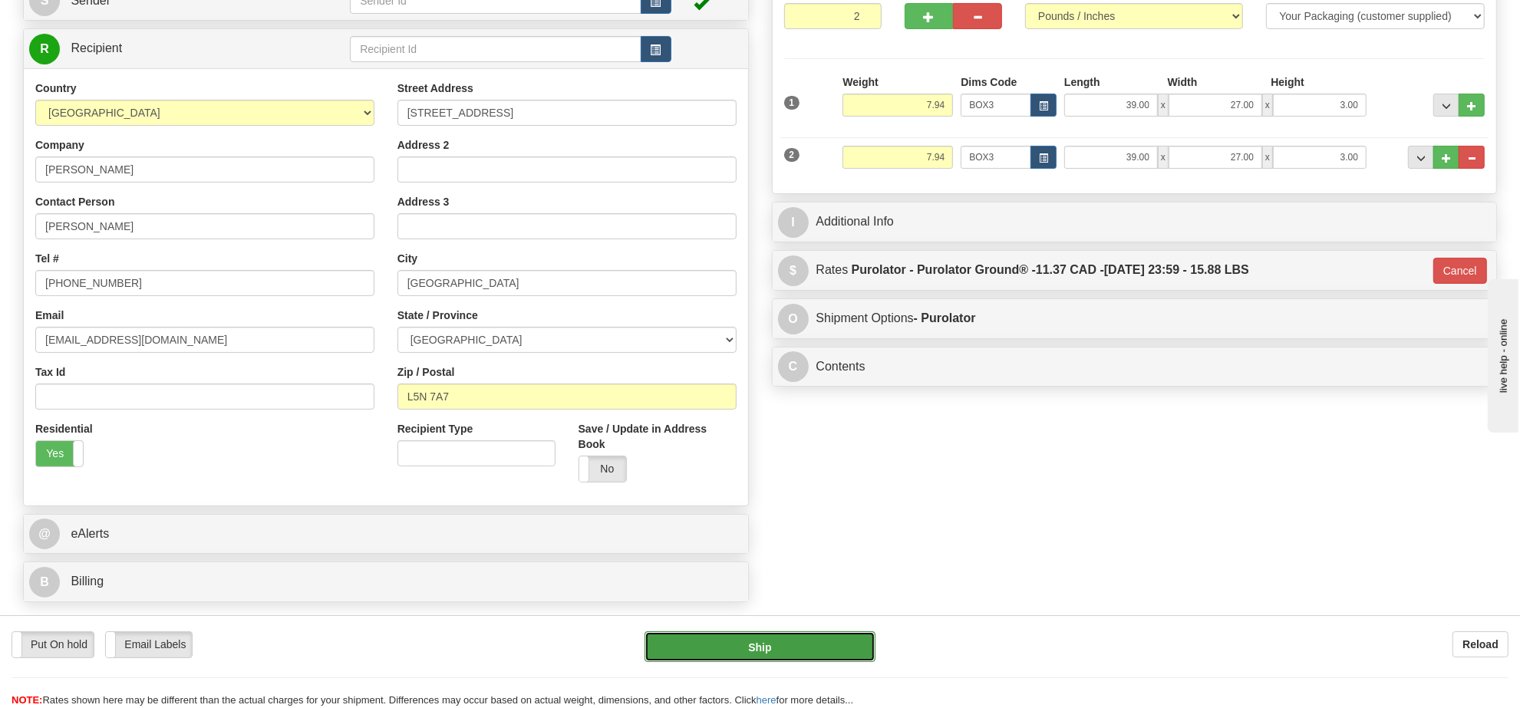
click at [796, 640] on button "Ship" at bounding box center [759, 646] width 230 height 31
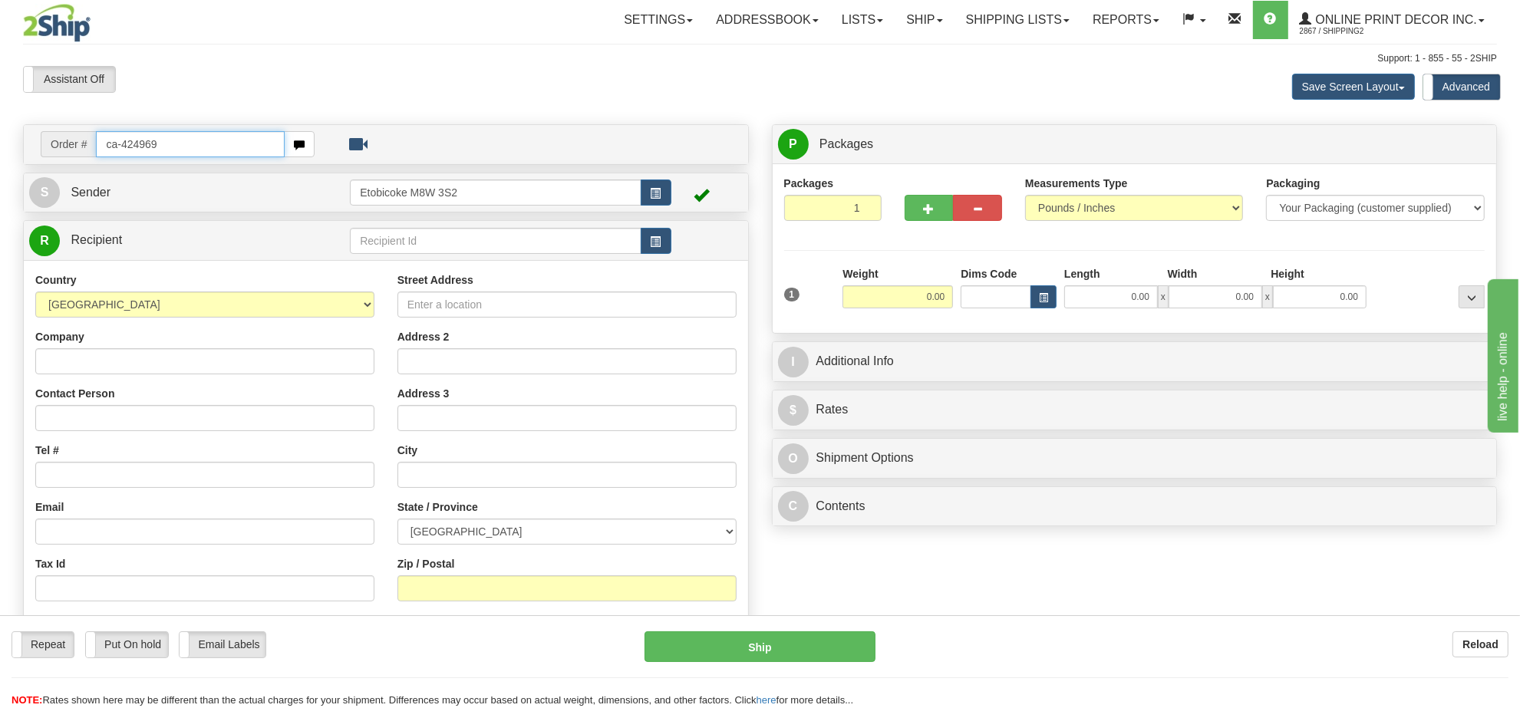
type input "ca-424969"
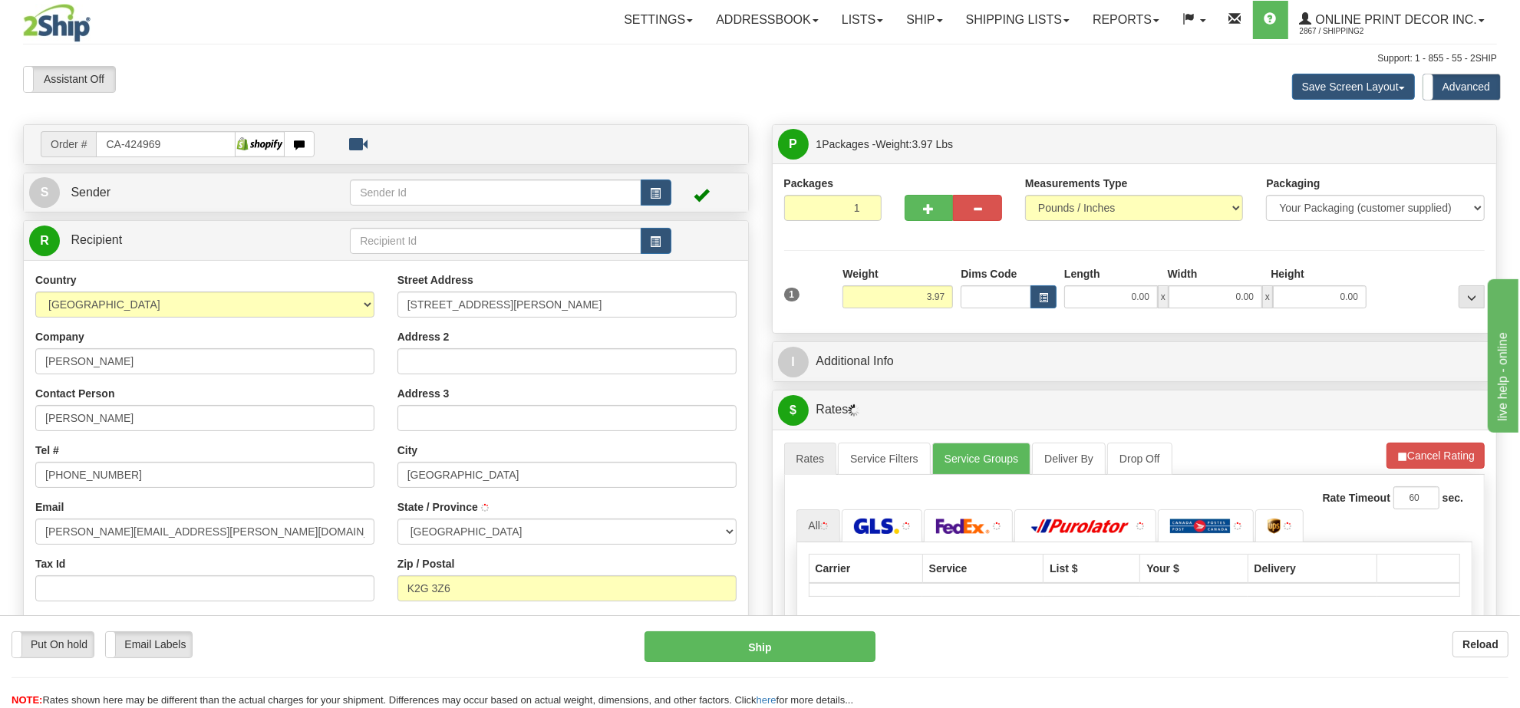
type input "NEPEAN"
click at [917, 296] on input "3.97" at bounding box center [897, 296] width 110 height 23
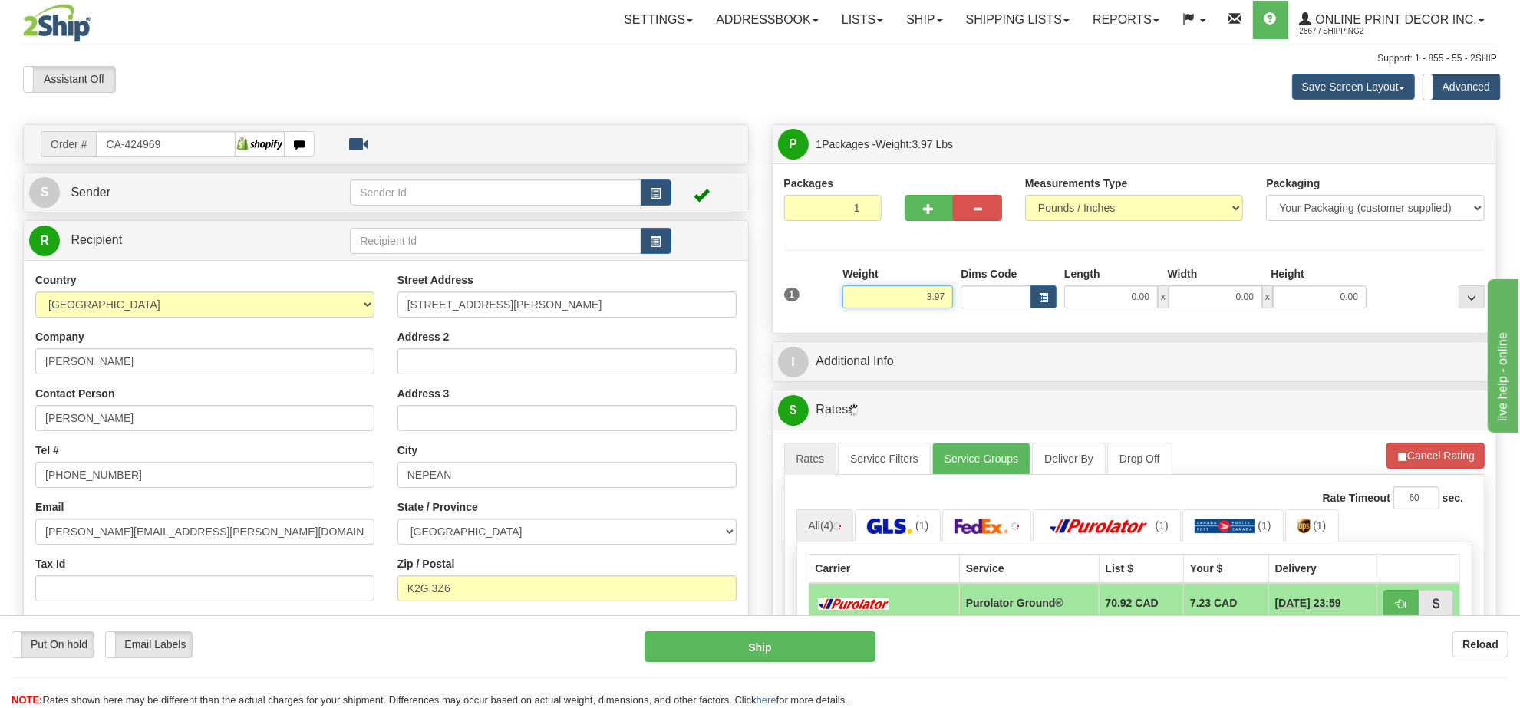
type input "9"
type input "8.00"
click at [1049, 305] on button "button" at bounding box center [1043, 296] width 26 height 23
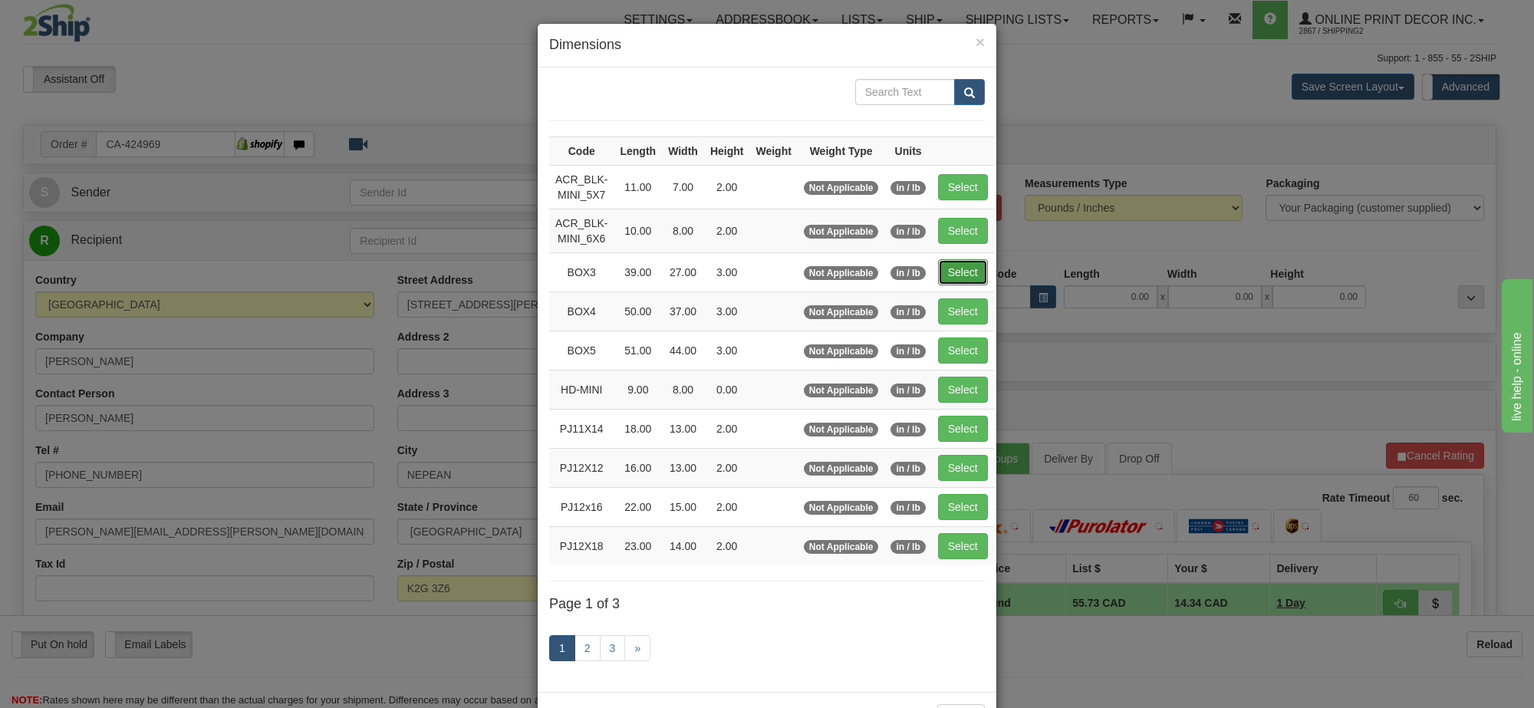
click at [964, 272] on button "Select" at bounding box center [963, 272] width 50 height 26
type input "BOX3"
type input "39.00"
type input "27.00"
type input "3.00"
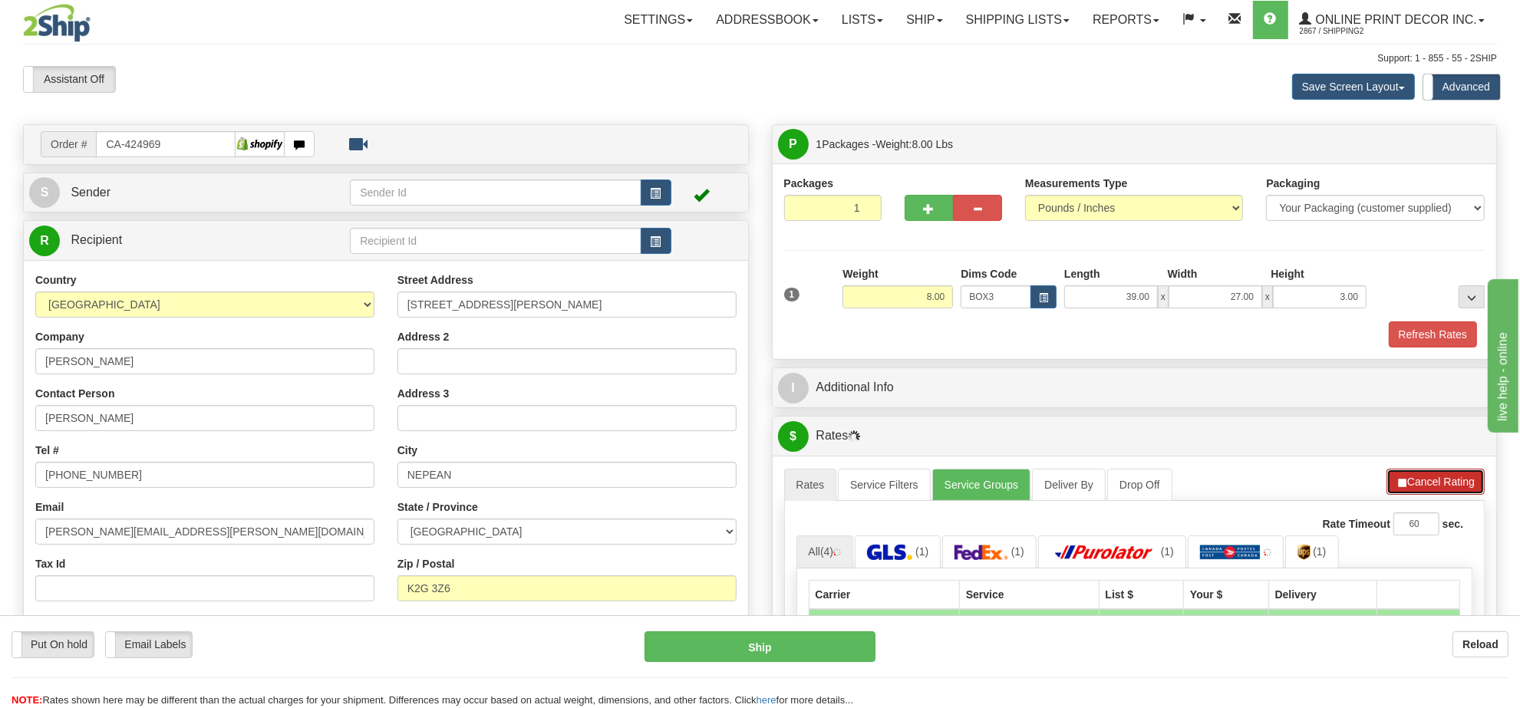
click at [1397, 488] on span "button" at bounding box center [1401, 483] width 11 height 10
click at [1397, 488] on span "button" at bounding box center [1400, 483] width 11 height 10
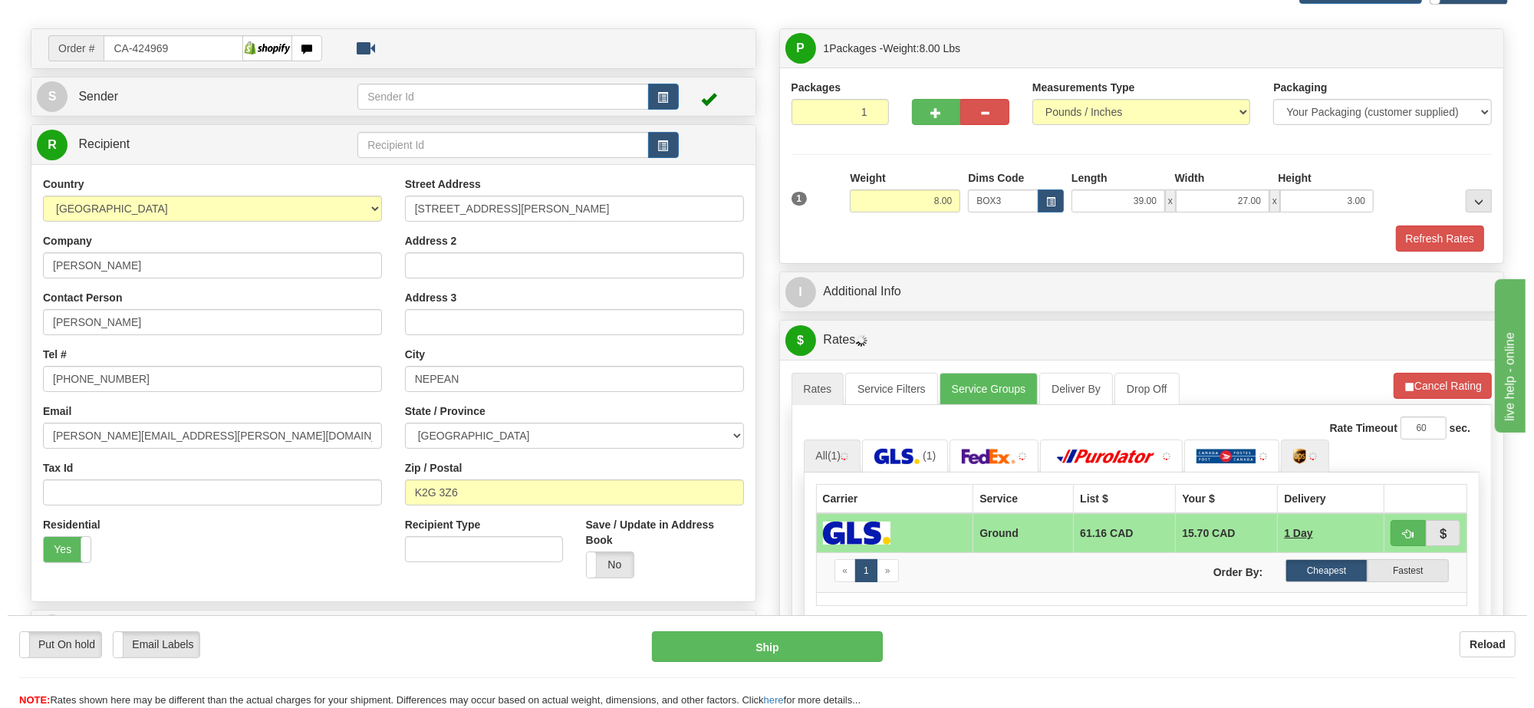
scroll to position [192, 0]
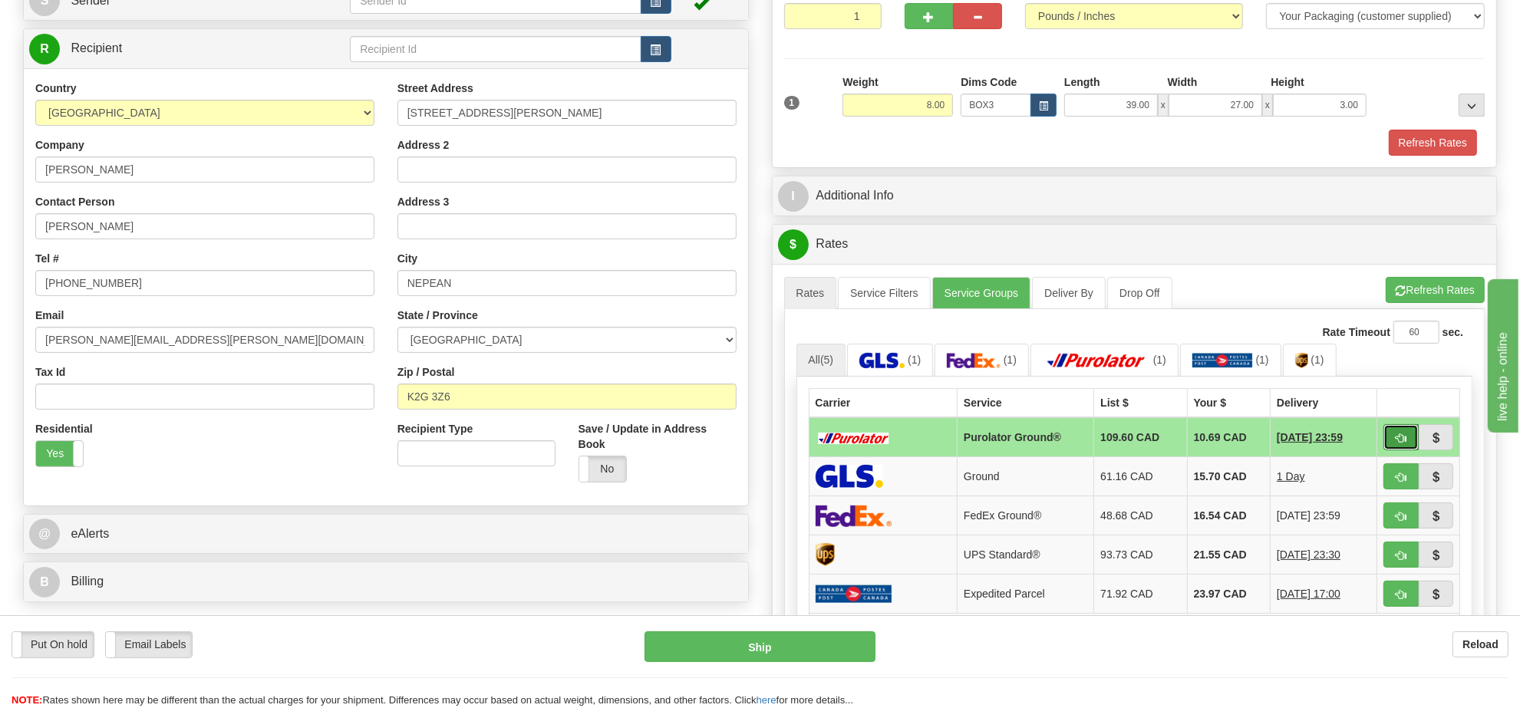
click at [1401, 443] on span "button" at bounding box center [1400, 438] width 11 height 10
type input "260"
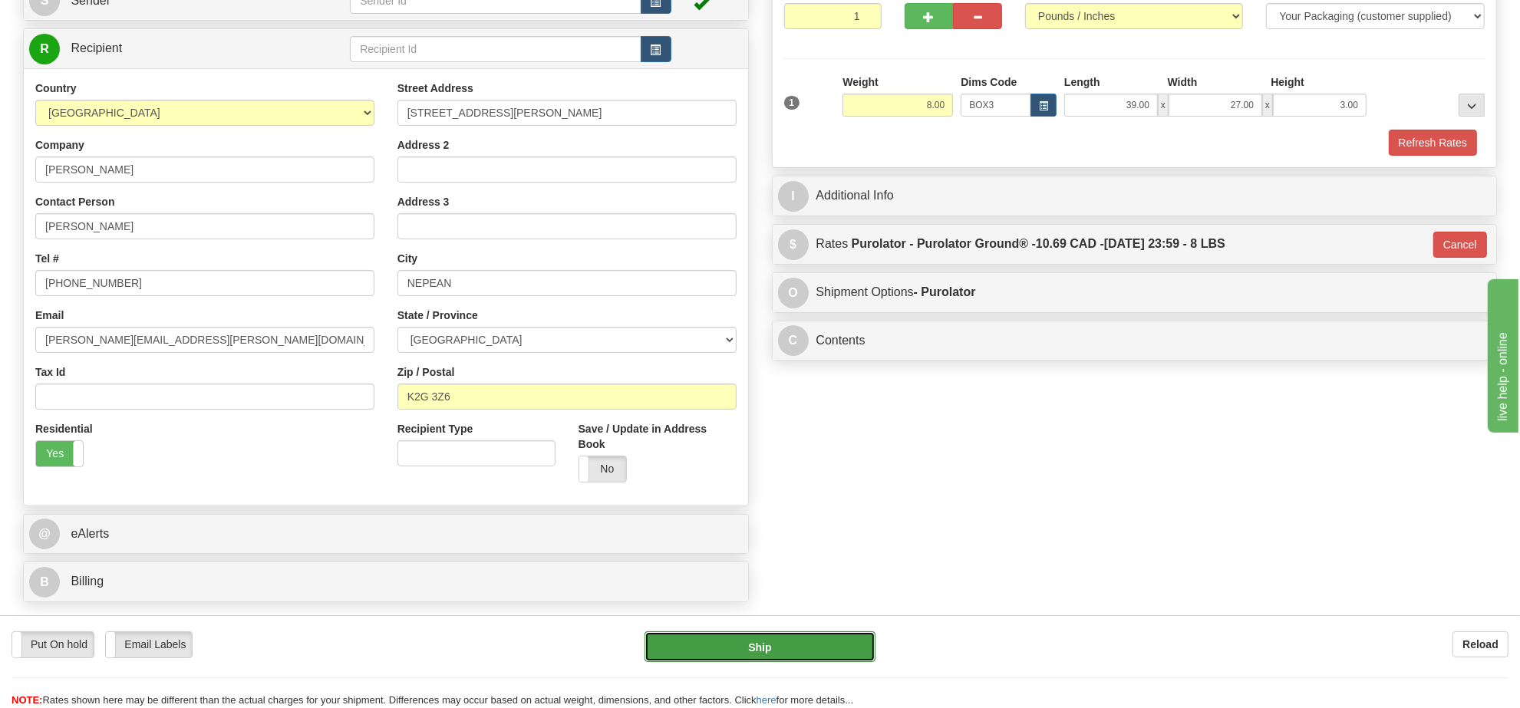
click at [859, 640] on button "Ship" at bounding box center [759, 646] width 230 height 31
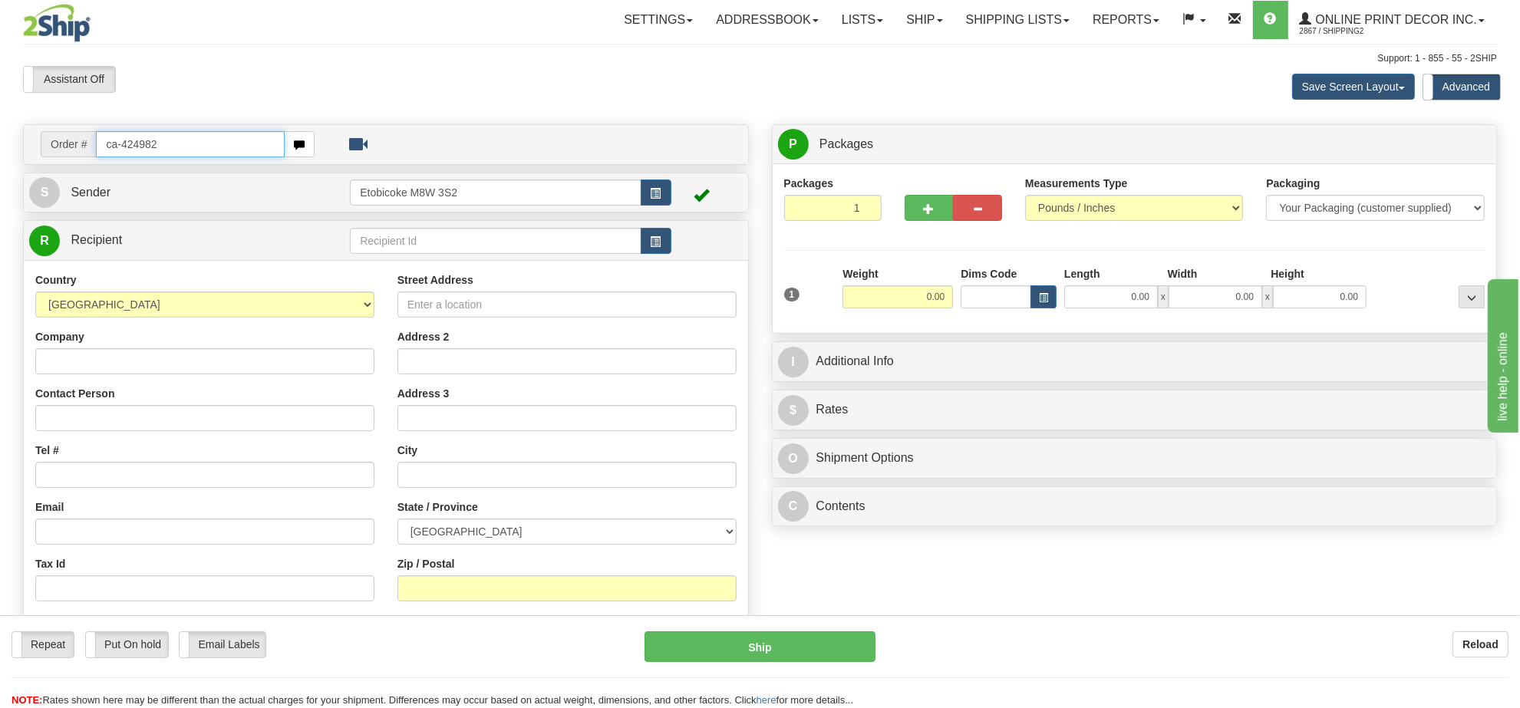
type input "ca-424982"
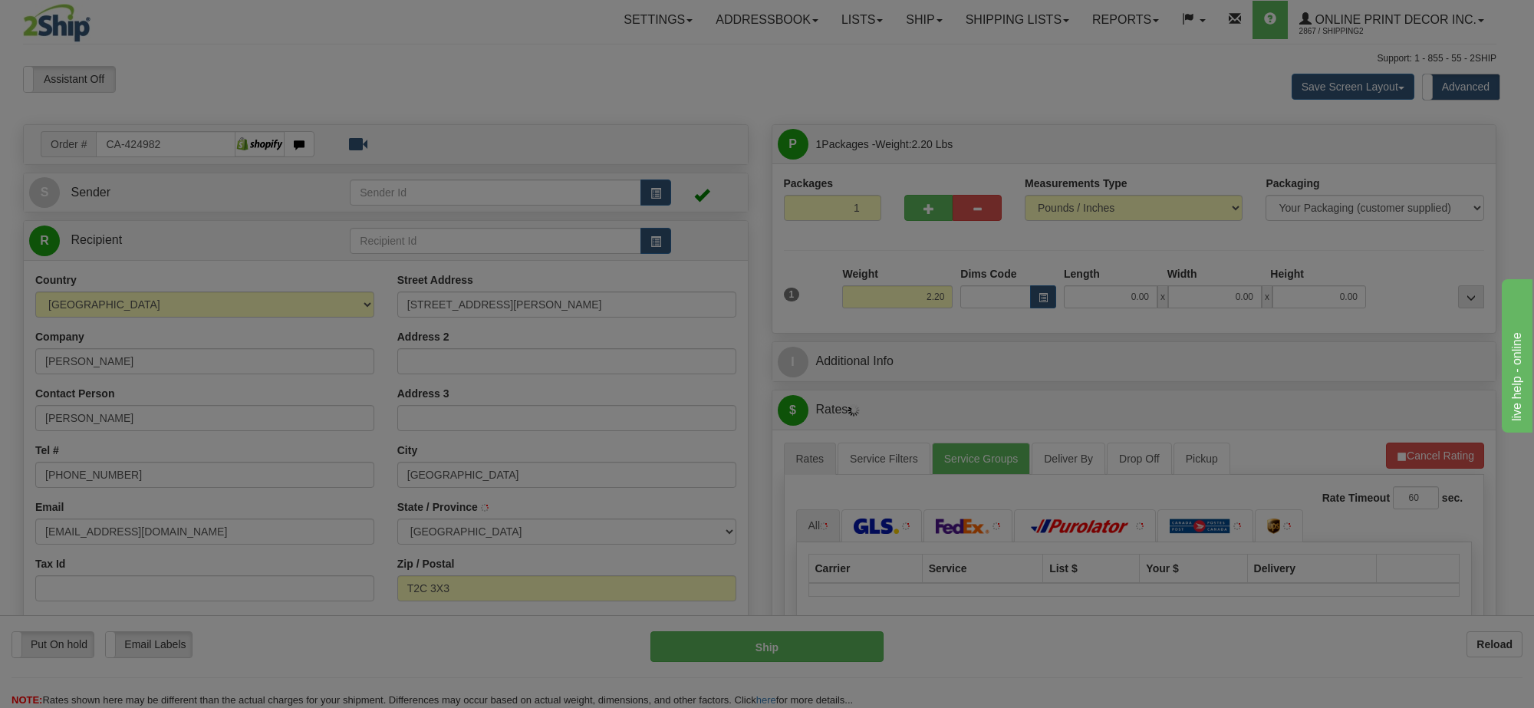
type input "[GEOGRAPHIC_DATA]"
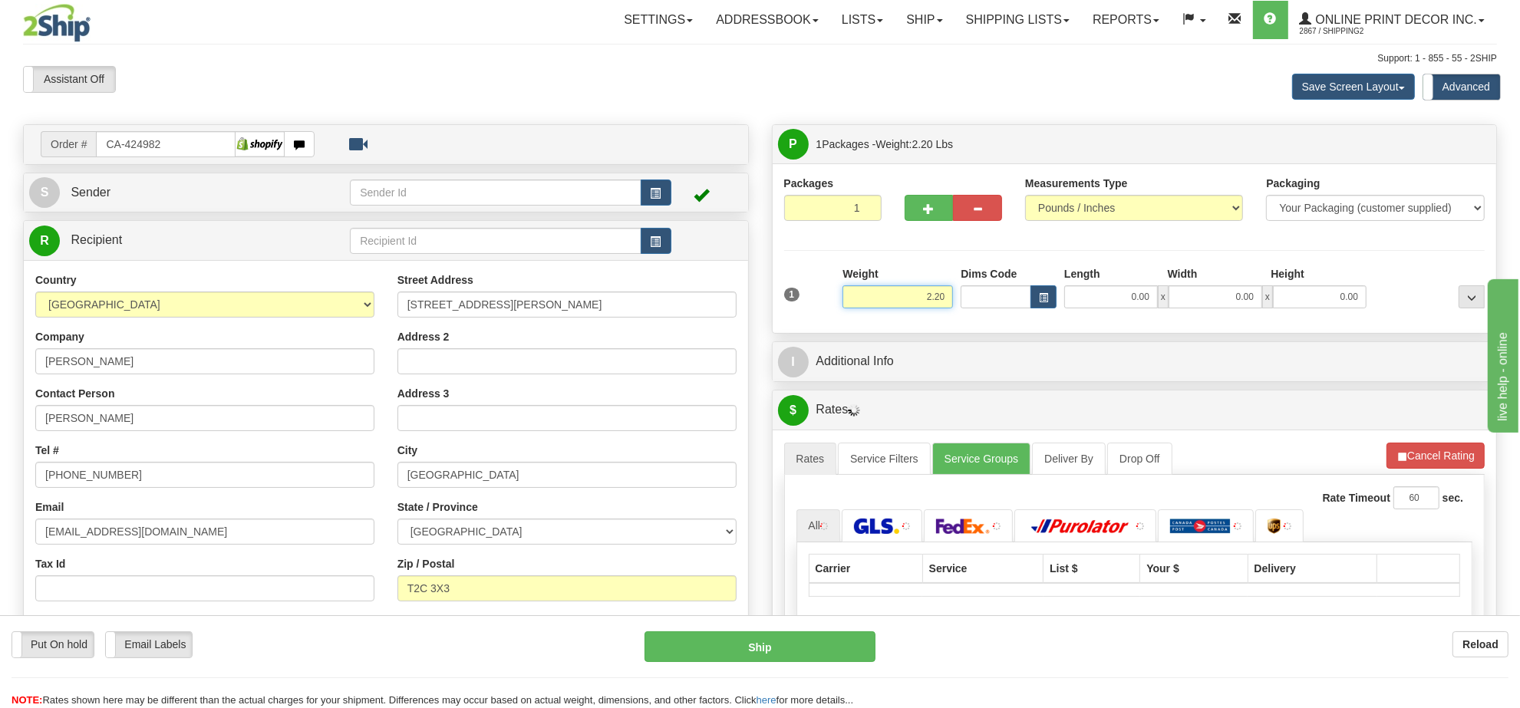
click at [919, 305] on input "2.20" at bounding box center [897, 296] width 110 height 23
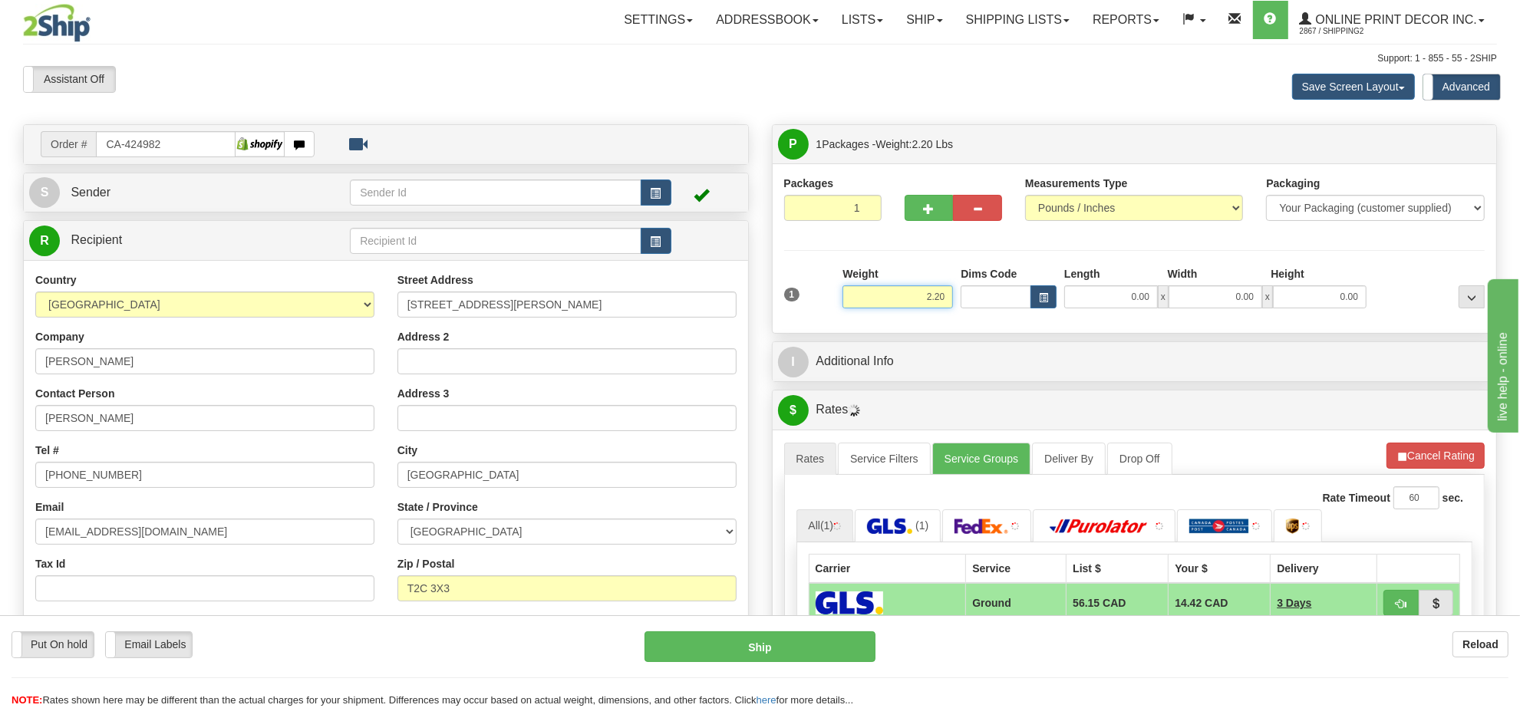
click at [919, 305] on input "2.20" at bounding box center [897, 296] width 110 height 23
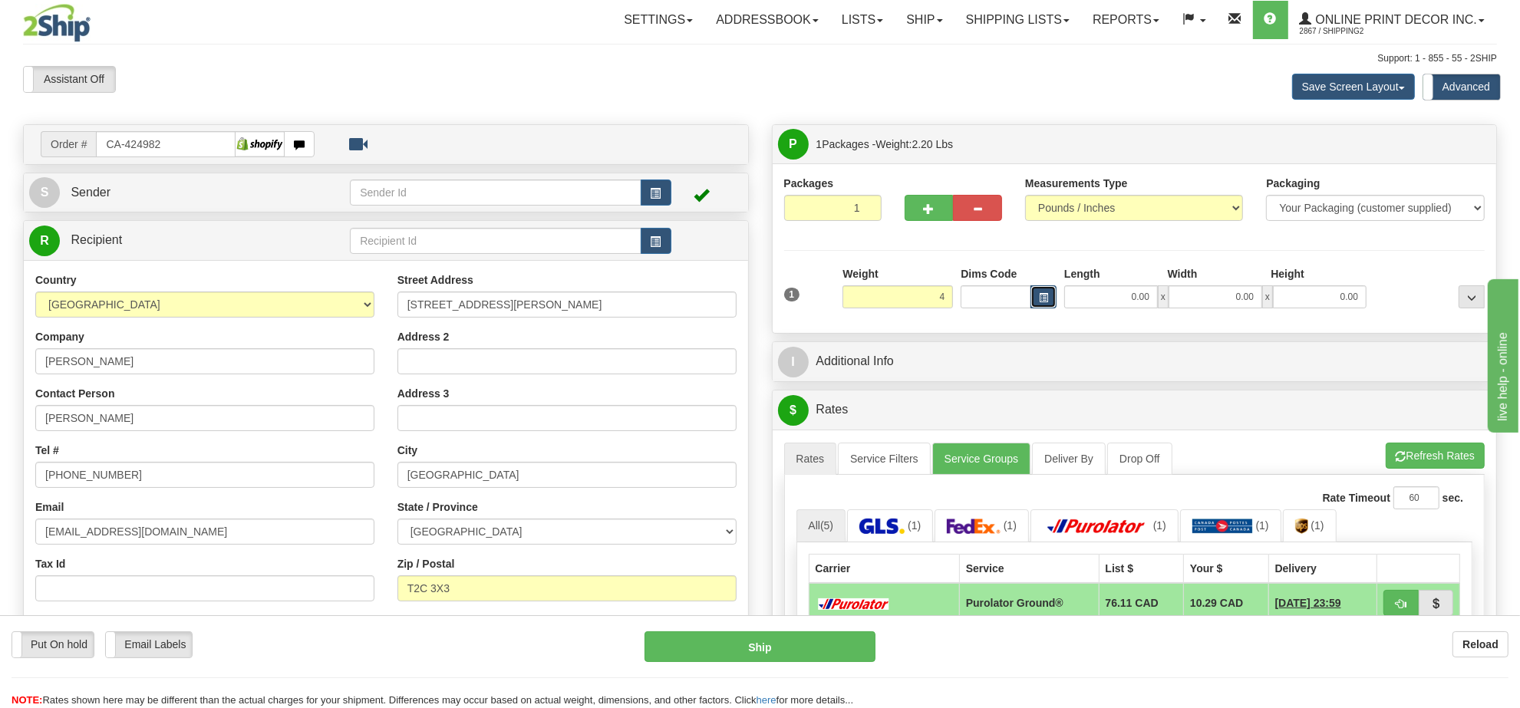
type input "4.00"
click at [1041, 302] on span "button" at bounding box center [1043, 298] width 9 height 8
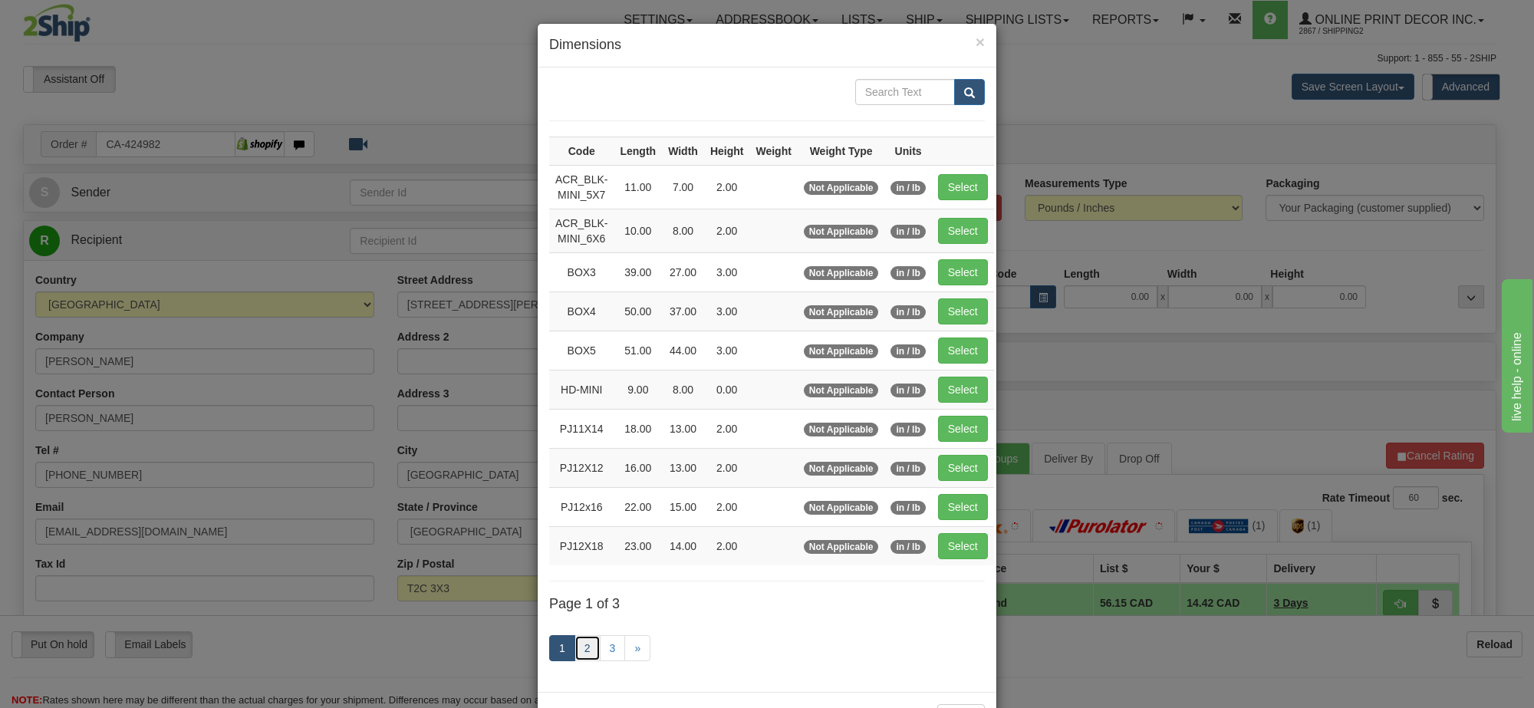
click at [588, 645] on link "2" at bounding box center [588, 648] width 26 height 26
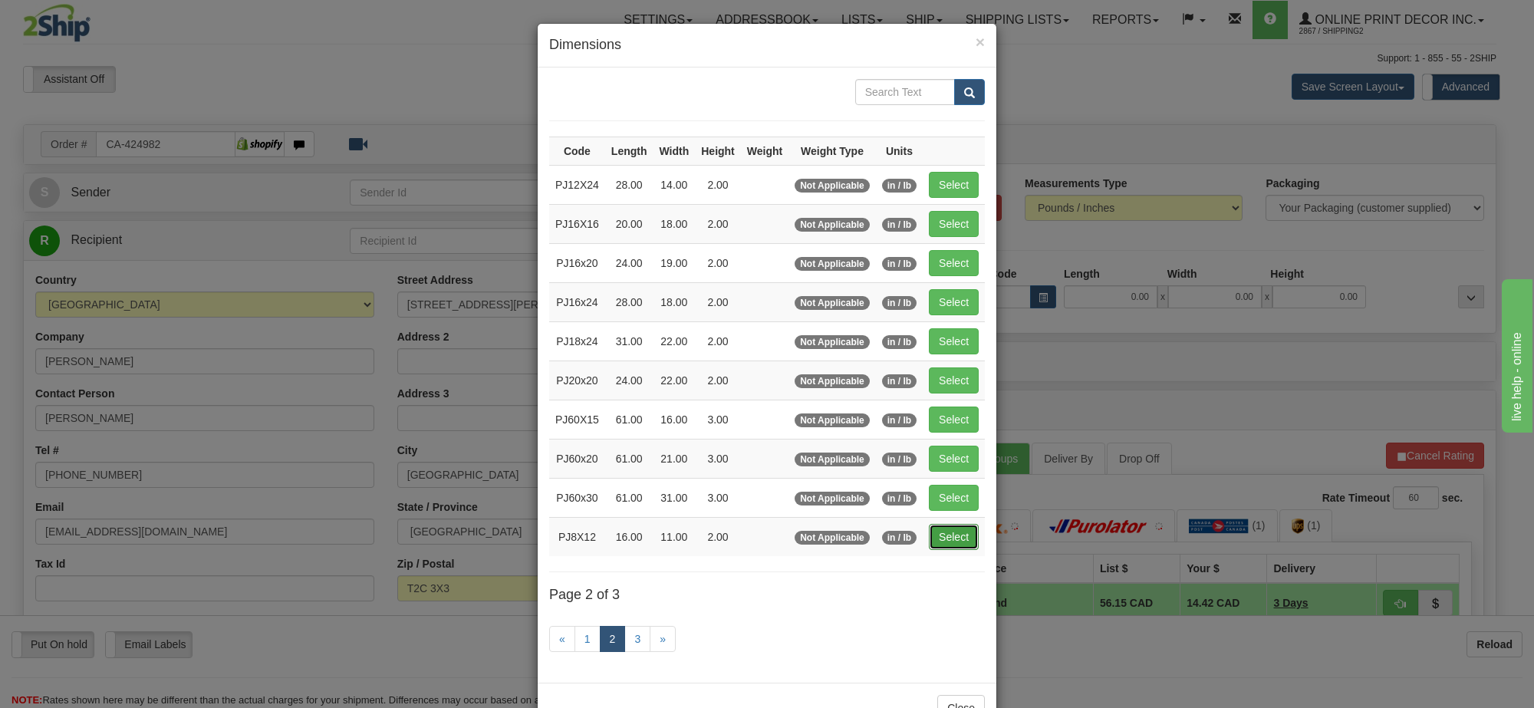
click at [951, 537] on button "Select" at bounding box center [954, 537] width 50 height 26
type input "PJ8X12"
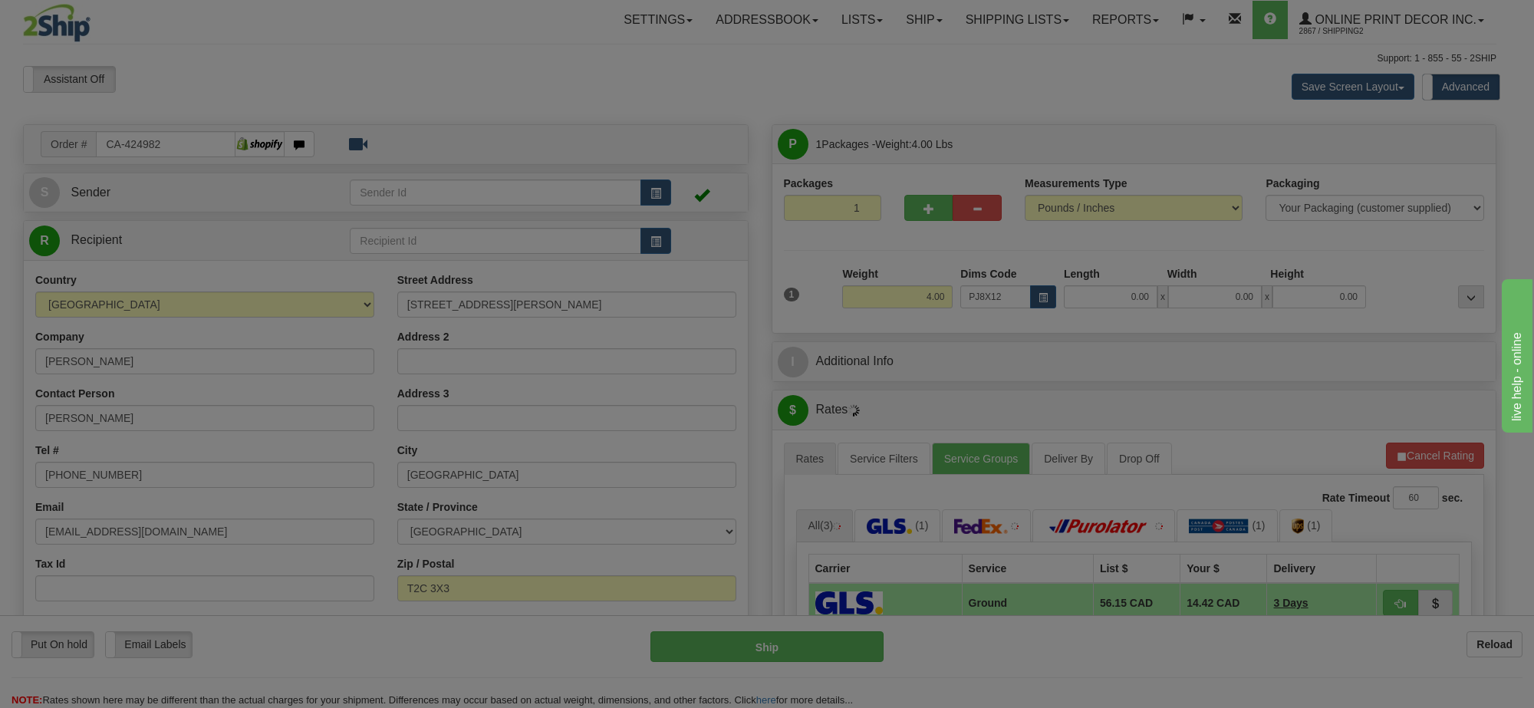
type input "16.00"
type input "11.00"
type input "2.00"
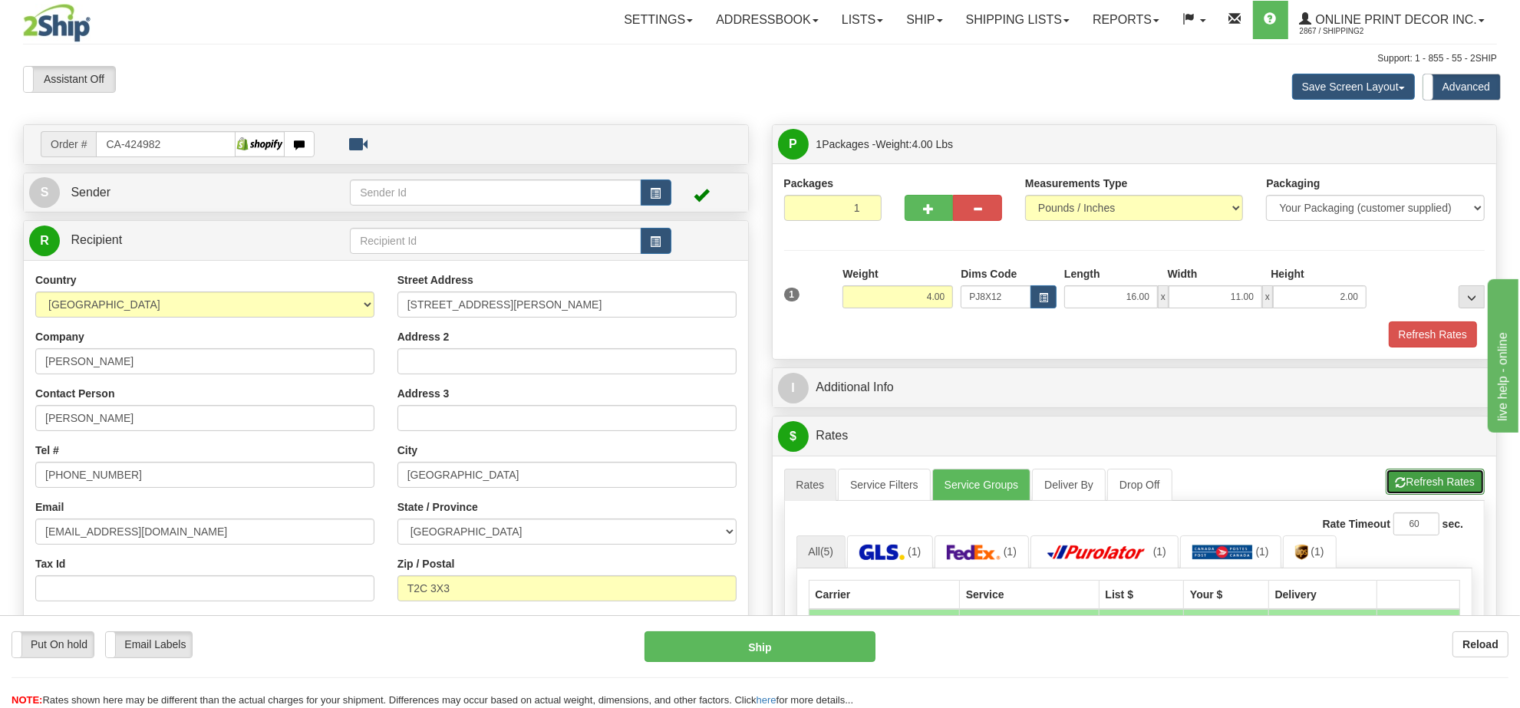
click at [1427, 491] on button "Refresh Rates" at bounding box center [1434, 482] width 99 height 26
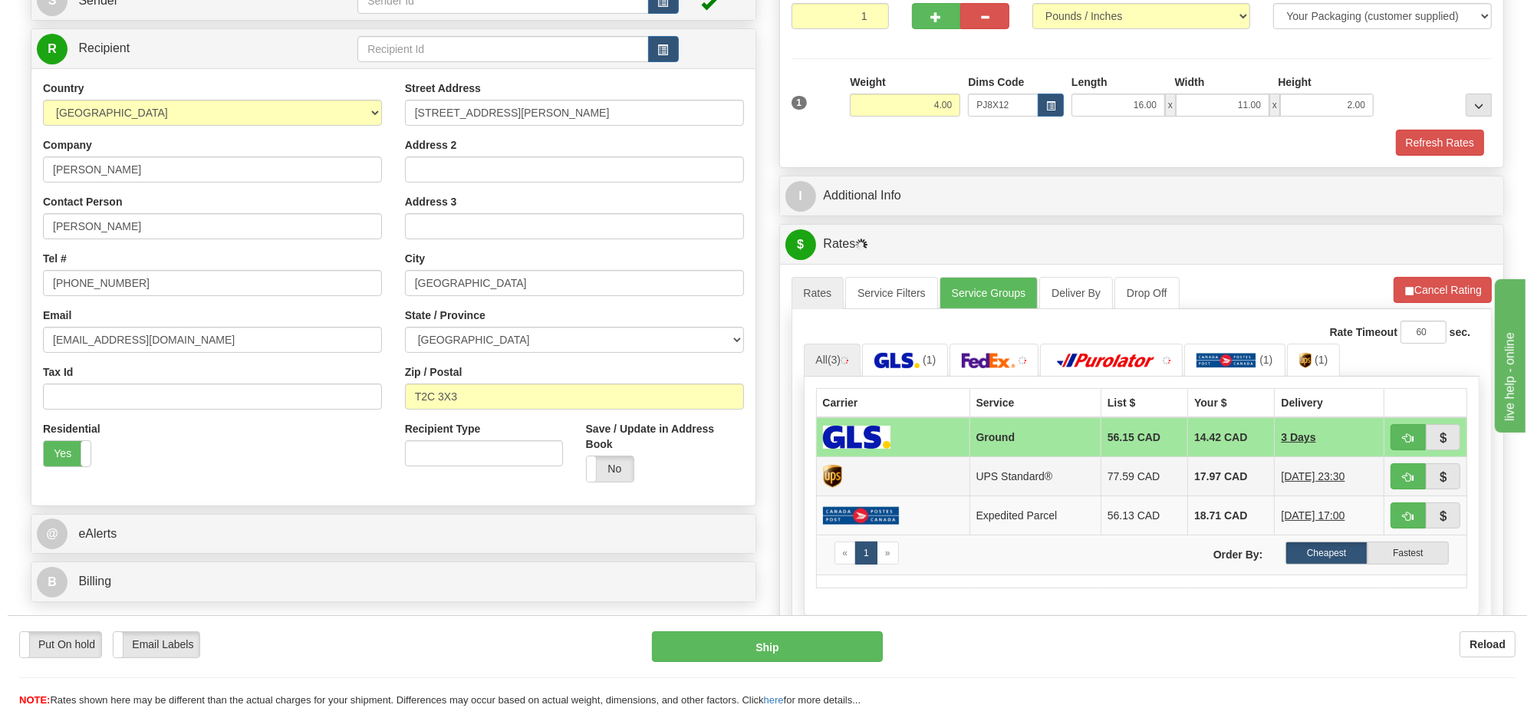
scroll to position [288, 0]
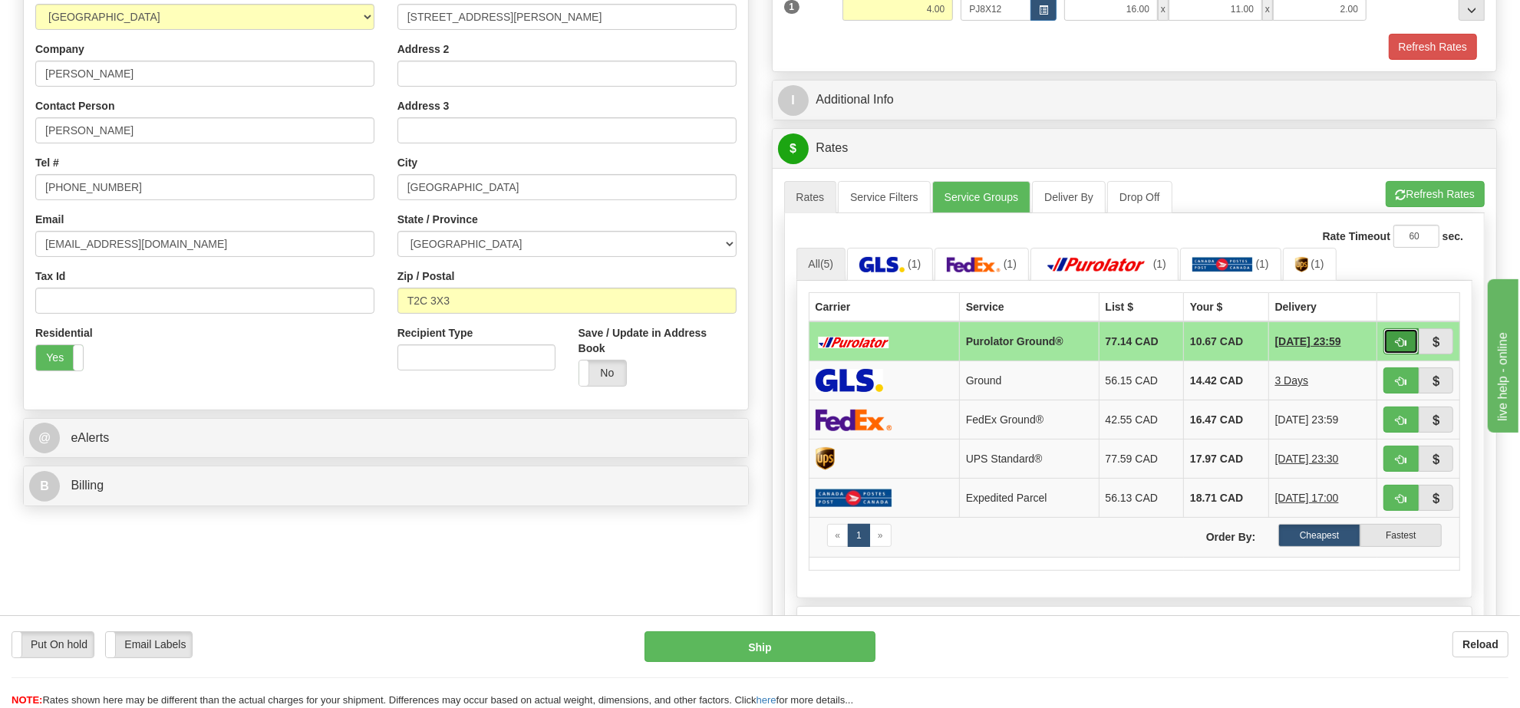
click at [1388, 354] on button "button" at bounding box center [1400, 341] width 35 height 26
type input "260"
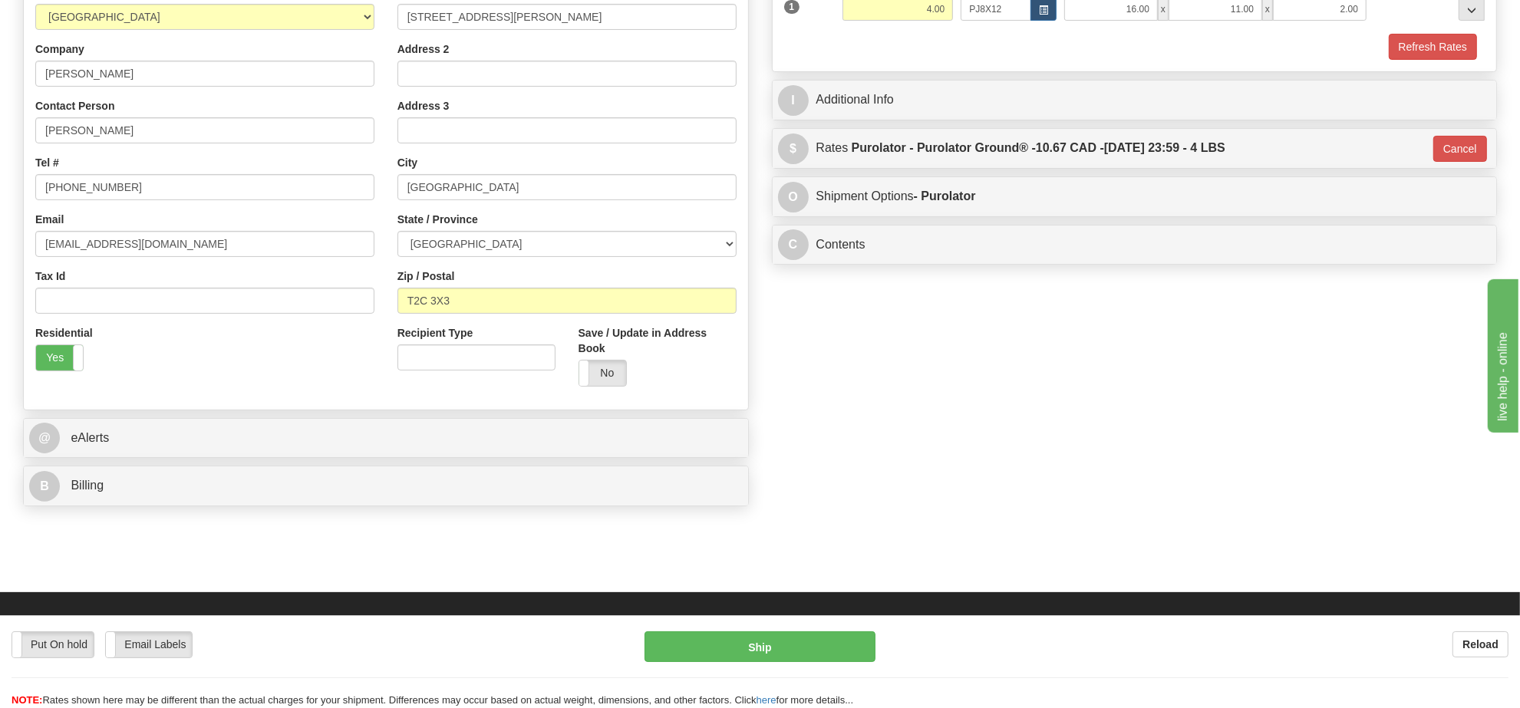
click at [739, 629] on div "Put On hold Put On hold Email Labels Email Labels Edit Reload Ship Reload" at bounding box center [760, 661] width 1520 height 93
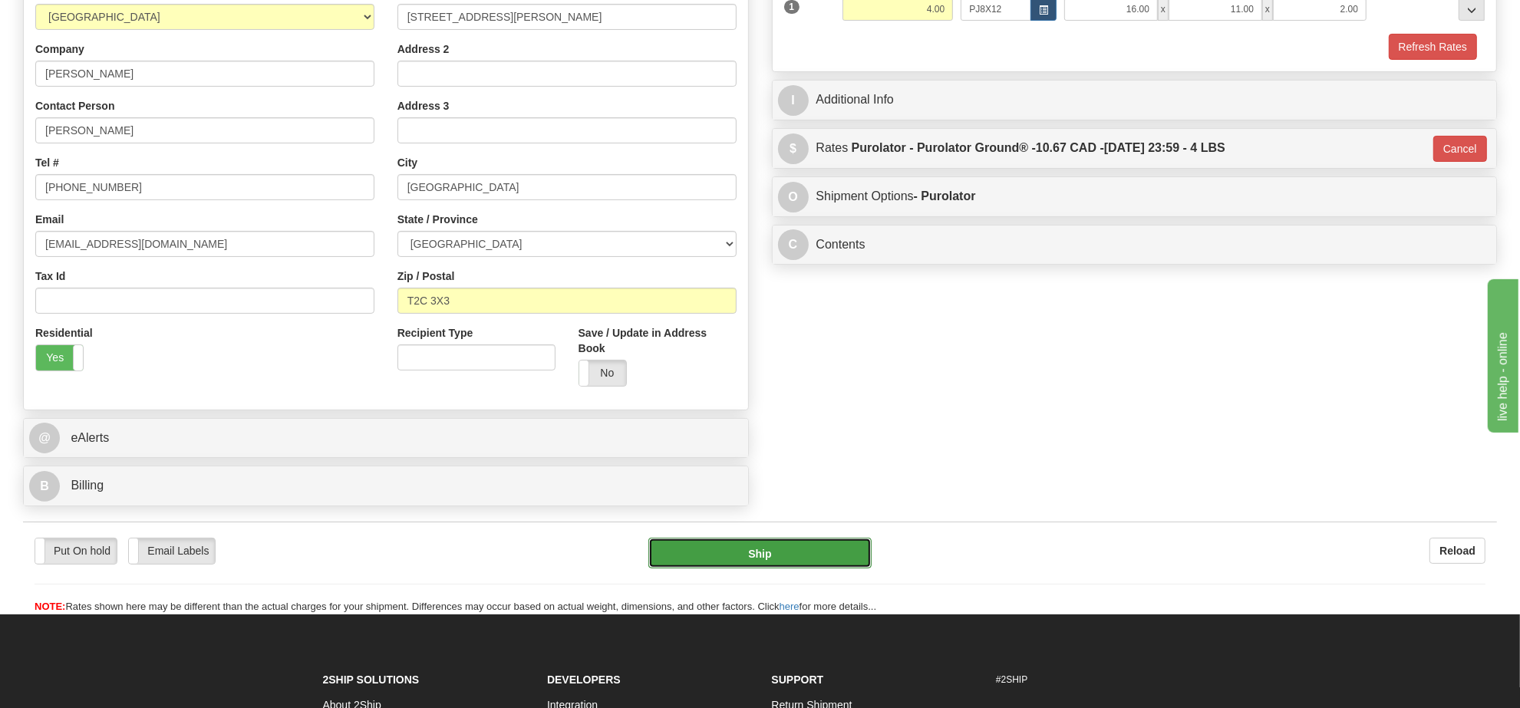
click at [789, 549] on button "Ship" at bounding box center [759, 553] width 222 height 31
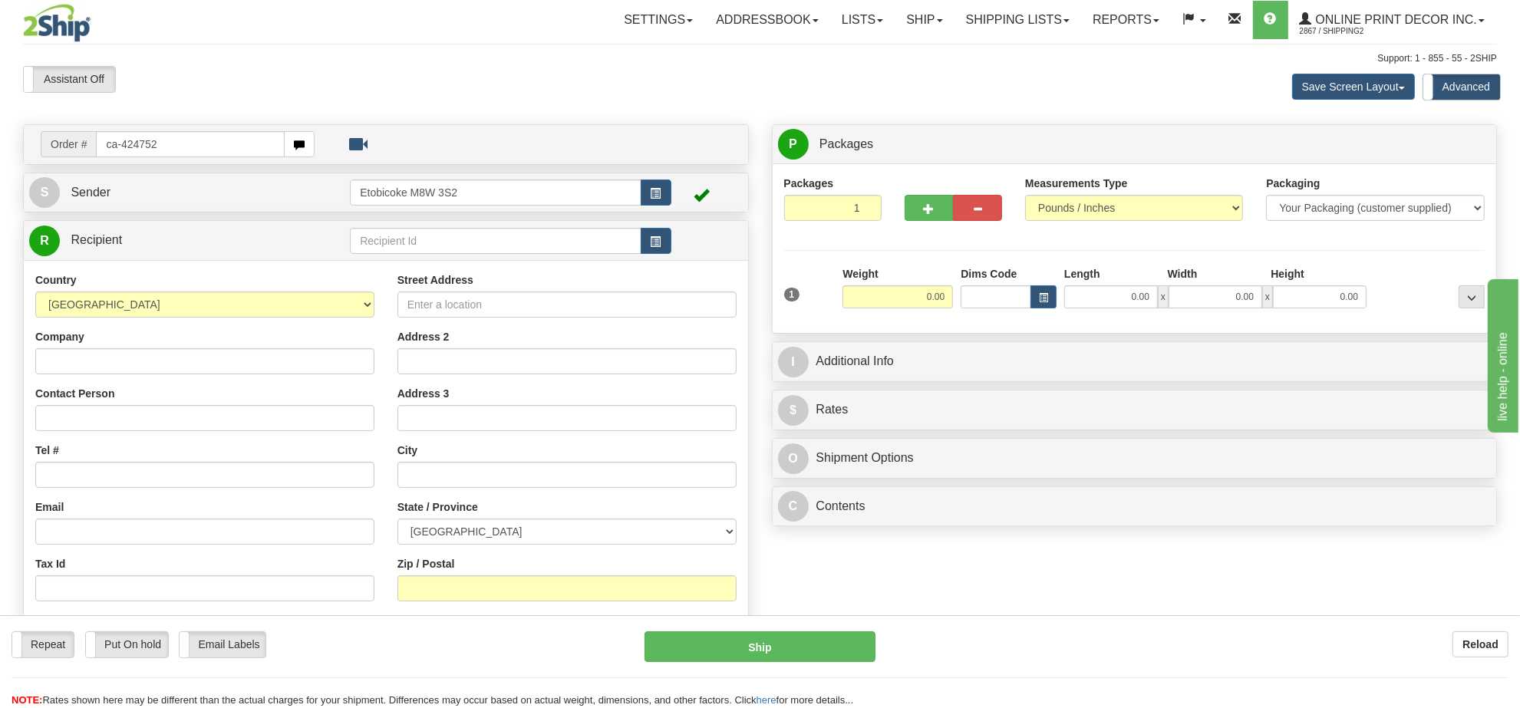
type input "ca-424752"
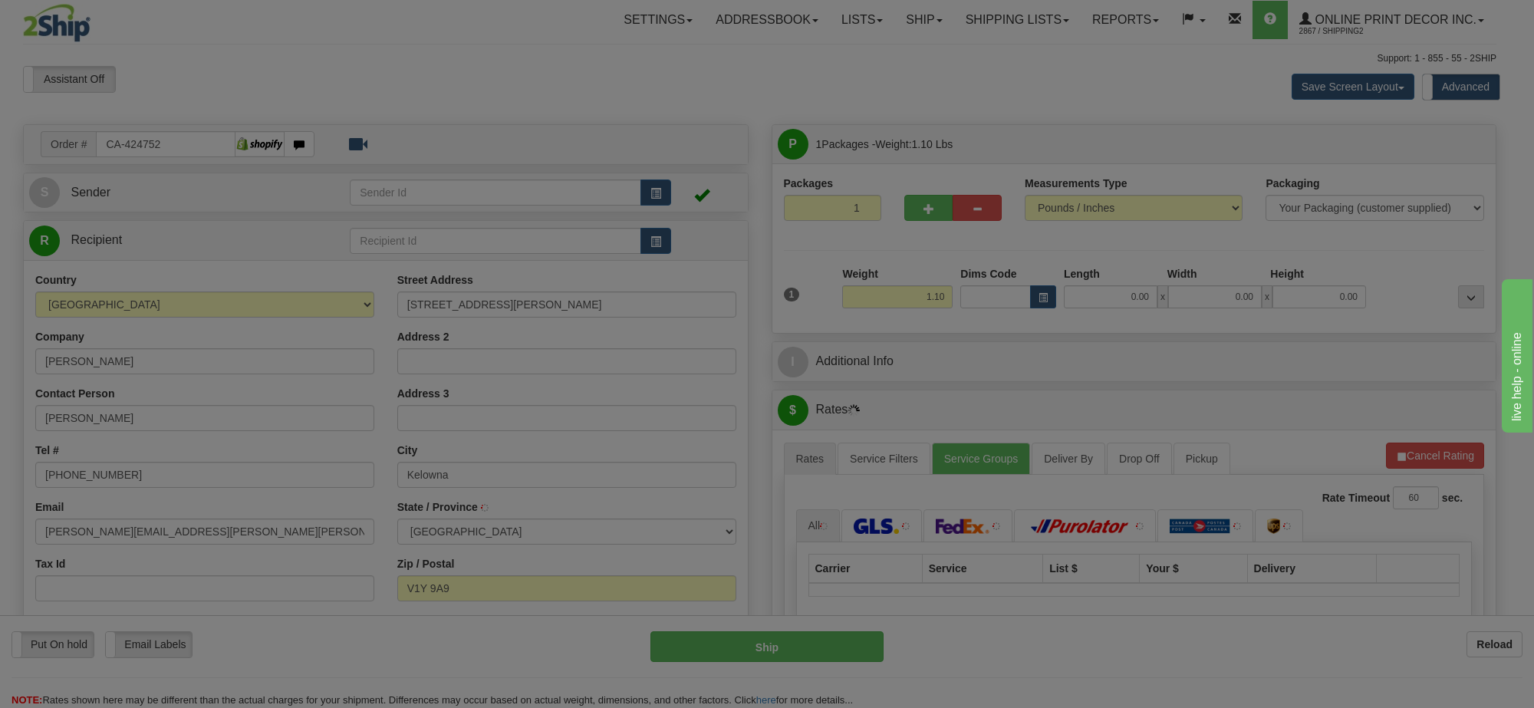
type input "KELOWNA"
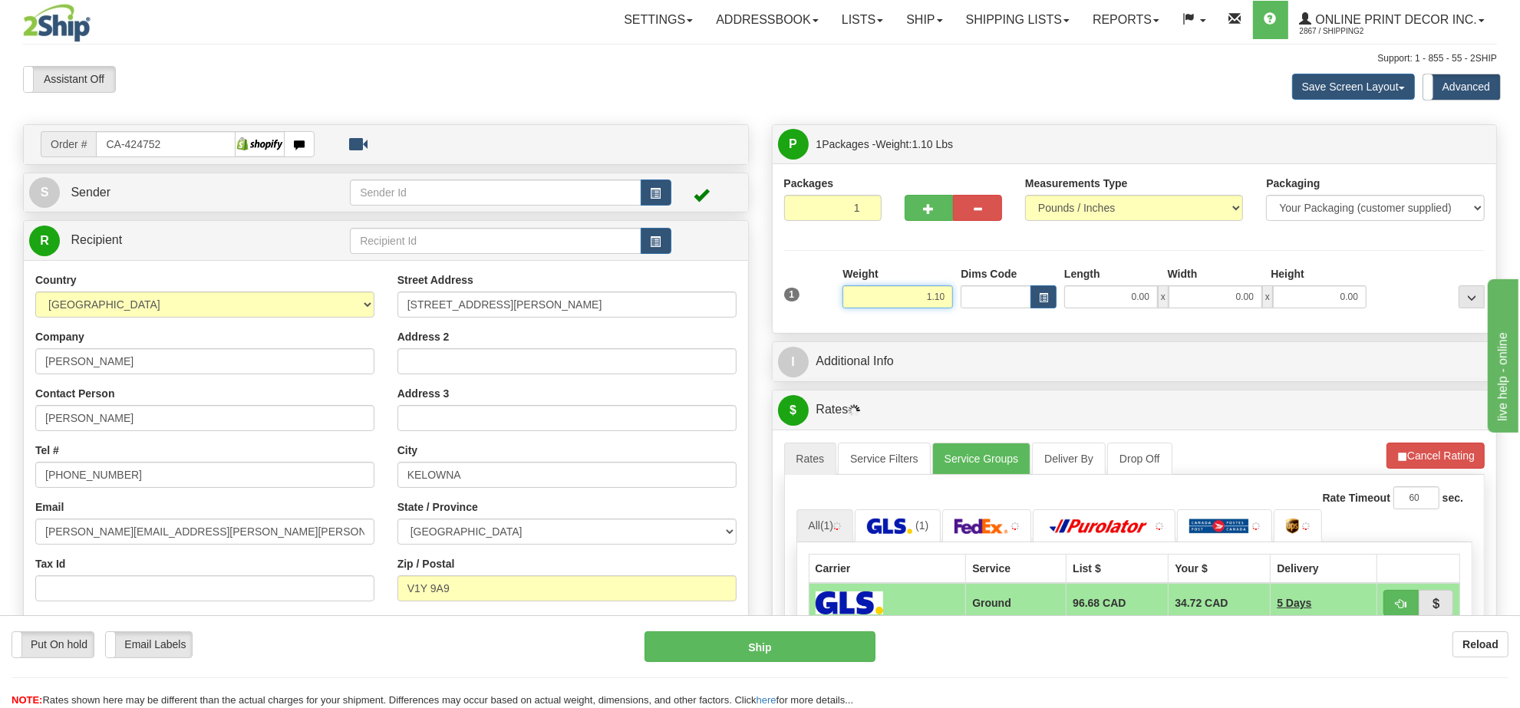
click at [929, 299] on input "1.10" at bounding box center [897, 296] width 110 height 23
type input "2.00"
click at [1033, 296] on button "button" at bounding box center [1043, 296] width 26 height 23
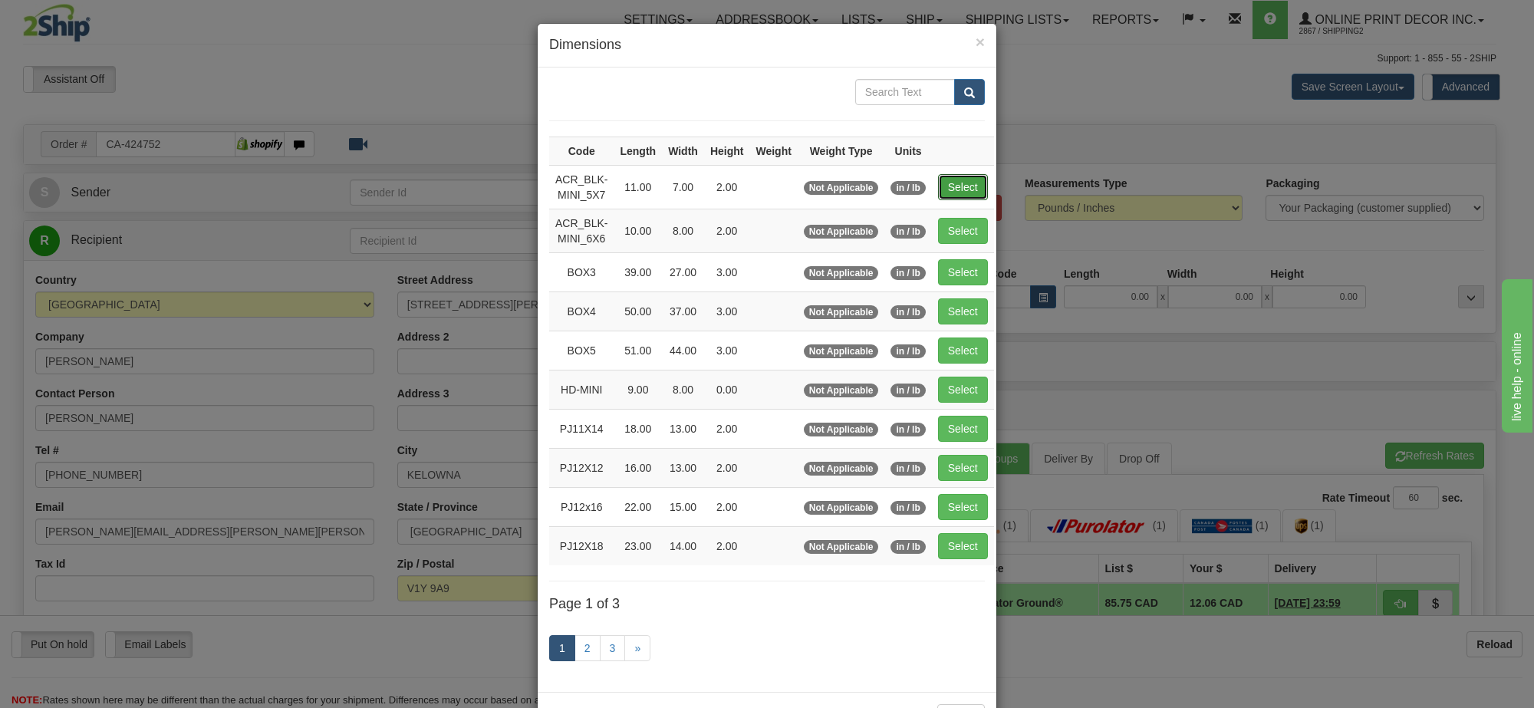
click at [979, 192] on button "Select" at bounding box center [963, 187] width 50 height 26
type input "ACR_BLK-MINI_5X7"
type input "11.00"
type input "7.00"
type input "2.00"
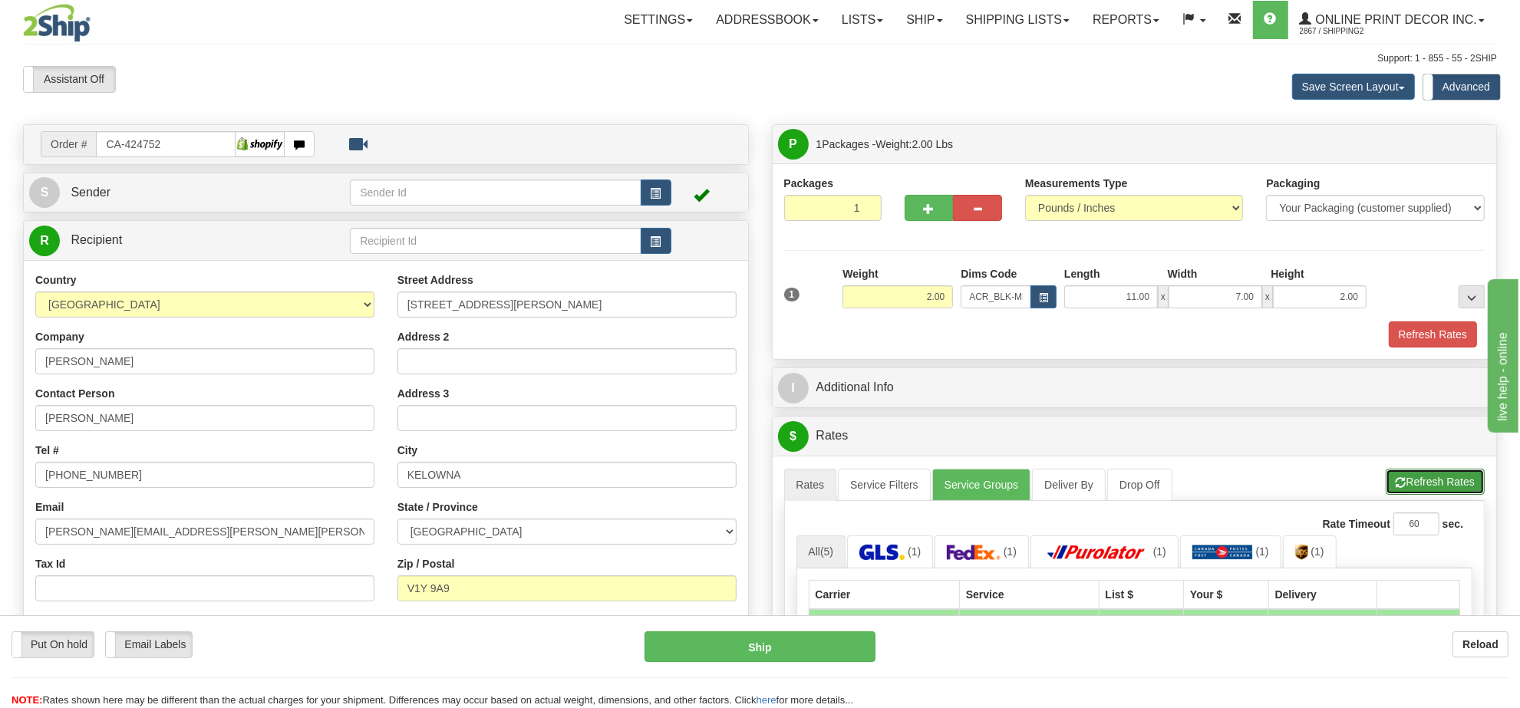
click at [1433, 477] on button "Refresh Rates" at bounding box center [1434, 482] width 99 height 26
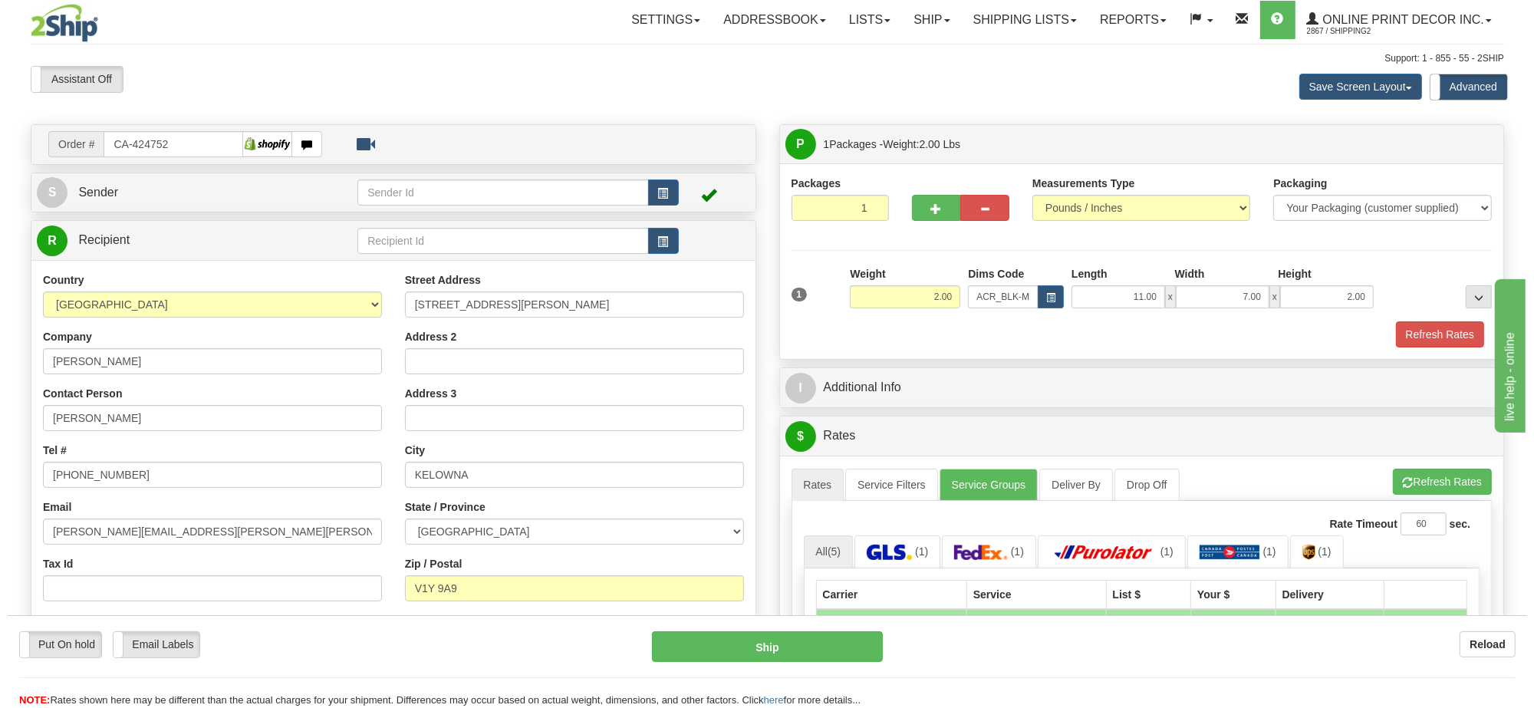
scroll to position [192, 0]
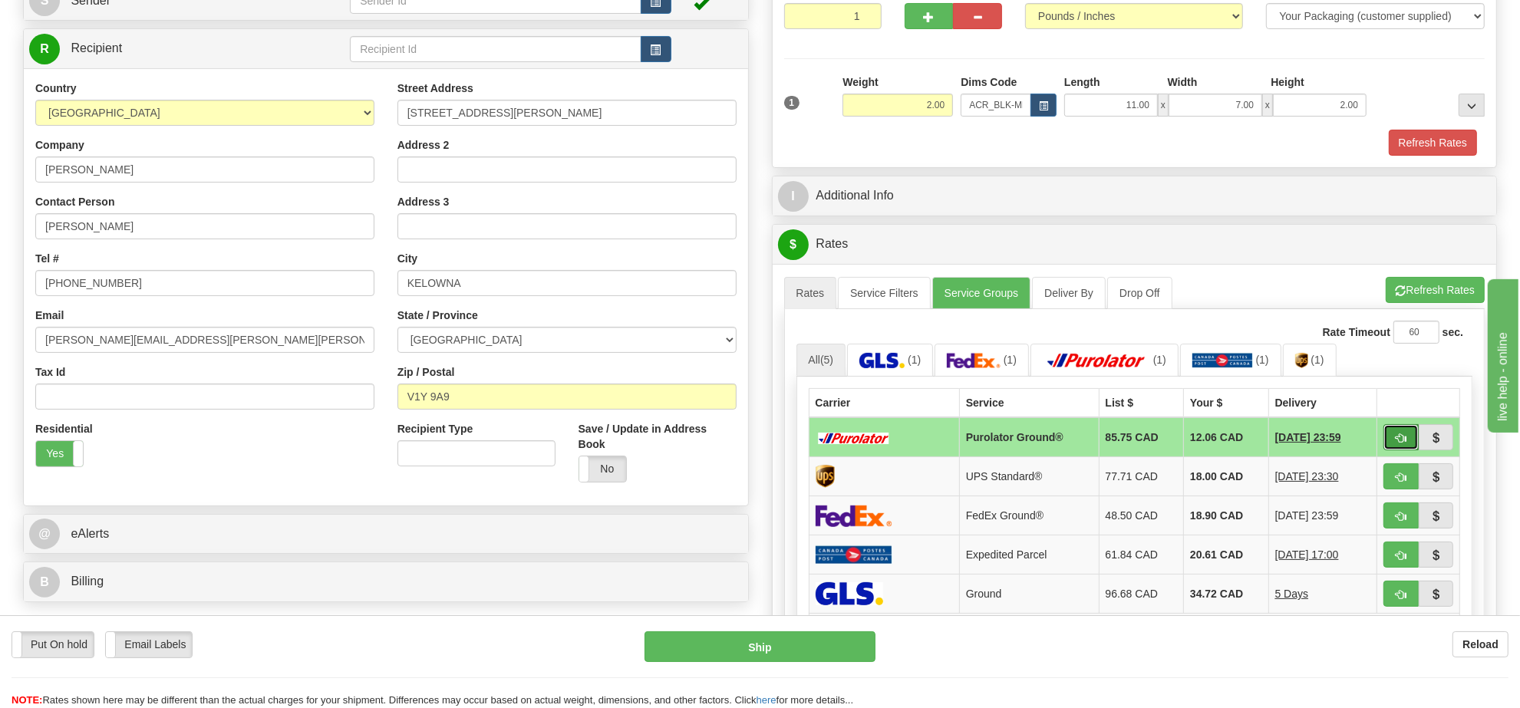
click at [1395, 443] on span "button" at bounding box center [1400, 438] width 11 height 10
type input "260"
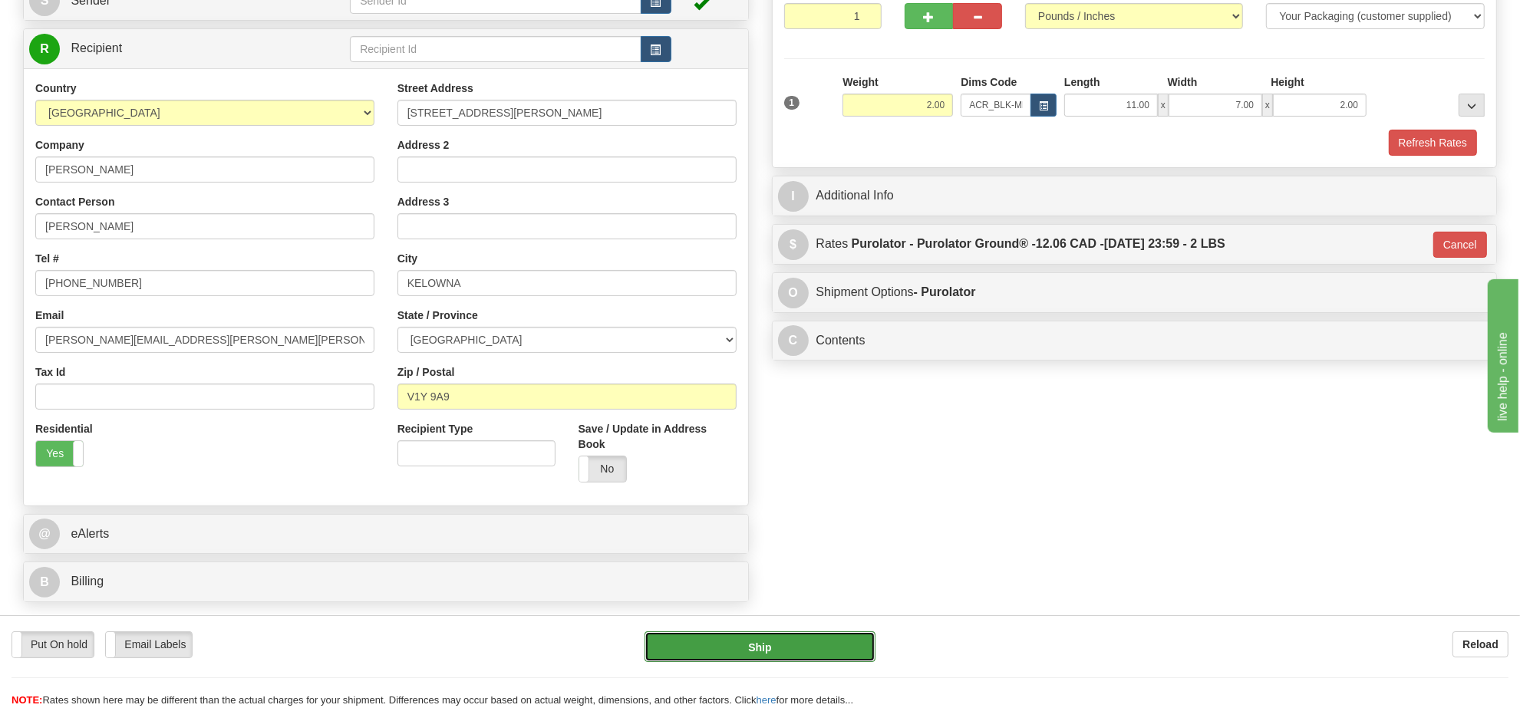
click at [810, 652] on button "Ship" at bounding box center [759, 646] width 230 height 31
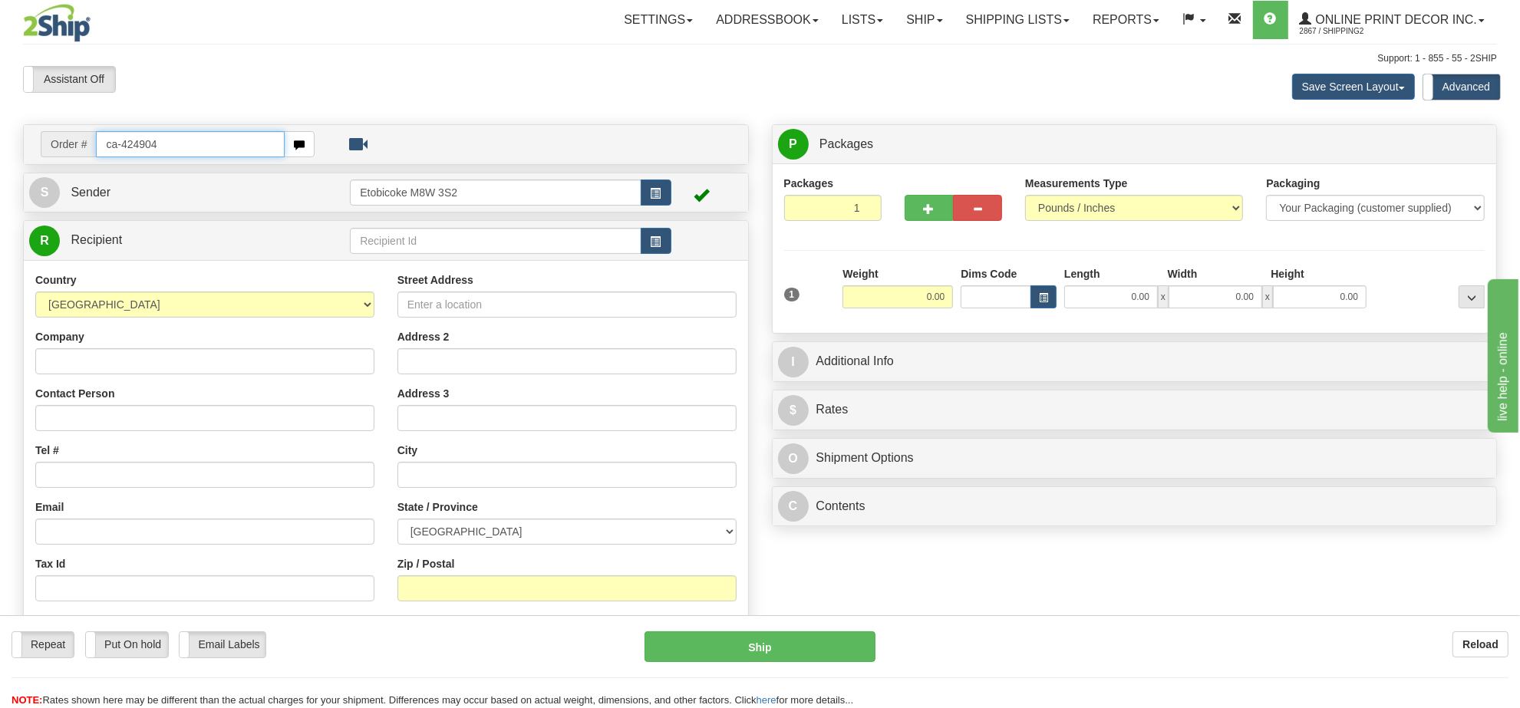
type input "ca-424904"
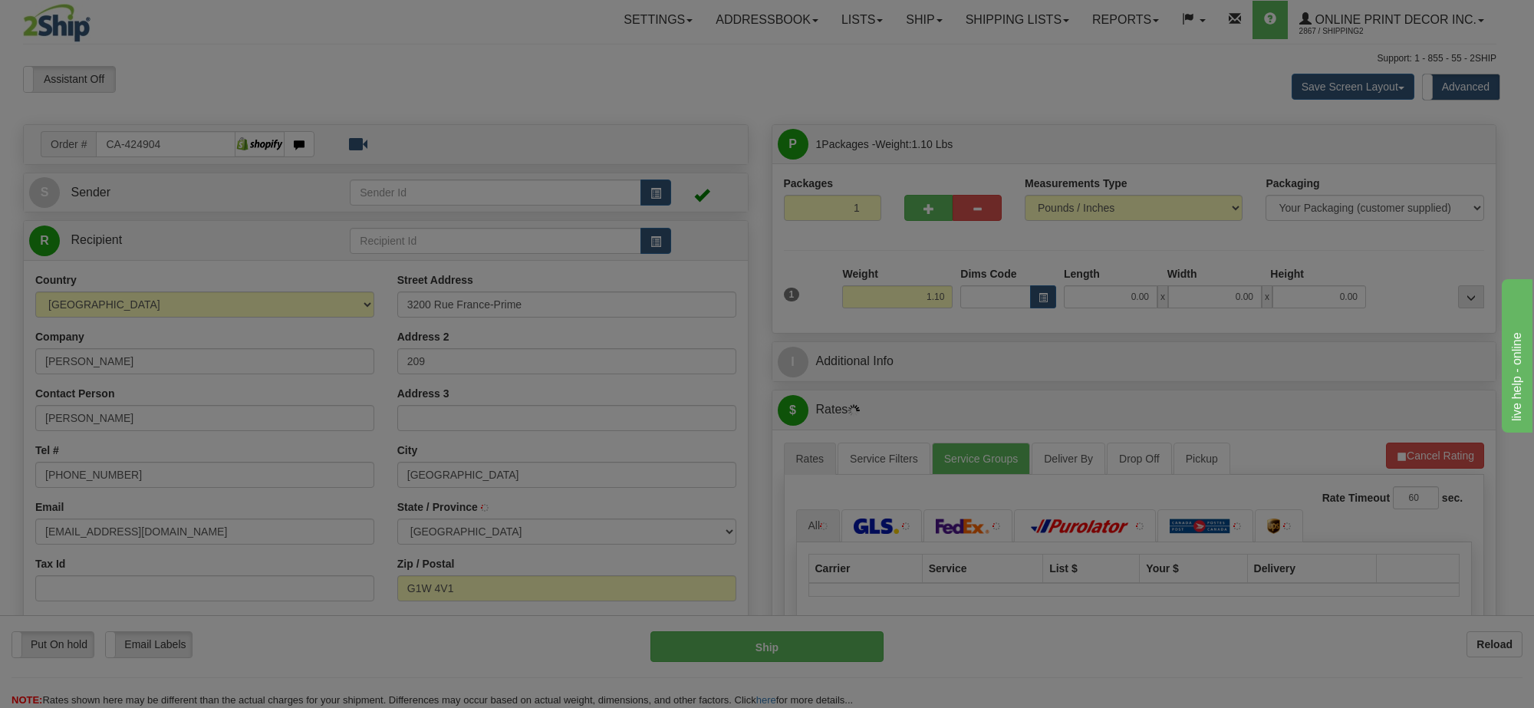
type input "[GEOGRAPHIC_DATA]"
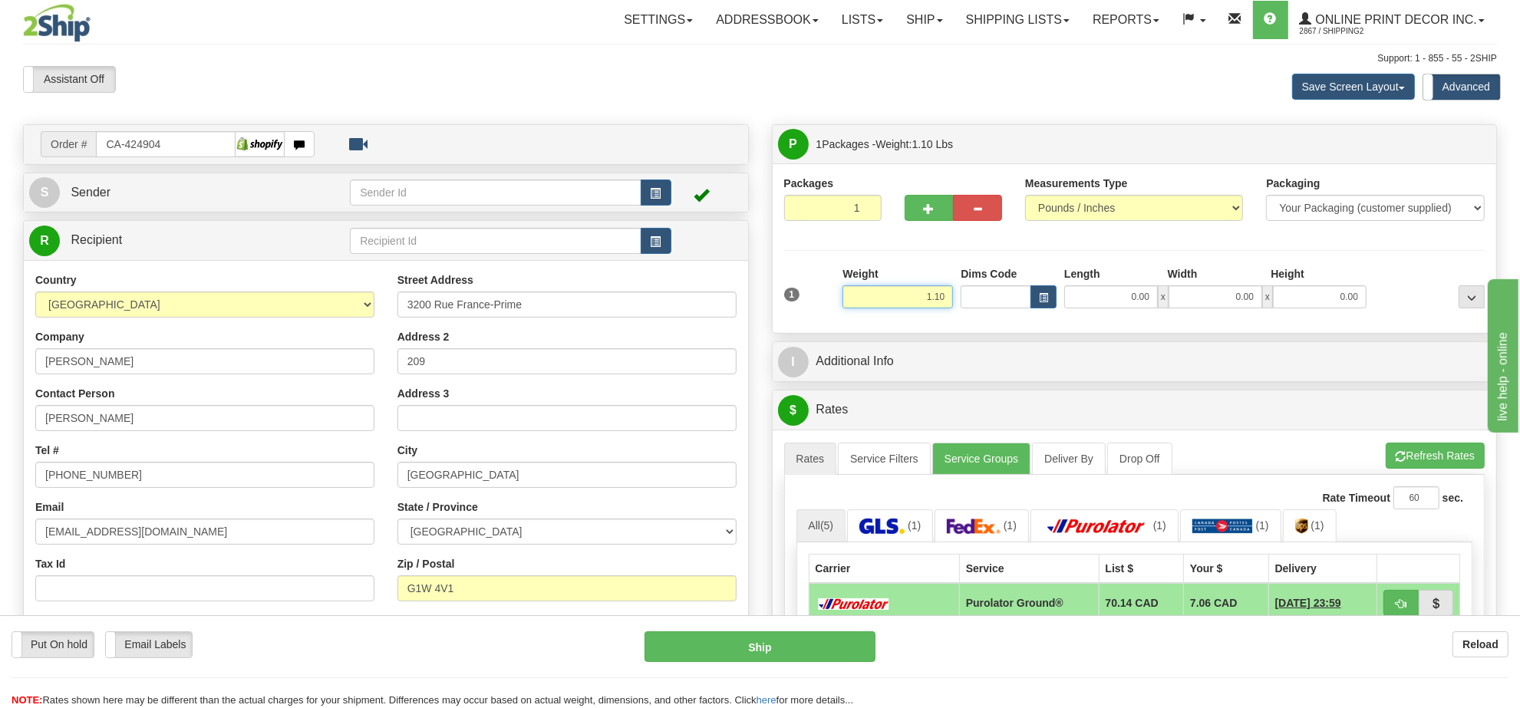
click at [932, 289] on input "1.10" at bounding box center [897, 296] width 110 height 23
click at [930, 288] on input "1.10" at bounding box center [897, 296] width 110 height 23
type input "2.00"
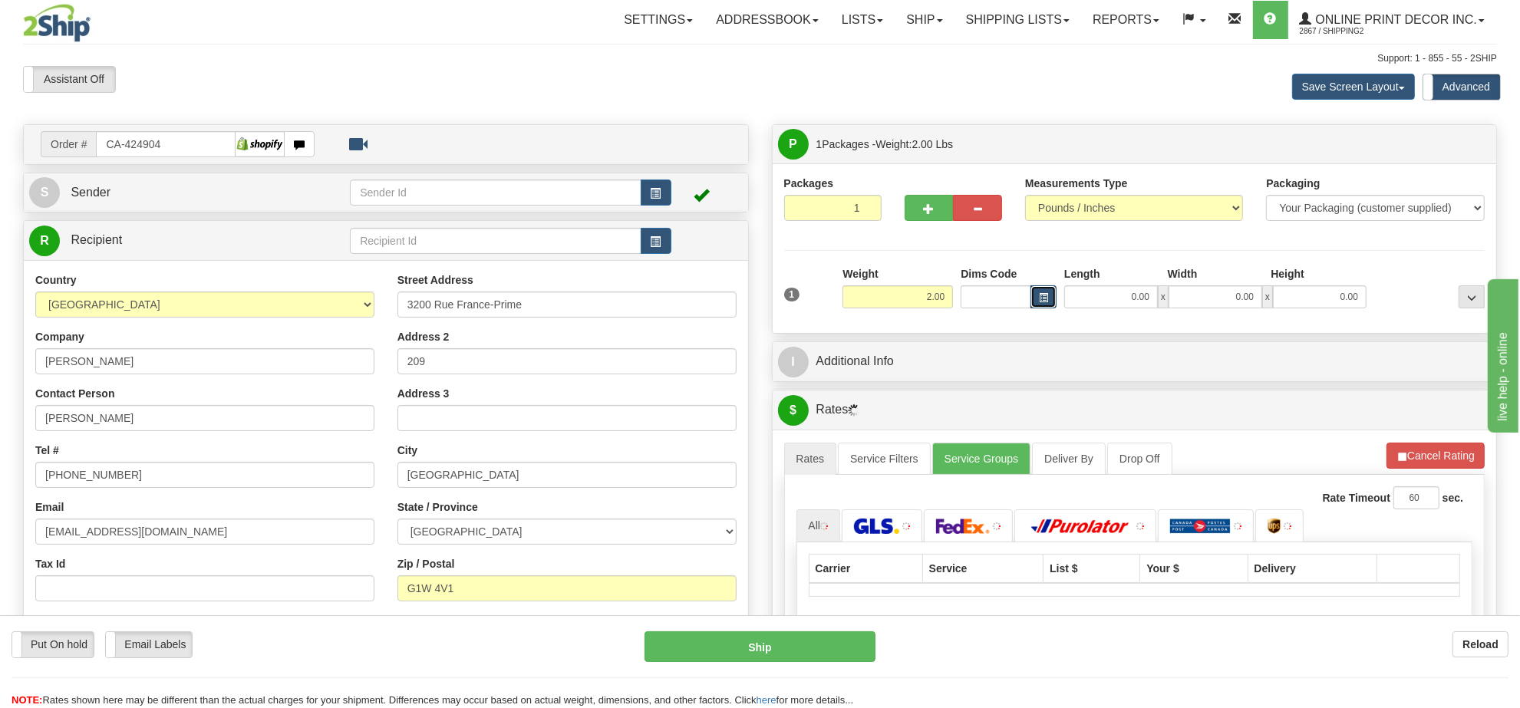
click at [1051, 295] on button "button" at bounding box center [1043, 296] width 26 height 23
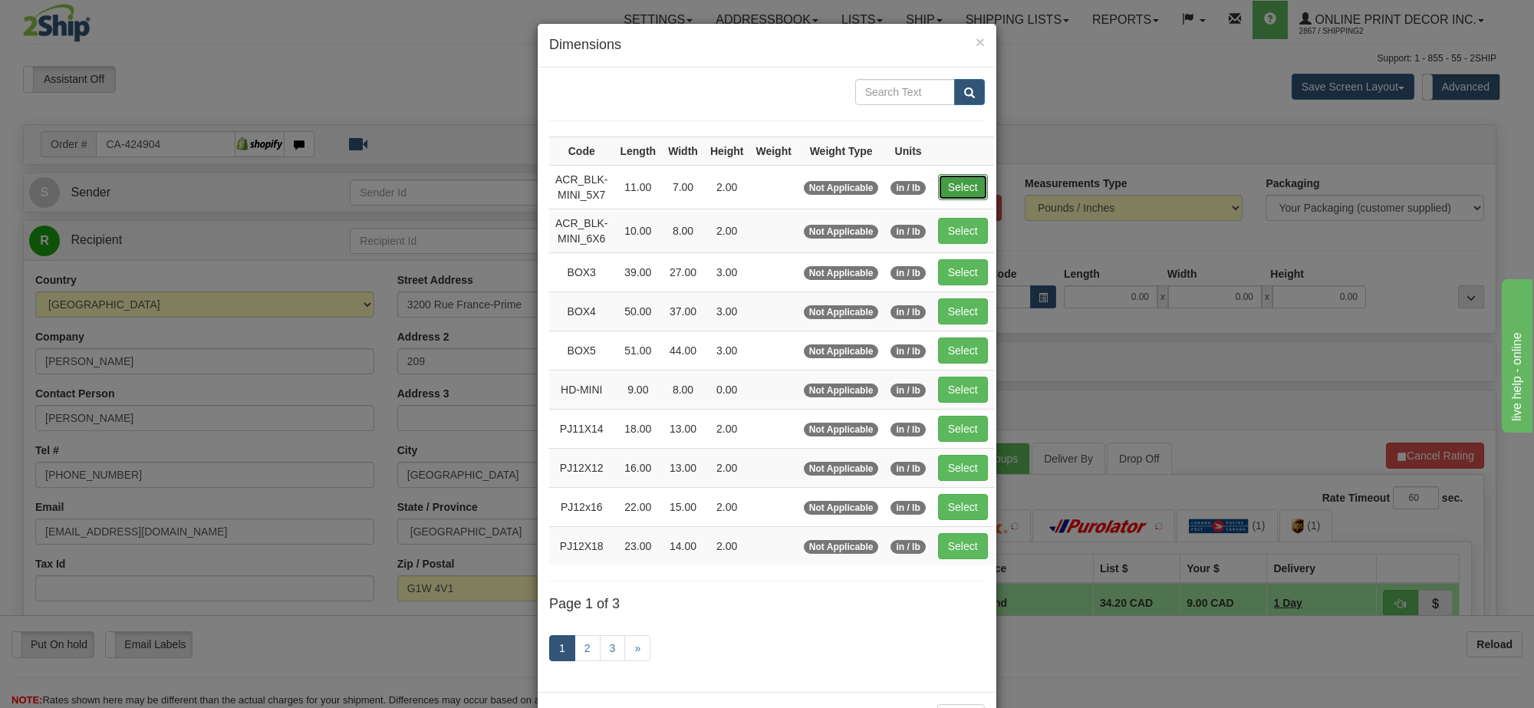
click at [966, 184] on button "Select" at bounding box center [963, 187] width 50 height 26
type input "ACR_BLK-MINI_5X7"
type input "11.00"
type input "7.00"
type input "2.00"
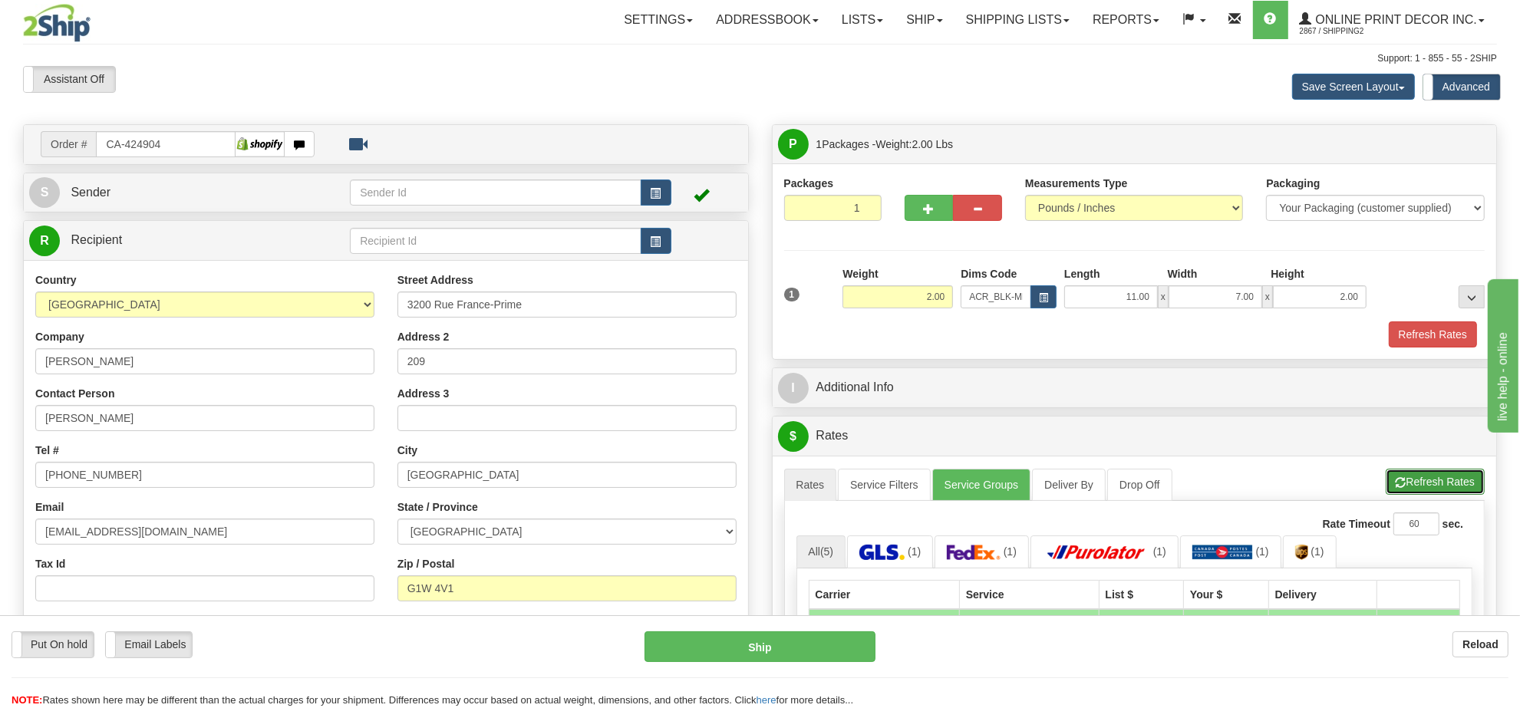
click at [1423, 485] on button "Refresh Rates" at bounding box center [1434, 482] width 99 height 26
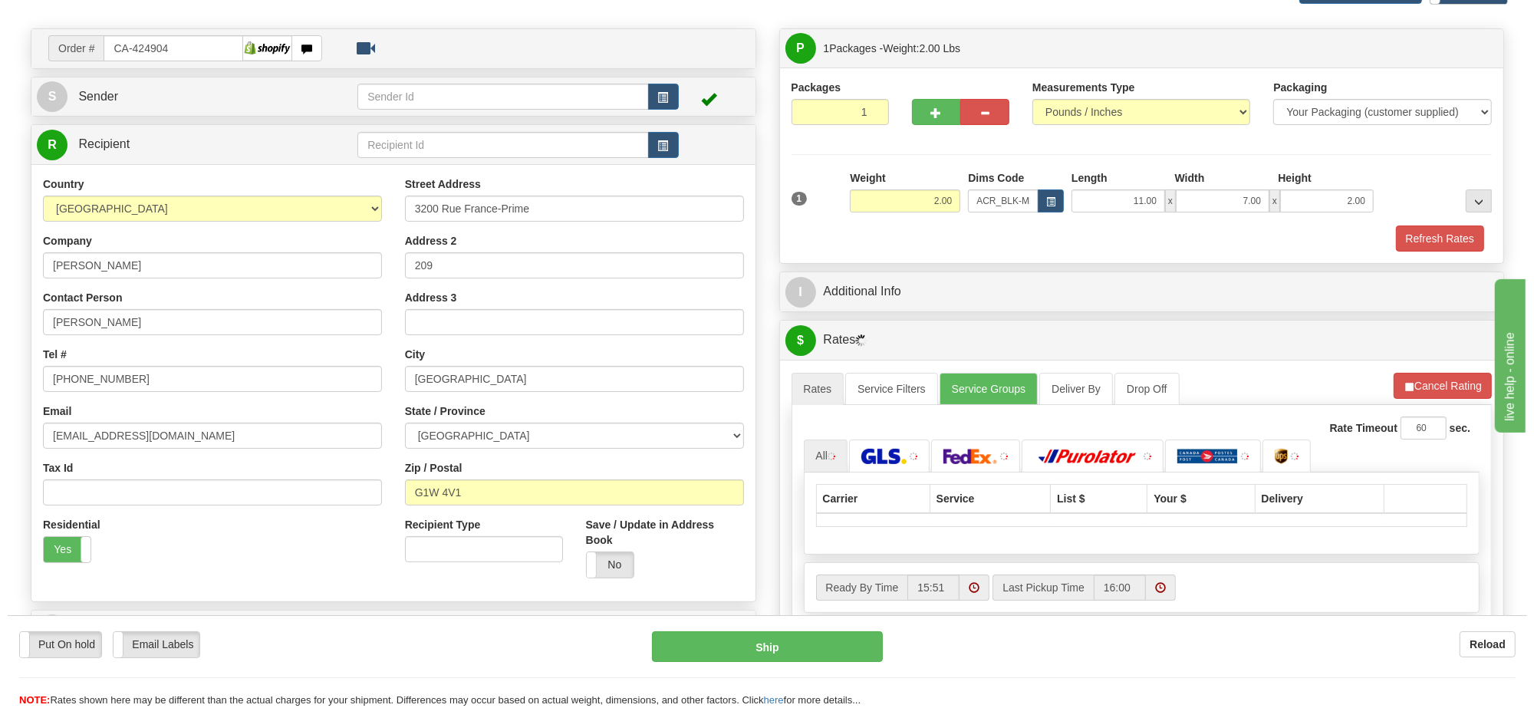
scroll to position [192, 0]
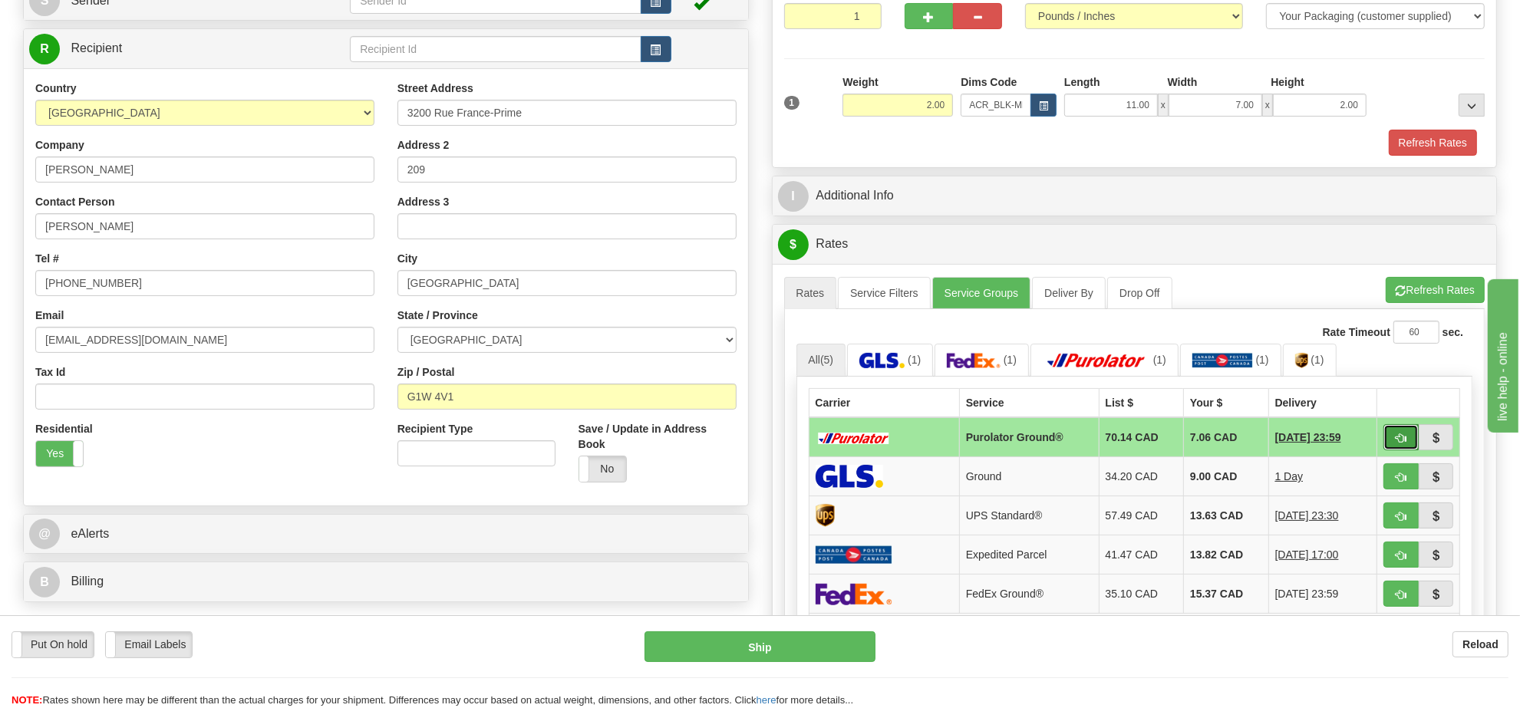
click at [1401, 443] on span "button" at bounding box center [1400, 438] width 11 height 10
type input "260"
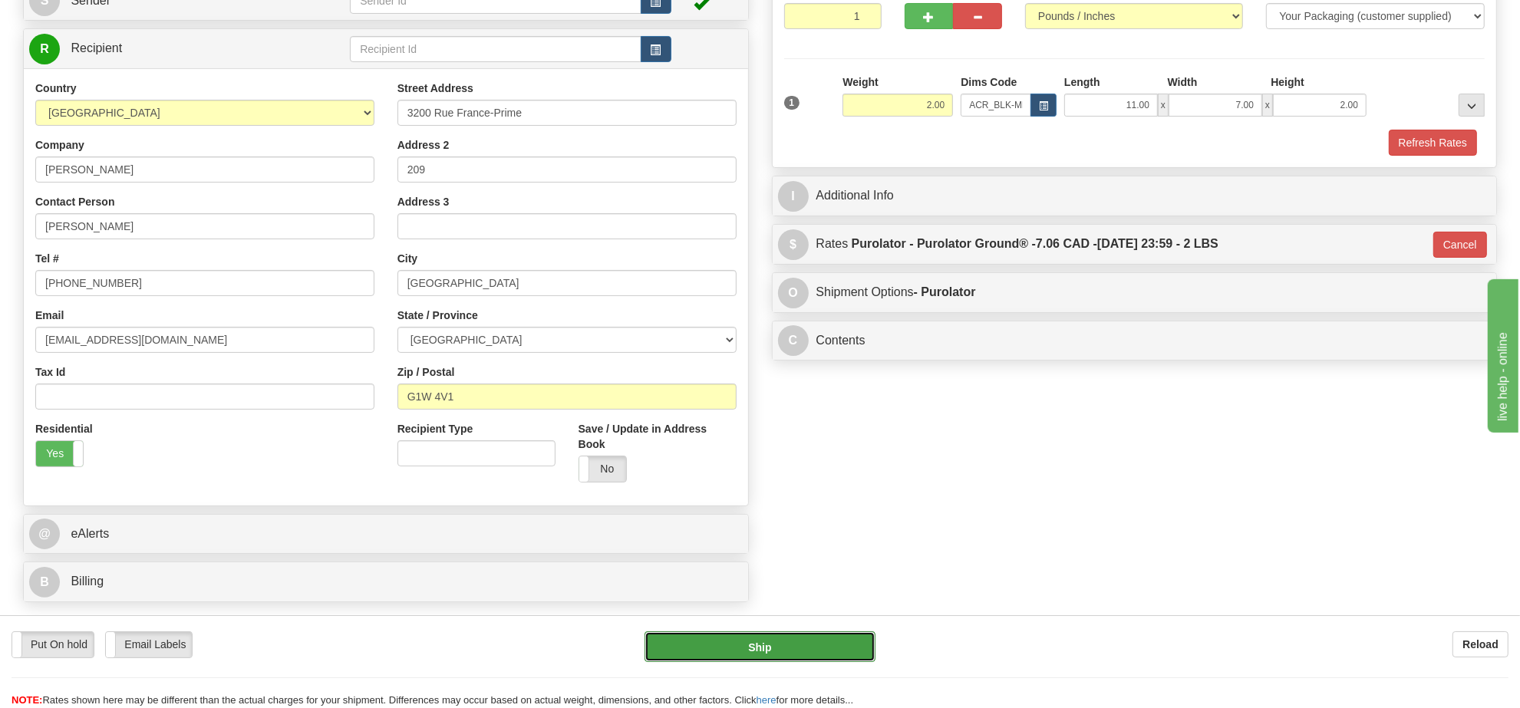
click at [813, 640] on button "Ship" at bounding box center [759, 646] width 230 height 31
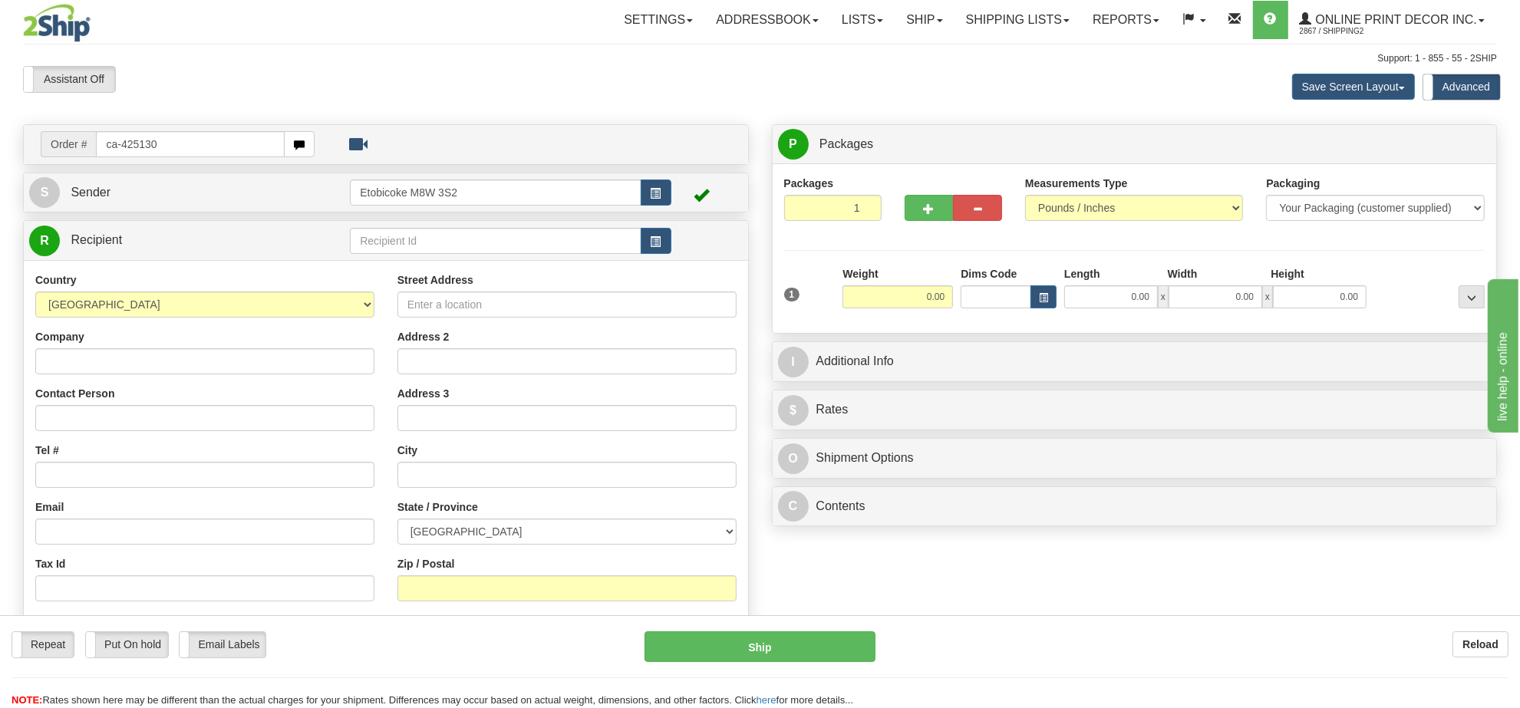
type input "ca-425130"
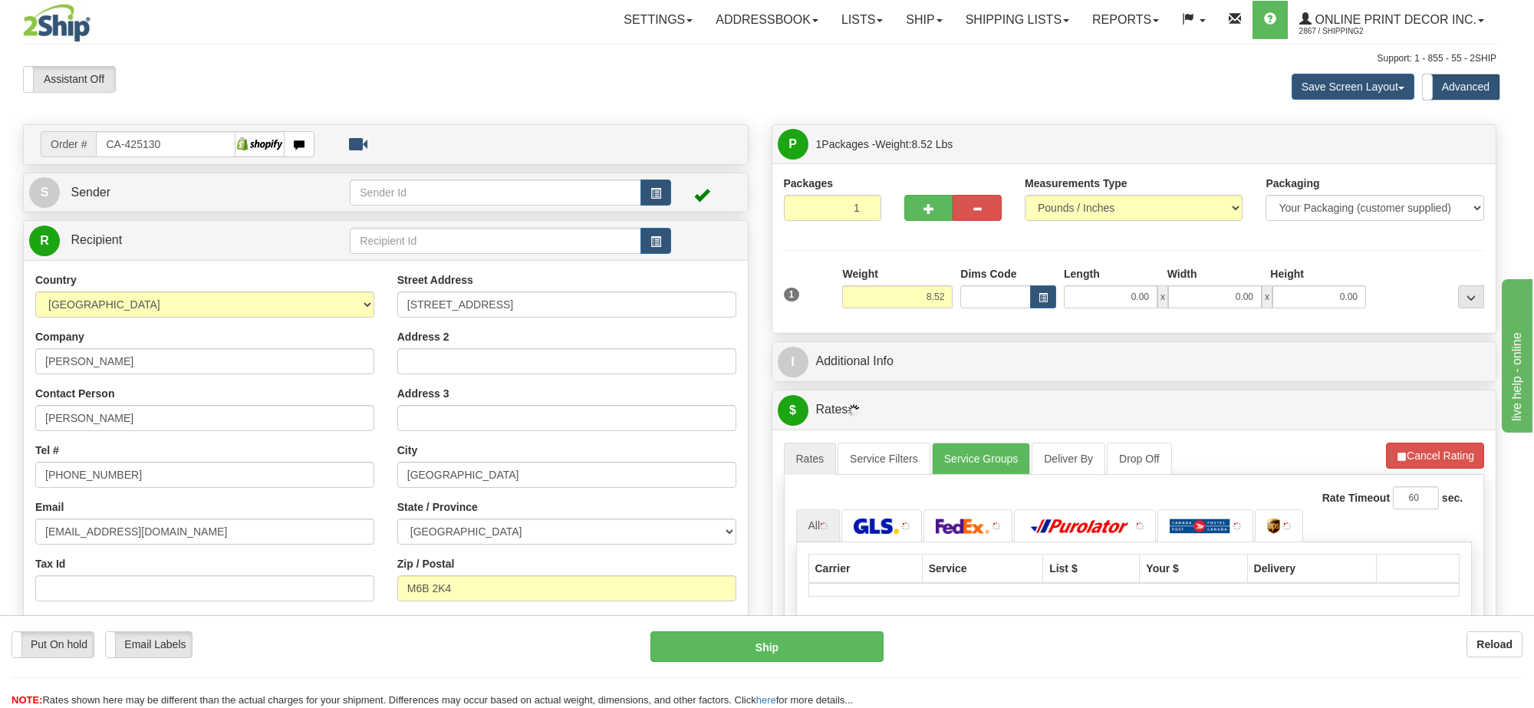
type input "[GEOGRAPHIC_DATA]"
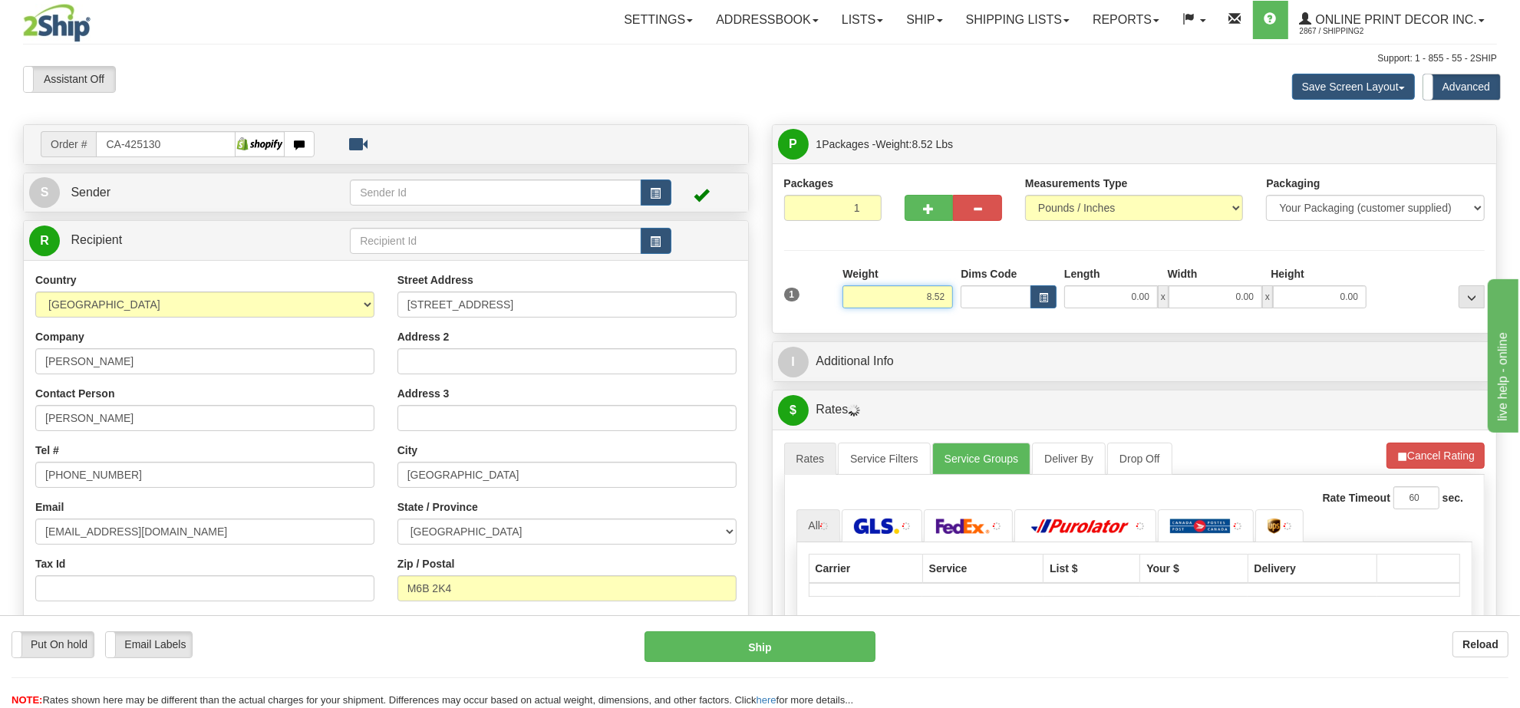
click at [922, 303] on input "8.52" at bounding box center [897, 296] width 110 height 23
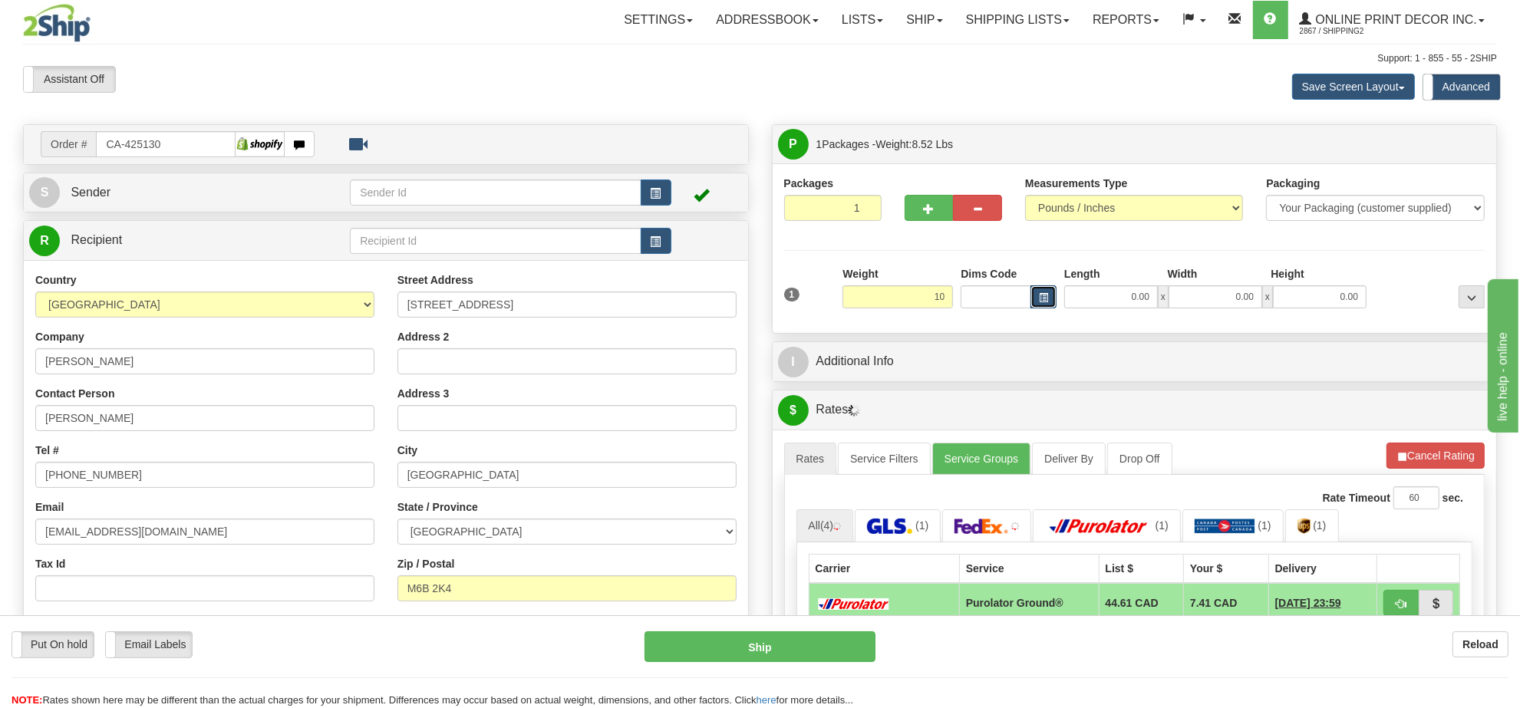
type input "10.00"
click at [1049, 297] on button "button" at bounding box center [1043, 296] width 26 height 23
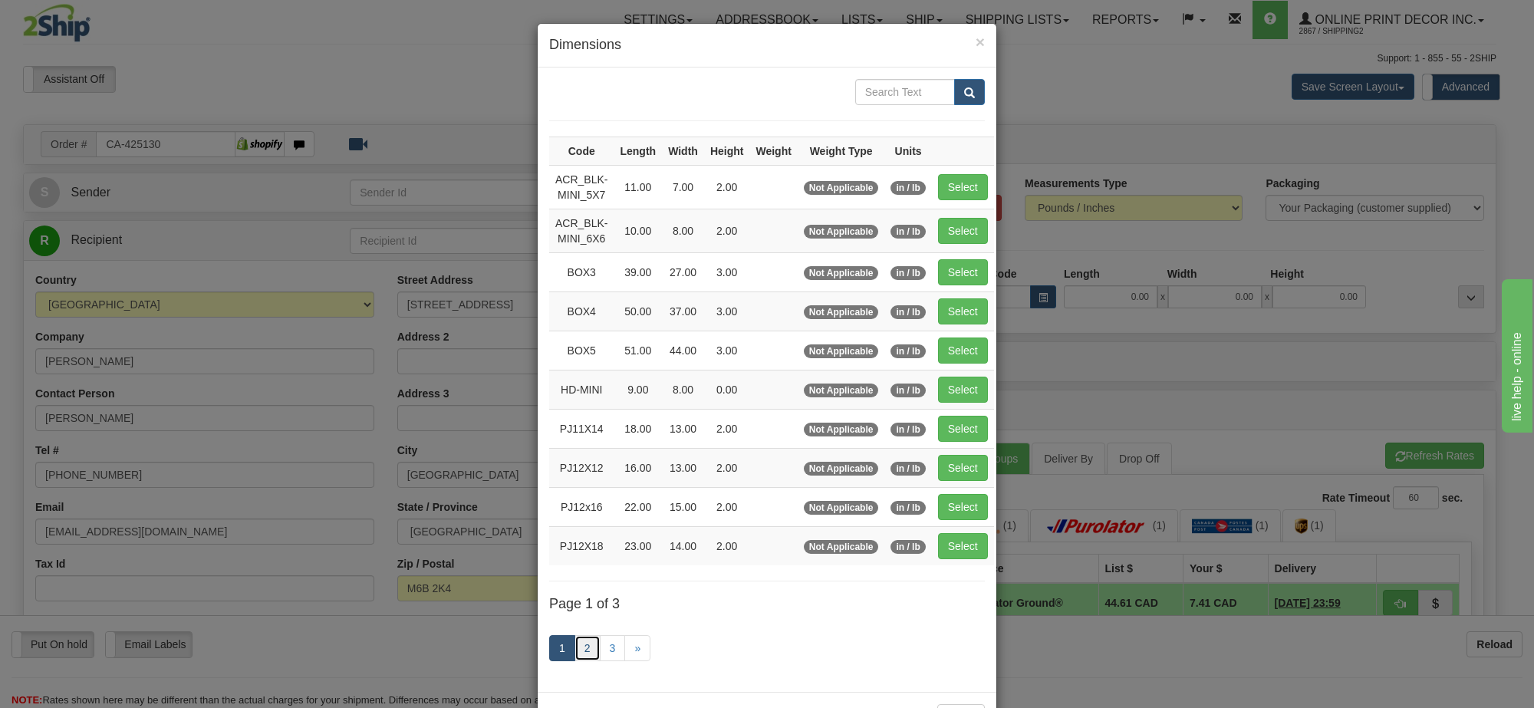
click at [581, 652] on link "2" at bounding box center [588, 648] width 26 height 26
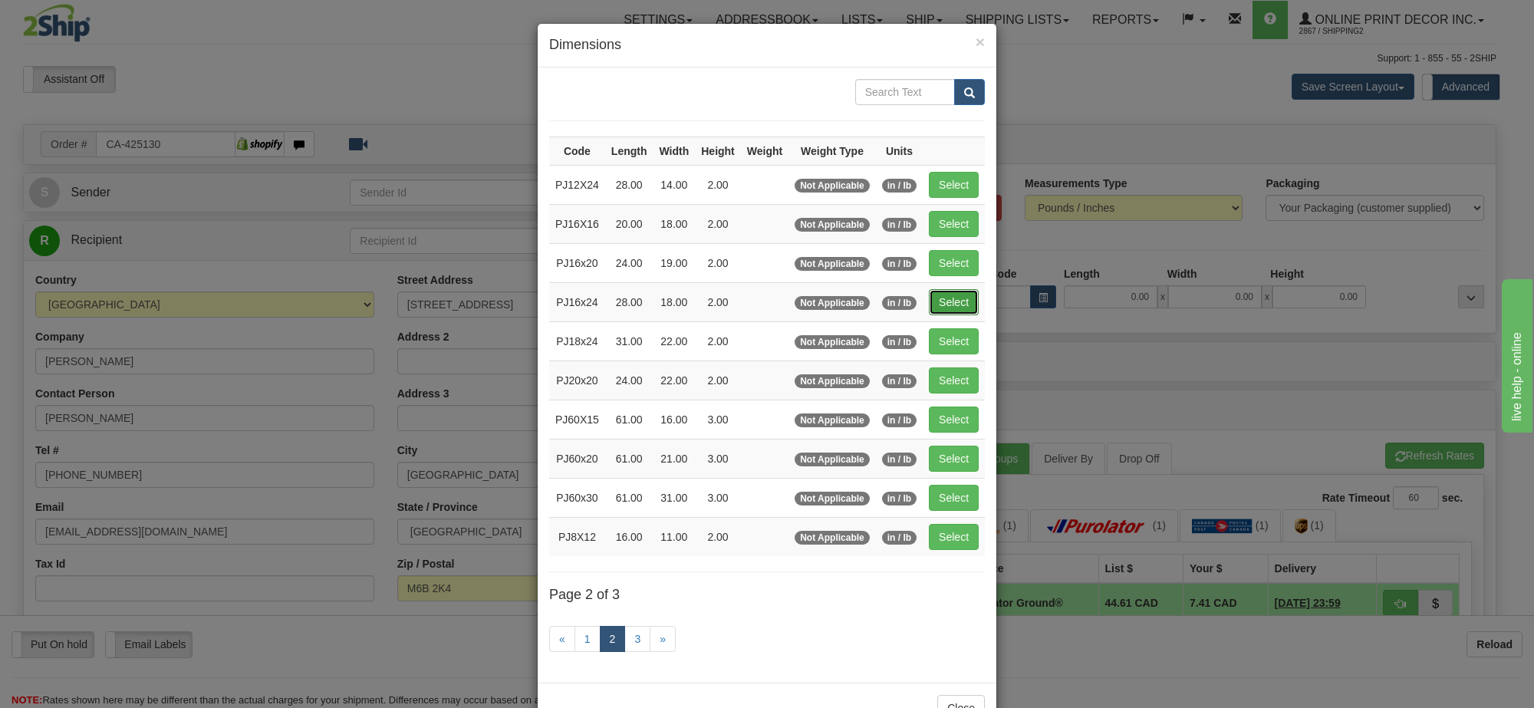
click at [951, 308] on button "Select" at bounding box center [954, 302] width 50 height 26
type input "PJ16x24"
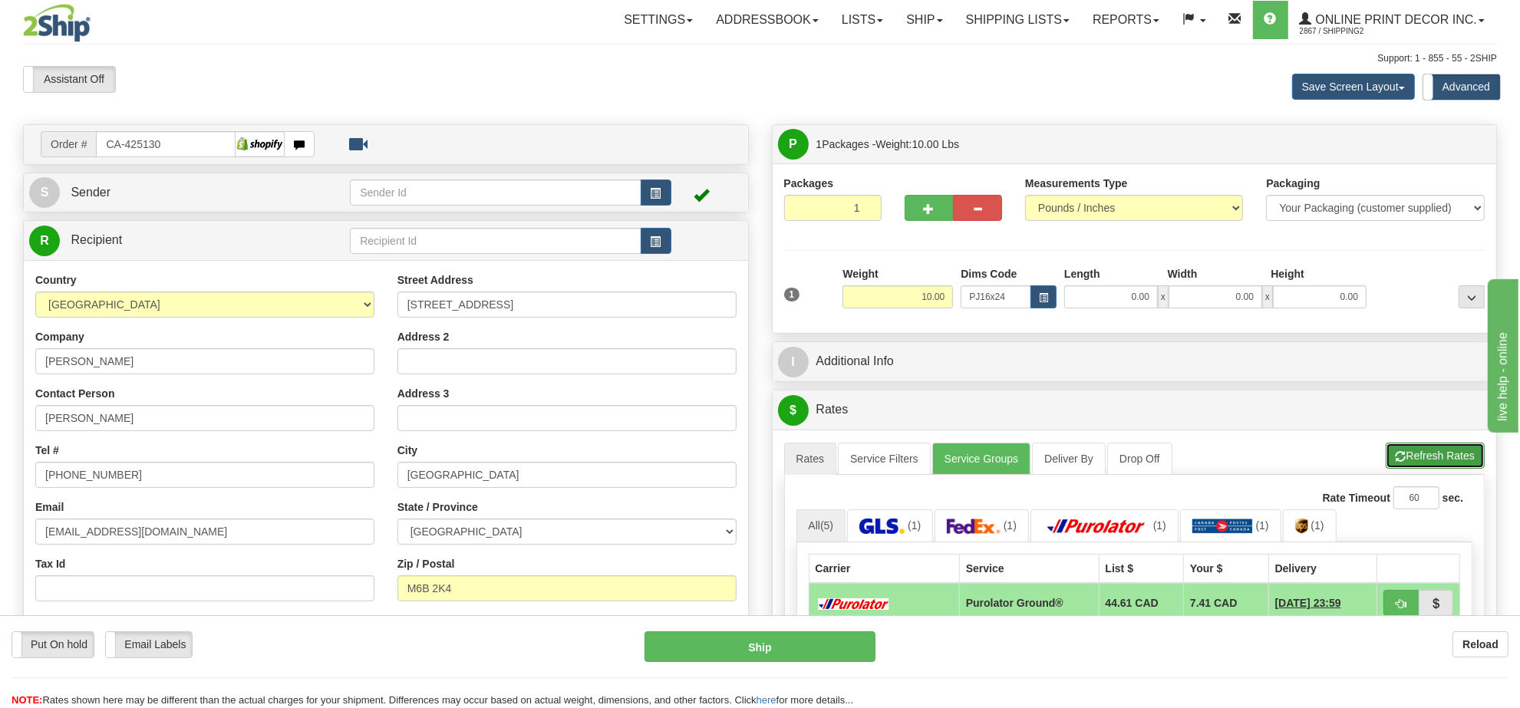
click at [1467, 458] on button "Refresh Rates" at bounding box center [1434, 456] width 99 height 26
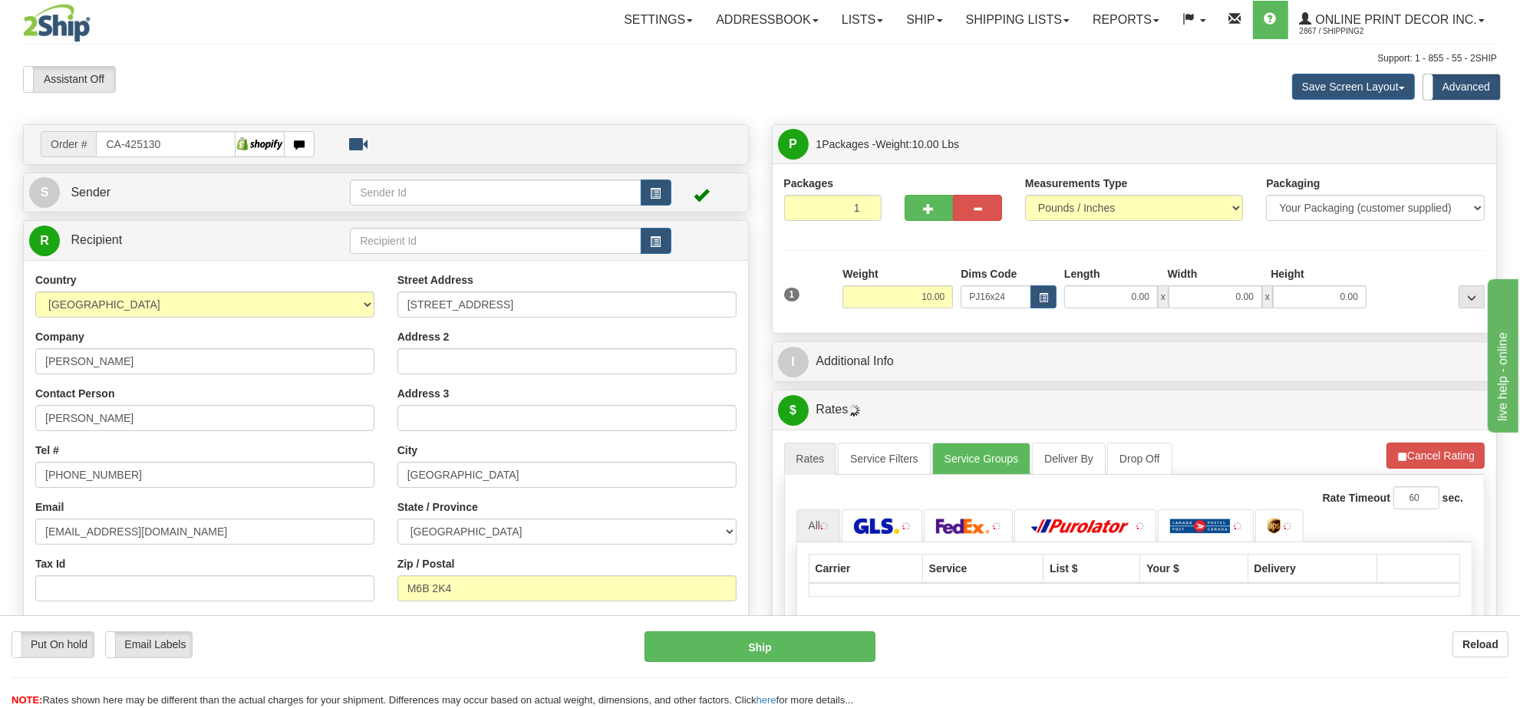
type input "28.00"
type input "18.00"
type input "2.00"
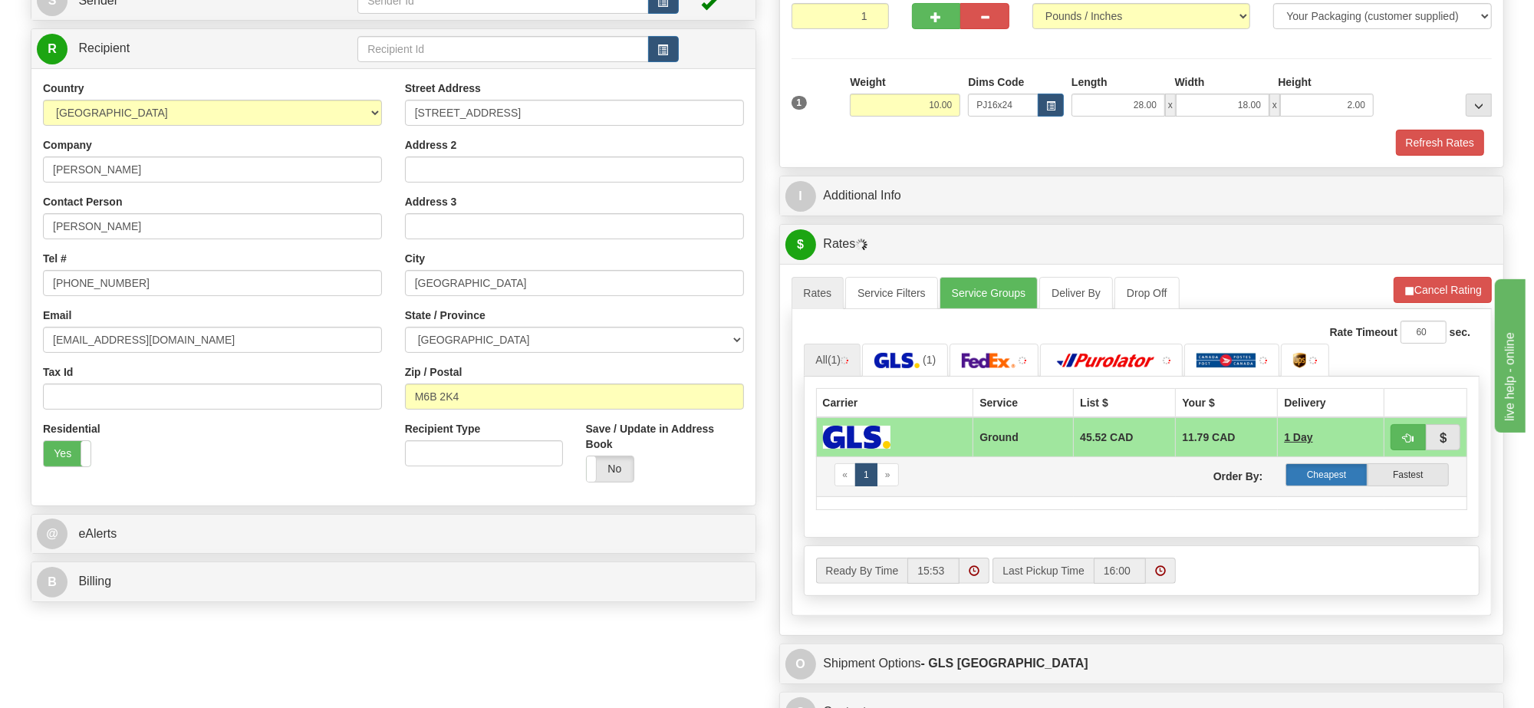
scroll to position [288, 0]
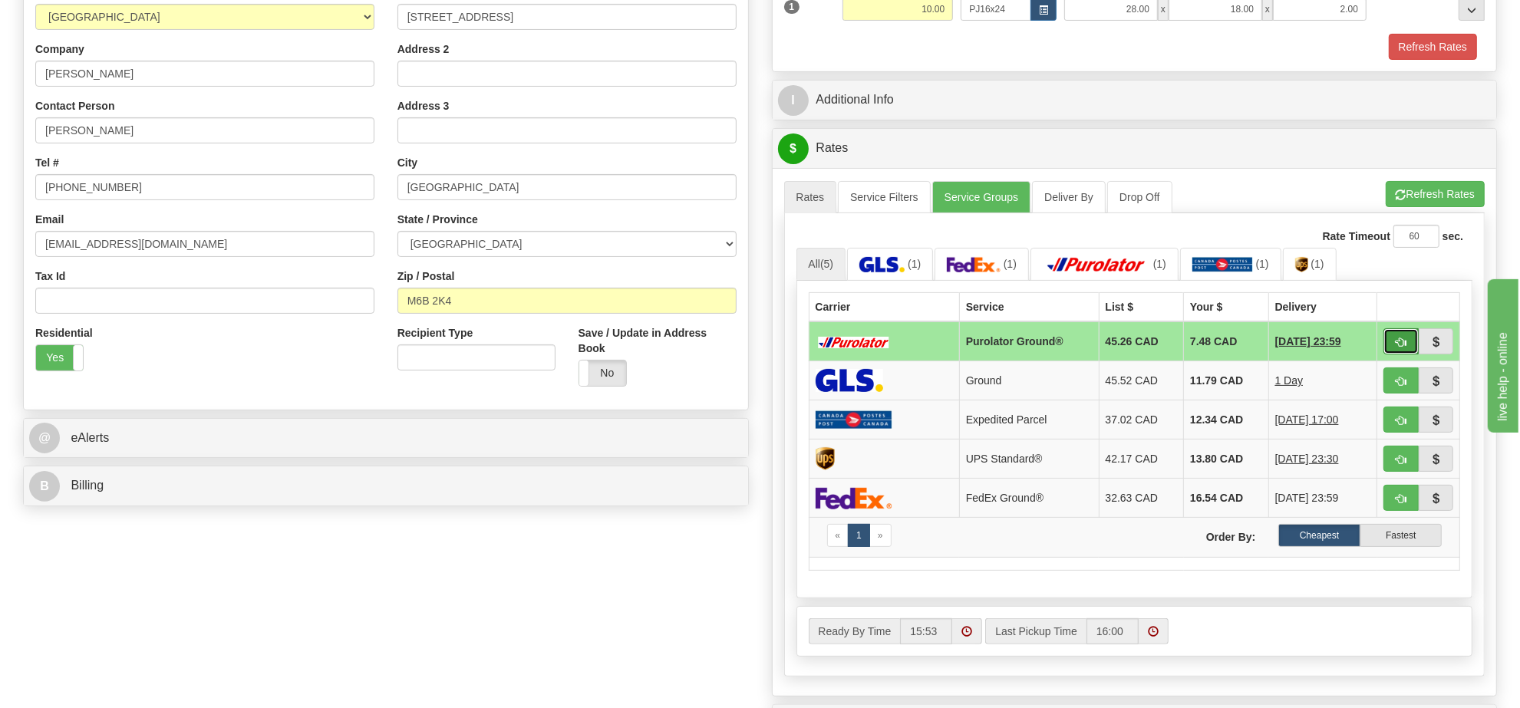
click at [1395, 344] on span "button" at bounding box center [1400, 343] width 11 height 10
type input "260"
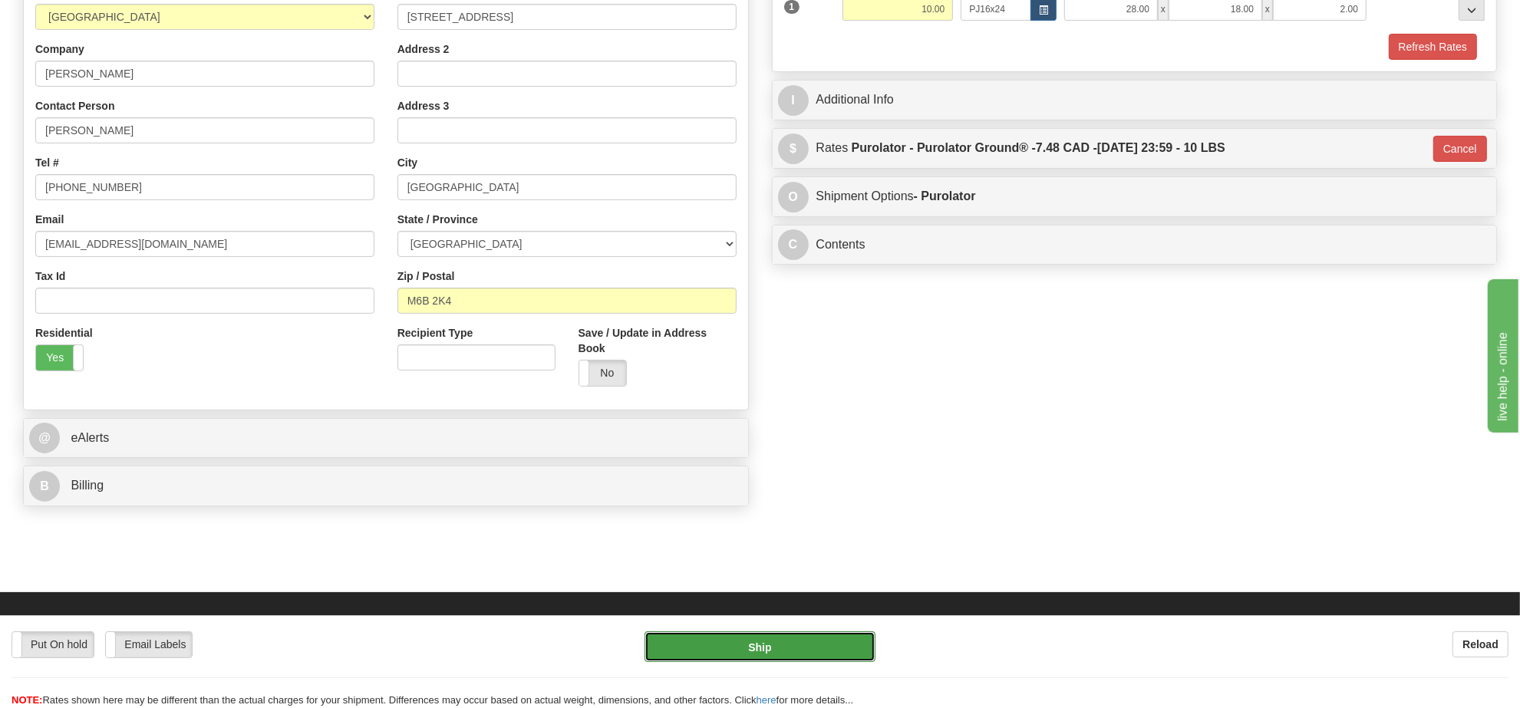
click at [826, 646] on button "Ship" at bounding box center [759, 646] width 230 height 31
